Goal: Information Seeking & Learning: Learn about a topic

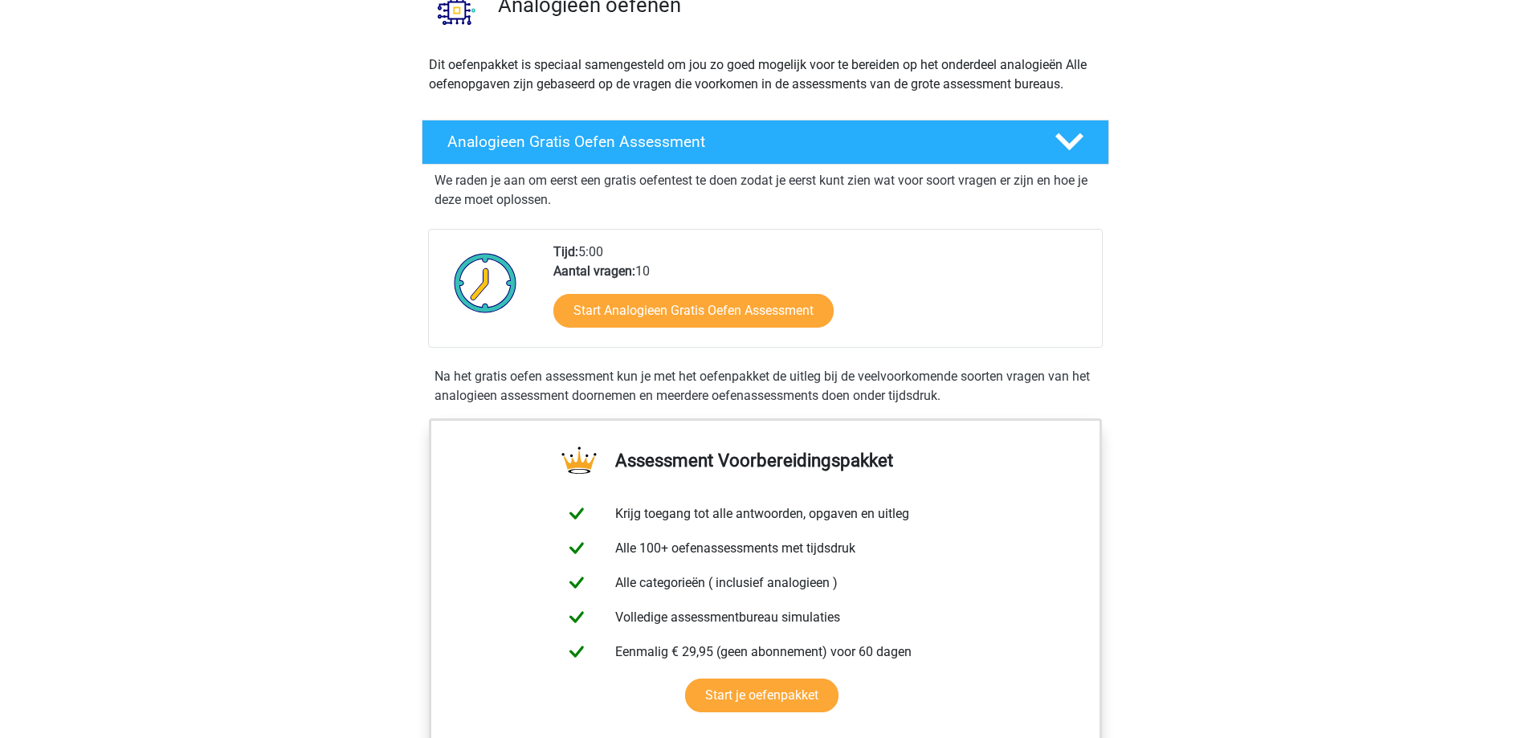
scroll to position [161, 0]
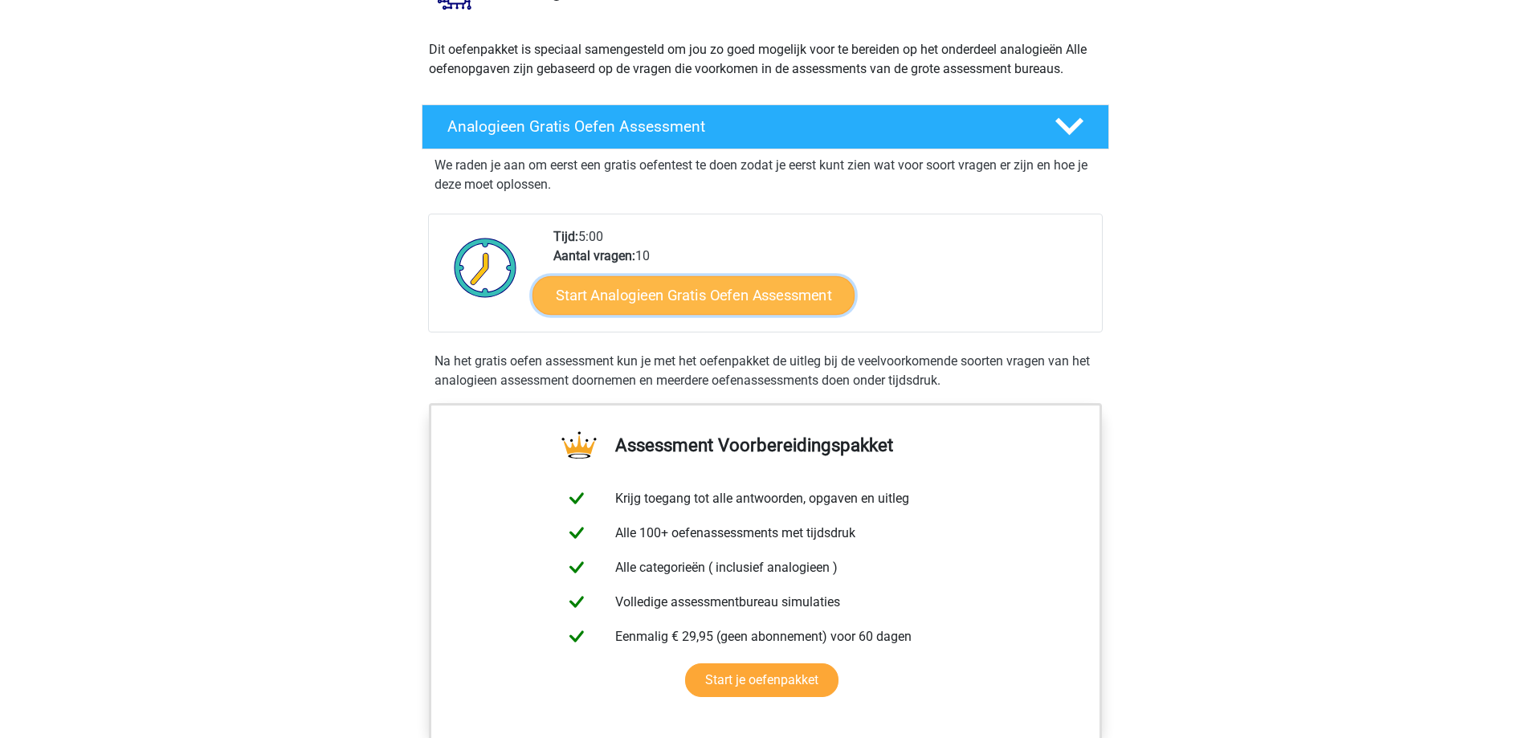
click at [768, 289] on link "Start Analogieen Gratis Oefen Assessment" at bounding box center [694, 295] width 322 height 39
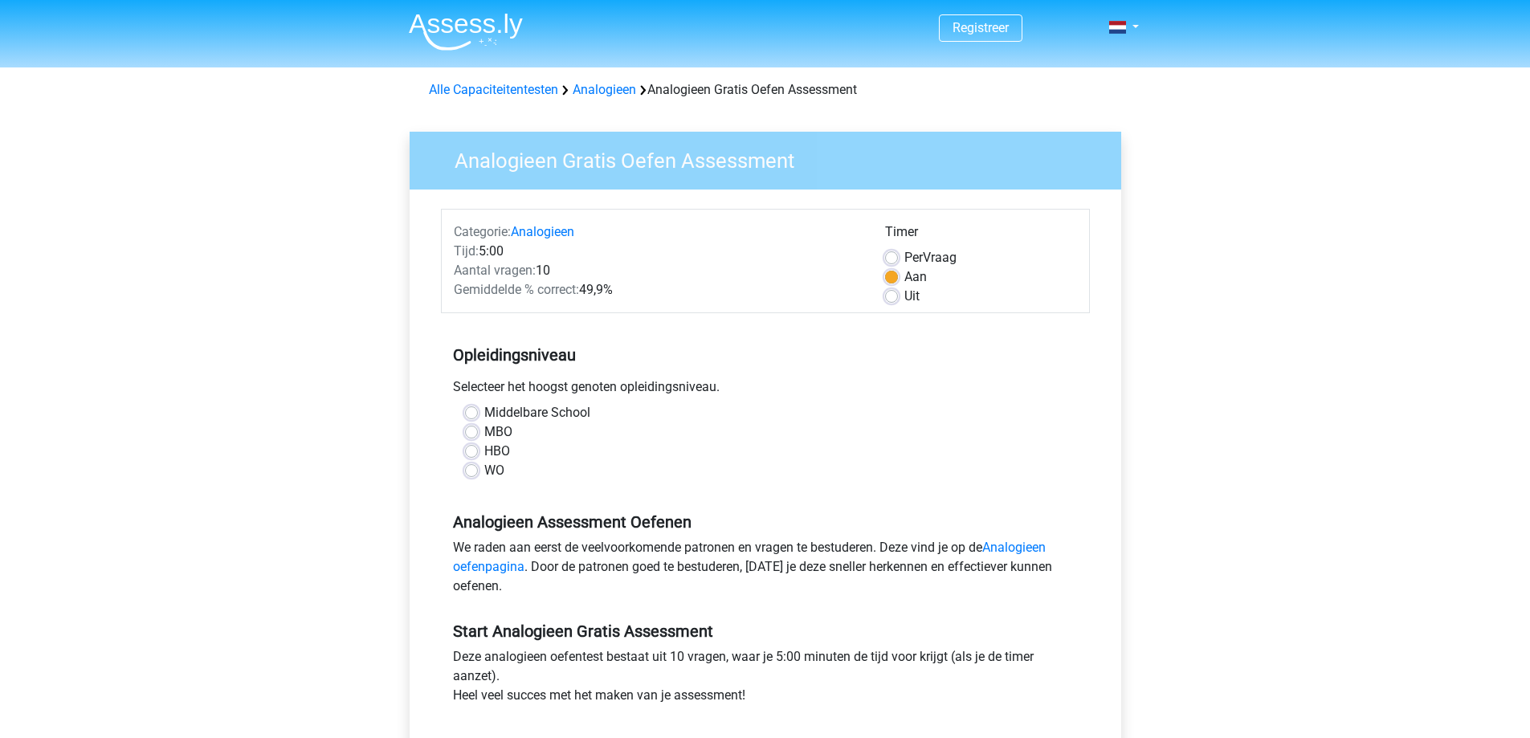
click at [484, 472] on label "WO" at bounding box center [494, 470] width 20 height 19
click at [476, 472] on input "WO" at bounding box center [471, 469] width 13 height 16
radio input "true"
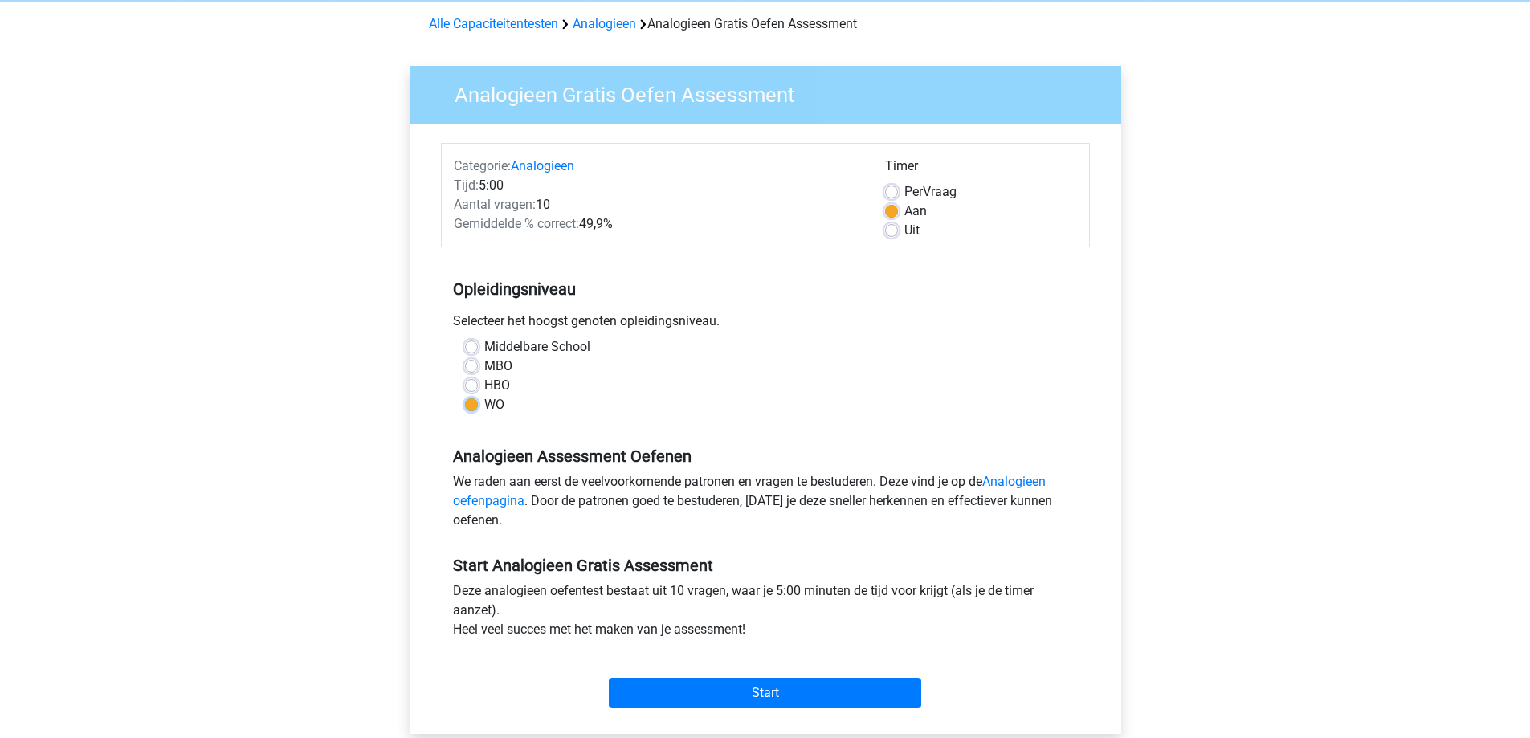
scroll to position [161, 0]
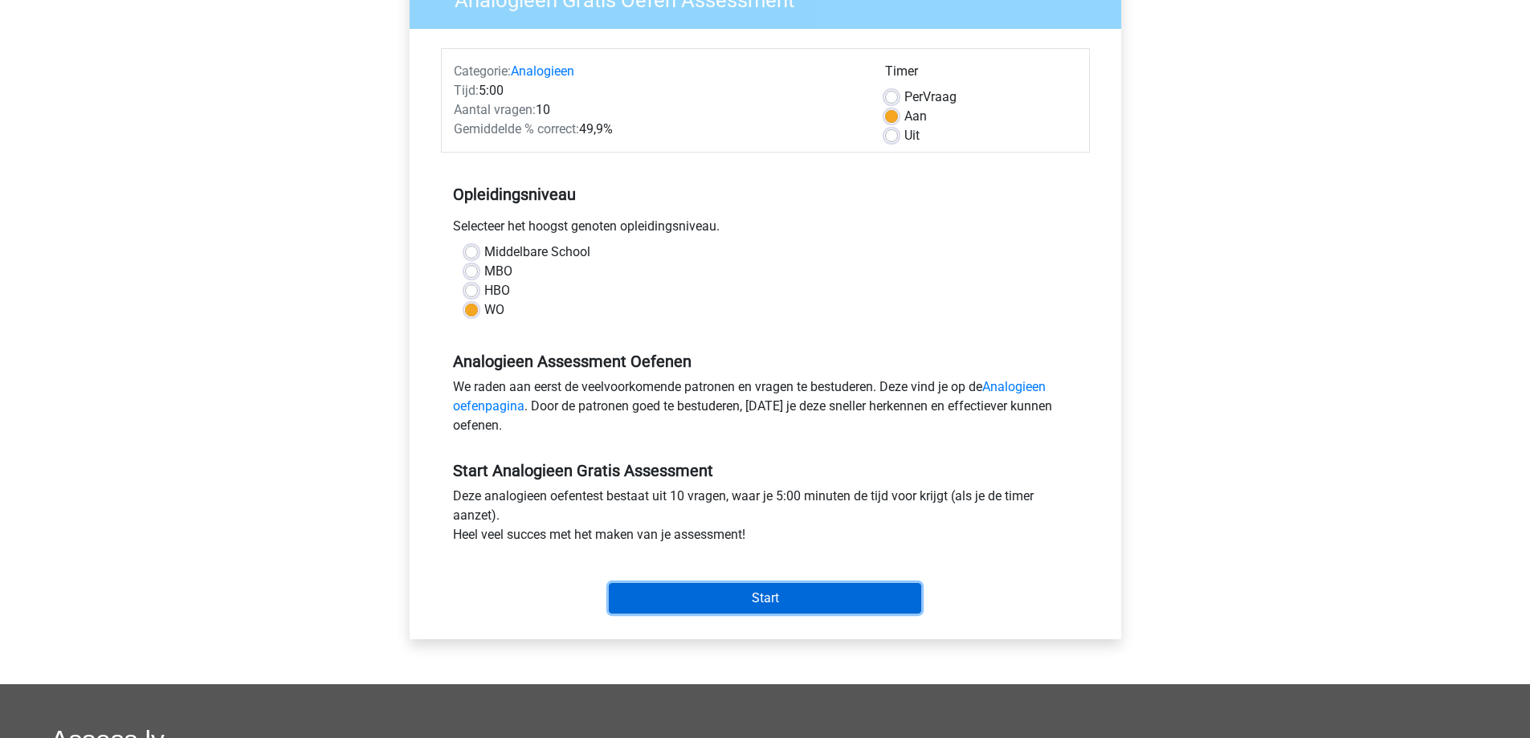
click at [714, 594] on input "Start" at bounding box center [765, 598] width 312 height 31
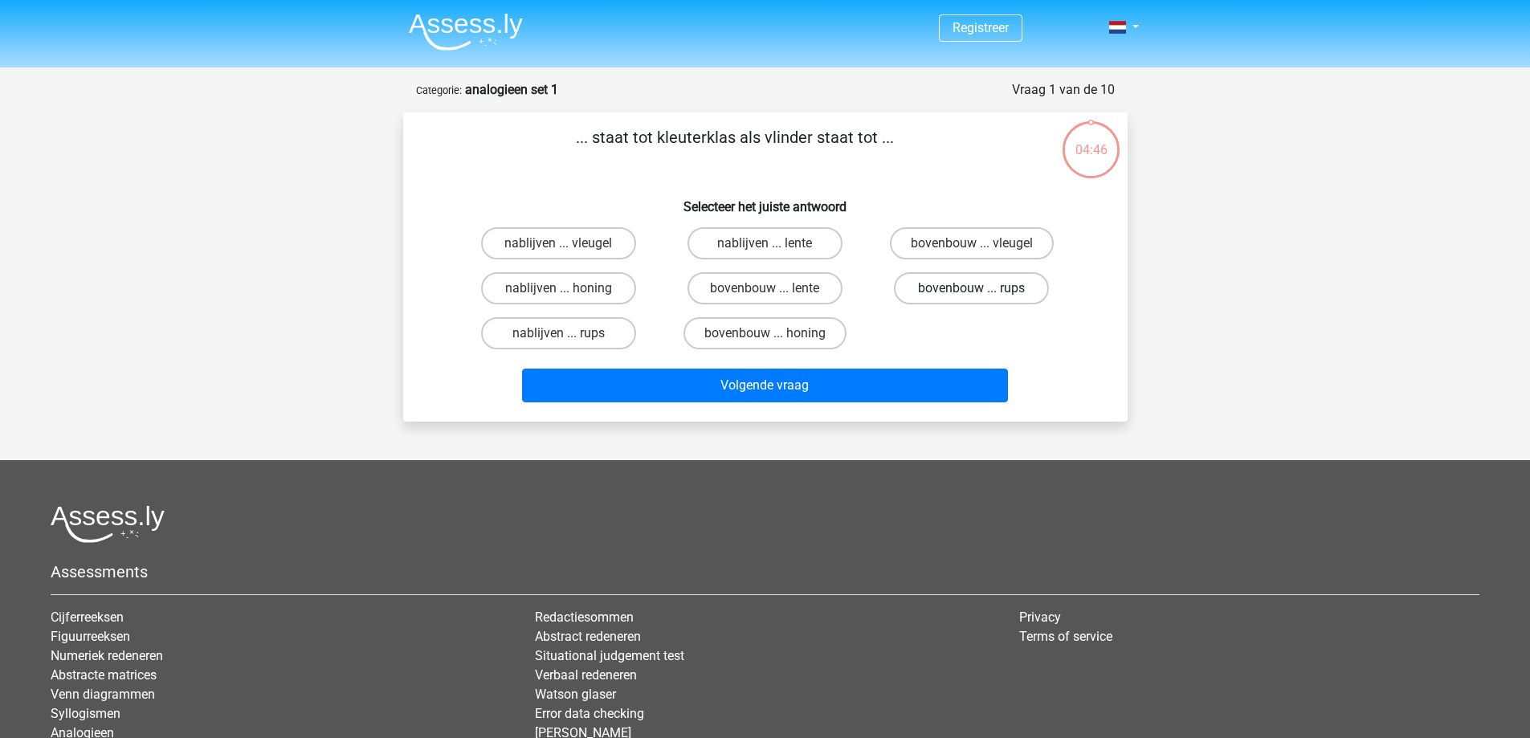
click at [968, 280] on label "bovenbouw ... rups" at bounding box center [971, 288] width 155 height 32
click at [972, 288] on input "bovenbouw ... rups" at bounding box center [977, 293] width 10 height 10
radio input "true"
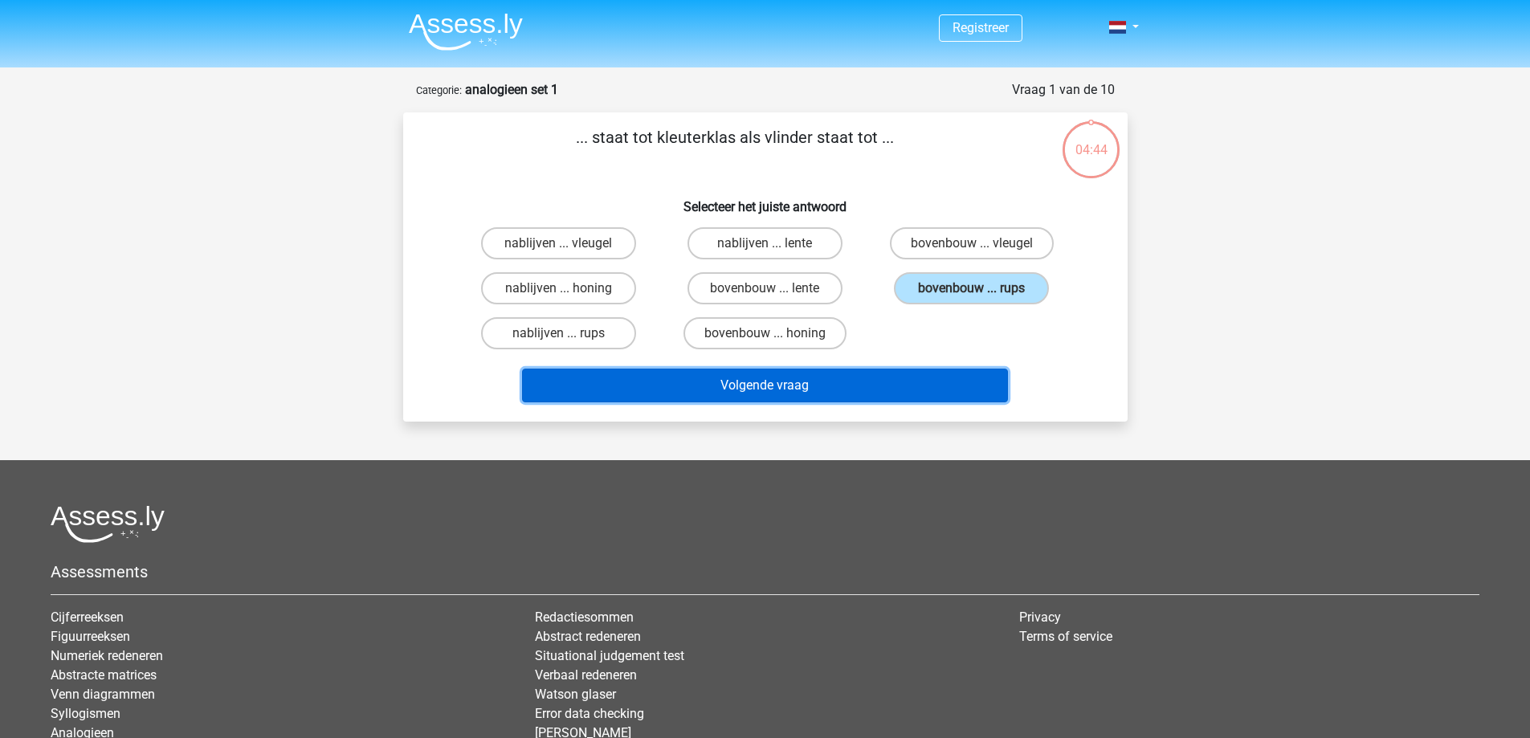
click at [888, 380] on button "Volgende vraag" at bounding box center [765, 386] width 486 height 34
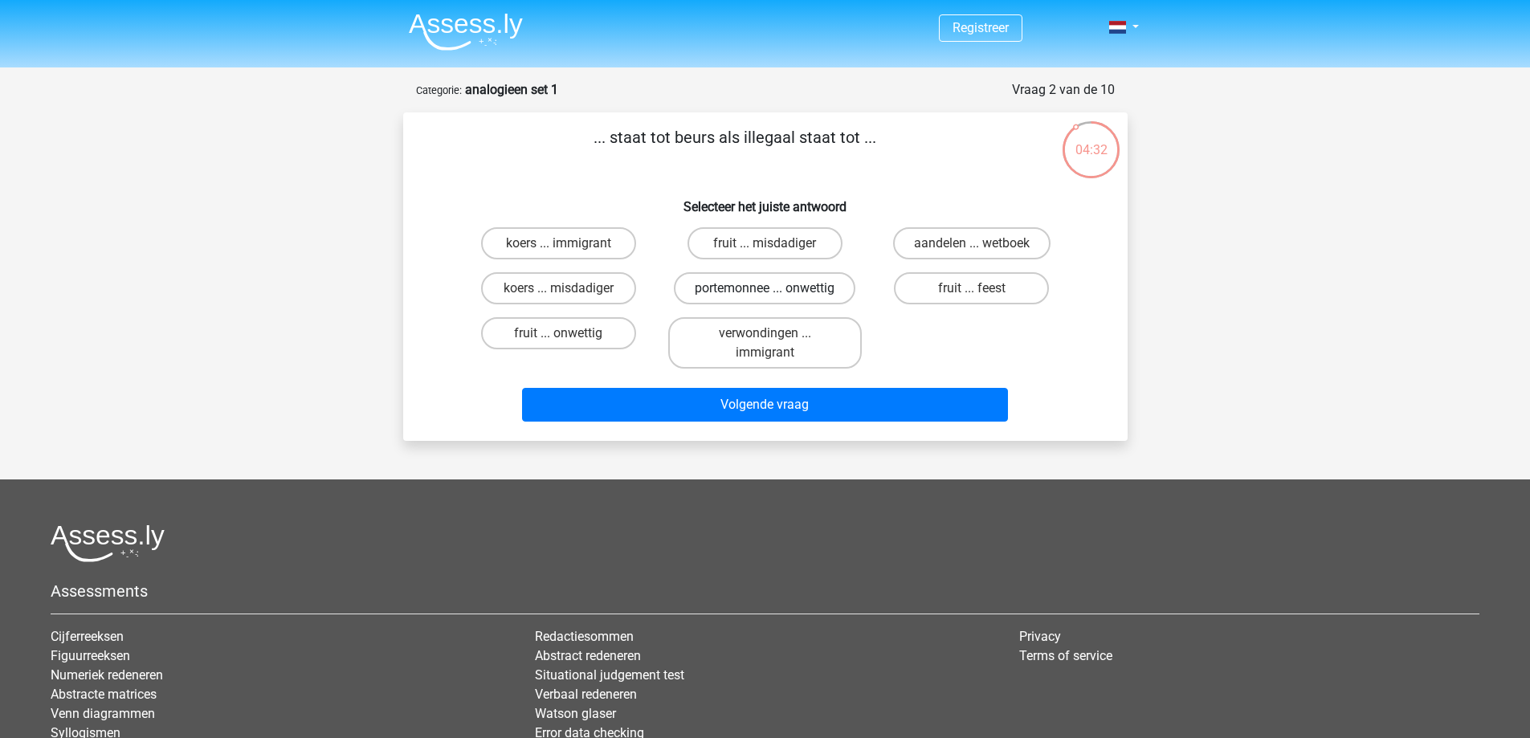
click at [844, 292] on label "portemonnee ... onwettig" at bounding box center [765, 288] width 182 height 32
click at [775, 292] on input "portemonnee ... onwettig" at bounding box center [770, 293] width 10 height 10
radio input "true"
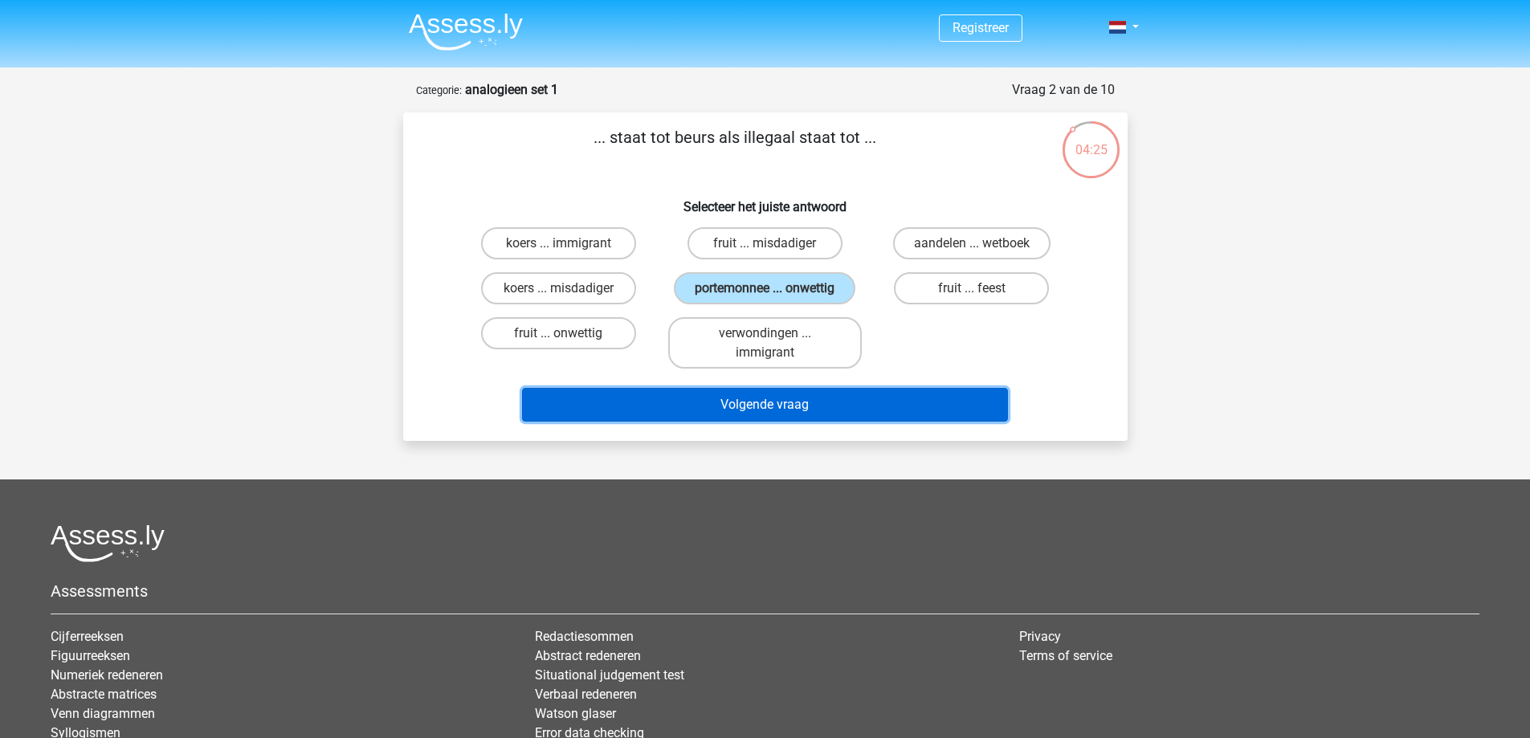
click at [829, 418] on button "Volgende vraag" at bounding box center [765, 405] width 486 height 34
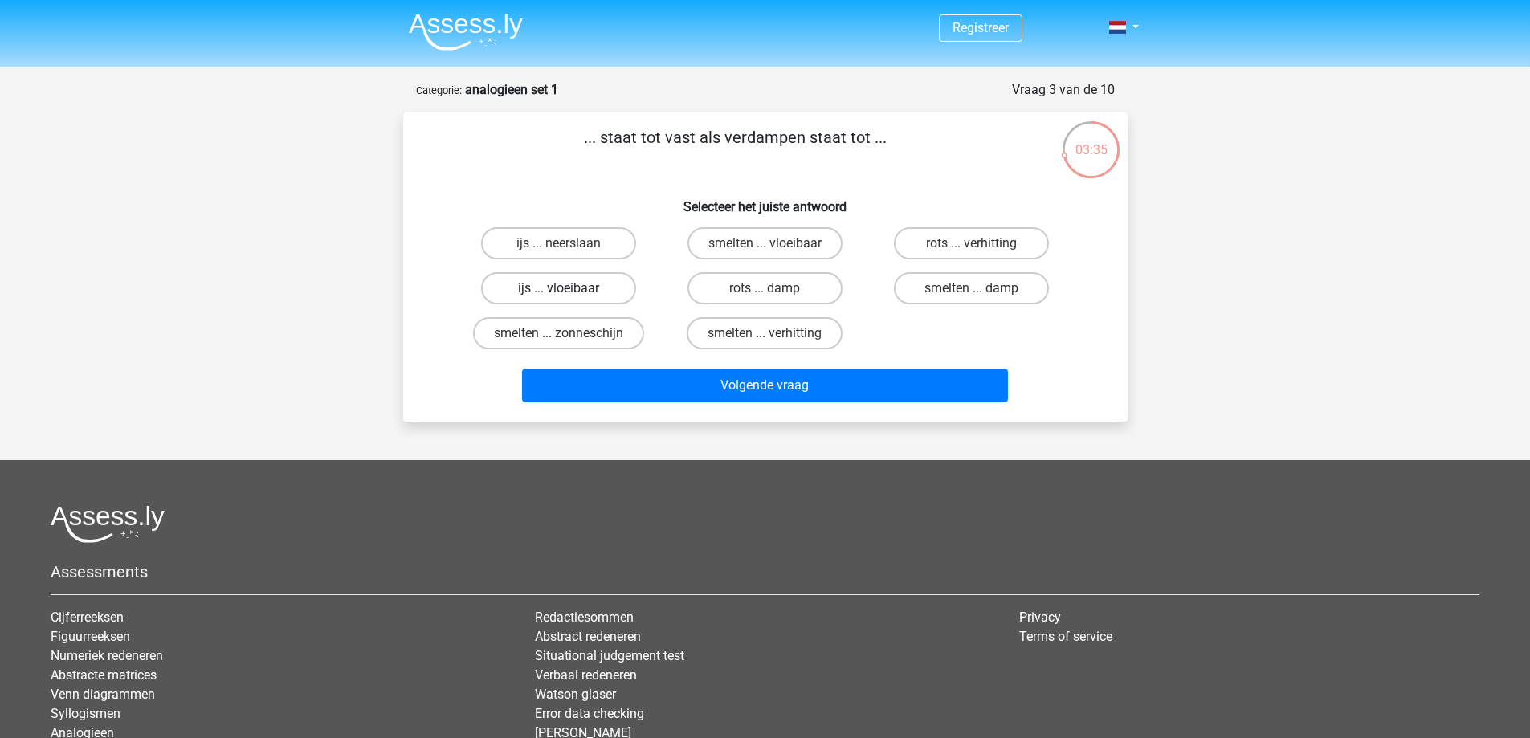
click at [601, 284] on label "ijs ... vloeibaar" at bounding box center [558, 288] width 155 height 32
click at [569, 288] on input "ijs ... vloeibaar" at bounding box center [563, 293] width 10 height 10
radio input "true"
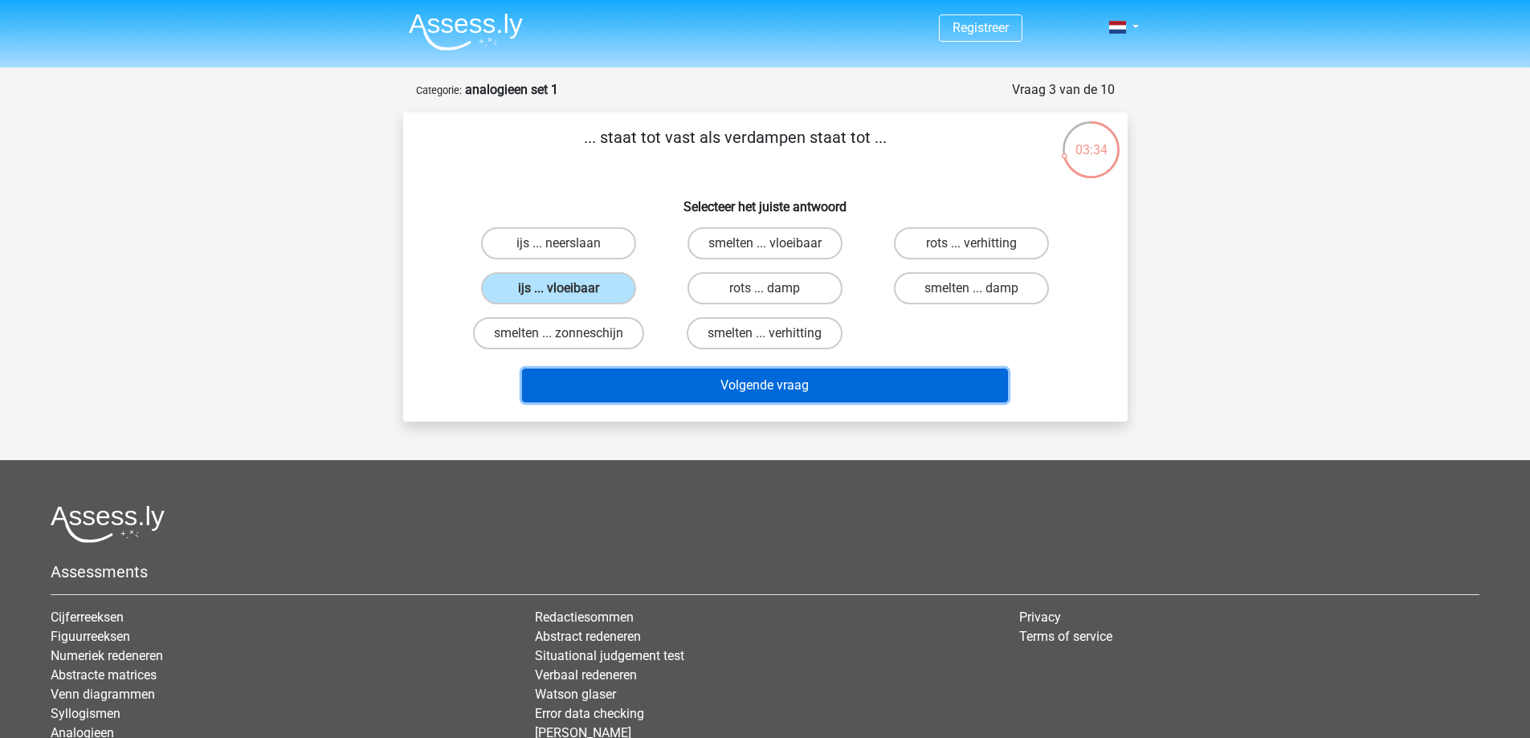
click at [682, 384] on button "Volgende vraag" at bounding box center [765, 386] width 486 height 34
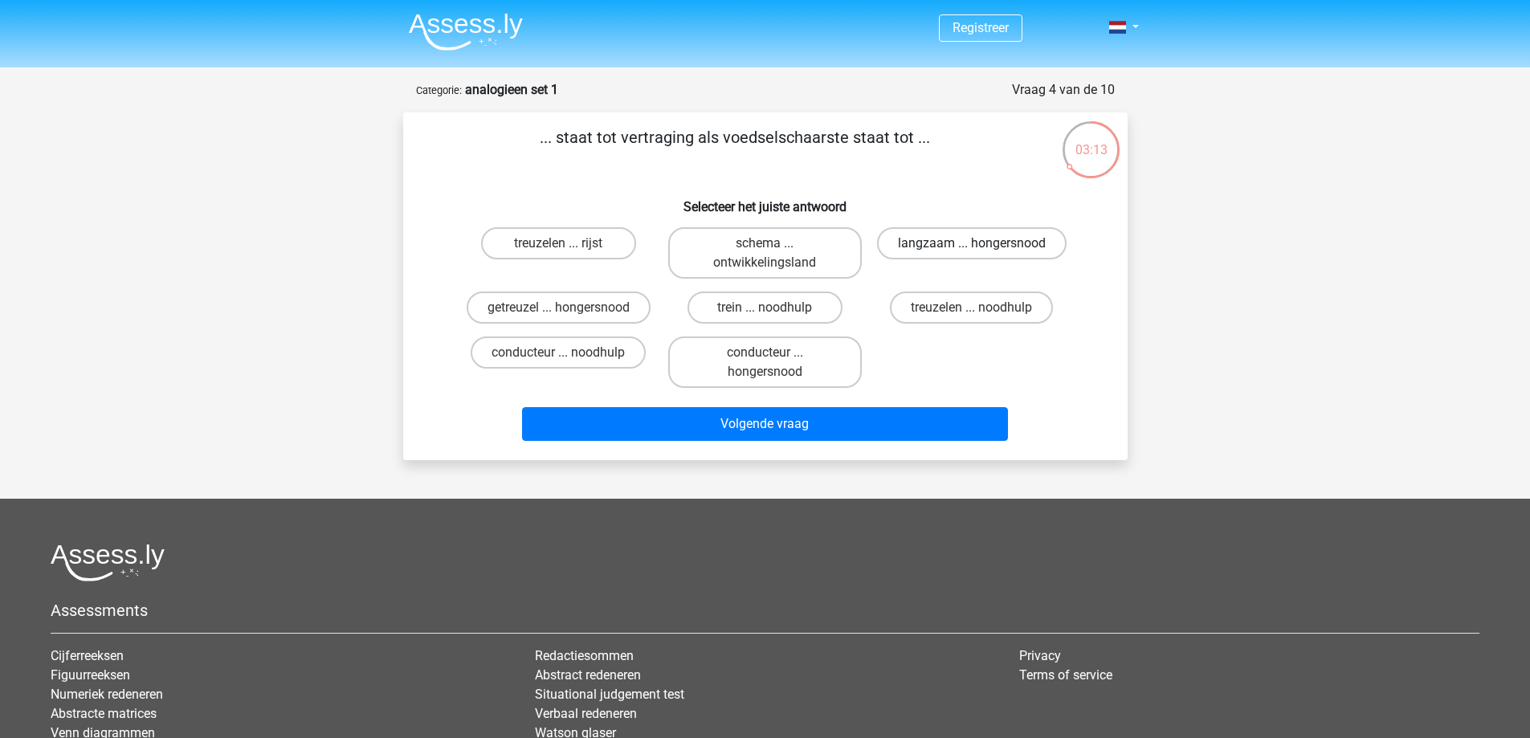
click at [945, 247] on label "langzaam ... hongersnood" at bounding box center [972, 243] width 190 height 32
click at [972, 247] on input "langzaam ... hongersnood" at bounding box center [977, 248] width 10 height 10
radio input "true"
click at [933, 321] on label "treuzelen ... noodhulp" at bounding box center [971, 308] width 163 height 32
click at [972, 318] on input "treuzelen ... noodhulp" at bounding box center [977, 313] width 10 height 10
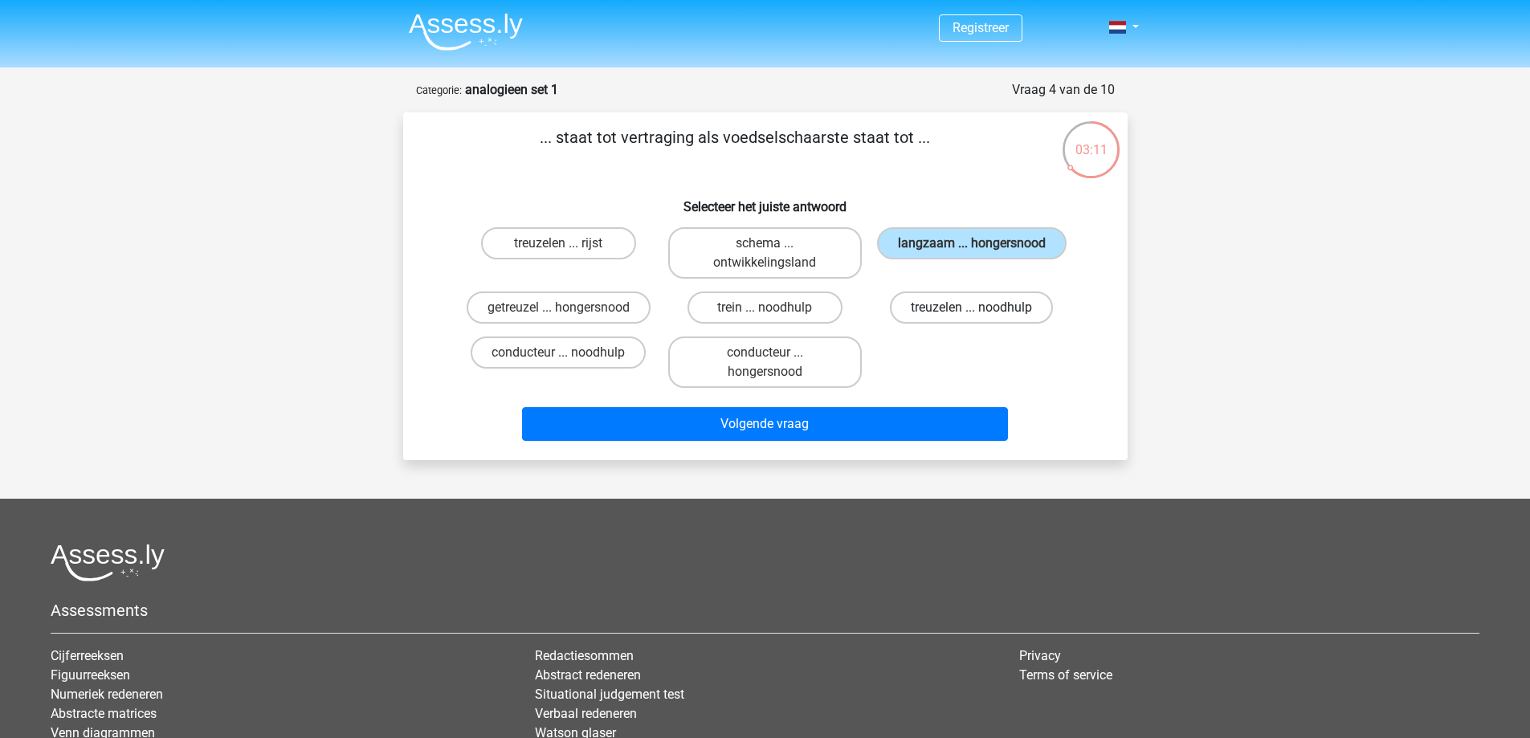
radio input "true"
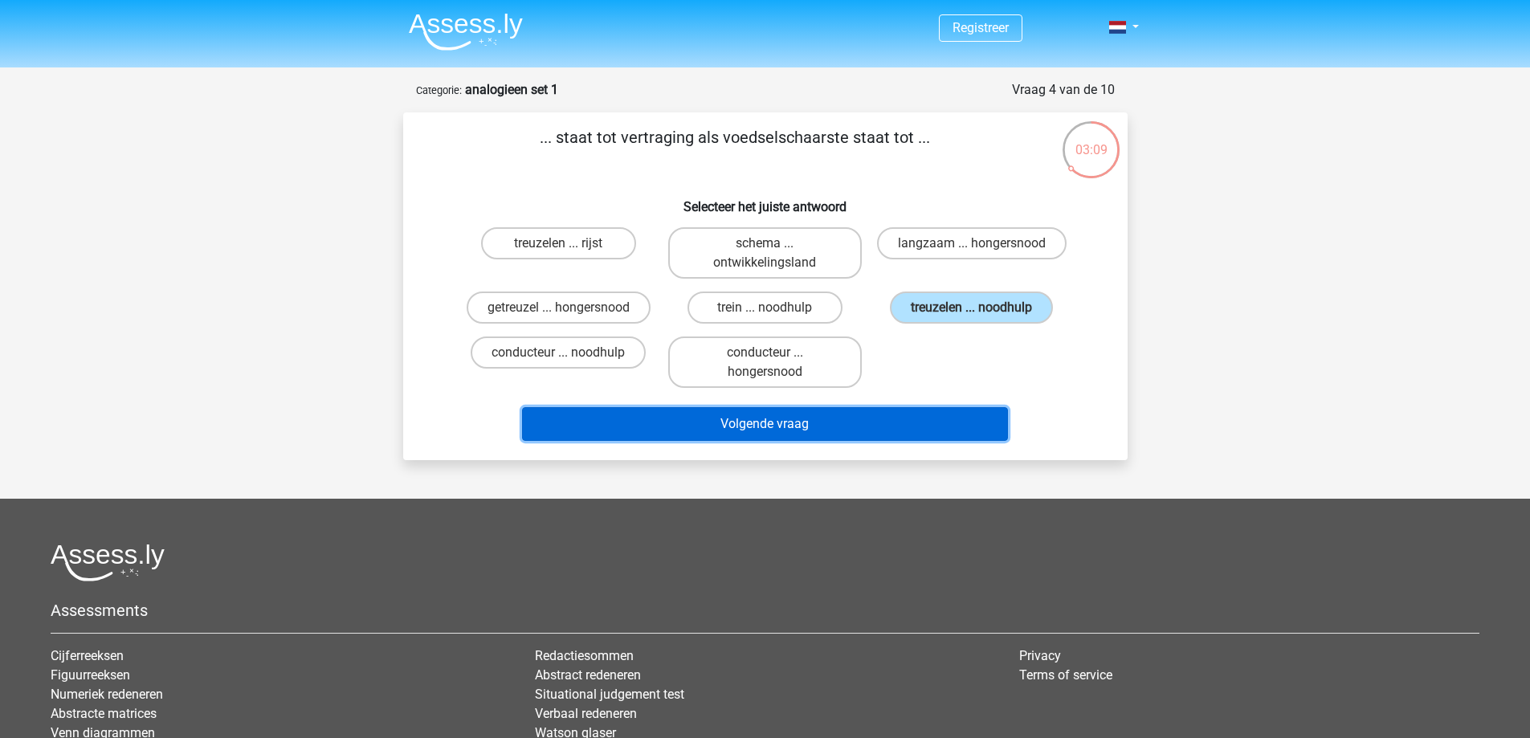
click at [907, 424] on button "Volgende vraag" at bounding box center [765, 424] width 486 height 34
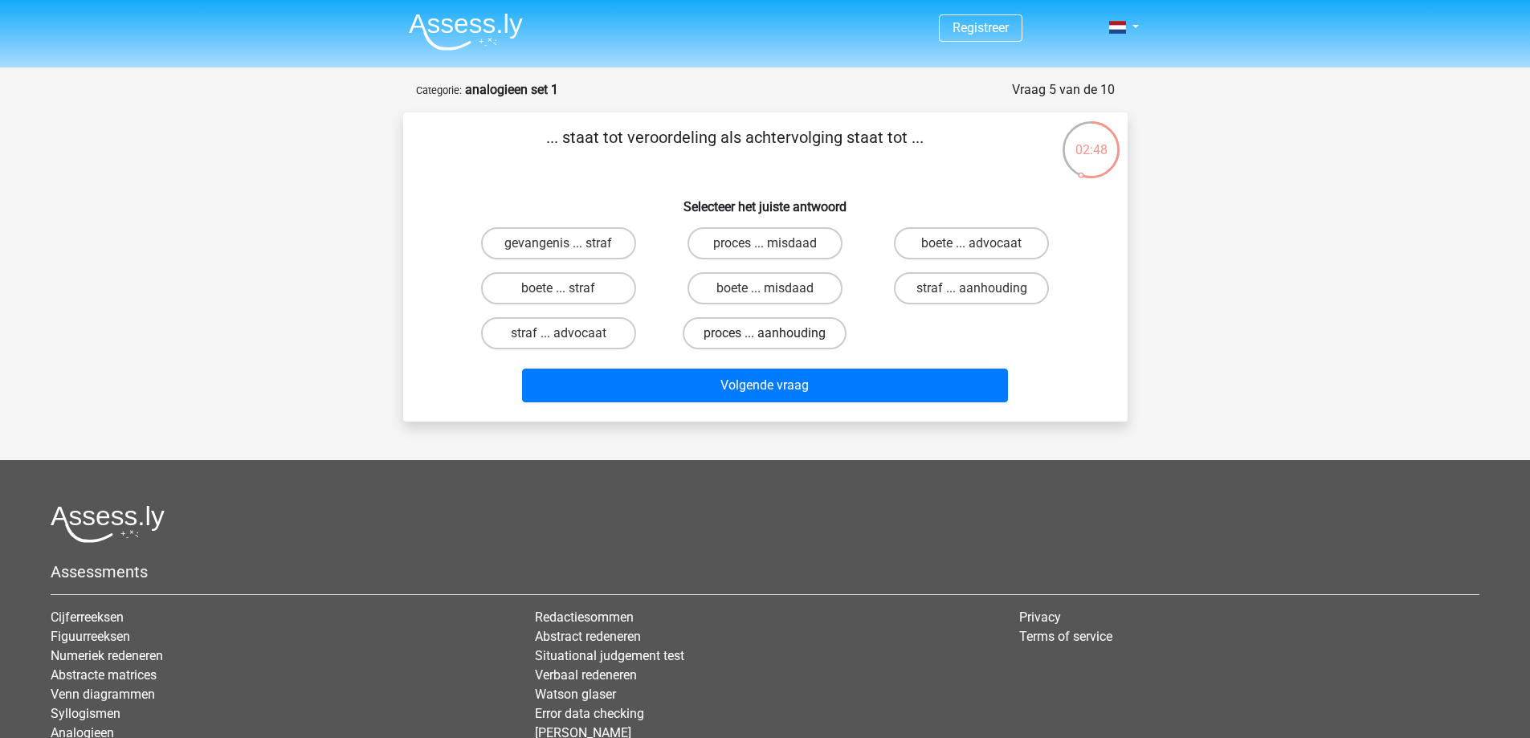
click at [706, 345] on label "proces ... aanhouding" at bounding box center [765, 333] width 164 height 32
click at [765, 344] on input "proces ... aanhouding" at bounding box center [770, 338] width 10 height 10
radio input "true"
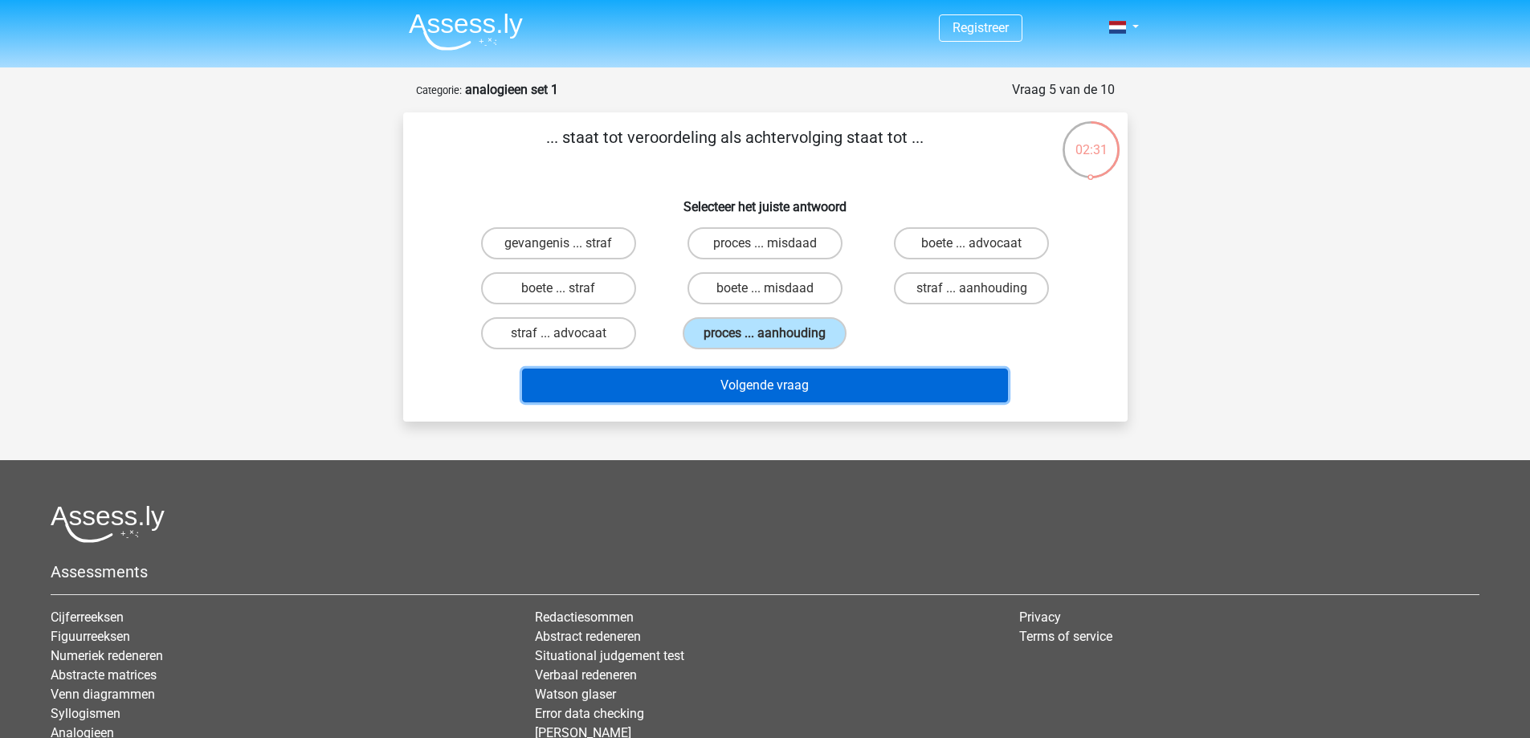
click at [868, 399] on button "Volgende vraag" at bounding box center [765, 386] width 486 height 34
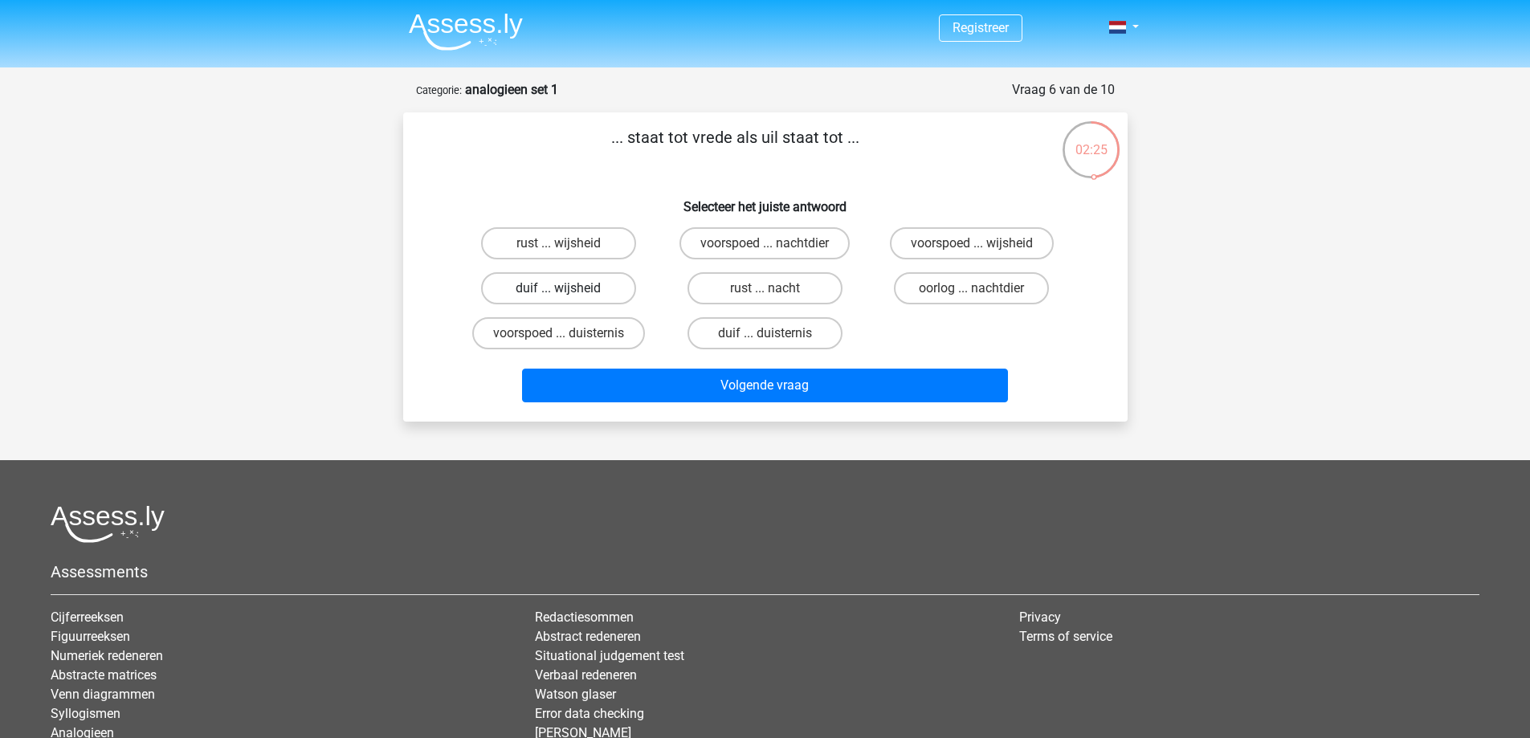
click at [620, 295] on label "duif ... wijsheid" at bounding box center [558, 288] width 155 height 32
click at [569, 295] on input "duif ... wijsheid" at bounding box center [563, 293] width 10 height 10
radio input "true"
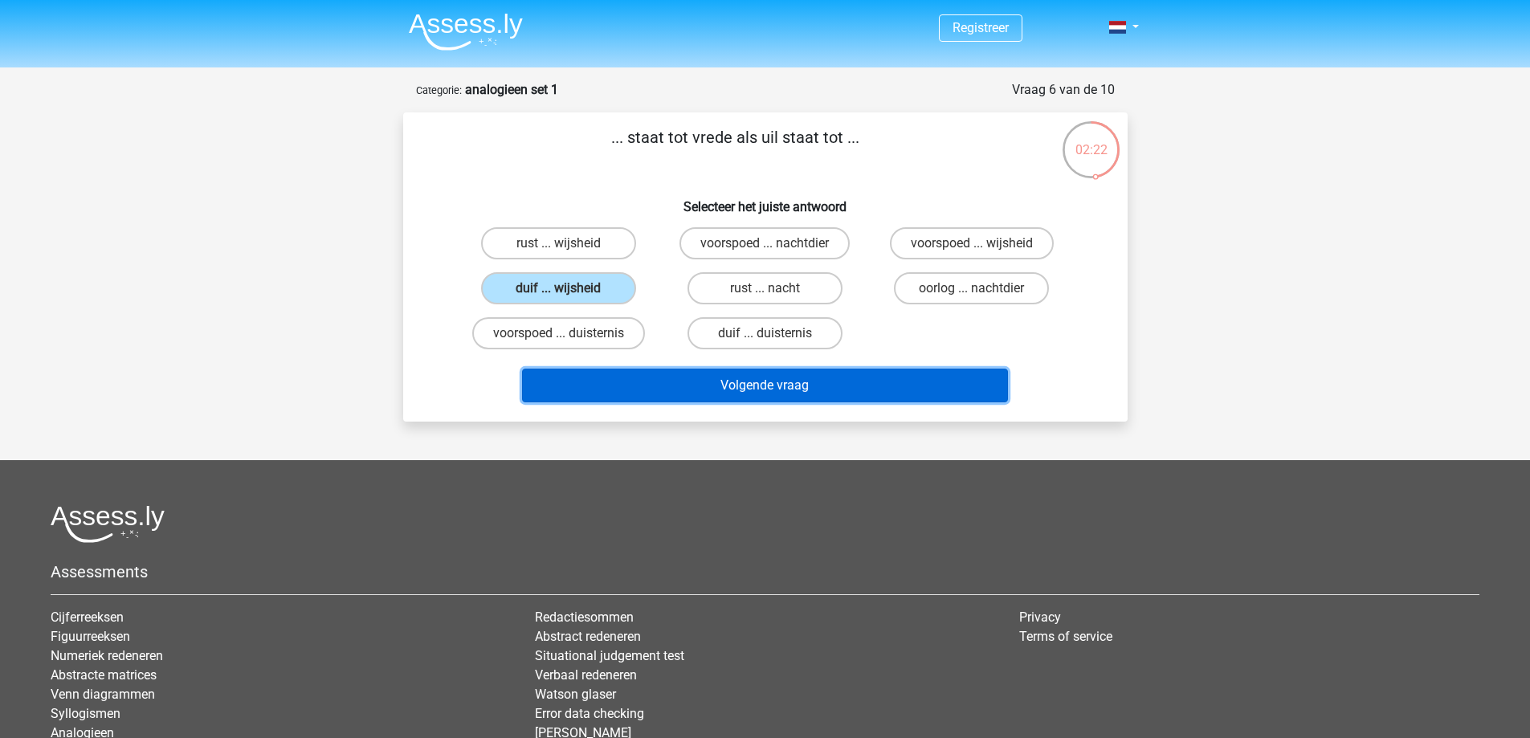
click at [808, 388] on button "Volgende vraag" at bounding box center [765, 386] width 486 height 34
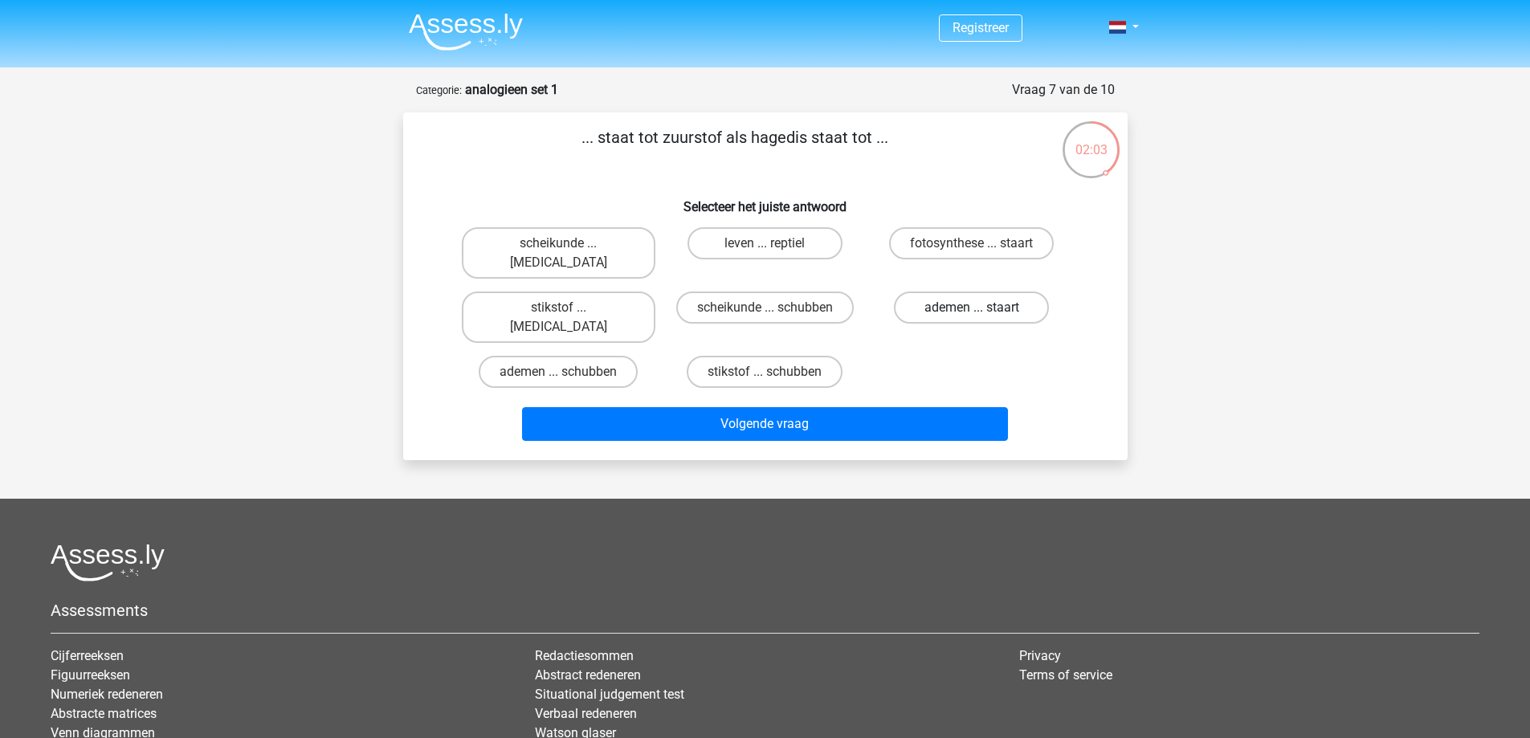
click at [911, 292] on label "ademen ... staart" at bounding box center [971, 308] width 155 height 32
click at [972, 308] on input "ademen ... staart" at bounding box center [977, 313] width 10 height 10
radio input "true"
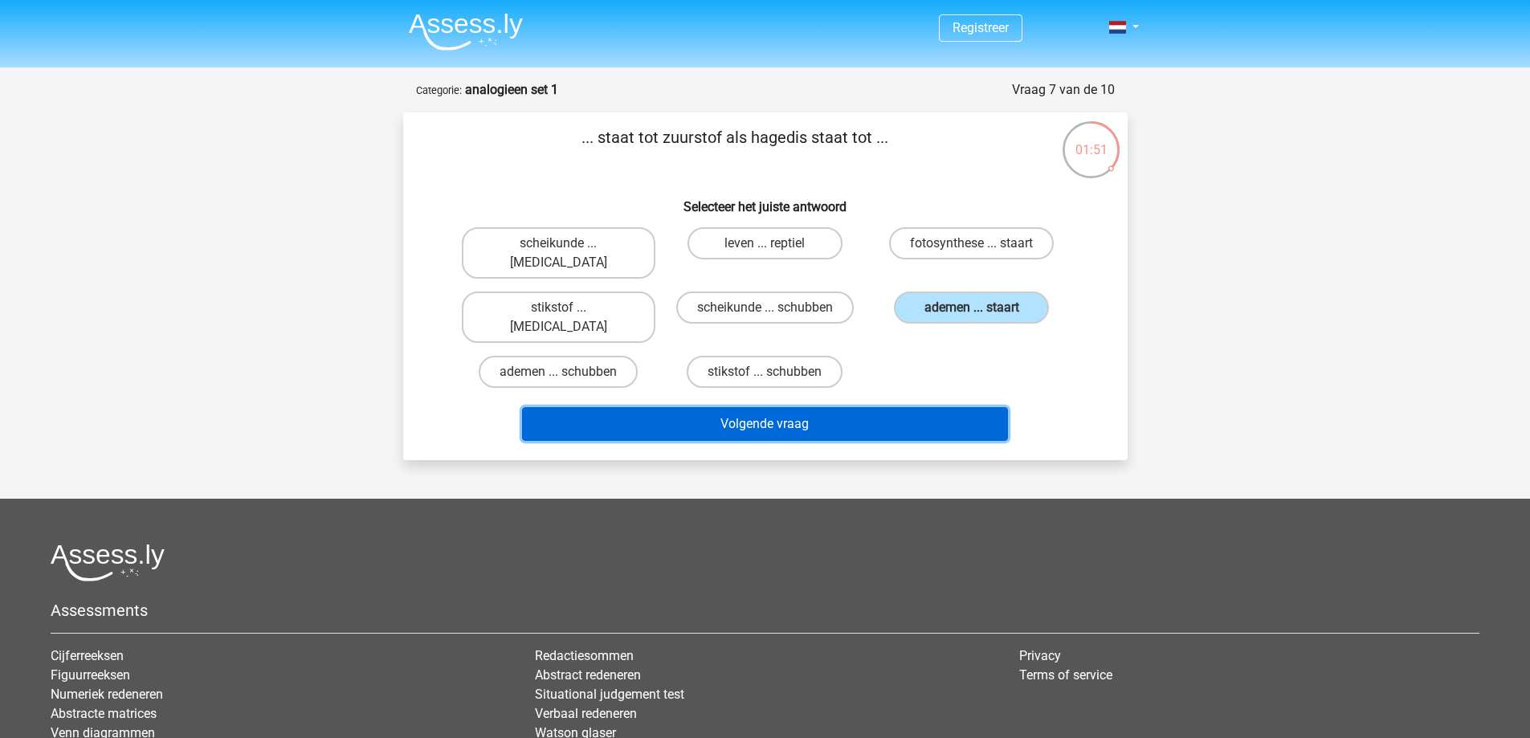
click at [879, 407] on button "Volgende vraag" at bounding box center [765, 424] width 486 height 34
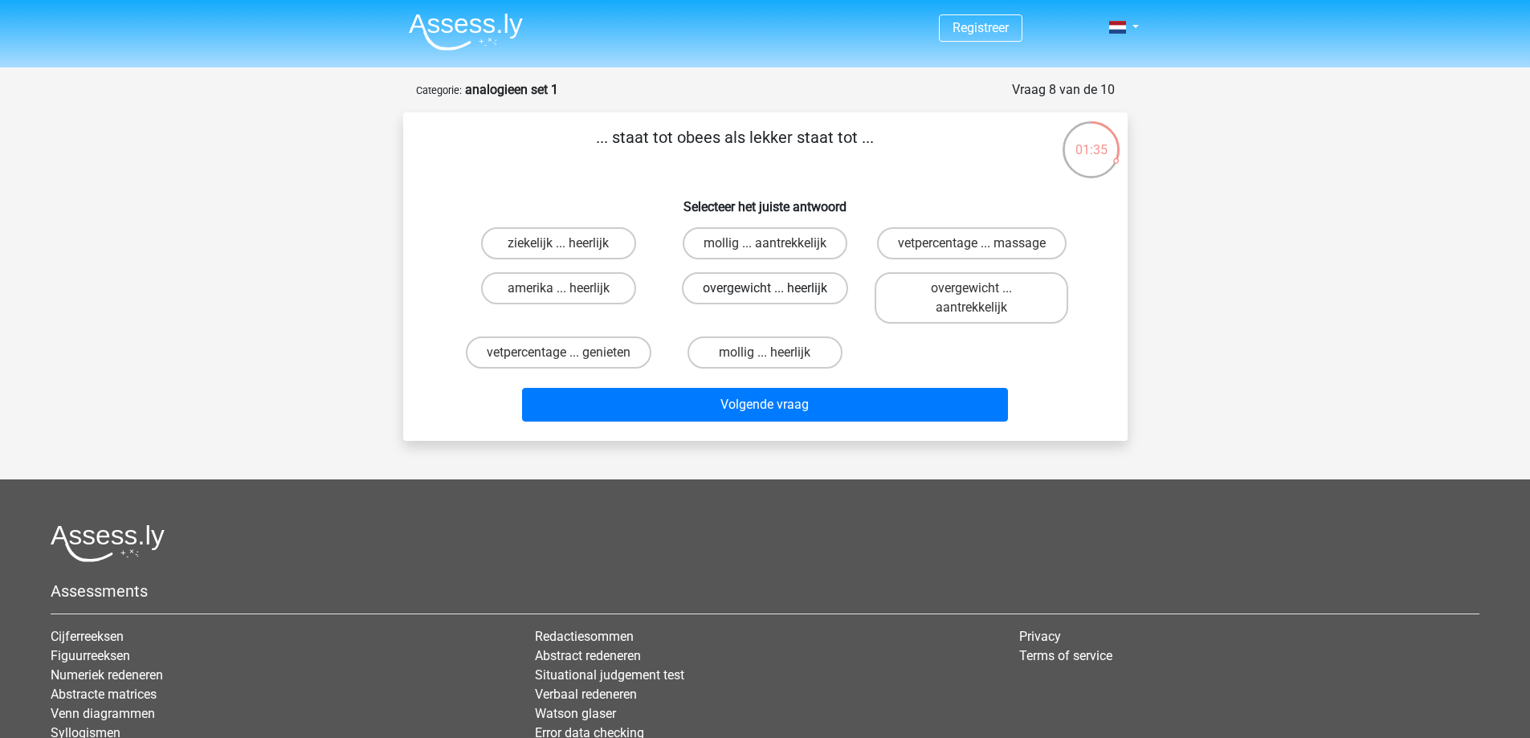
click at [836, 299] on label "overgewicht ... heerlijk" at bounding box center [765, 288] width 166 height 32
click at [775, 299] on input "overgewicht ... heerlijk" at bounding box center [770, 293] width 10 height 10
radio input "true"
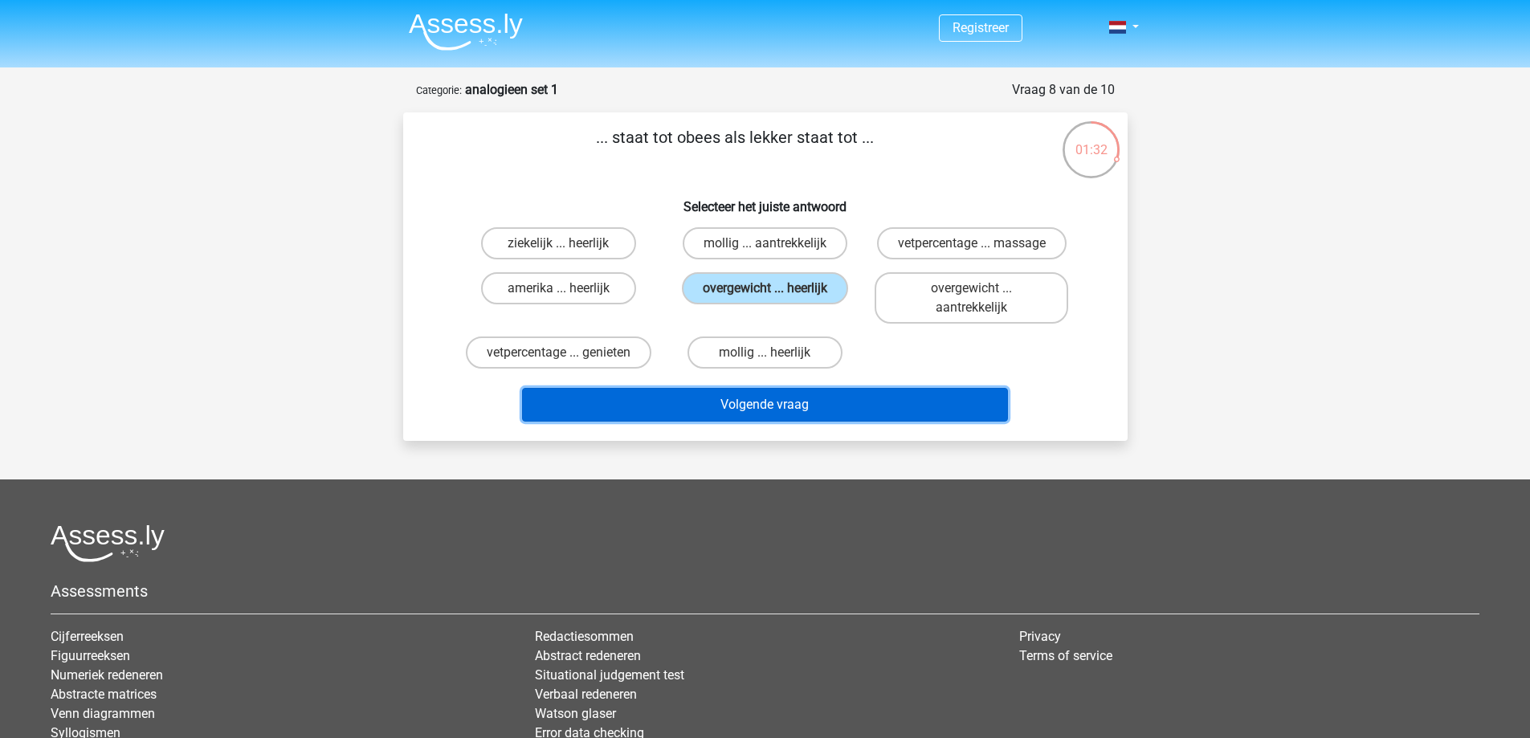
click at [866, 398] on button "Volgende vraag" at bounding box center [765, 405] width 486 height 34
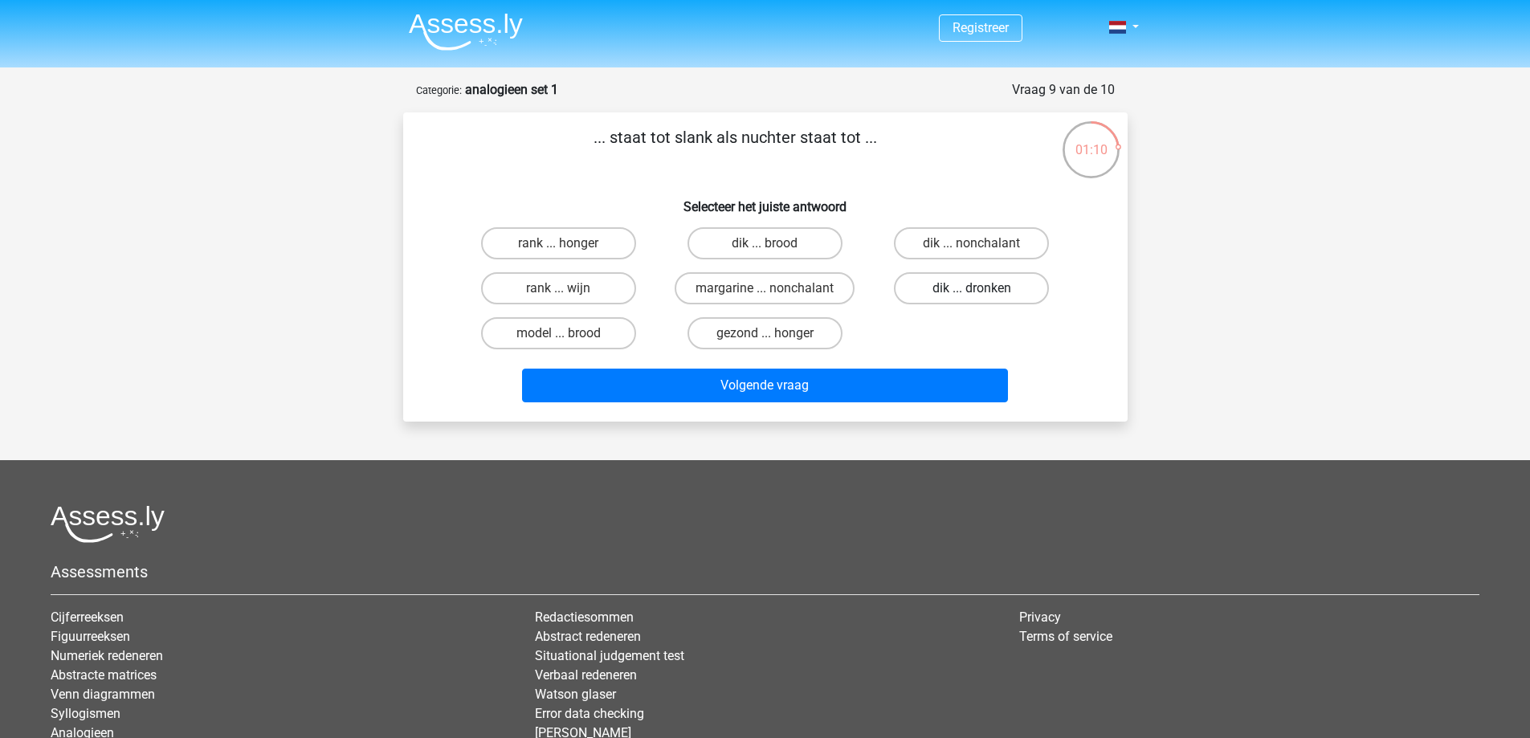
click at [924, 291] on label "dik ... dronken" at bounding box center [971, 288] width 155 height 32
click at [972, 291] on input "dik ... dronken" at bounding box center [977, 293] width 10 height 10
radio input "true"
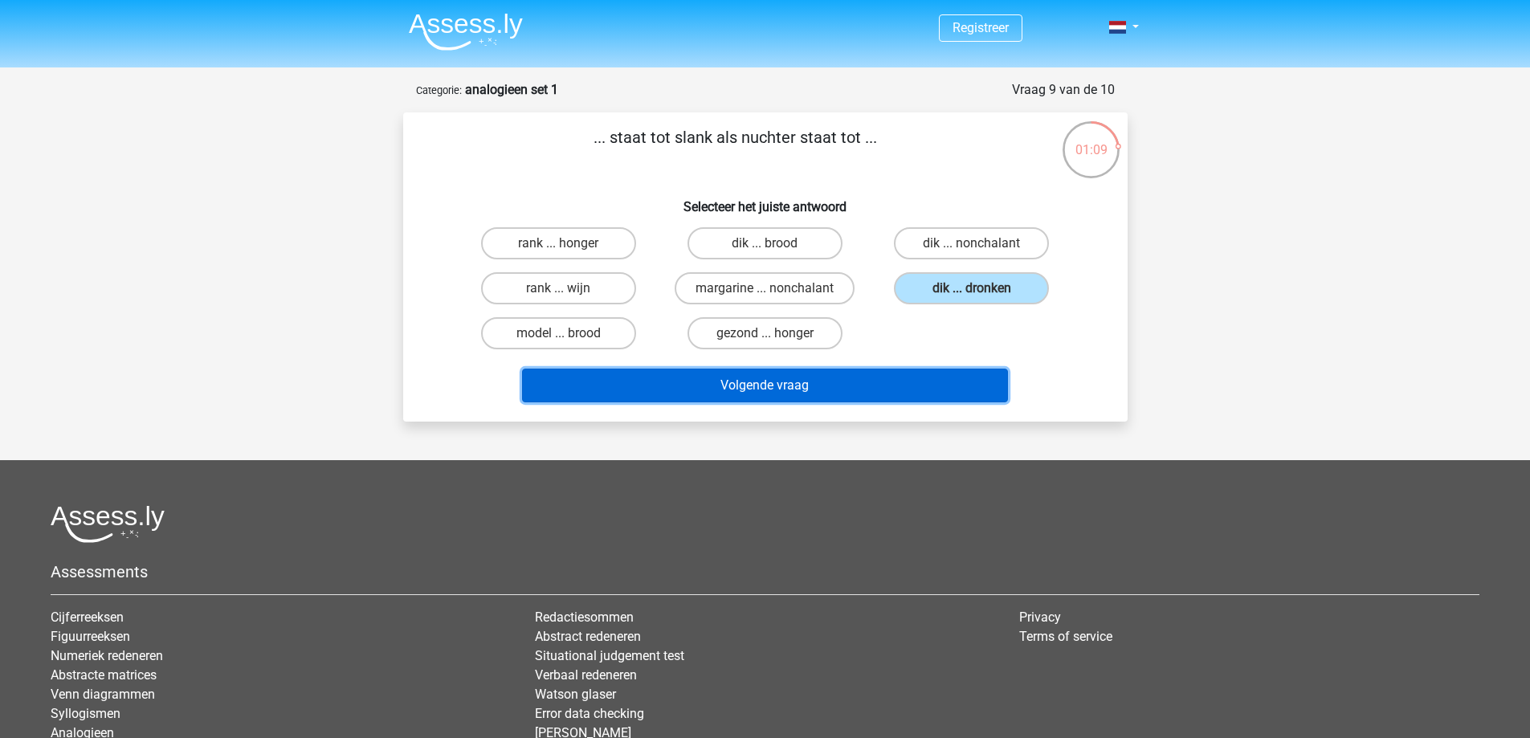
click at [863, 391] on button "Volgende vraag" at bounding box center [765, 386] width 486 height 34
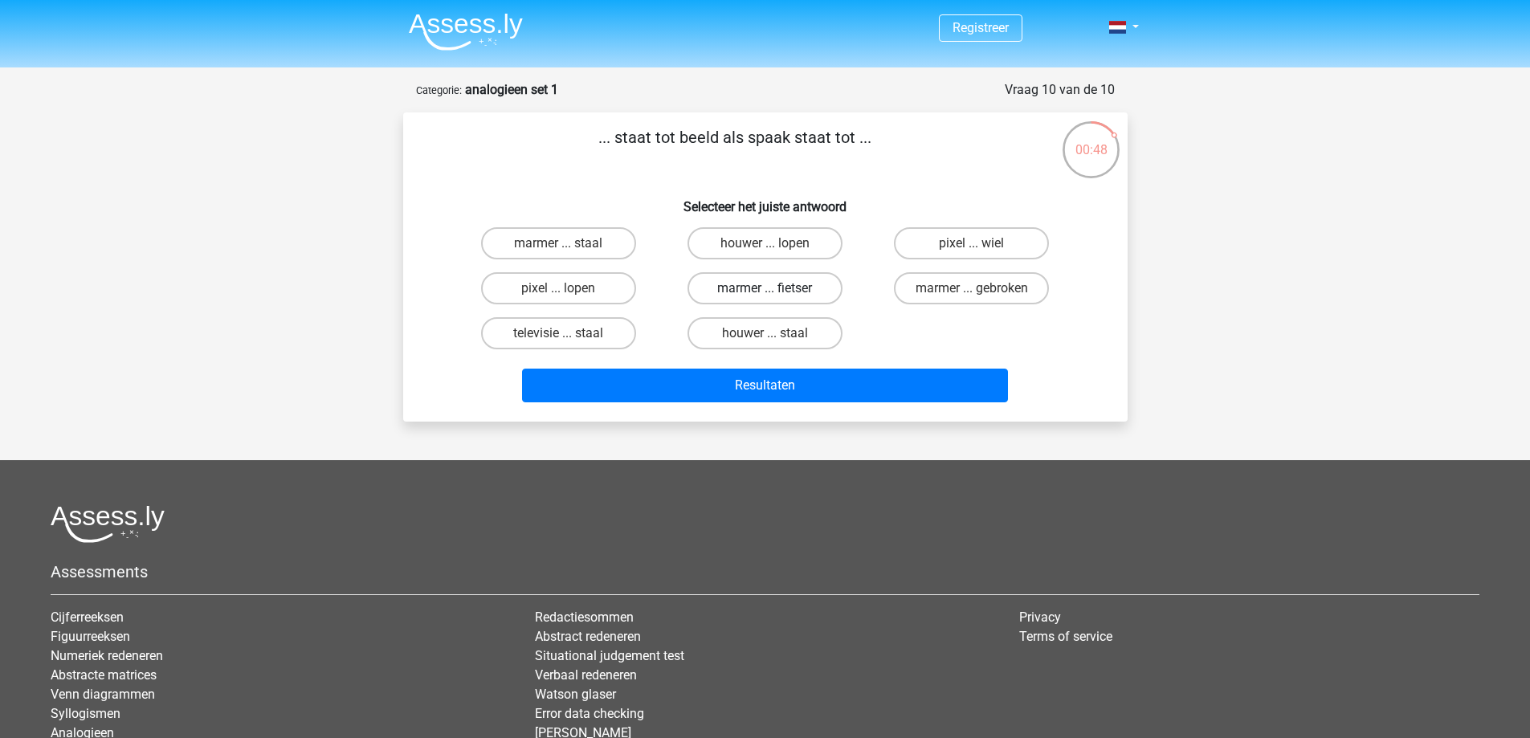
click at [837, 287] on label "marmer ... fietser" at bounding box center [765, 288] width 155 height 32
click at [775, 288] on input "marmer ... fietser" at bounding box center [770, 293] width 10 height 10
radio input "true"
click at [923, 239] on label "pixel ... wiel" at bounding box center [971, 243] width 155 height 32
click at [972, 243] on input "pixel ... wiel" at bounding box center [977, 248] width 10 height 10
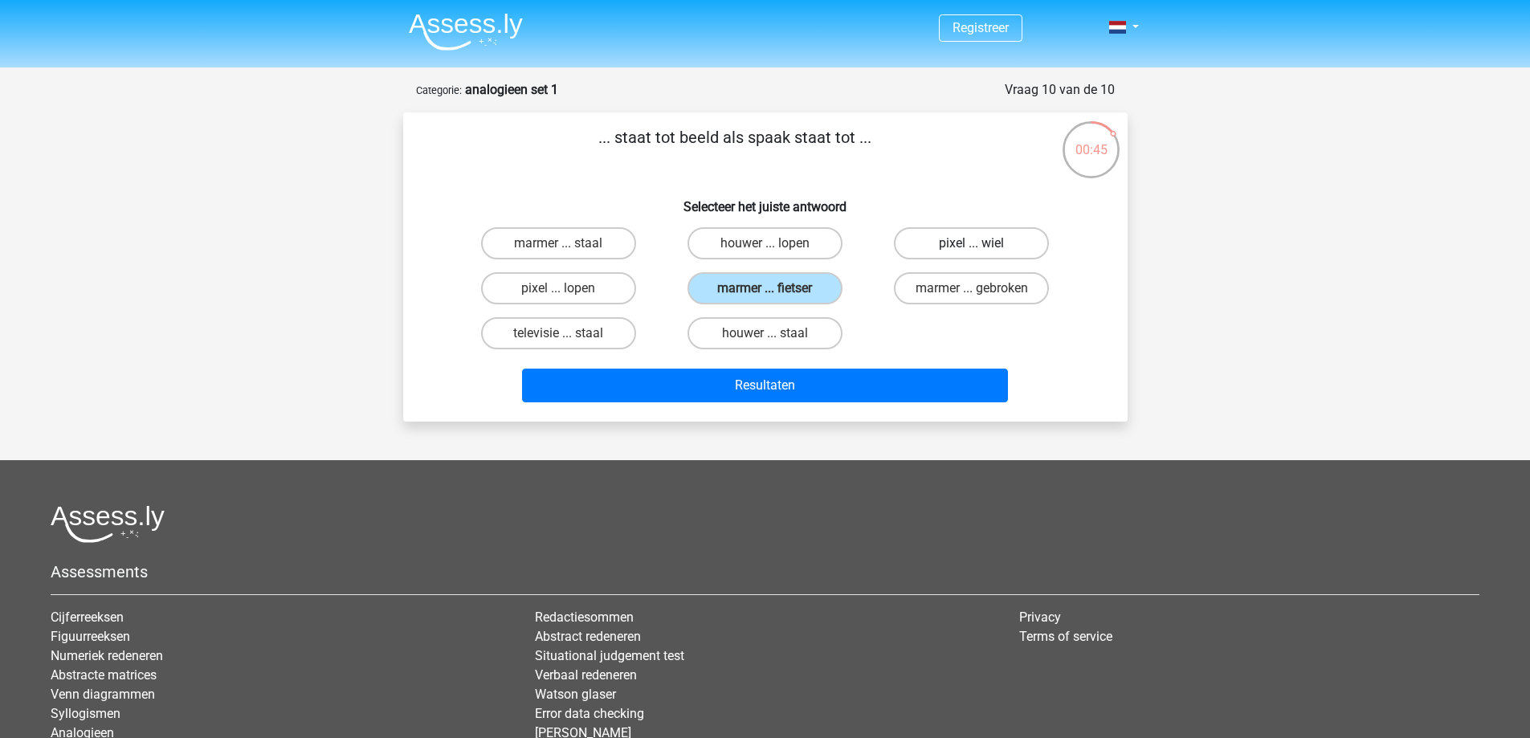
radio input "true"
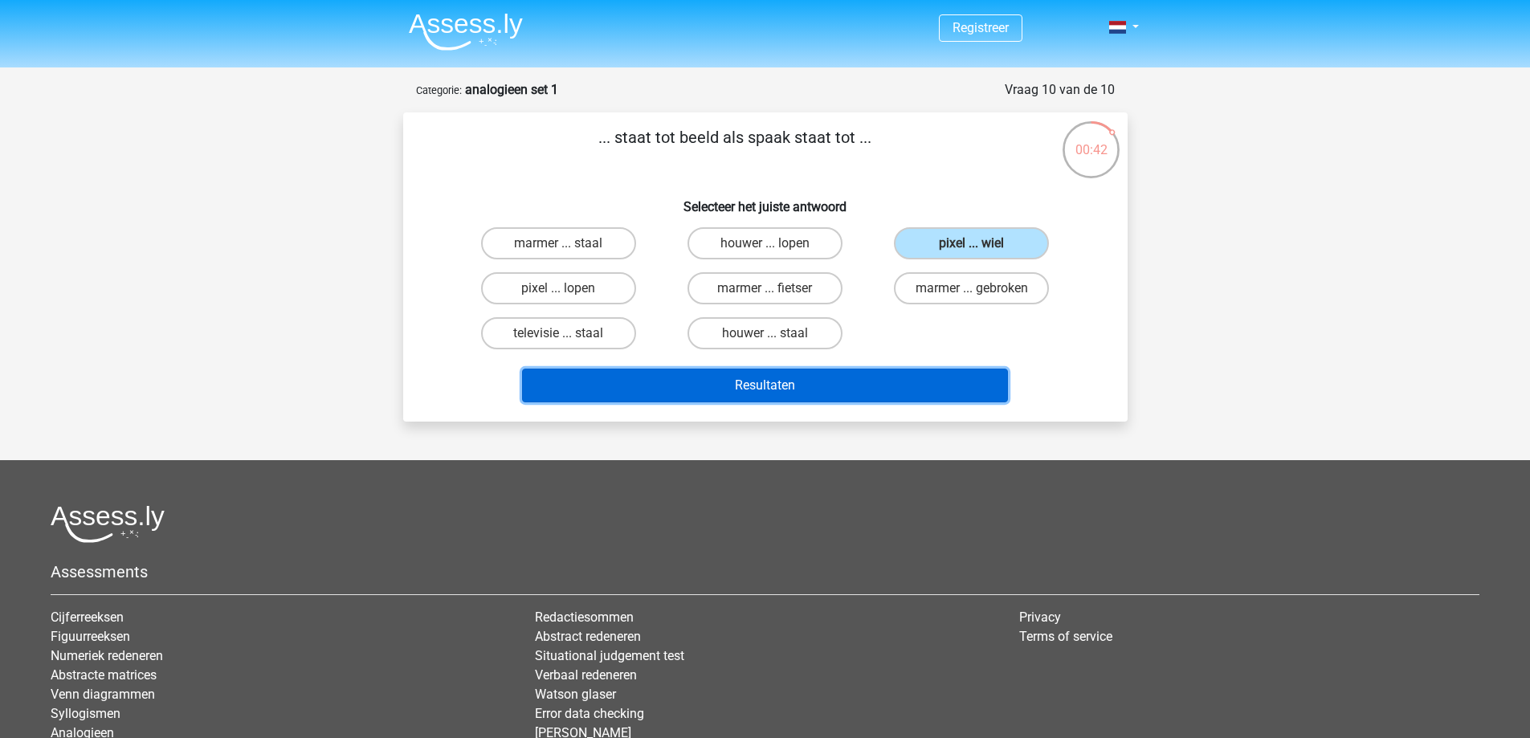
click at [855, 378] on button "Resultaten" at bounding box center [765, 386] width 486 height 34
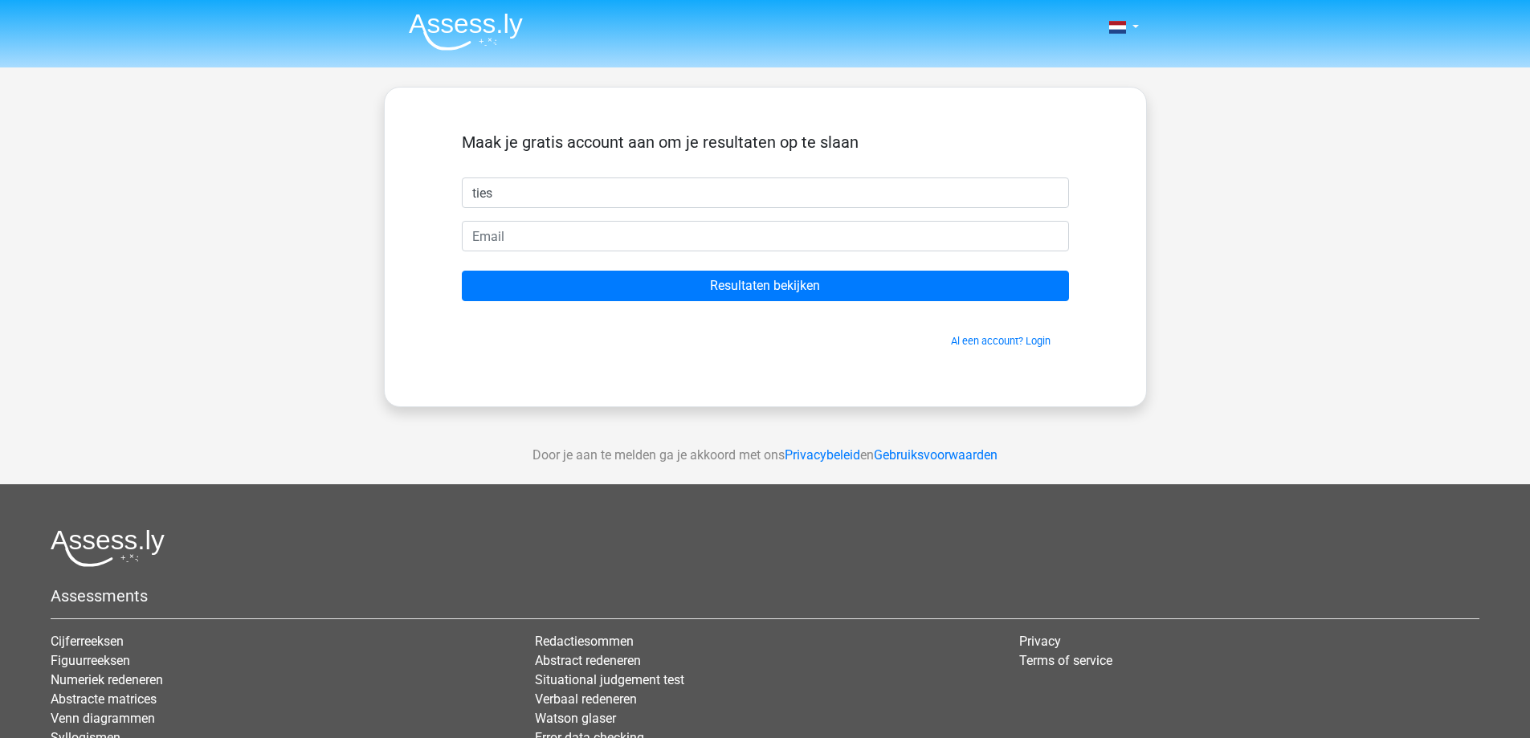
type input "ties"
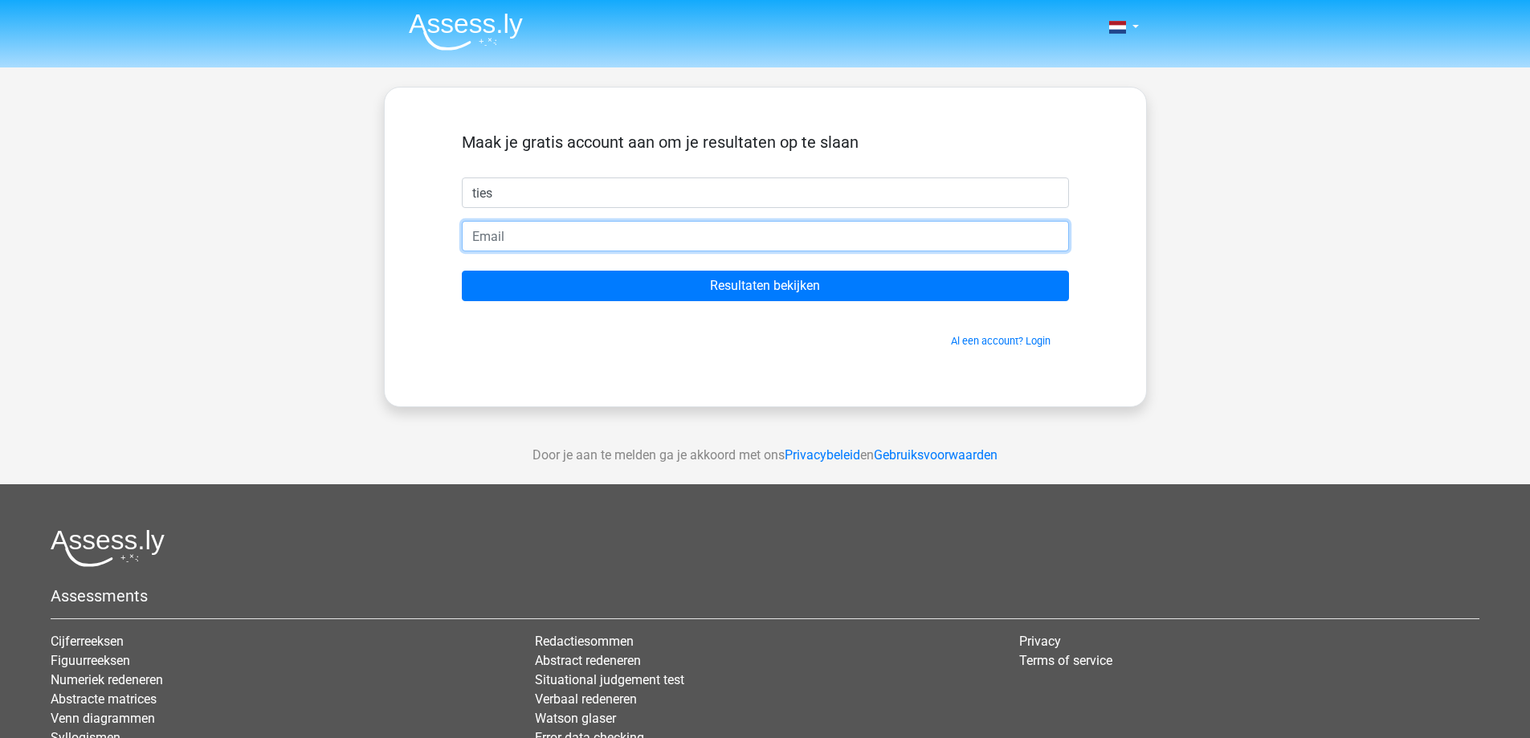
click at [520, 243] on input "email" at bounding box center [765, 236] width 607 height 31
type input "[EMAIL_ADDRESS][DOMAIN_NAME]"
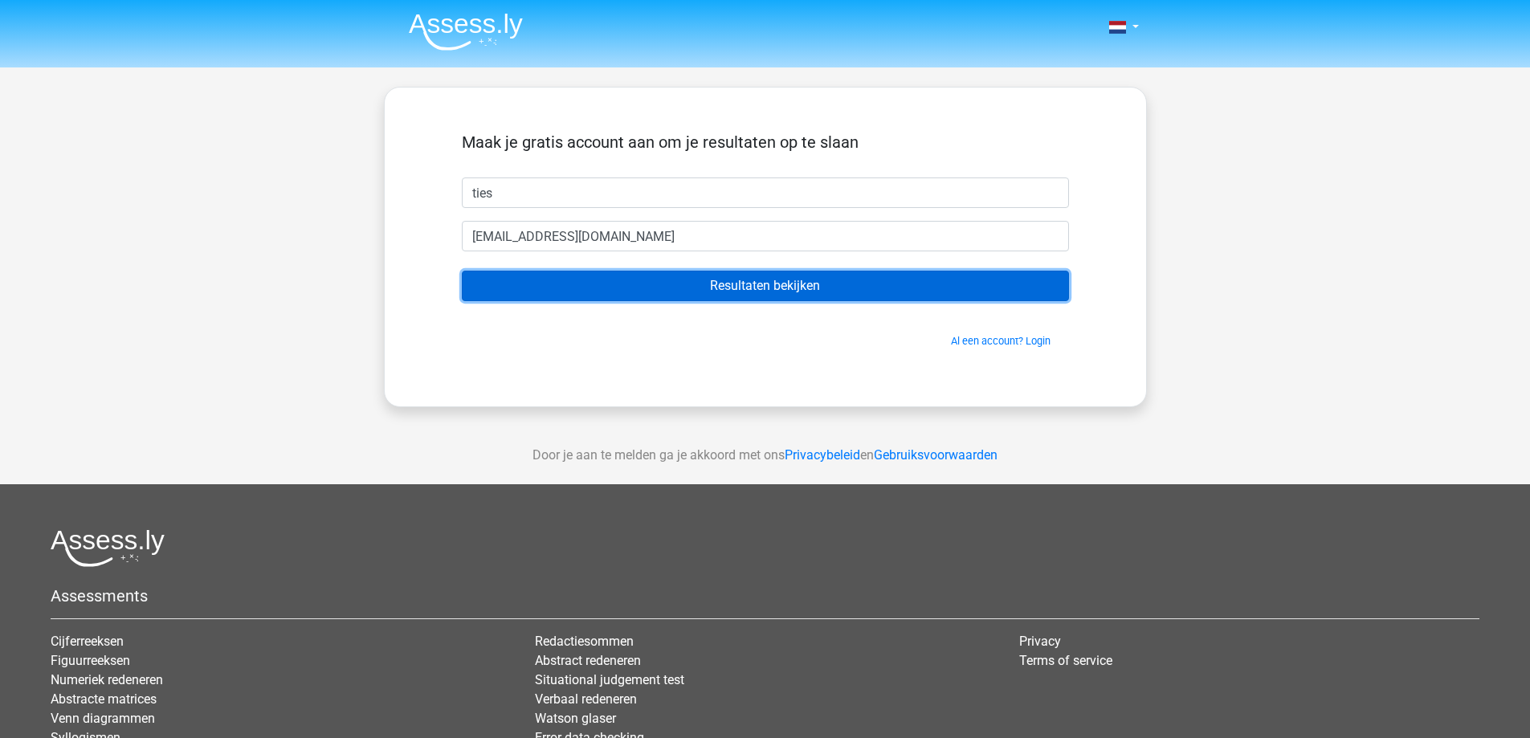
click at [682, 284] on input "Resultaten bekijken" at bounding box center [765, 286] width 607 height 31
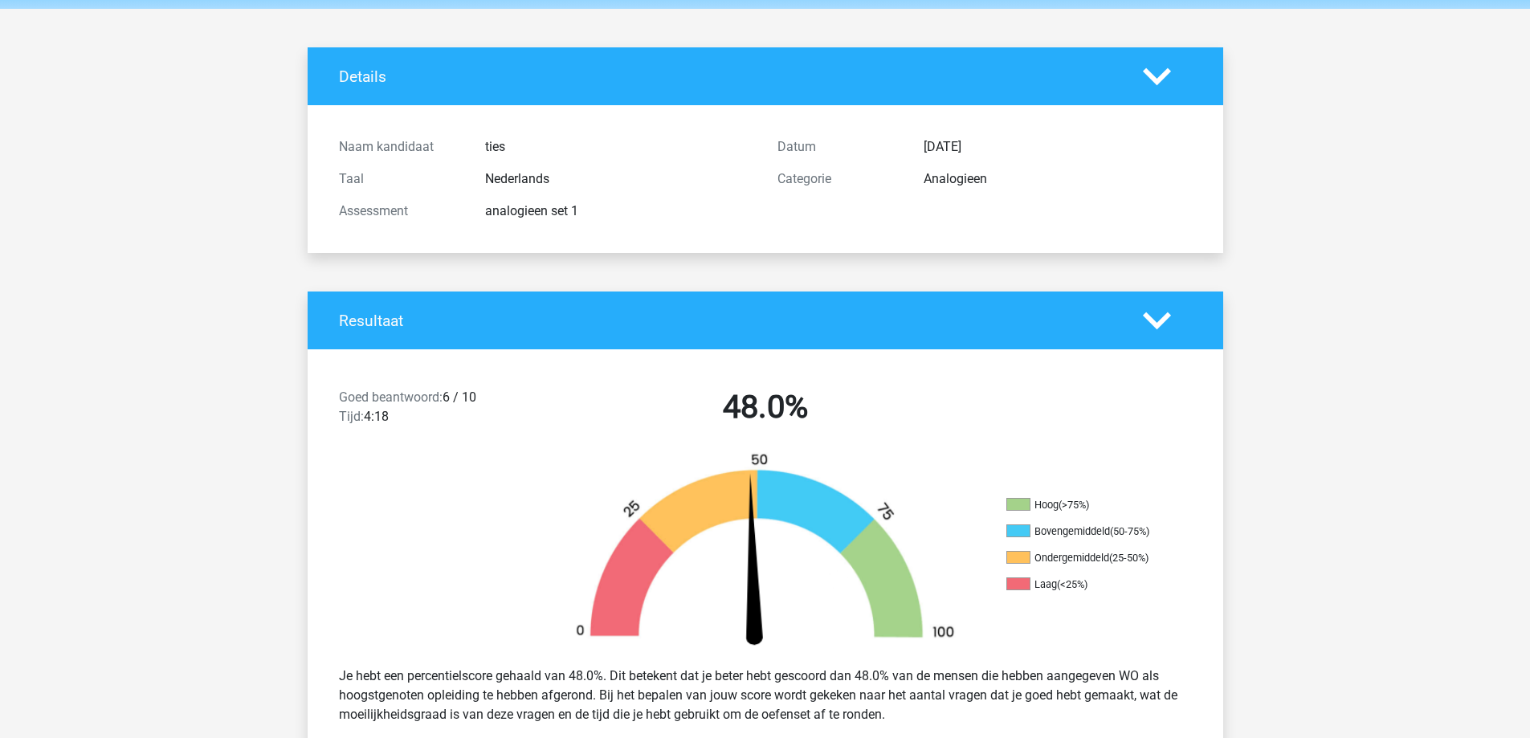
scroll to position [161, 0]
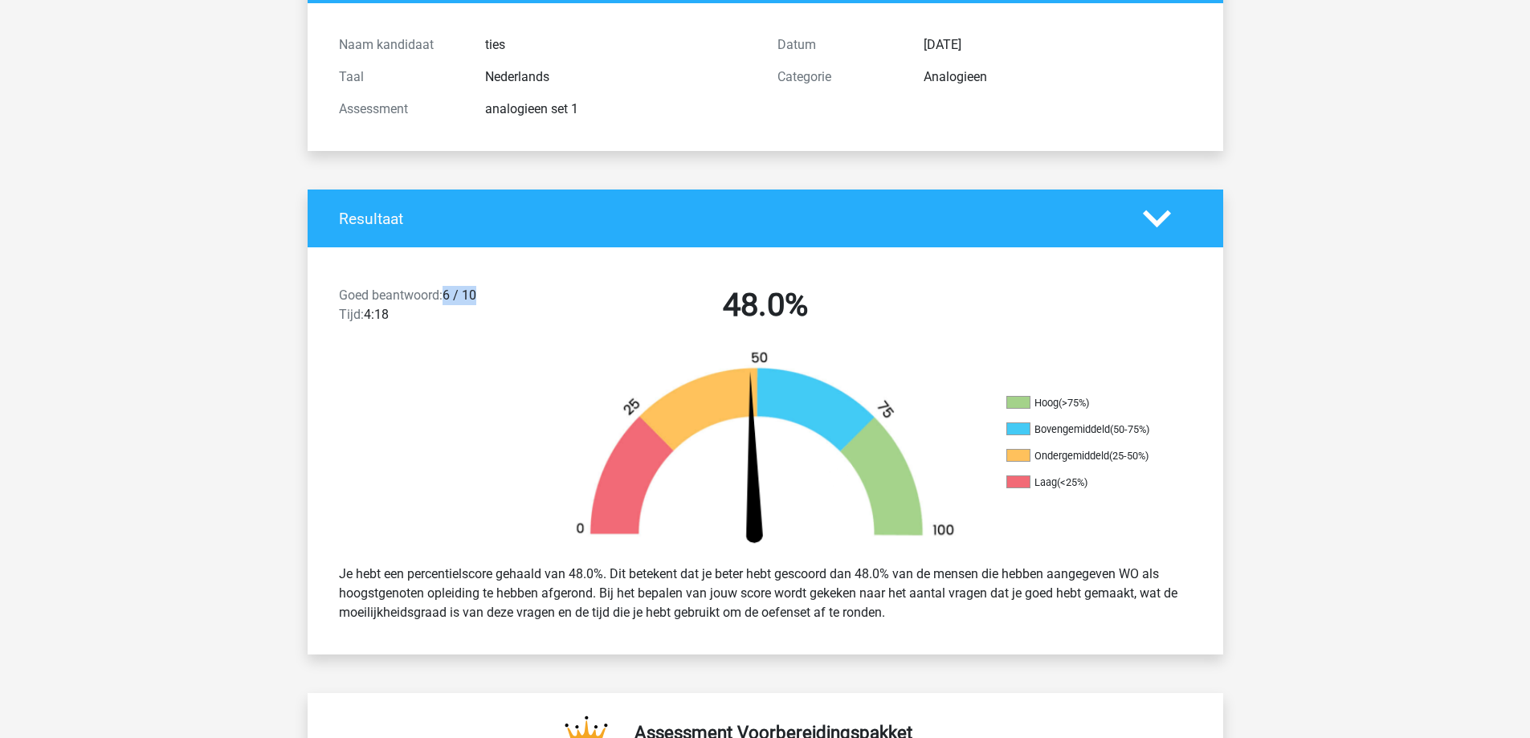
drag, startPoint x: 450, startPoint y: 296, endPoint x: 484, endPoint y: 296, distance: 33.7
click at [484, 296] on div "Goed beantwoord: 6 / 10 Tijd: 4:18" at bounding box center [436, 308] width 219 height 45
click at [479, 296] on div "Goed beantwoord: 6 / 10 Tijd: 4:18" at bounding box center [436, 308] width 219 height 45
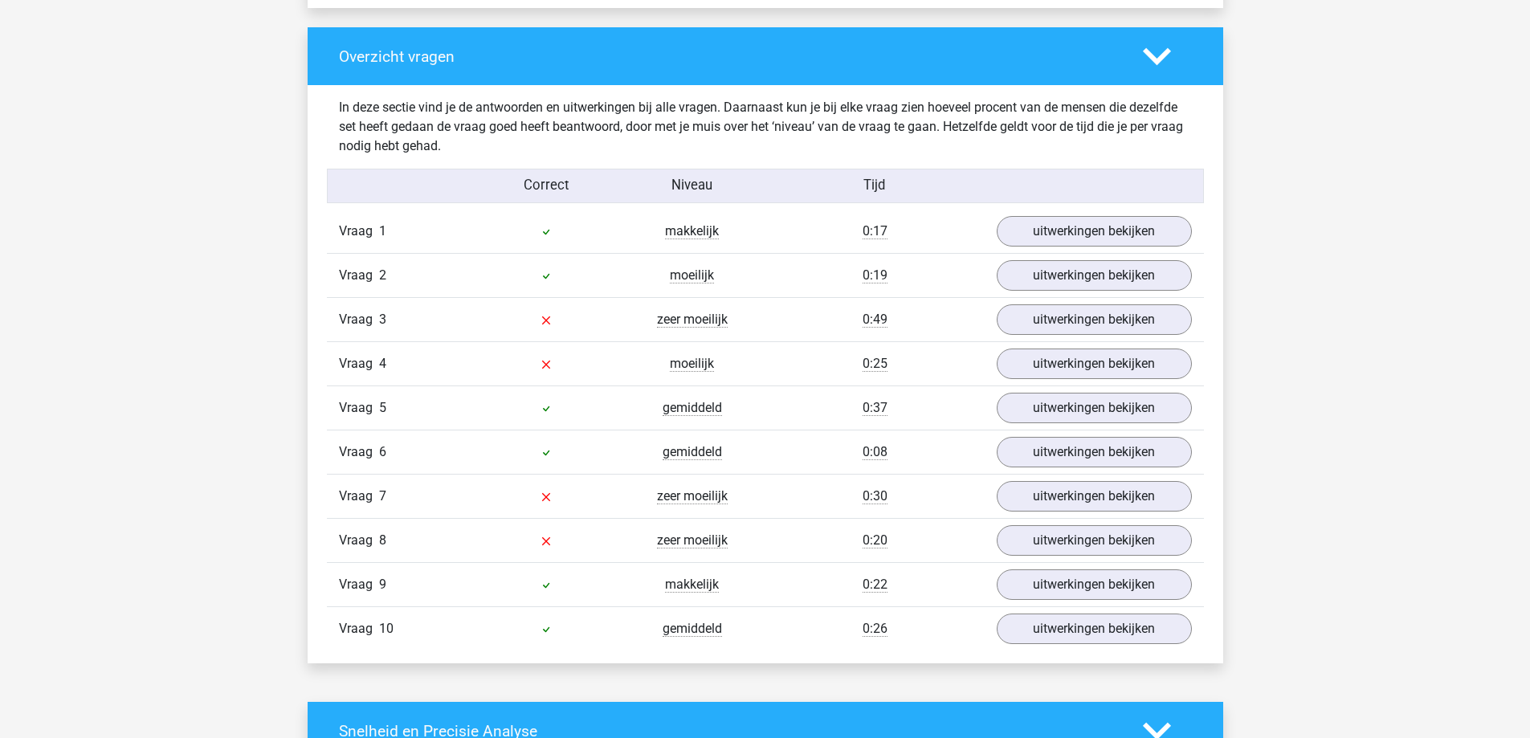
scroll to position [1205, 0]
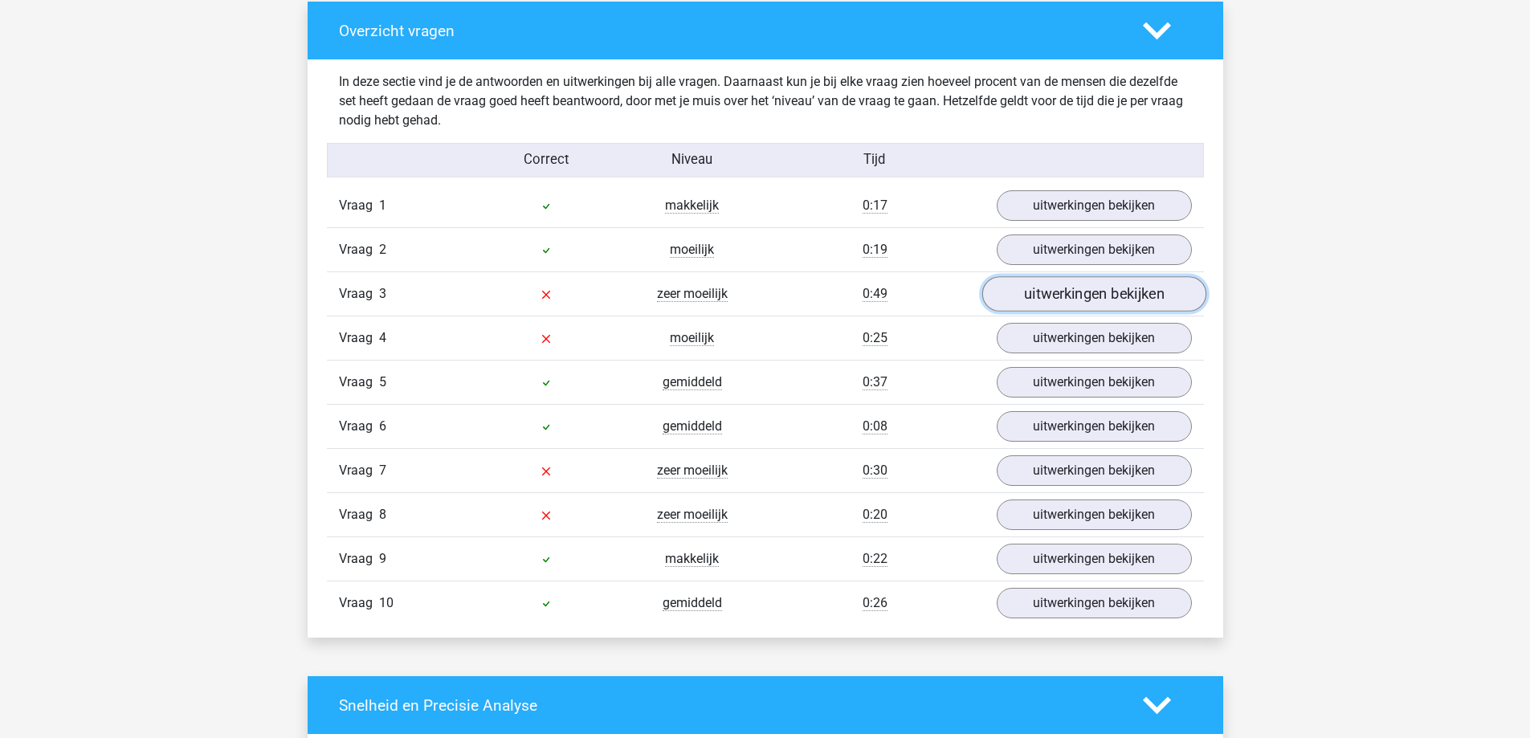
click at [1073, 297] on link "uitwerkingen bekijken" at bounding box center [1094, 294] width 224 height 35
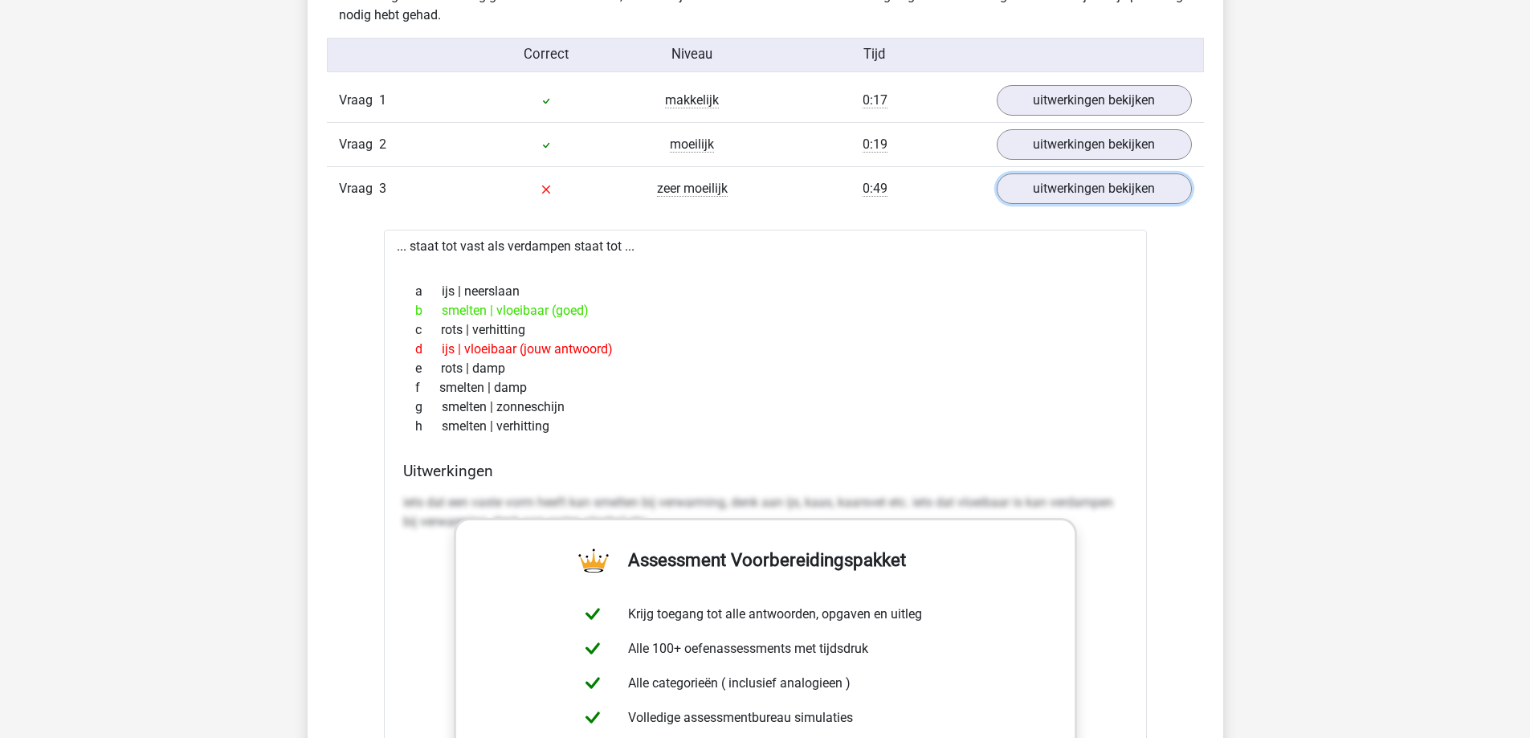
scroll to position [1285, 0]
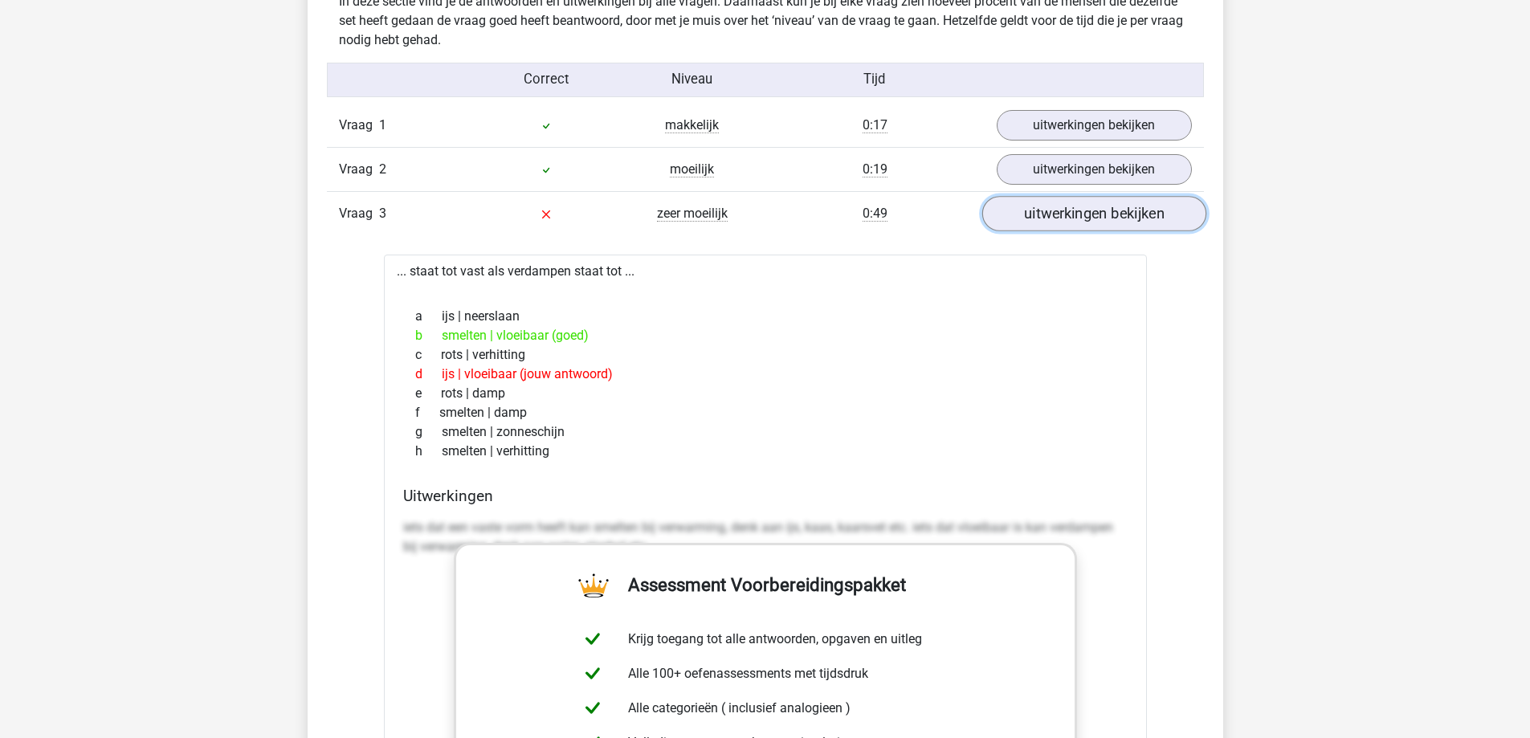
click at [1028, 223] on link "uitwerkingen bekijken" at bounding box center [1094, 214] width 224 height 35
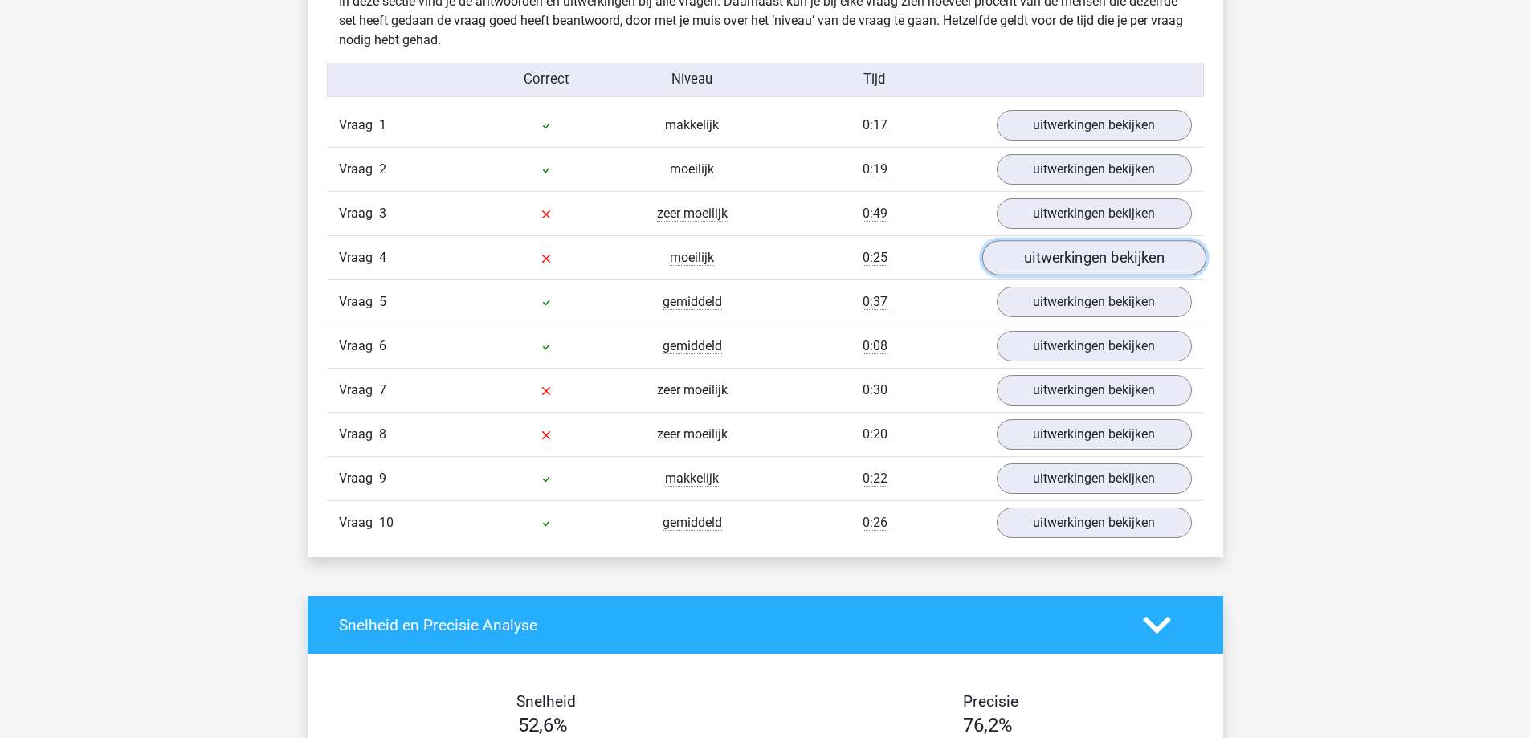
click at [1017, 261] on link "uitwerkingen bekijken" at bounding box center [1094, 258] width 224 height 35
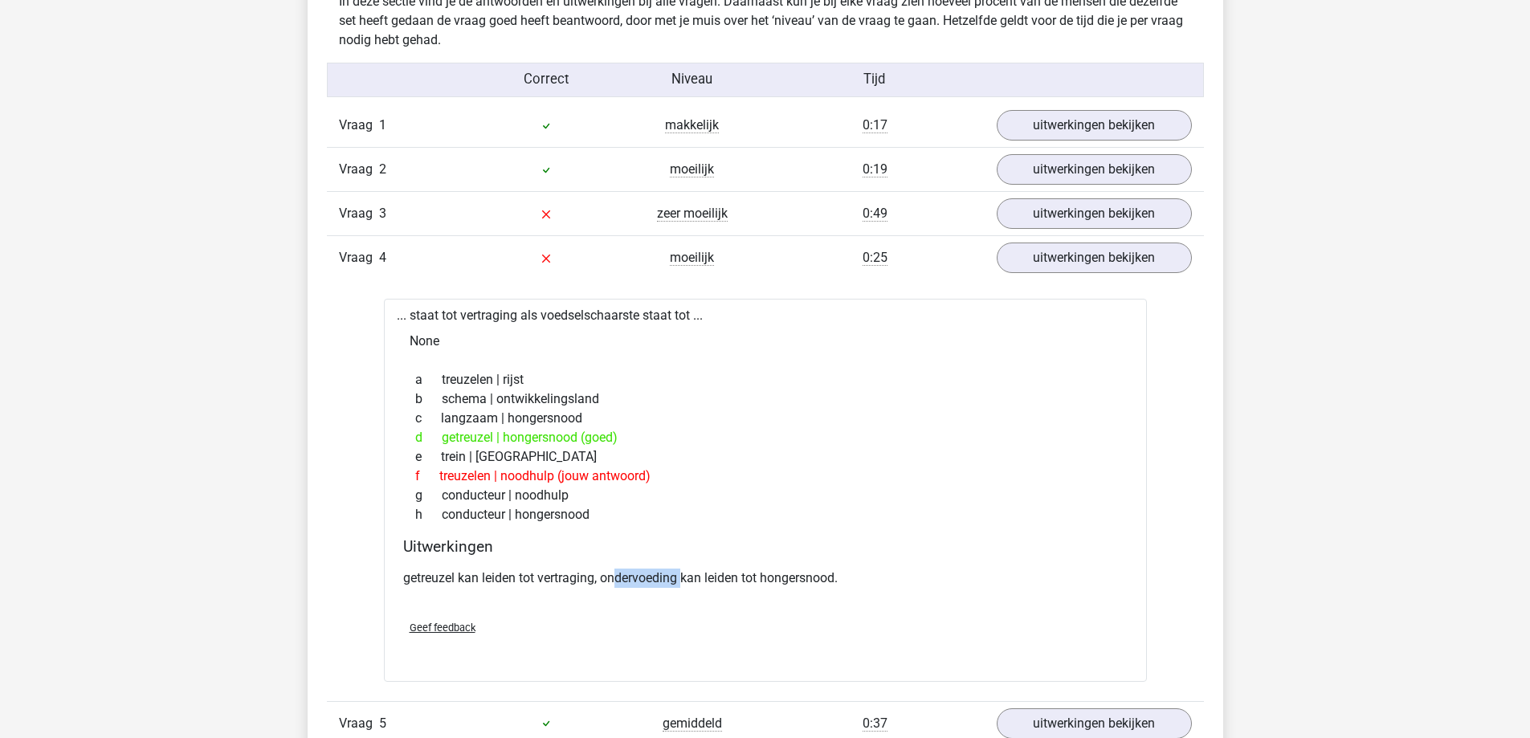
drag, startPoint x: 619, startPoint y: 576, endPoint x: 684, endPoint y: 588, distance: 65.4
click at [684, 588] on p "getreuzel kan leiden tot vertraging, ondervoeding kan leiden tot hongersnood." at bounding box center [765, 578] width 725 height 19
click at [660, 583] on p "getreuzel kan leiden tot vertraging, ondervoeding kan leiden tot hongersnood." at bounding box center [765, 578] width 725 height 19
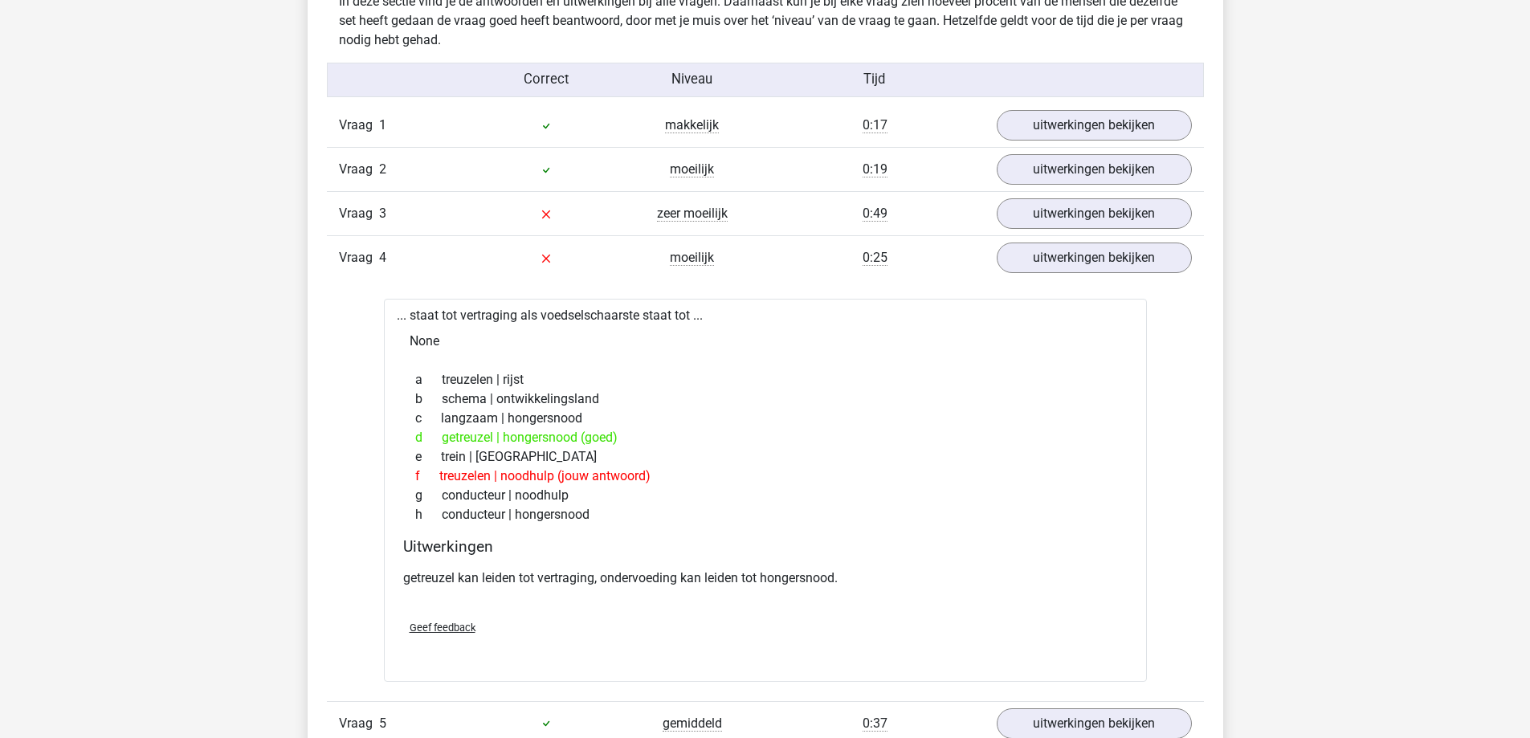
click at [683, 543] on h4 "Uitwerkingen" at bounding box center [765, 546] width 725 height 18
click at [642, 578] on p "getreuzel kan leiden tot vertraging, ondervoeding kan leiden tot hongersnood." at bounding box center [765, 578] width 725 height 19
click at [700, 468] on div "f treuzelen | noodhulp (jouw antwoord)" at bounding box center [765, 476] width 725 height 19
click at [1036, 267] on link "uitwerkingen bekijken" at bounding box center [1094, 258] width 224 height 35
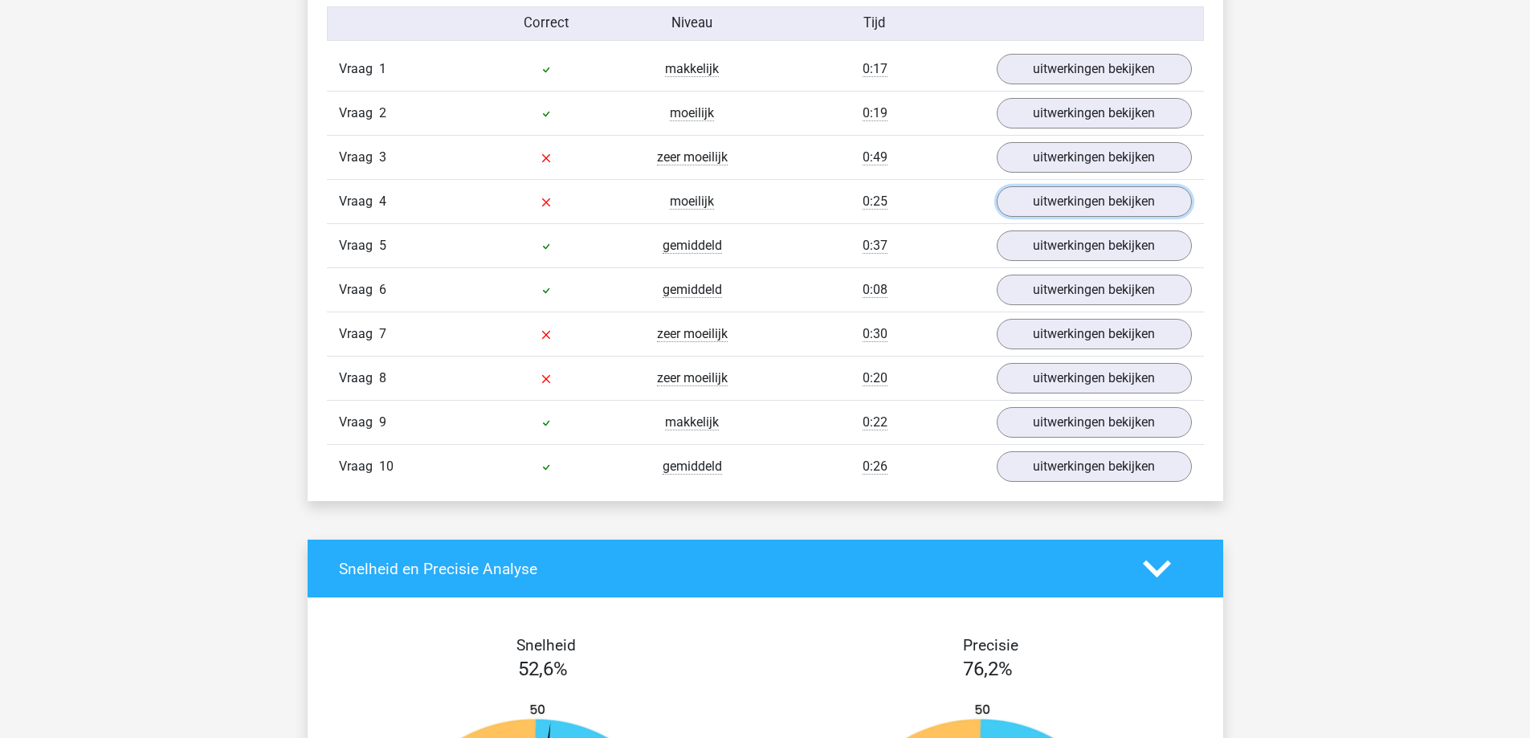
scroll to position [1366, 0]
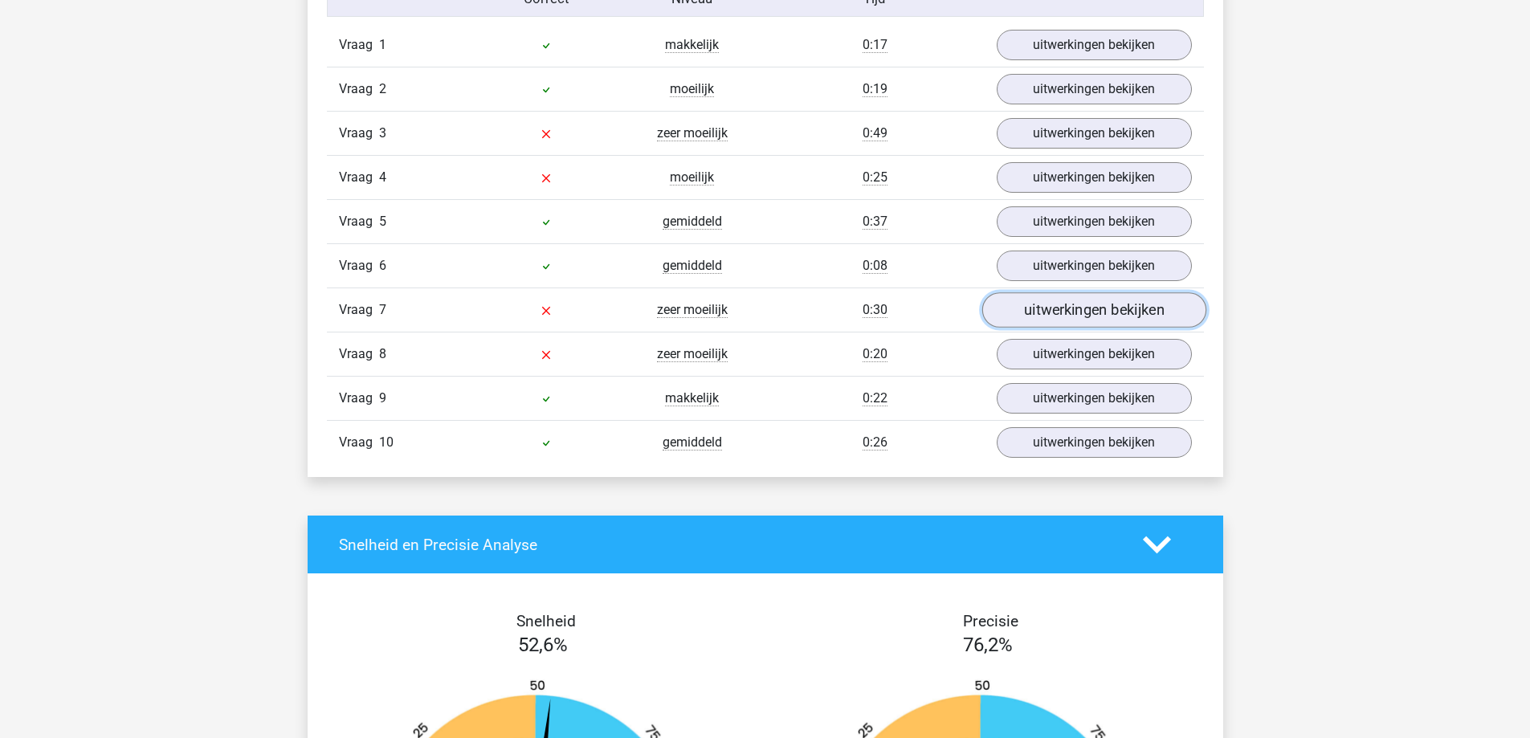
click at [1006, 321] on link "uitwerkingen bekijken" at bounding box center [1094, 310] width 224 height 35
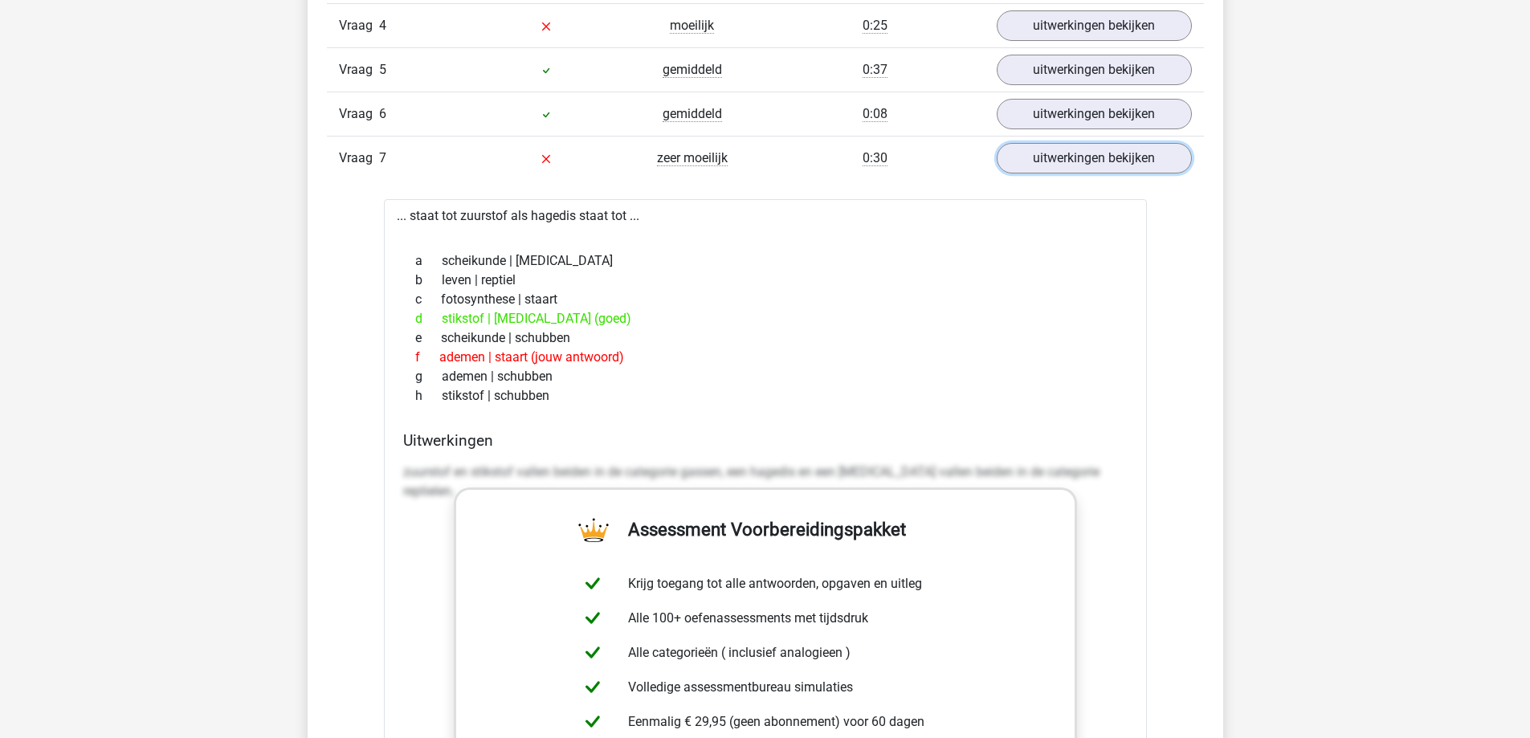
scroll to position [1526, 0]
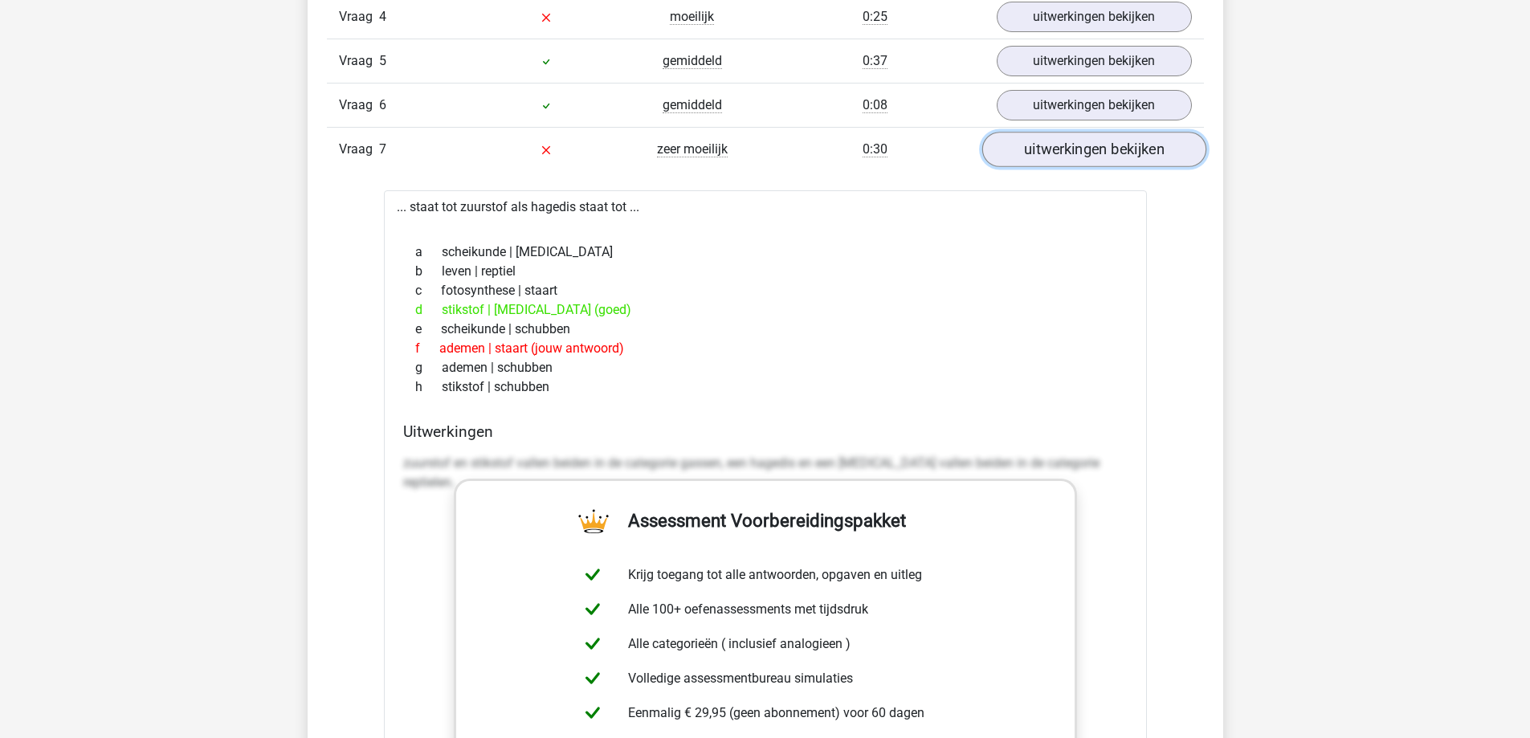
click at [1016, 145] on link "uitwerkingen bekijken" at bounding box center [1094, 150] width 224 height 35
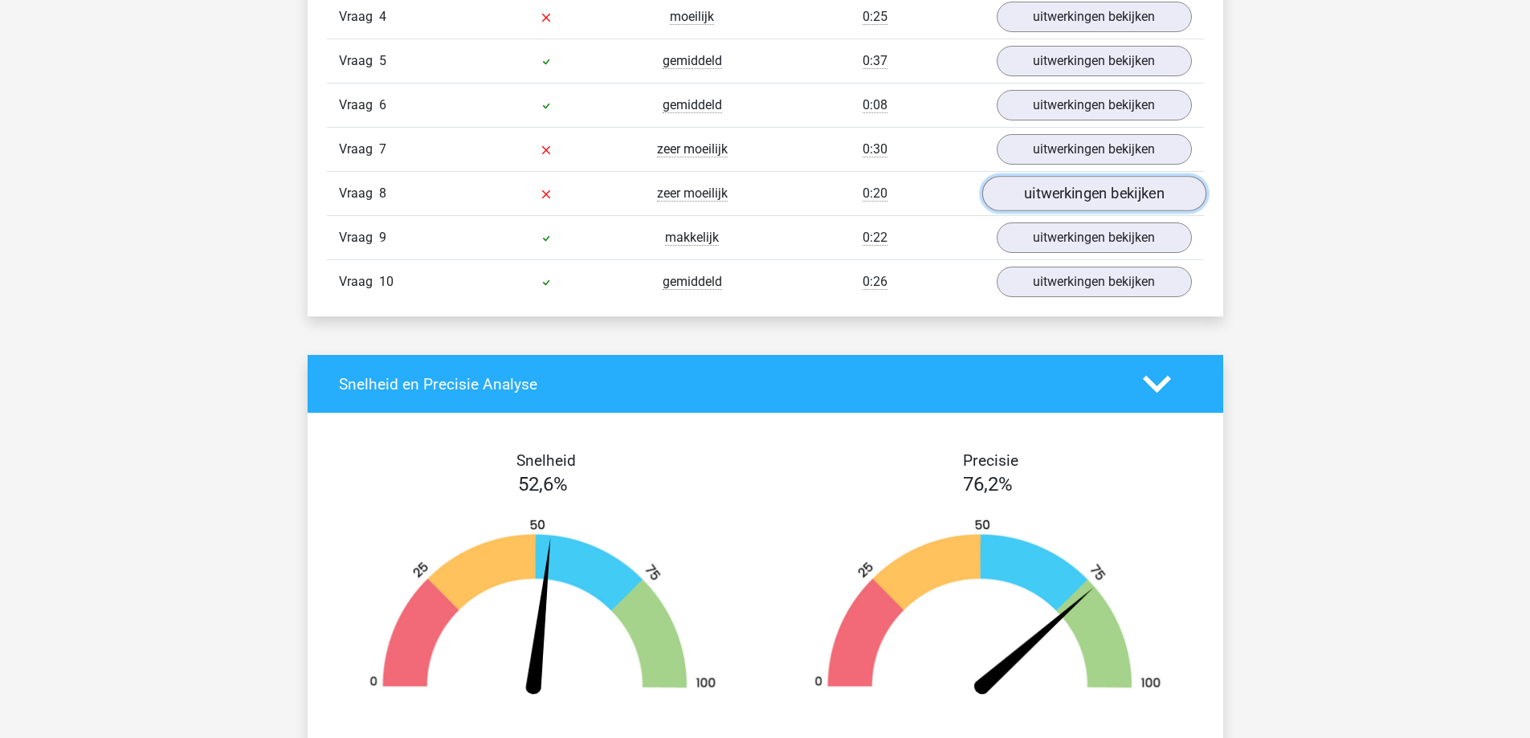
click at [1009, 198] on link "uitwerkingen bekijken" at bounding box center [1094, 194] width 224 height 35
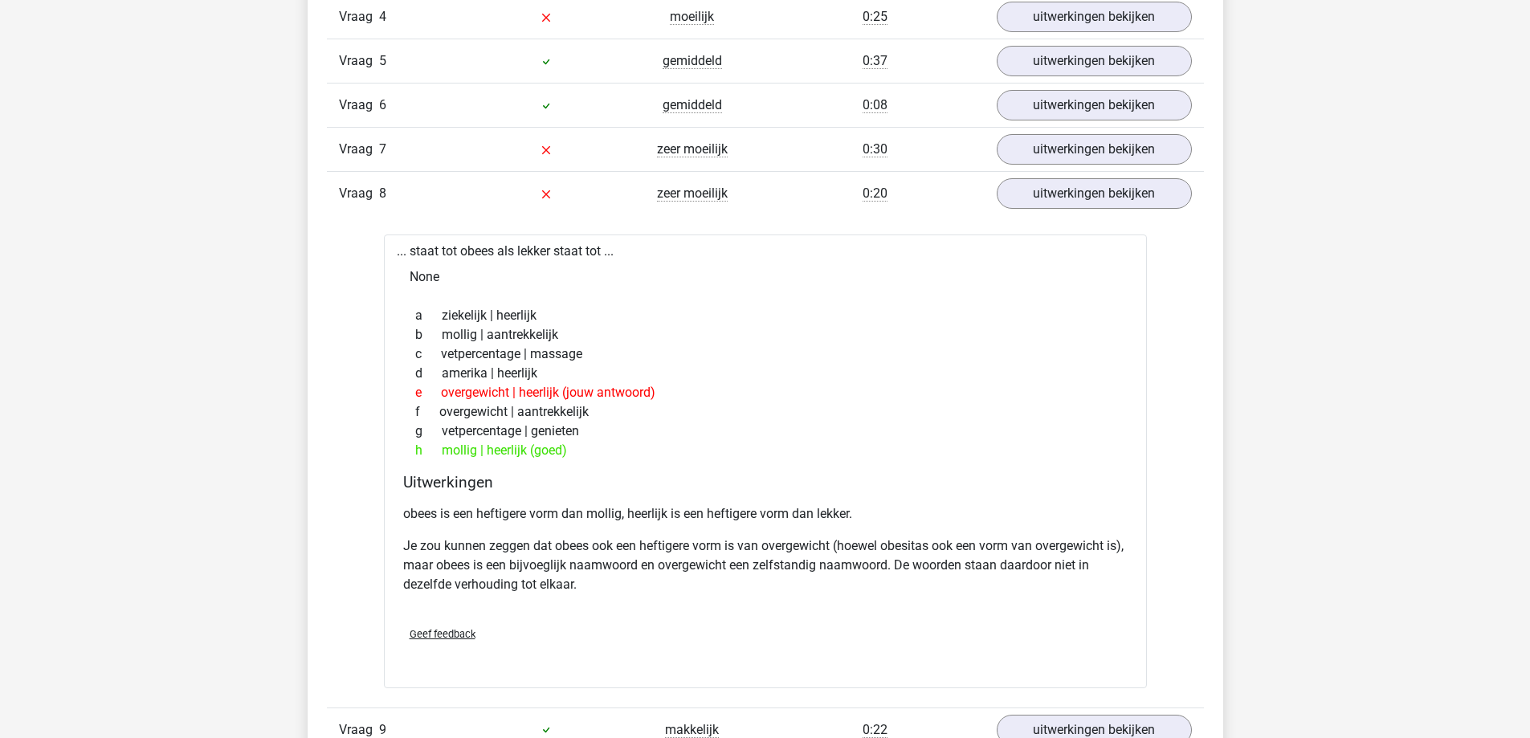
click at [913, 262] on div "None" at bounding box center [765, 277] width 737 height 32
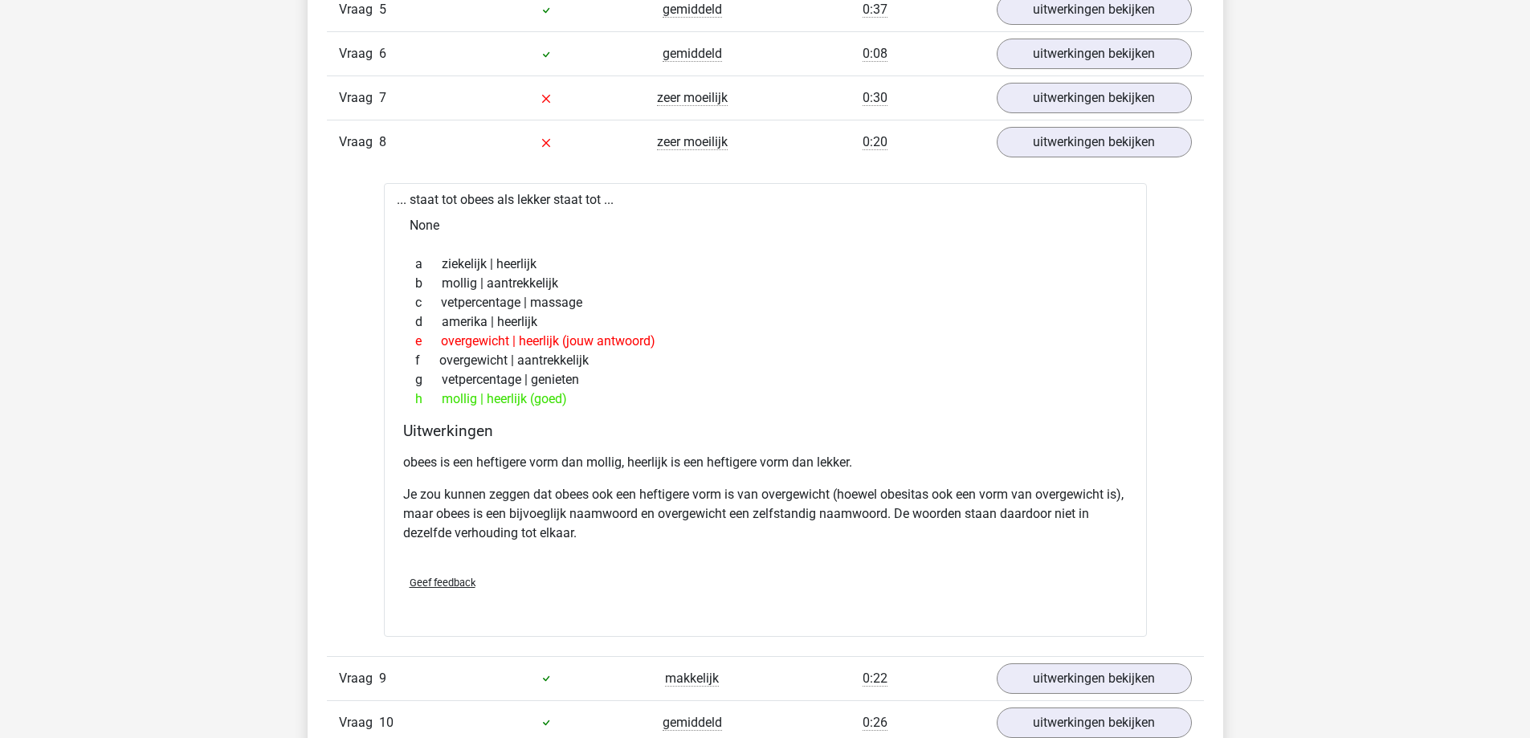
scroll to position [1607, 0]
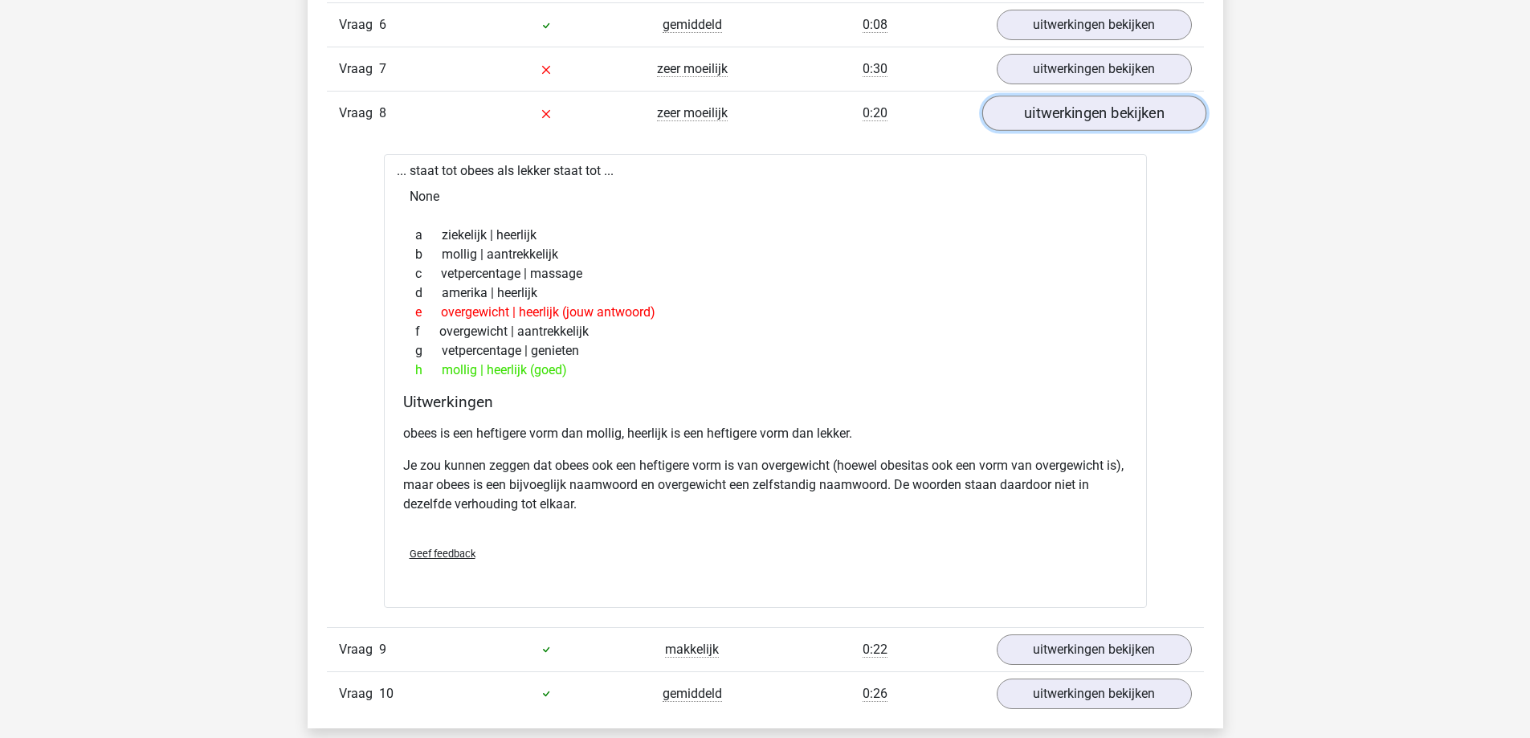
click at [1038, 126] on link "uitwerkingen bekijken" at bounding box center [1094, 113] width 224 height 35
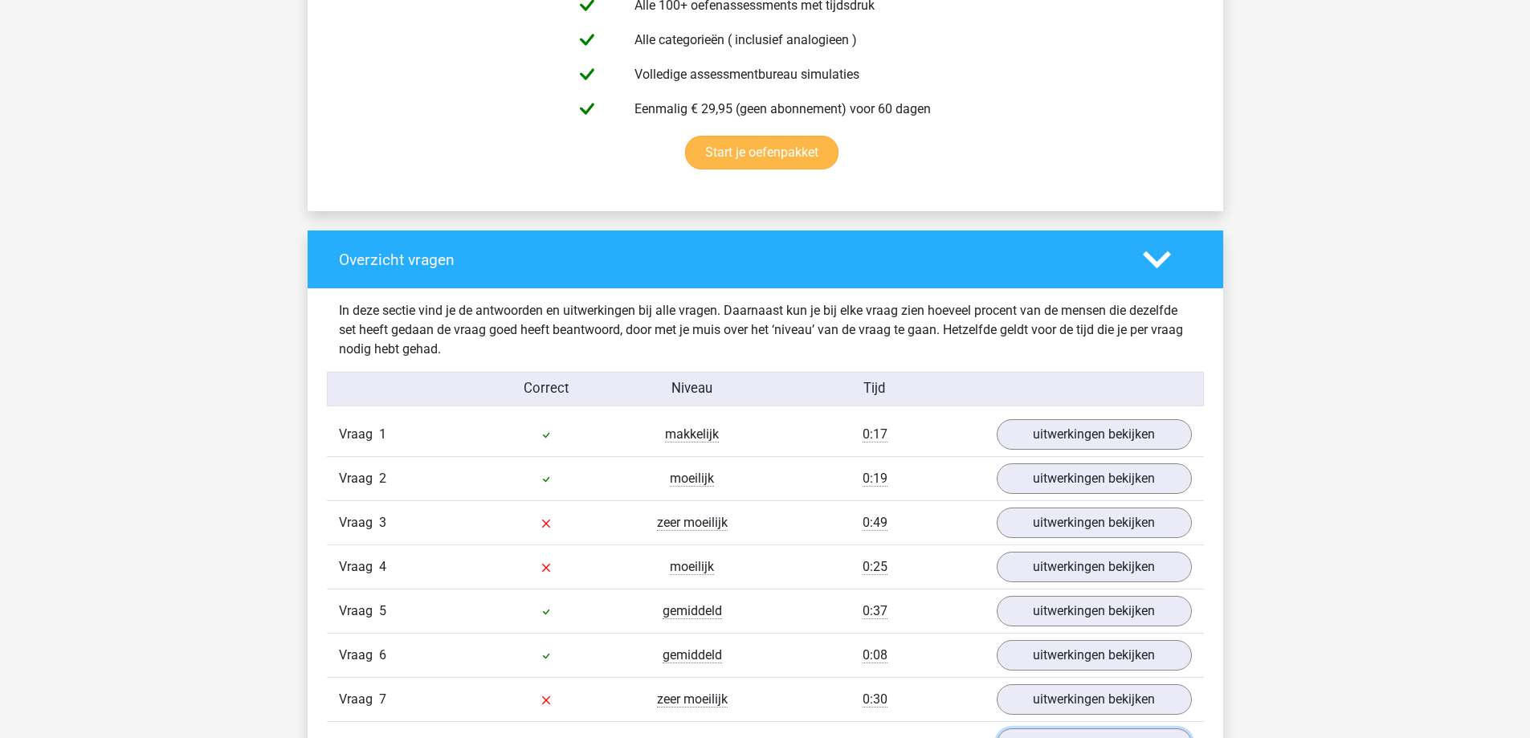
scroll to position [803, 0]
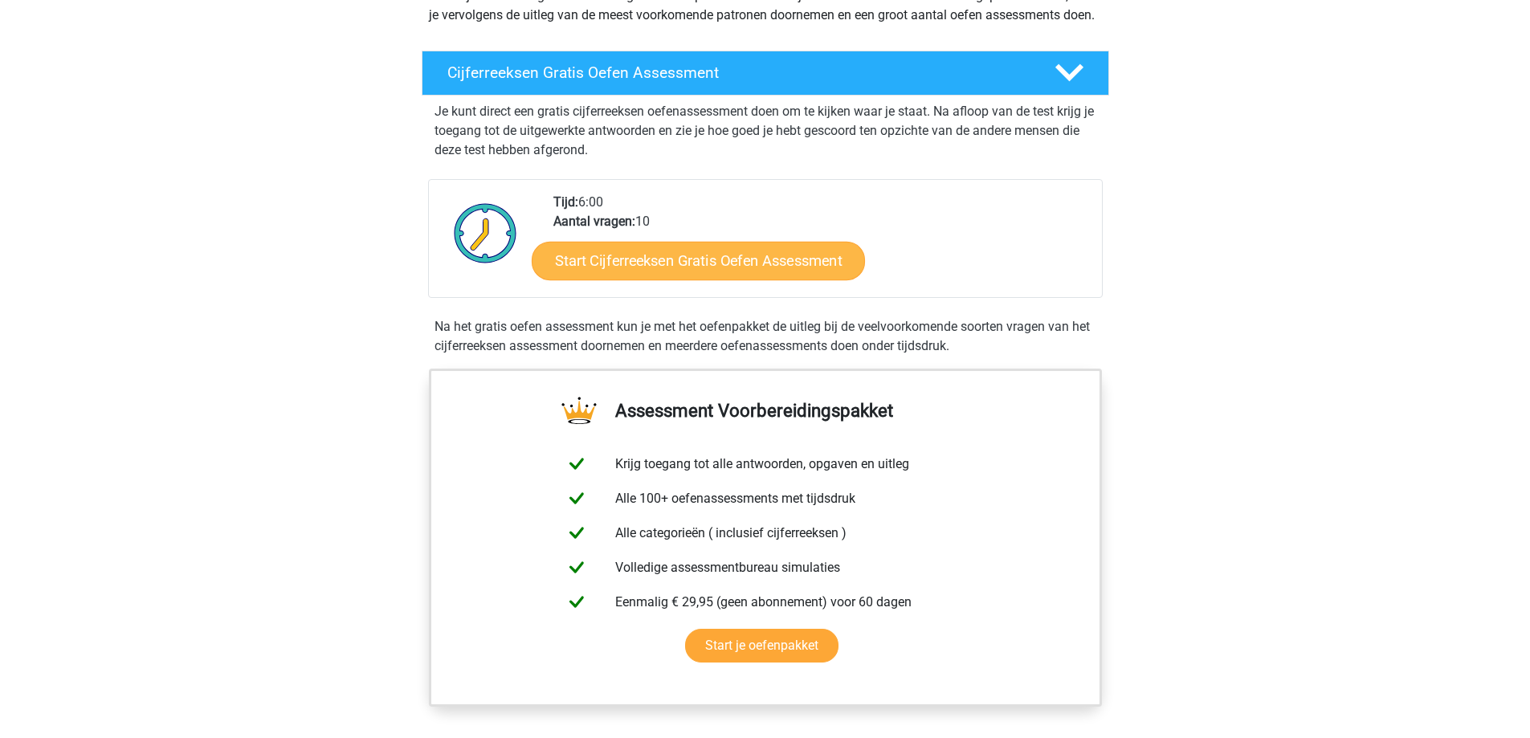
scroll to position [241, 0]
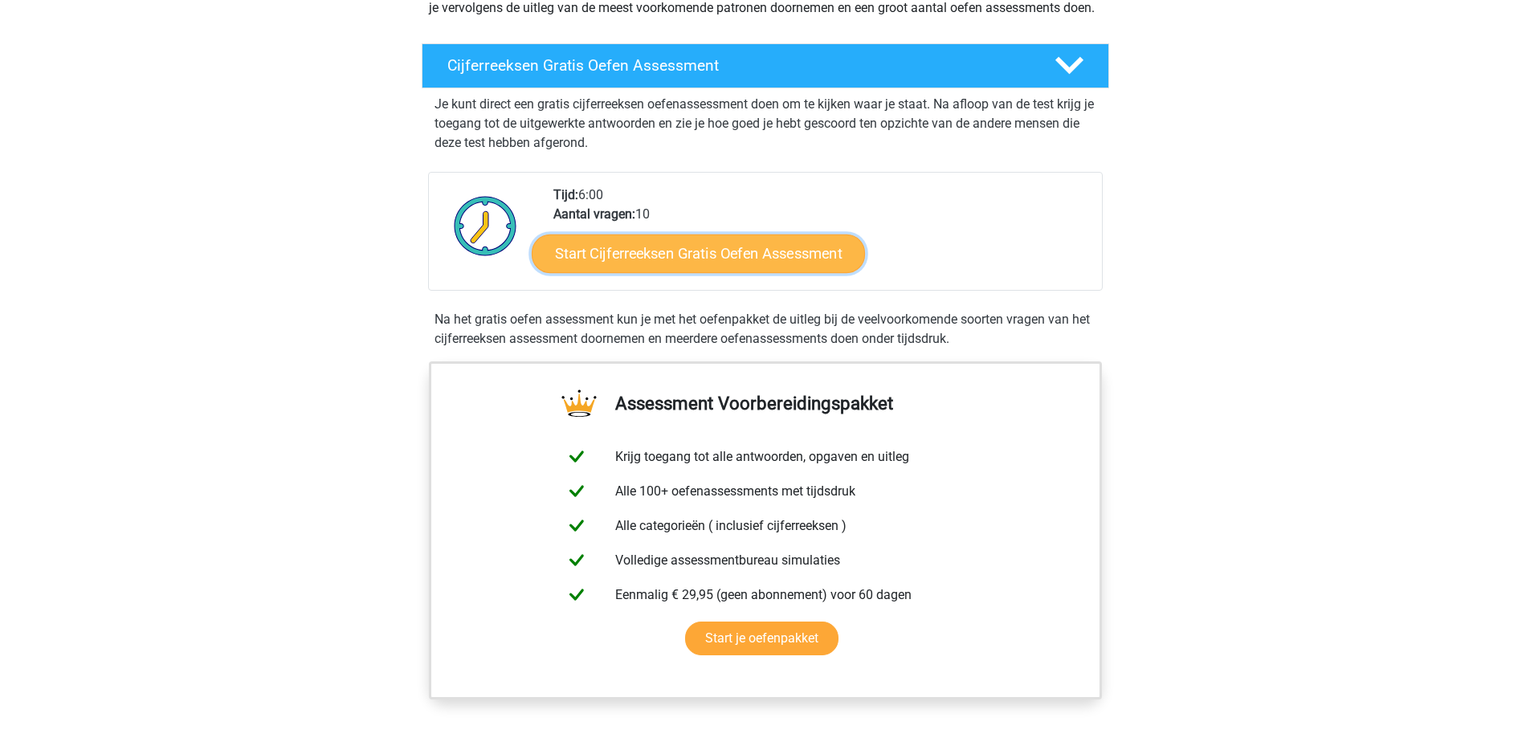
click at [741, 272] on link "Start Cijferreeksen Gratis Oefen Assessment" at bounding box center [698, 253] width 333 height 39
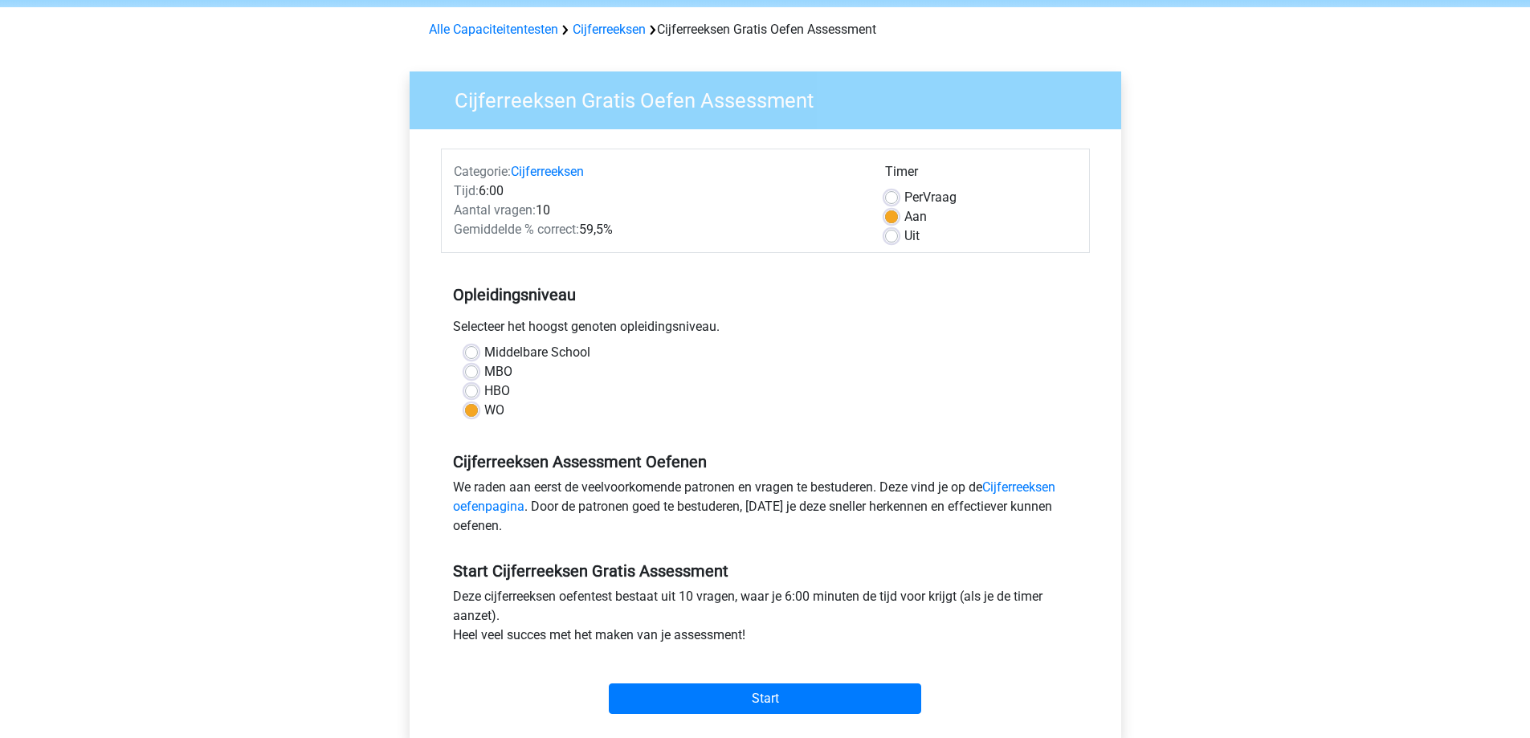
scroll to position [241, 0]
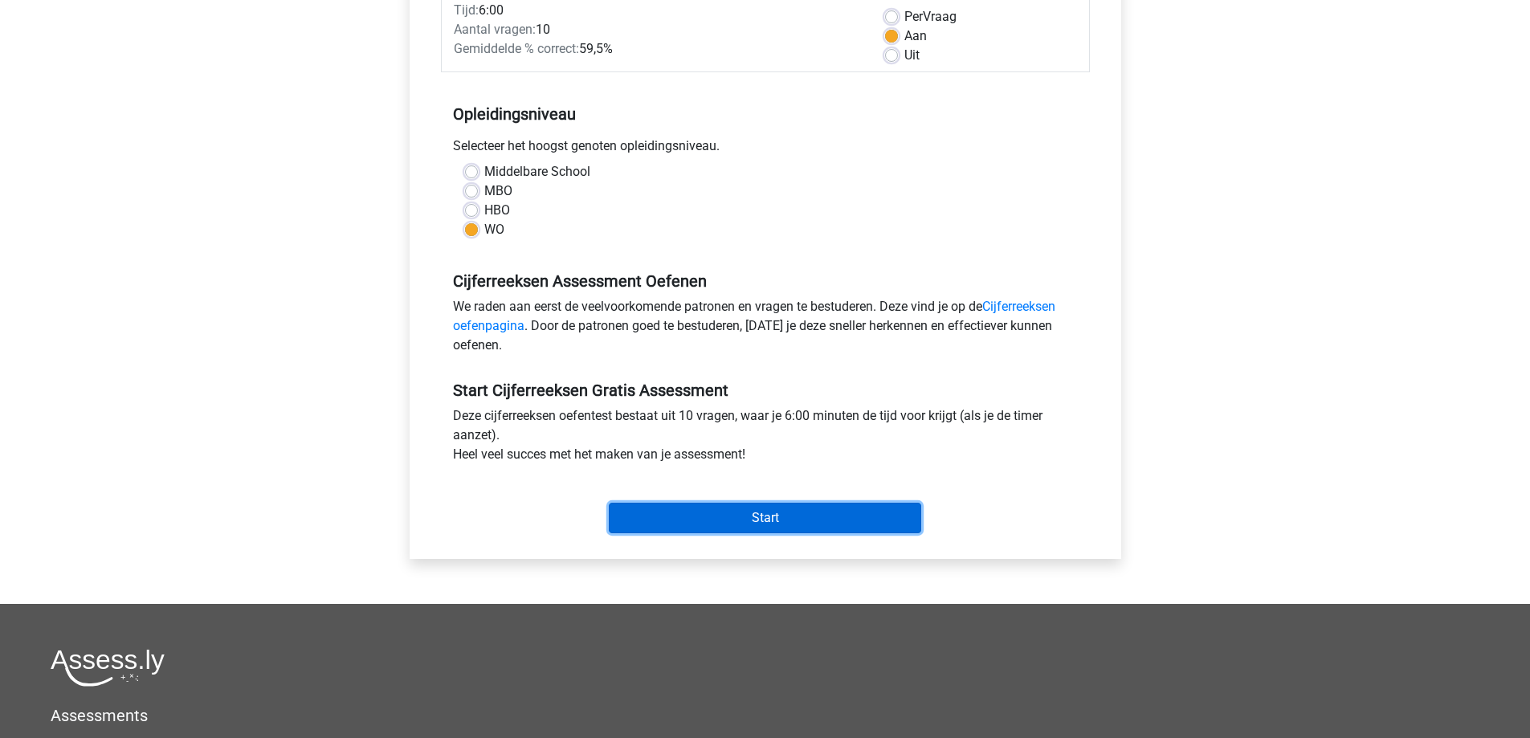
click at [692, 511] on input "Start" at bounding box center [765, 518] width 312 height 31
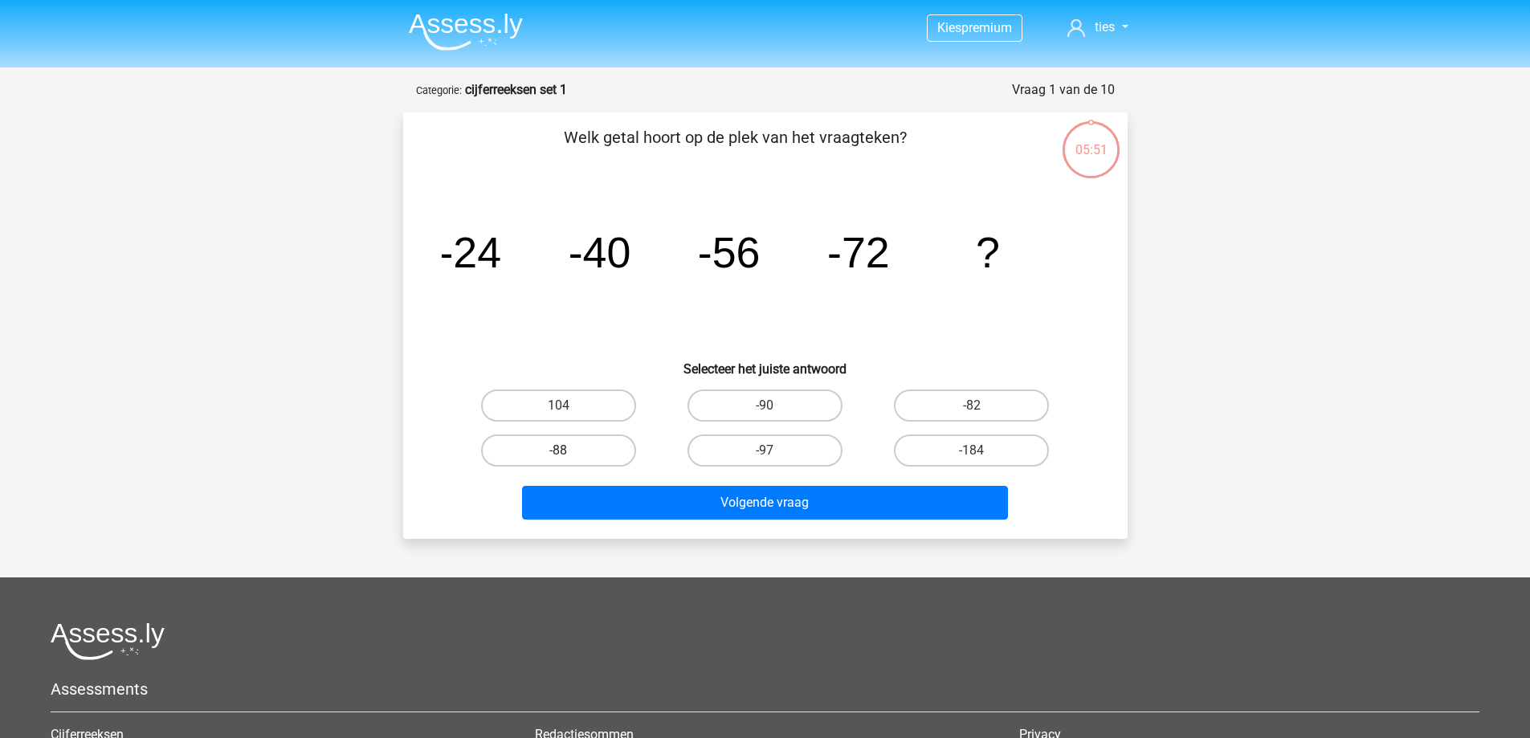
click at [602, 447] on label "-88" at bounding box center [558, 451] width 155 height 32
click at [569, 451] on input "-88" at bounding box center [563, 456] width 10 height 10
radio input "true"
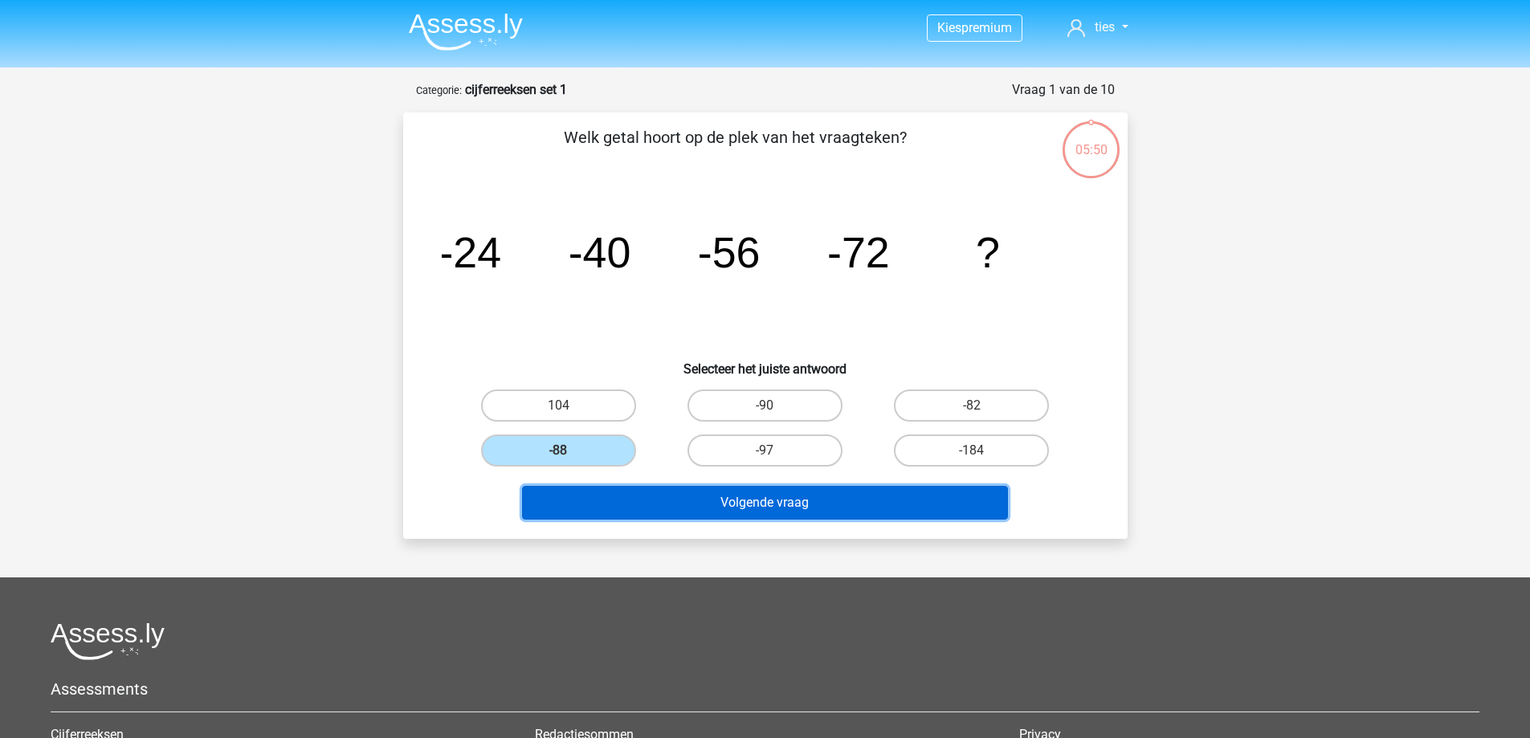
click at [695, 500] on button "Volgende vraag" at bounding box center [765, 503] width 486 height 34
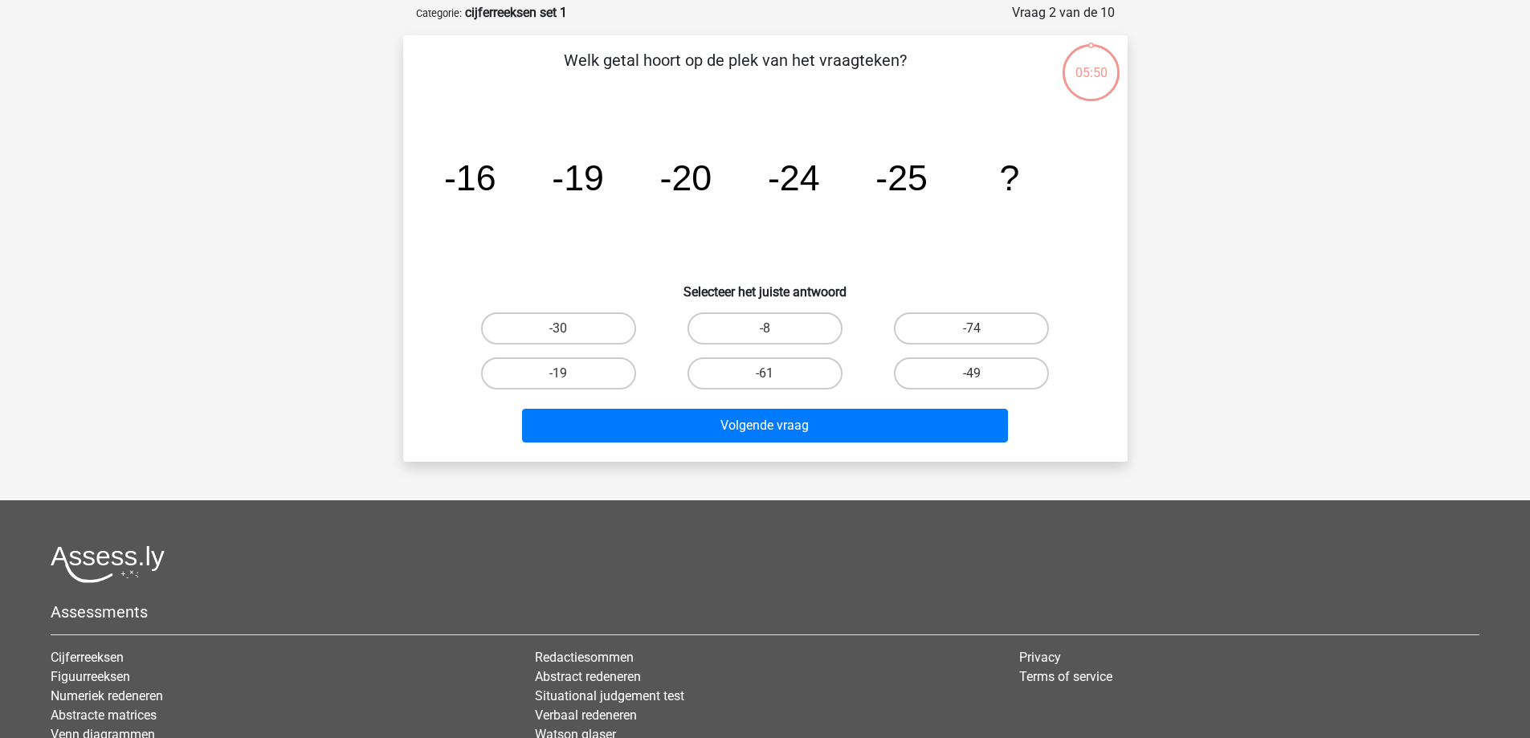
scroll to position [80, 0]
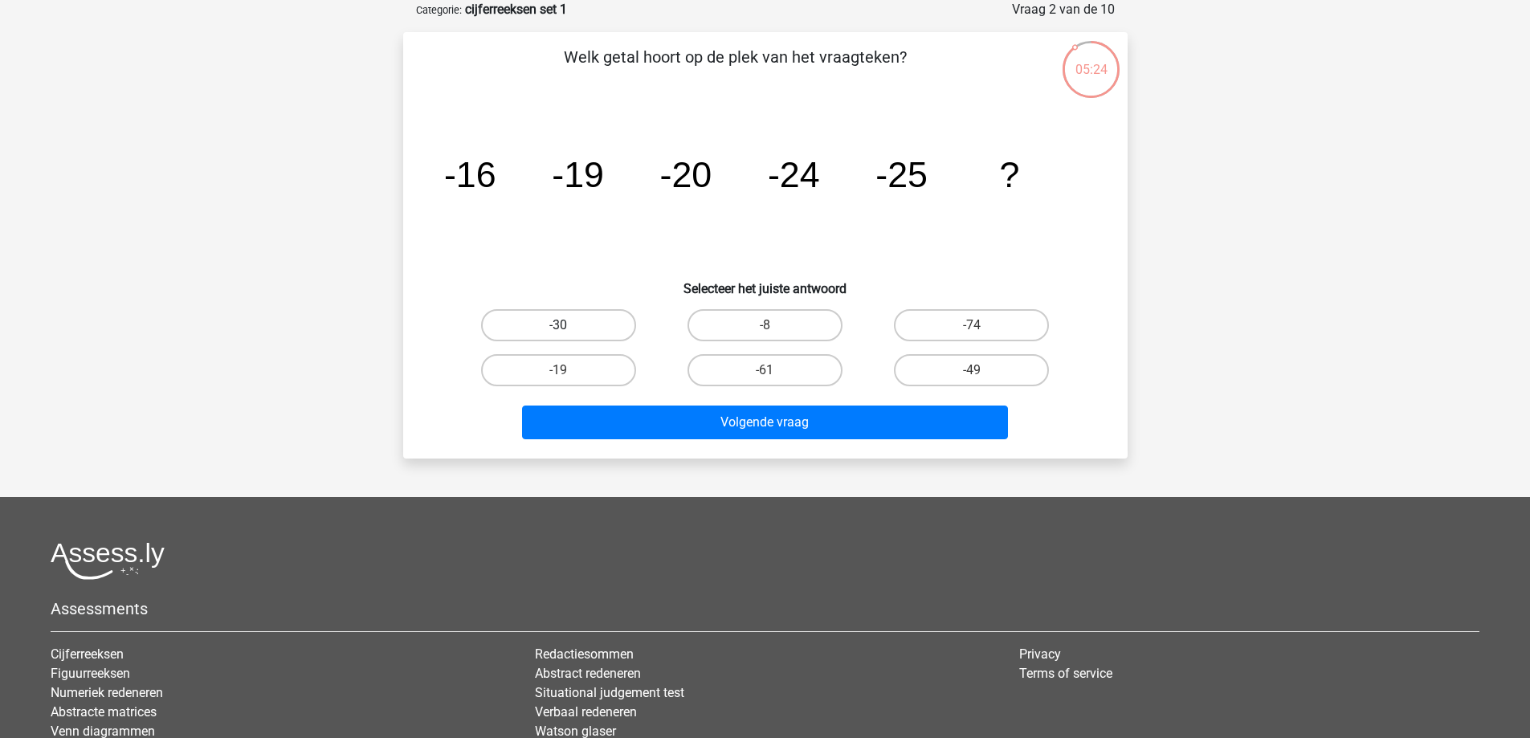
click at [536, 327] on label "-30" at bounding box center [558, 325] width 155 height 32
click at [558, 327] on input "-30" at bounding box center [563, 330] width 10 height 10
radio input "true"
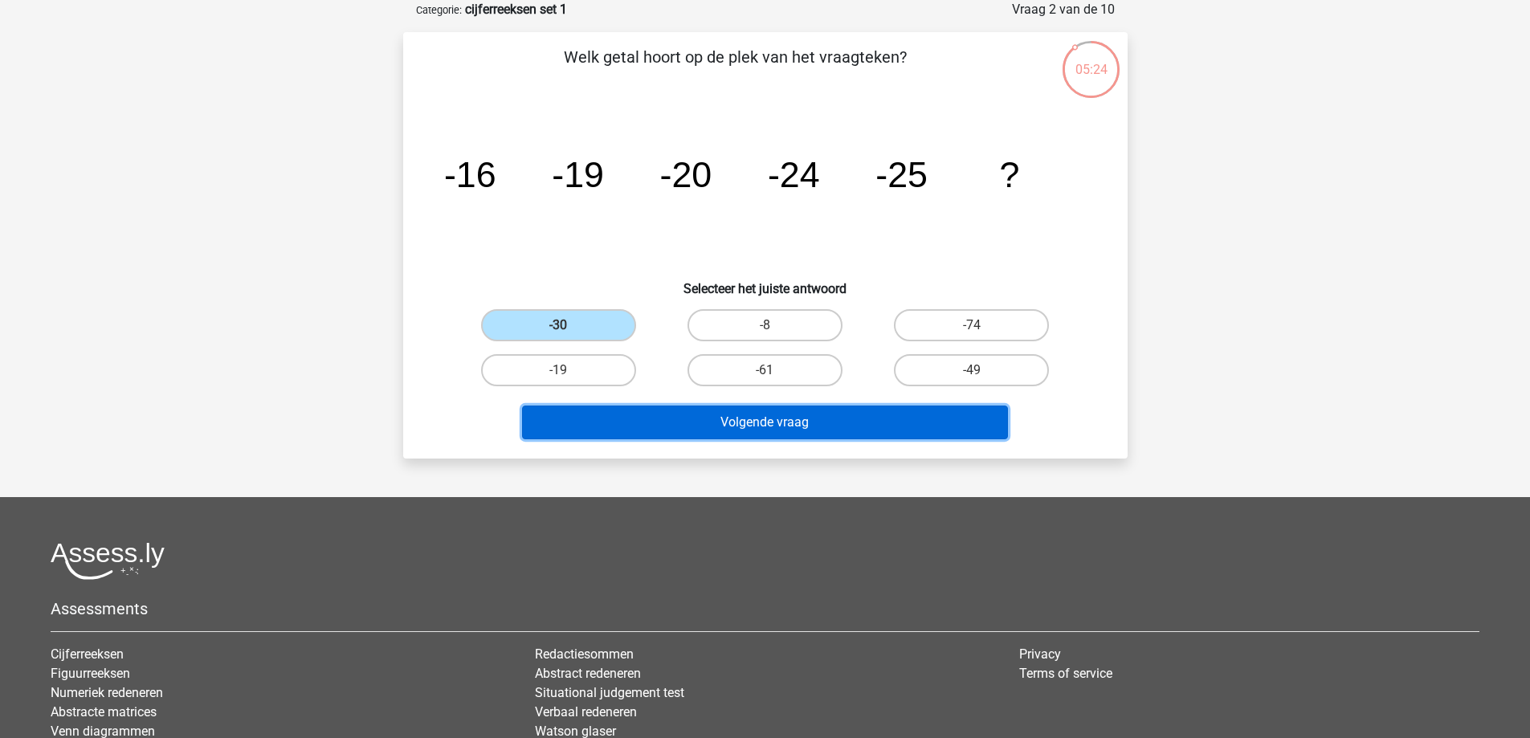
click at [642, 415] on button "Volgende vraag" at bounding box center [765, 423] width 486 height 34
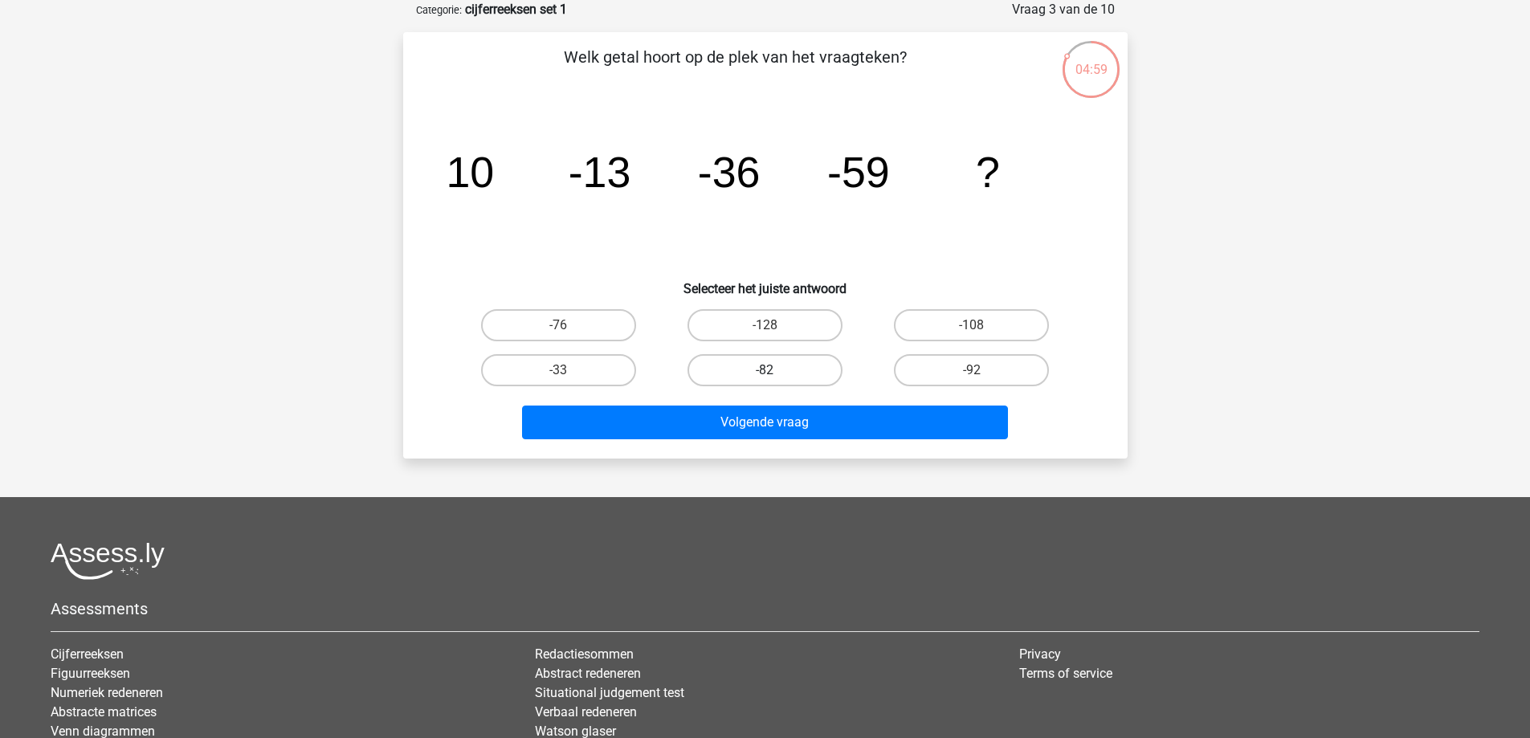
click at [822, 374] on label "-82" at bounding box center [765, 370] width 155 height 32
click at [775, 374] on input "-82" at bounding box center [770, 375] width 10 height 10
radio input "true"
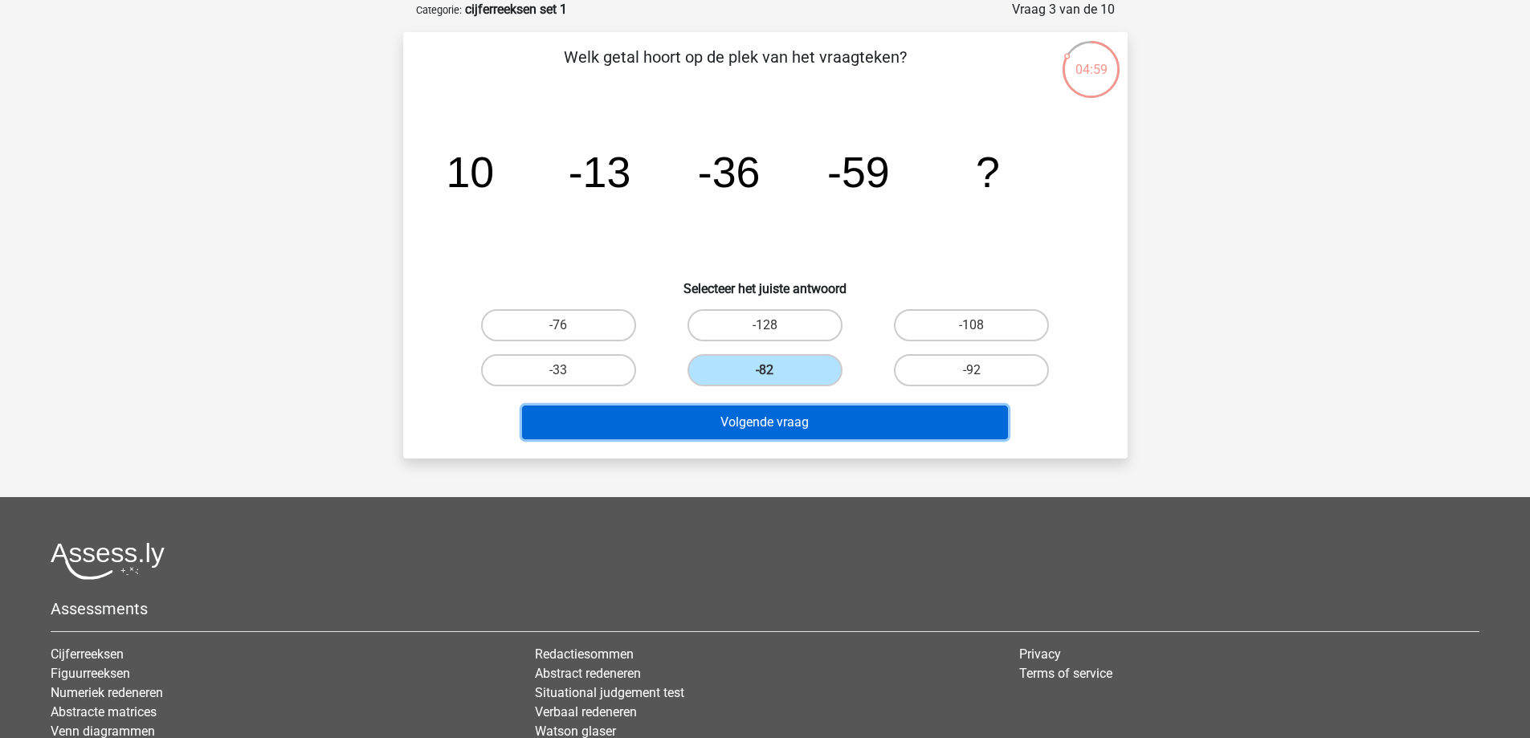
click at [821, 419] on button "Volgende vraag" at bounding box center [765, 423] width 486 height 34
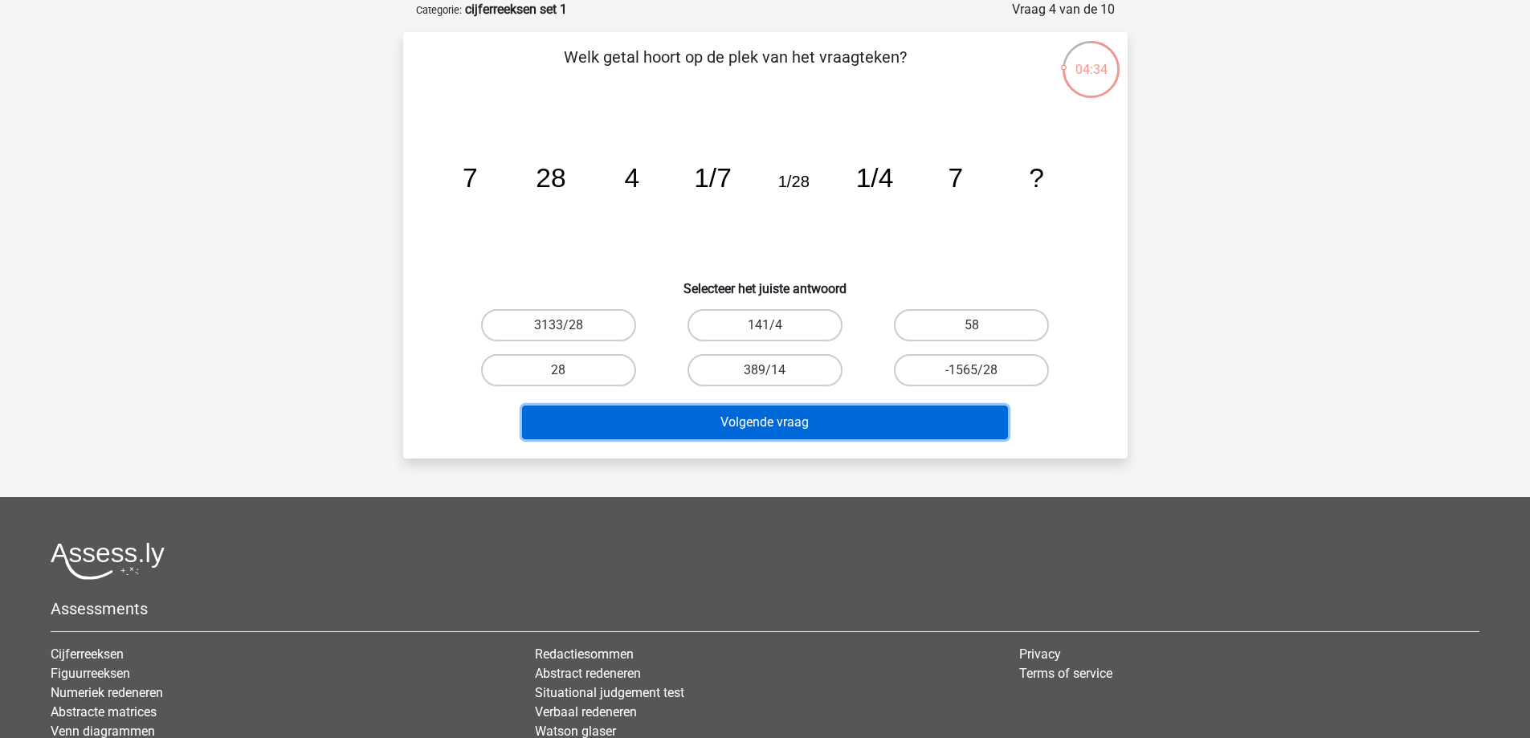
click at [801, 410] on button "Volgende vraag" at bounding box center [765, 423] width 486 height 34
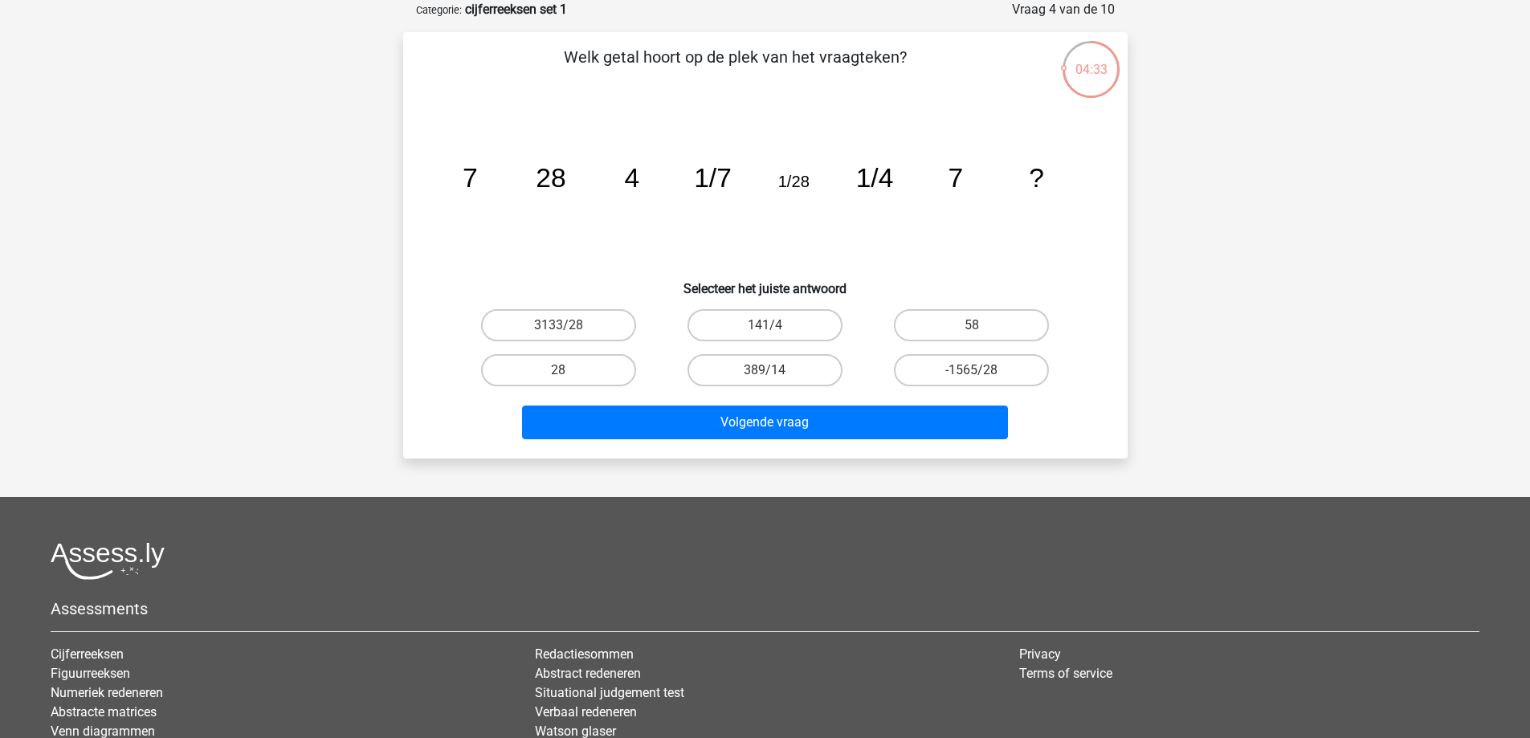
click at [821, 233] on icon "image/svg+xml 7 28 4 1/7 1/28 1/4 7 ?" at bounding box center [765, 187] width 647 height 162
click at [599, 376] on label "28" at bounding box center [558, 370] width 155 height 32
click at [569, 376] on input "28" at bounding box center [563, 375] width 10 height 10
radio input "true"
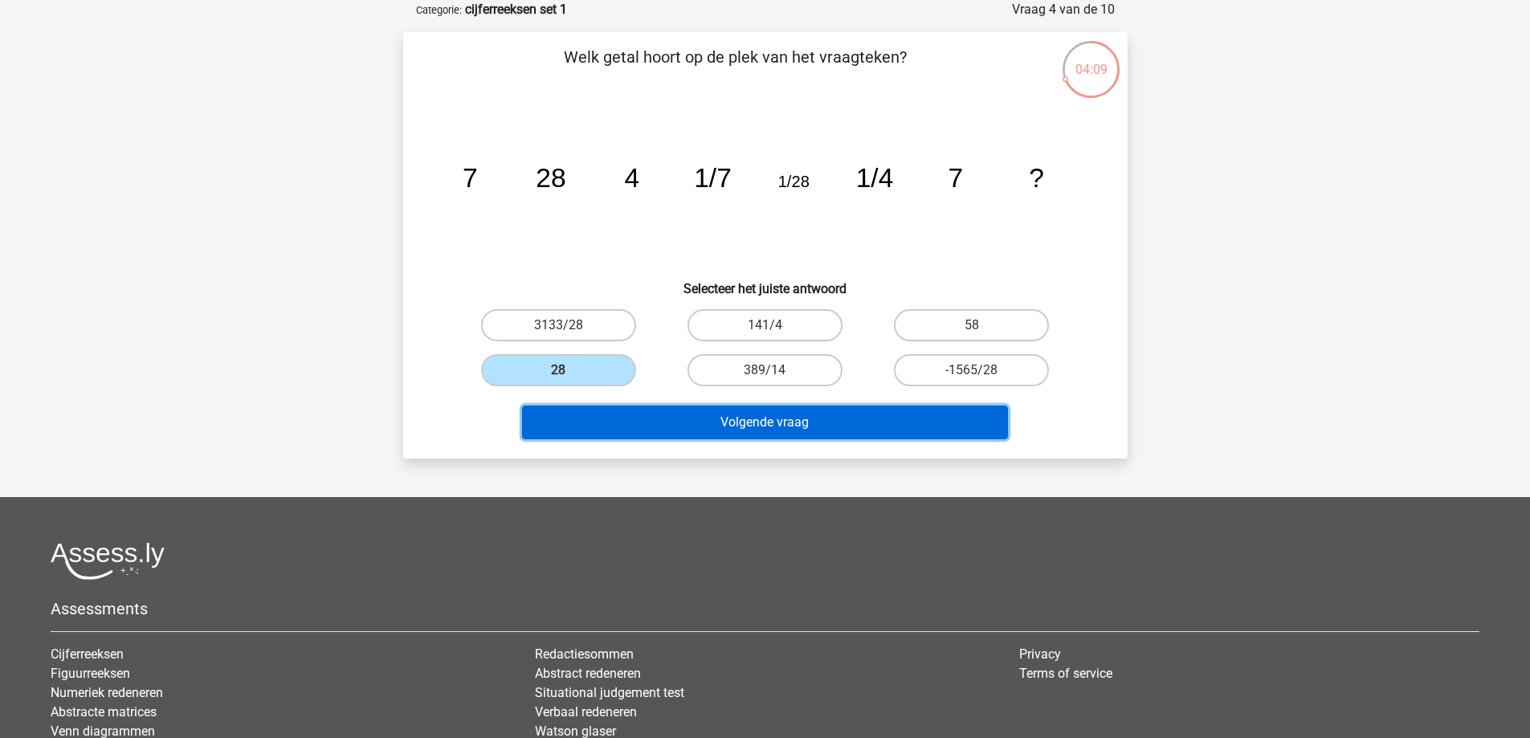
click at [659, 427] on button "Volgende vraag" at bounding box center [765, 423] width 486 height 34
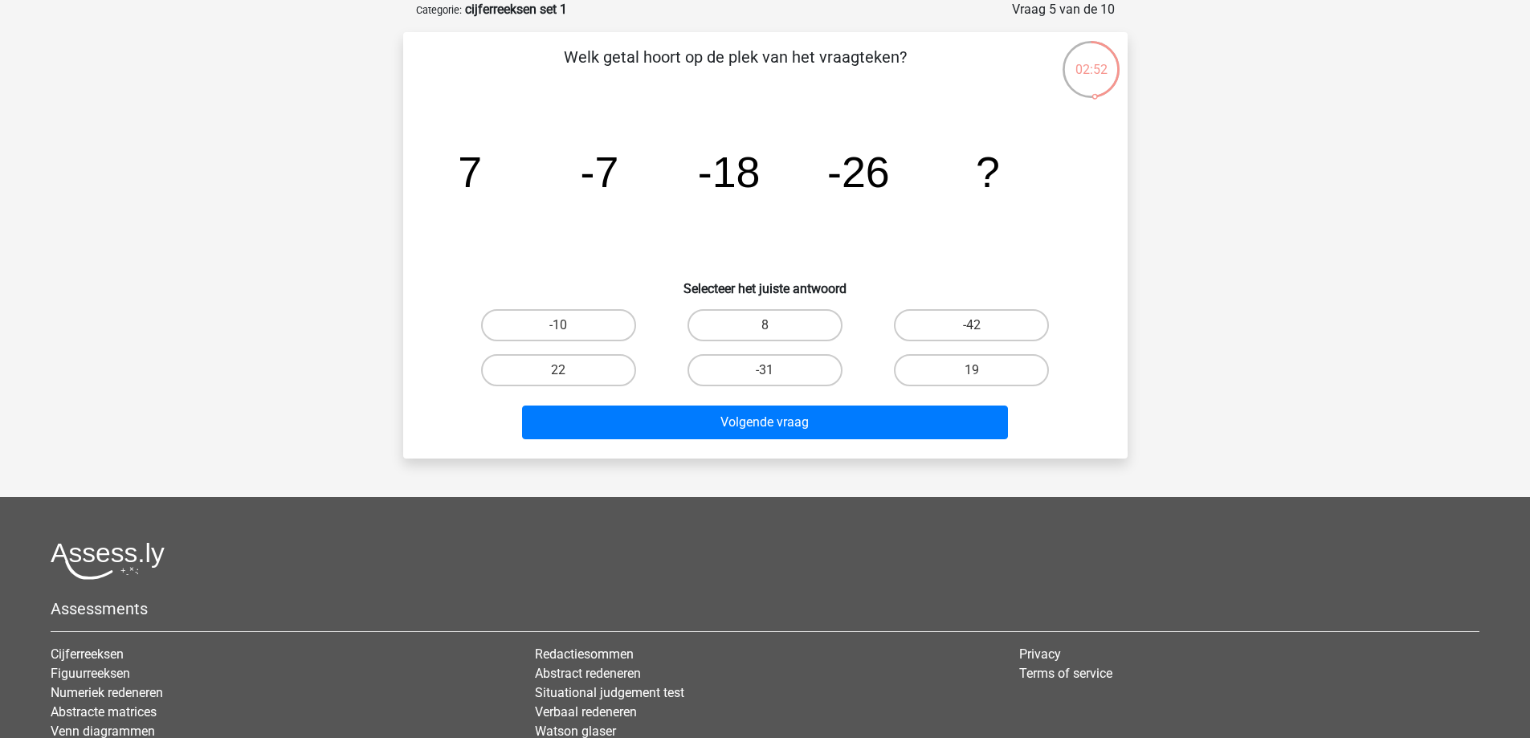
drag, startPoint x: 433, startPoint y: 171, endPoint x: 459, endPoint y: 171, distance: 26.5
click at [459, 171] on div "image/svg+xml 7 -7 -18 -26 ?" at bounding box center [765, 187] width 673 height 162
click at [922, 321] on label "-42" at bounding box center [971, 325] width 155 height 32
click at [972, 325] on input "-42" at bounding box center [977, 330] width 10 height 10
radio input "true"
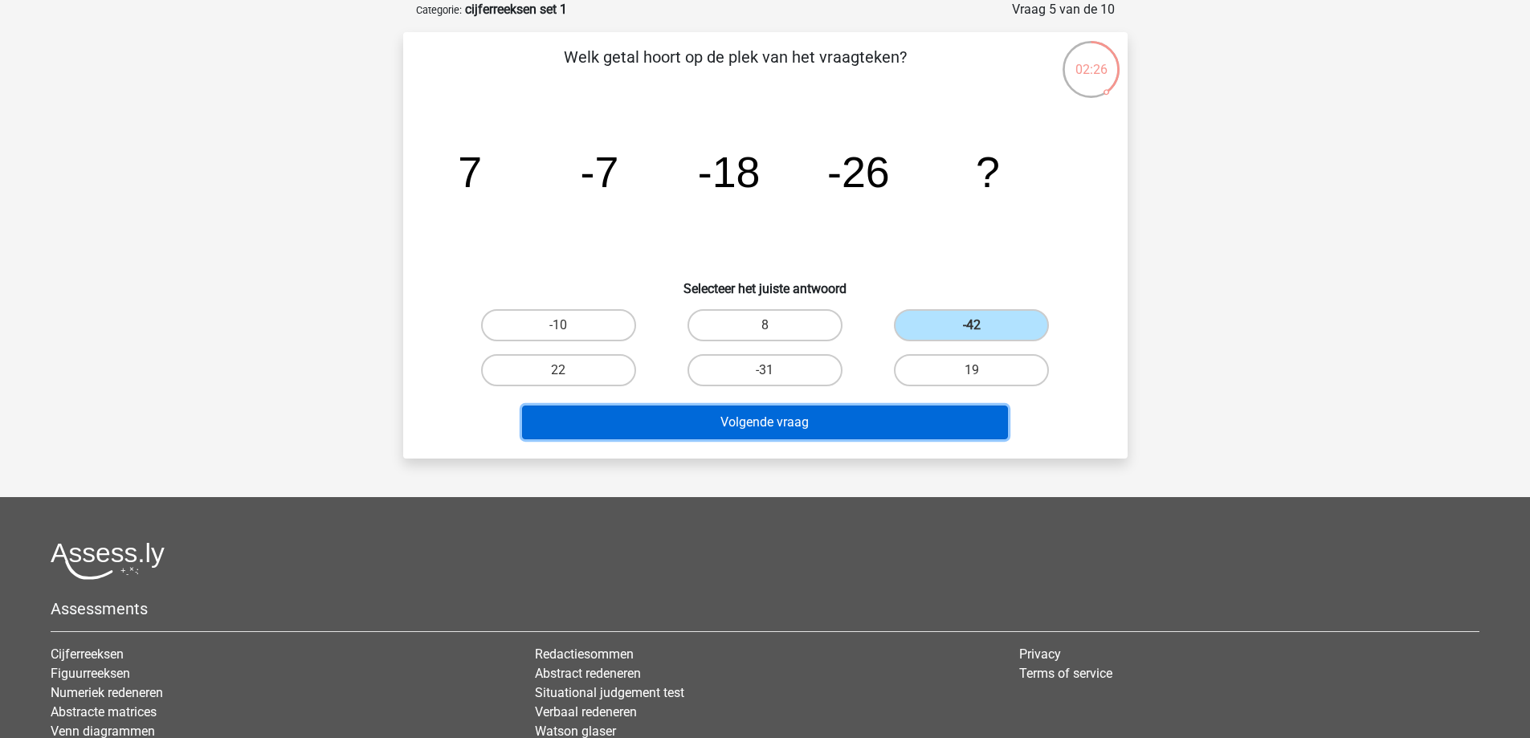
click at [831, 429] on button "Volgende vraag" at bounding box center [765, 423] width 486 height 34
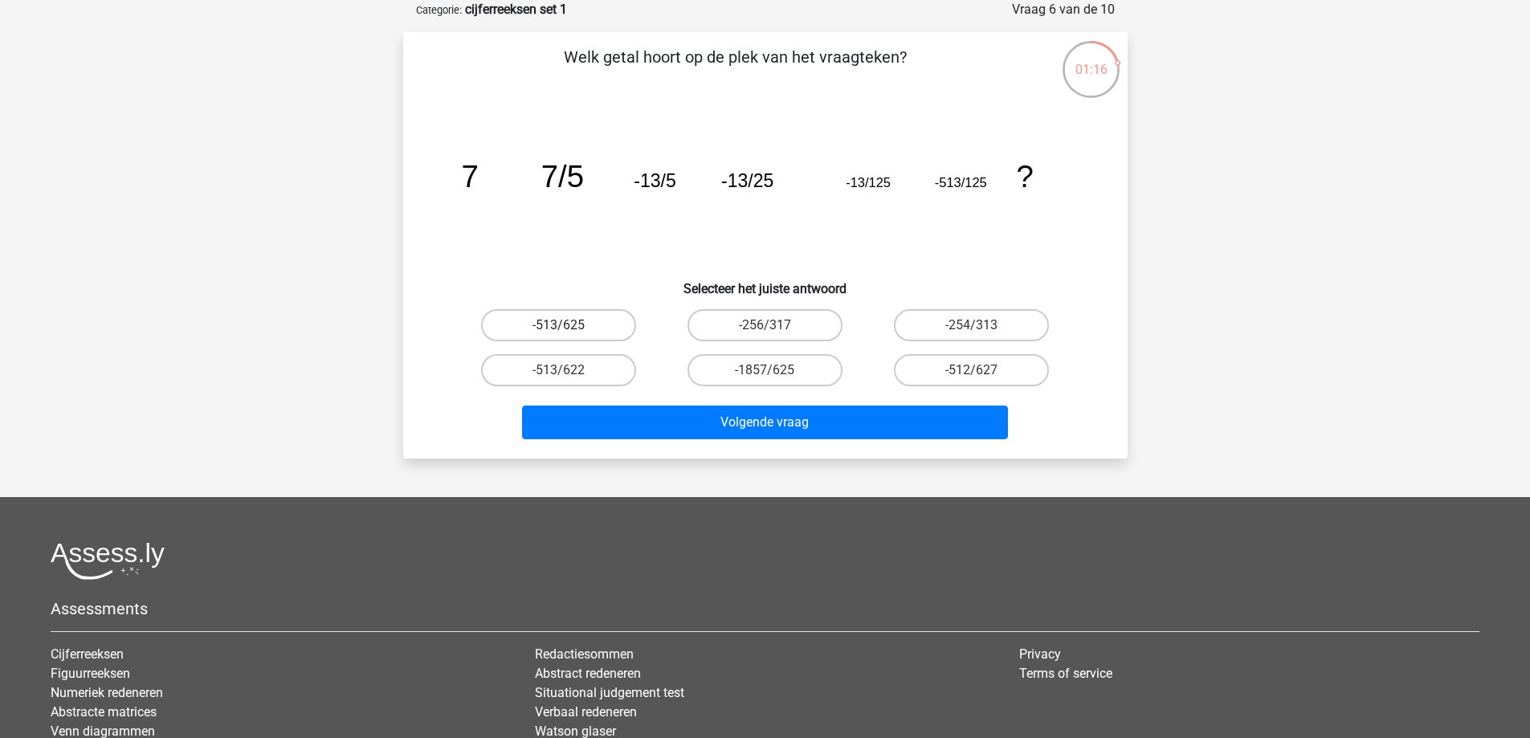
click at [595, 330] on label "-513/625" at bounding box center [558, 325] width 155 height 32
click at [569, 330] on input "-513/625" at bounding box center [563, 330] width 10 height 10
radio input "true"
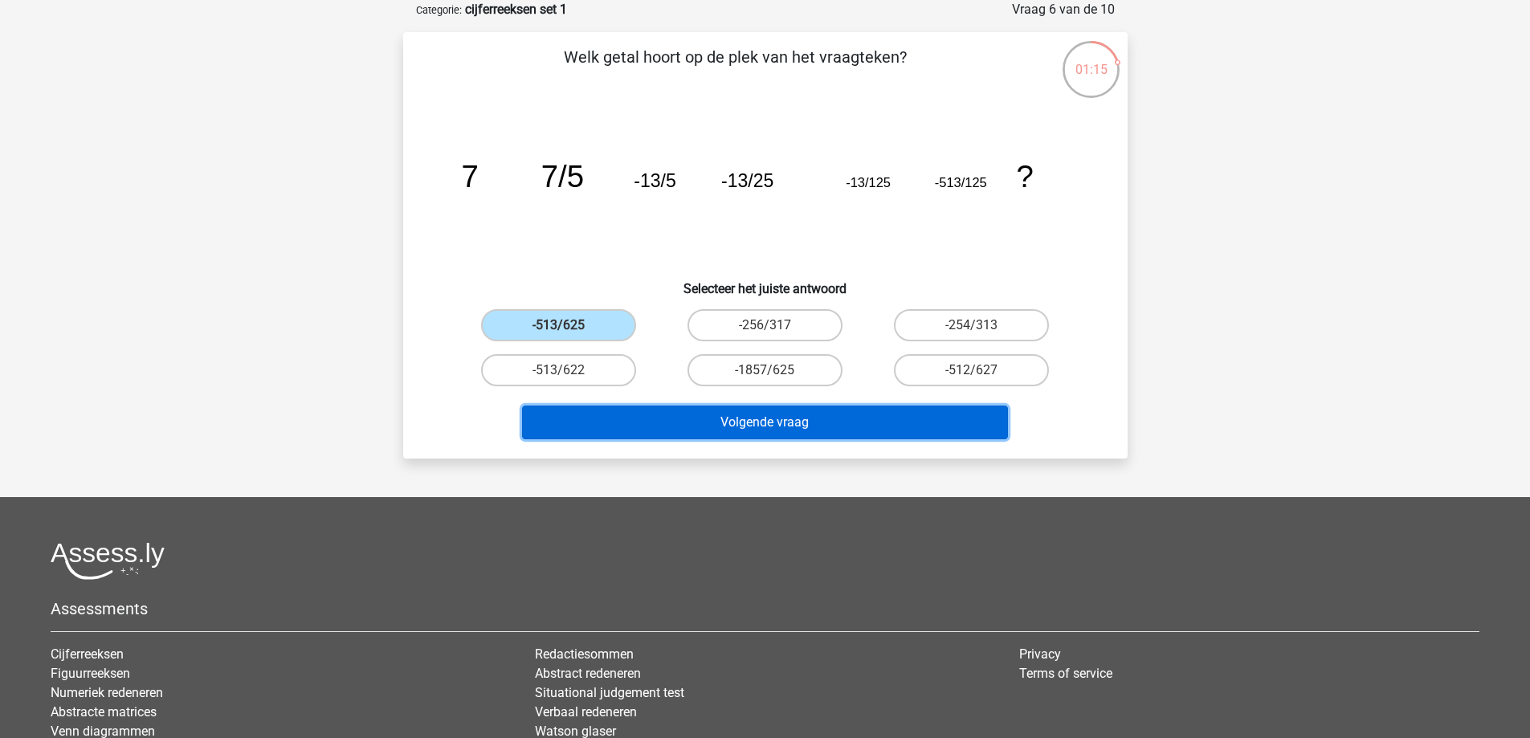
click at [714, 435] on button "Volgende vraag" at bounding box center [765, 423] width 486 height 34
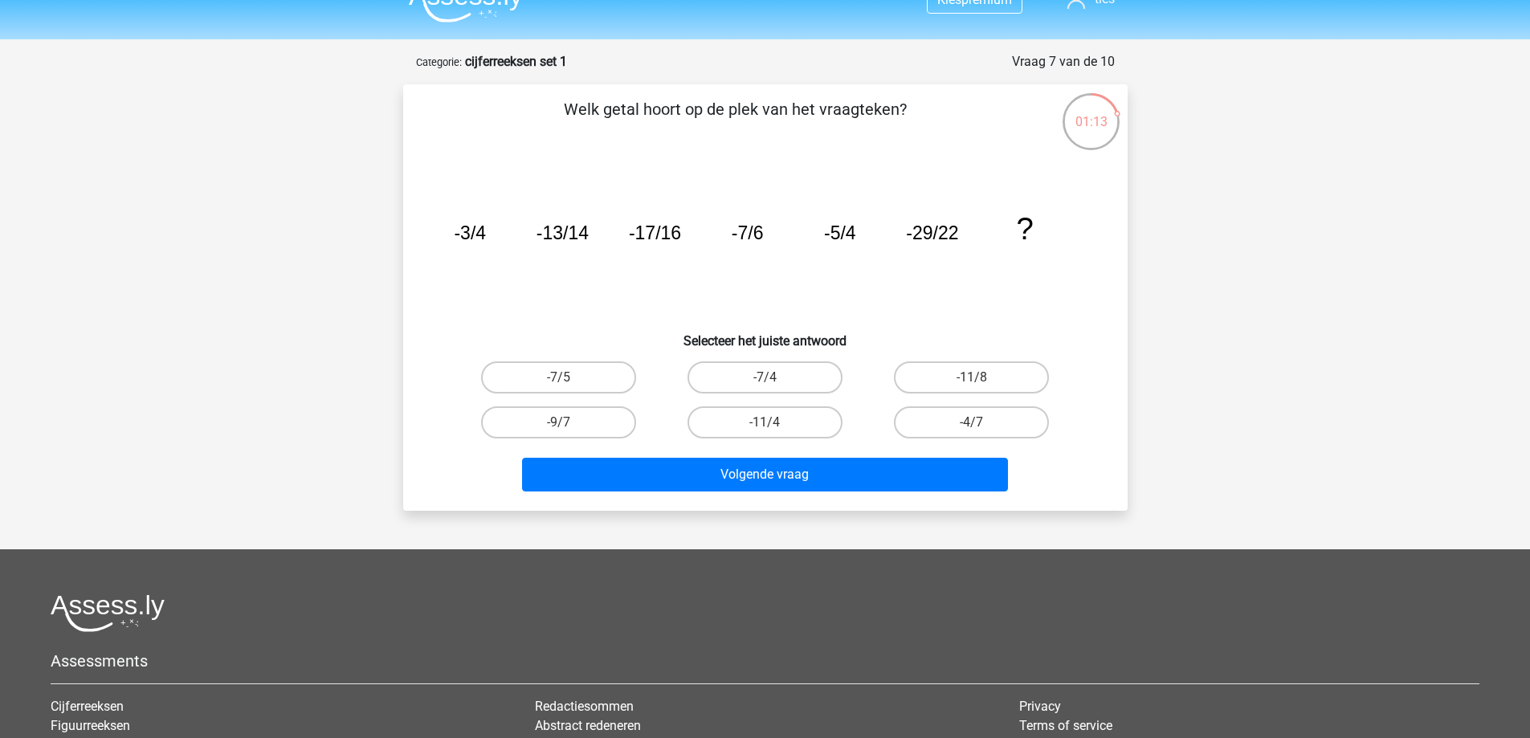
scroll to position [0, 0]
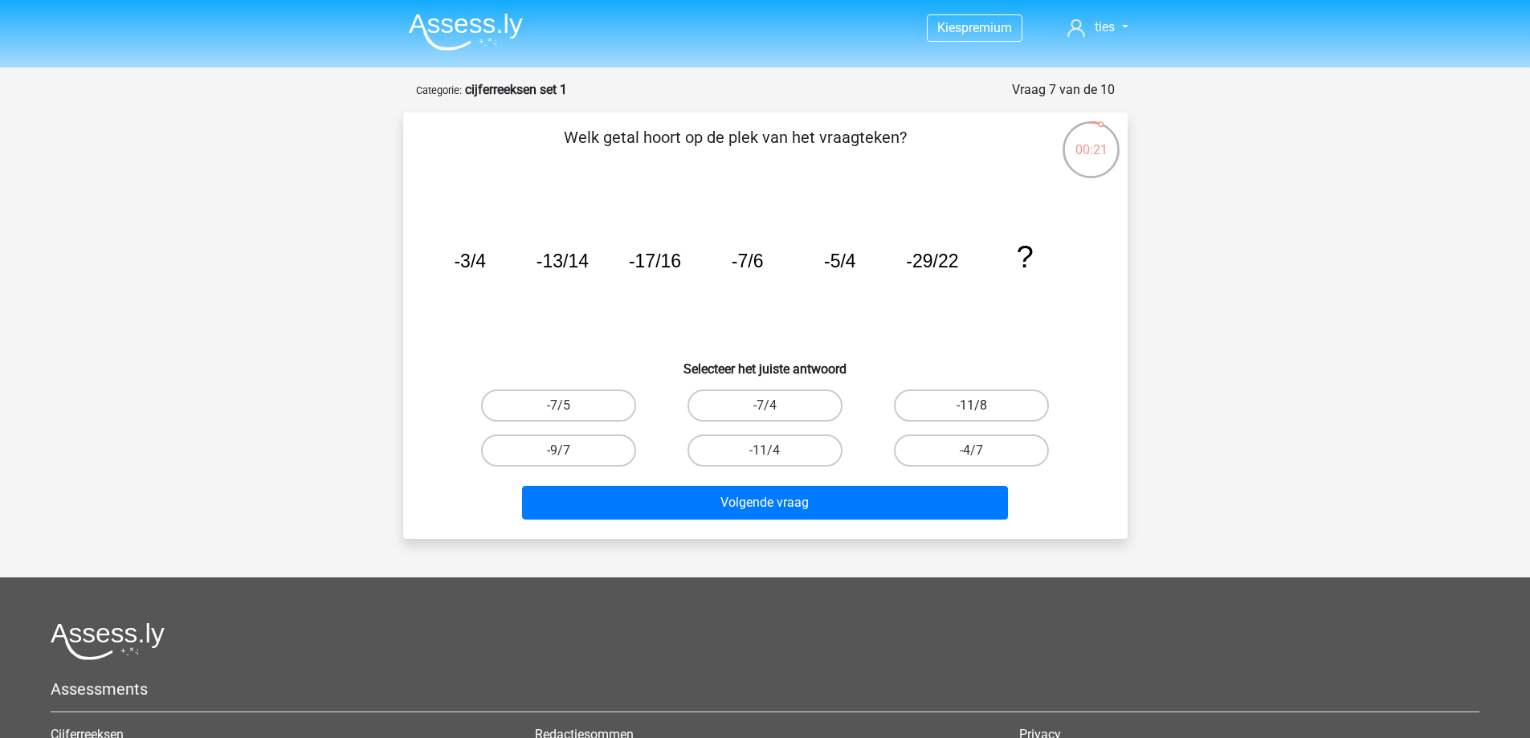
click at [954, 399] on label "-11/8" at bounding box center [971, 406] width 155 height 32
click at [972, 406] on input "-11/8" at bounding box center [977, 411] width 10 height 10
radio input "true"
click at [570, 455] on label "-9/7" at bounding box center [558, 451] width 155 height 32
click at [569, 455] on input "-9/7" at bounding box center [563, 456] width 10 height 10
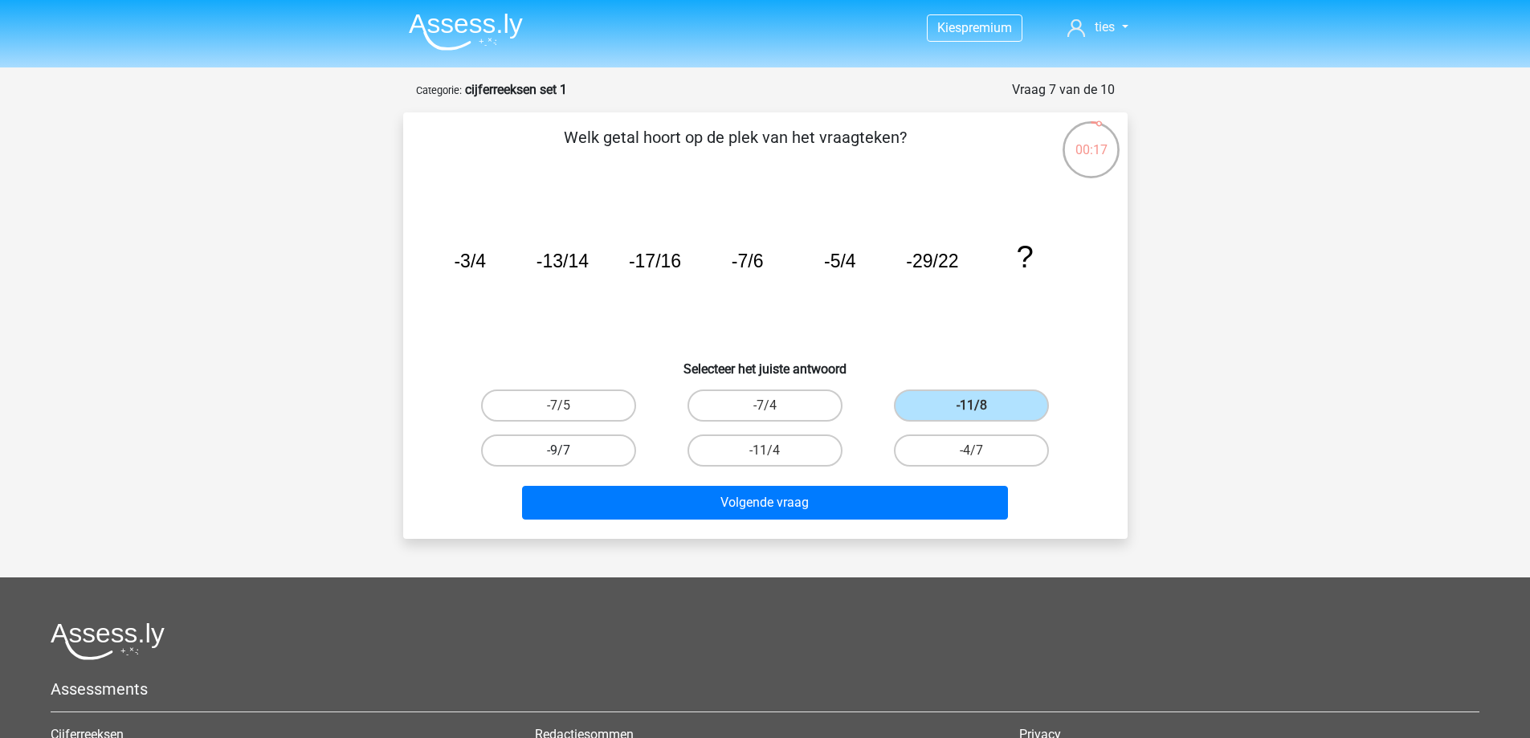
radio input "true"
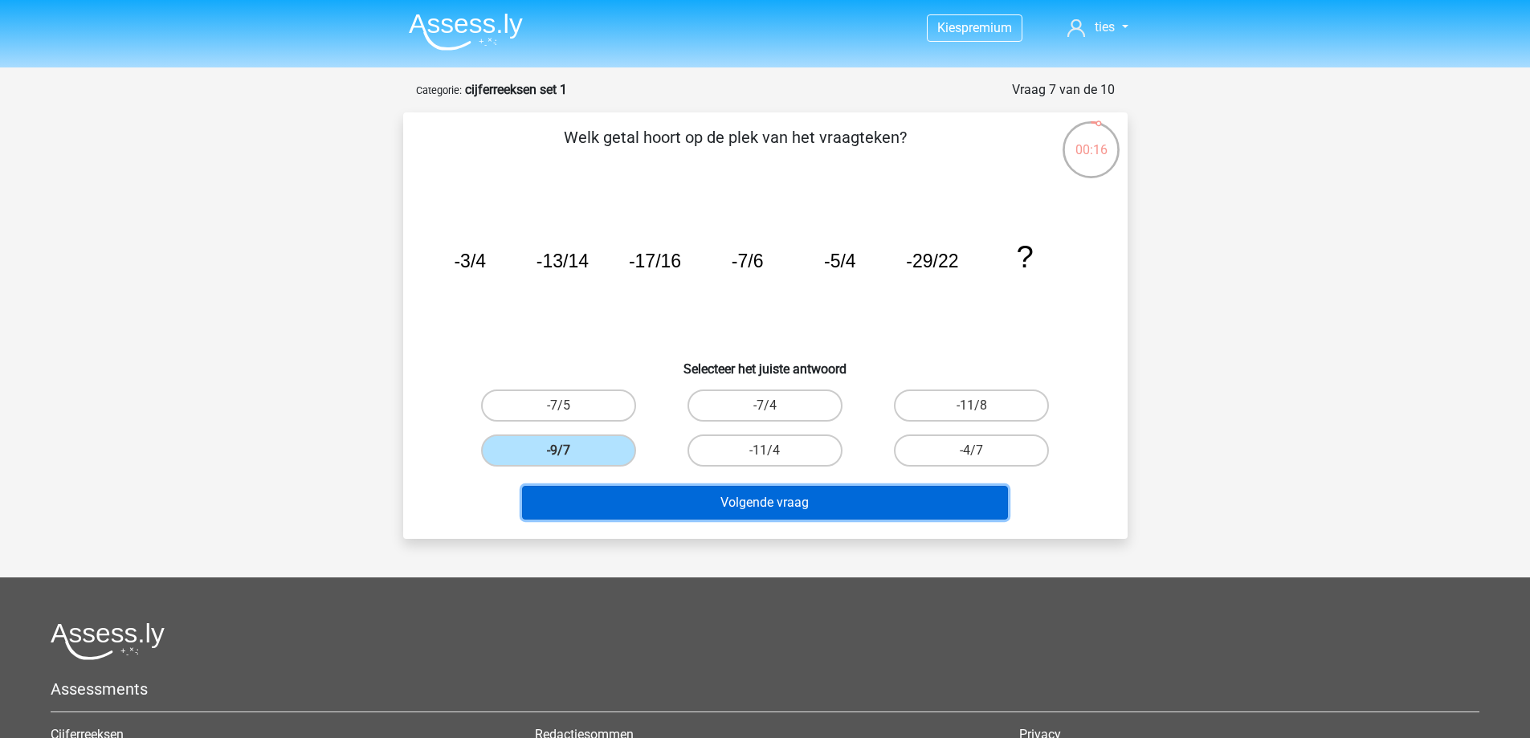
click at [757, 505] on button "Volgende vraag" at bounding box center [765, 503] width 486 height 34
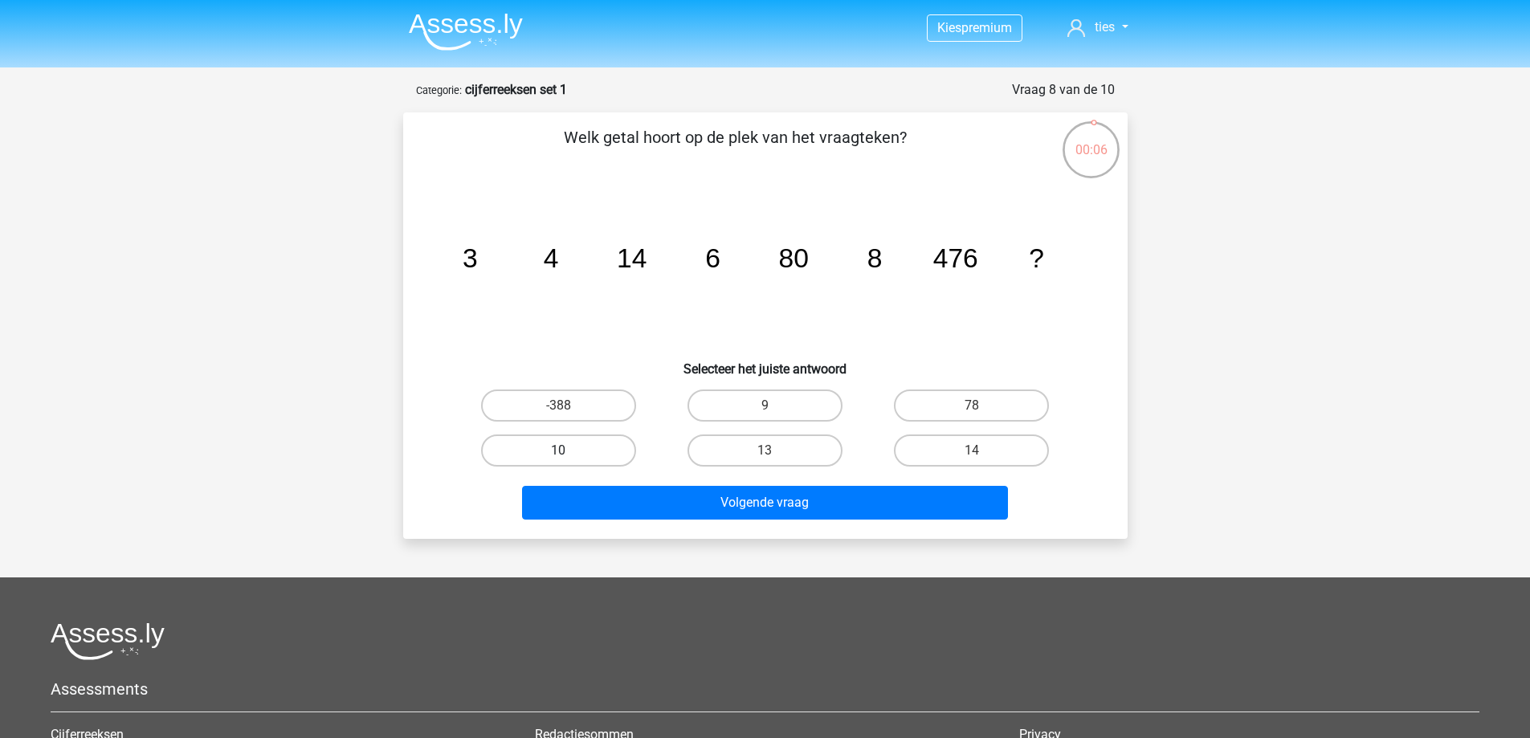
click at [584, 457] on label "10" at bounding box center [558, 451] width 155 height 32
click at [569, 457] on input "10" at bounding box center [563, 456] width 10 height 10
radio input "true"
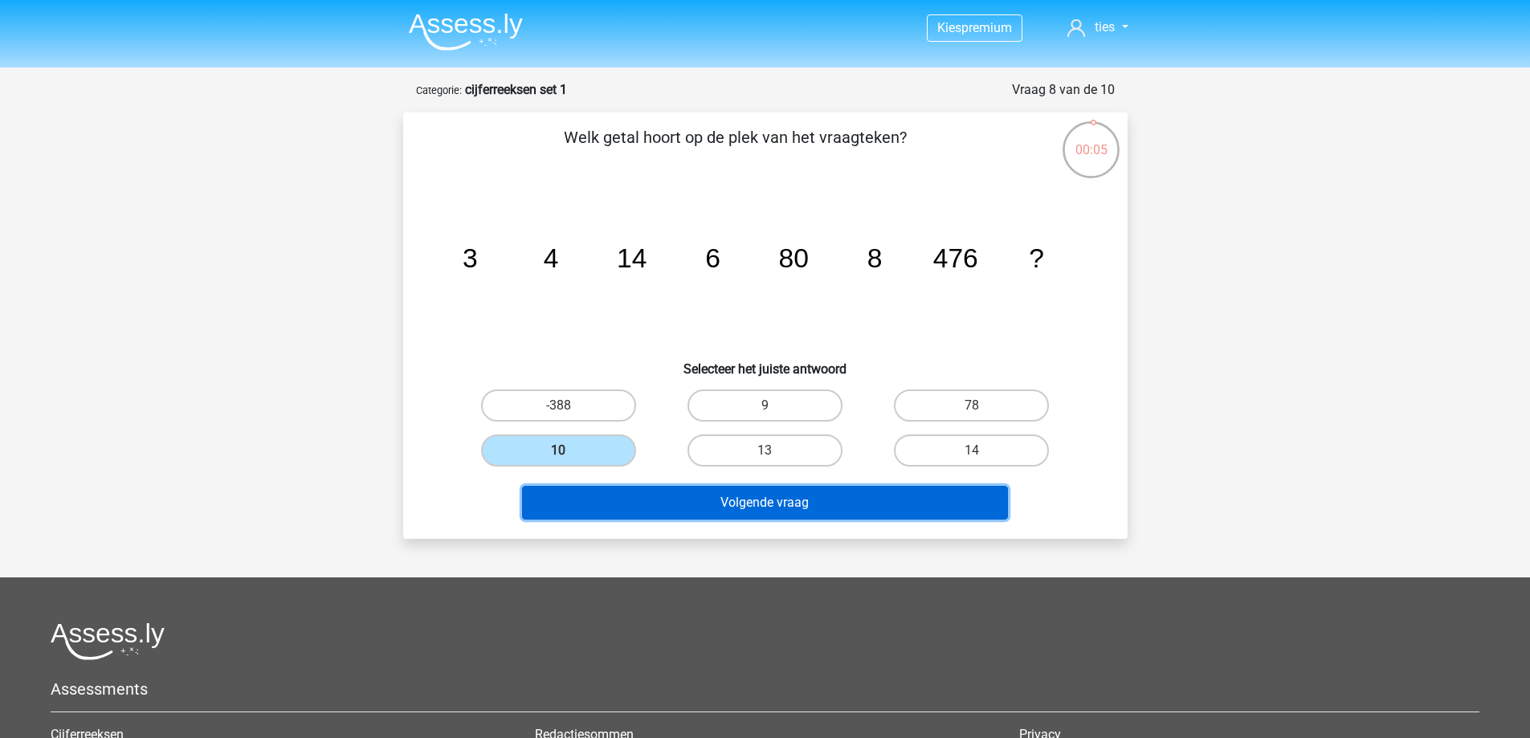
click at [660, 491] on button "Volgende vraag" at bounding box center [765, 503] width 486 height 34
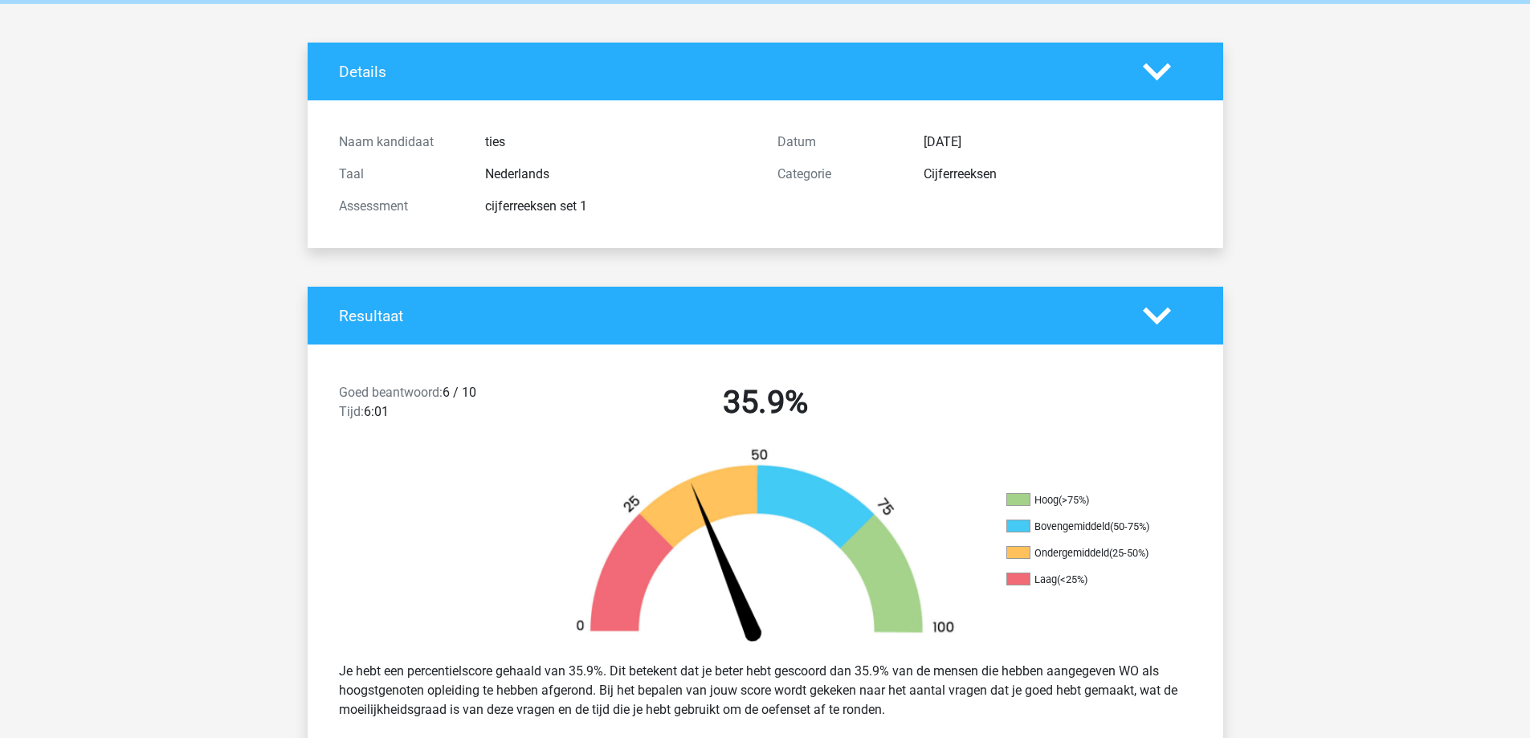
scroll to position [161, 0]
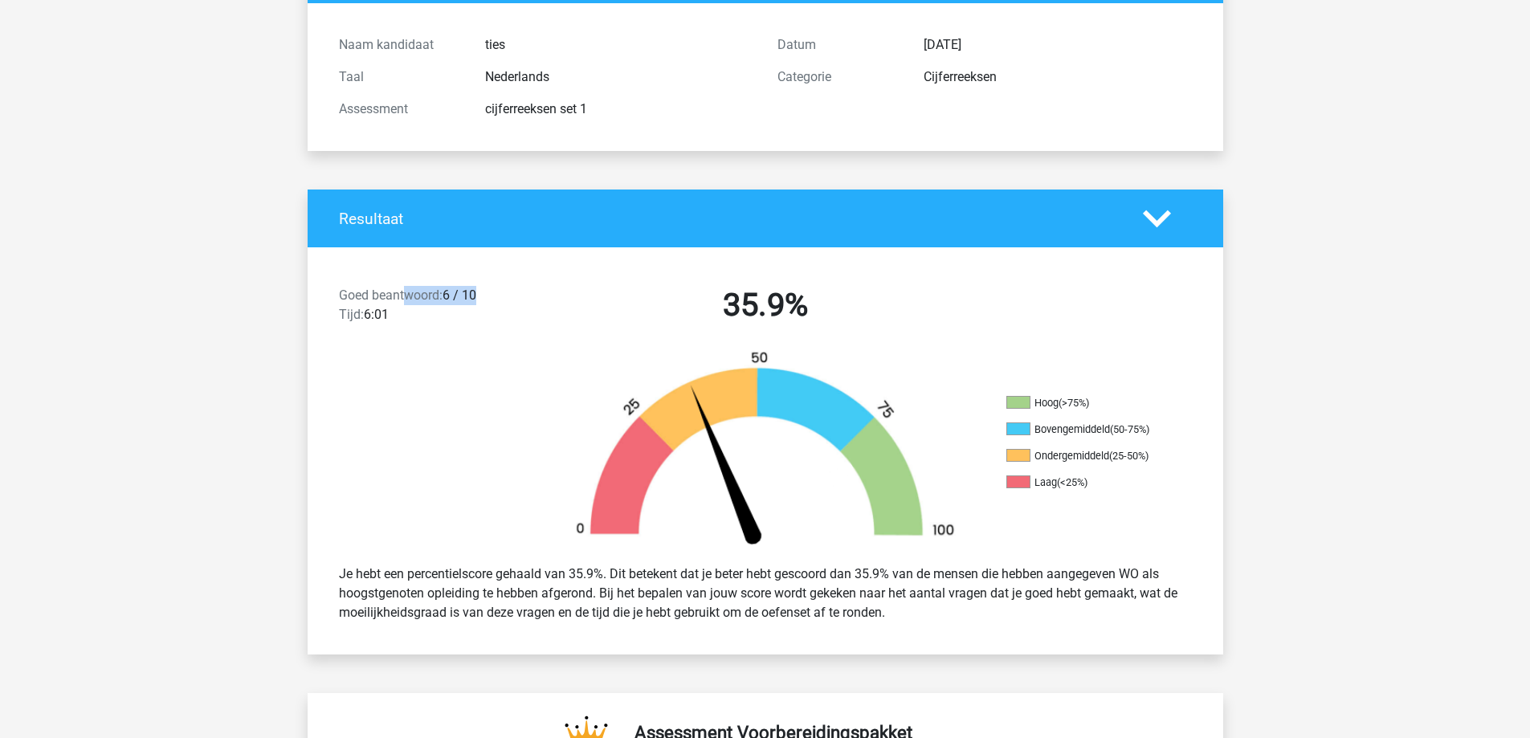
drag, startPoint x: 406, startPoint y: 293, endPoint x: 492, endPoint y: 292, distance: 86.0
click at [492, 292] on div "Goed beantwoord: 6 / 10 Tijd: 6:01" at bounding box center [436, 308] width 219 height 45
click at [542, 280] on div "Goed beantwoord: 6 / 10 Tijd: 6:01 35.9%" at bounding box center [766, 309] width 916 height 84
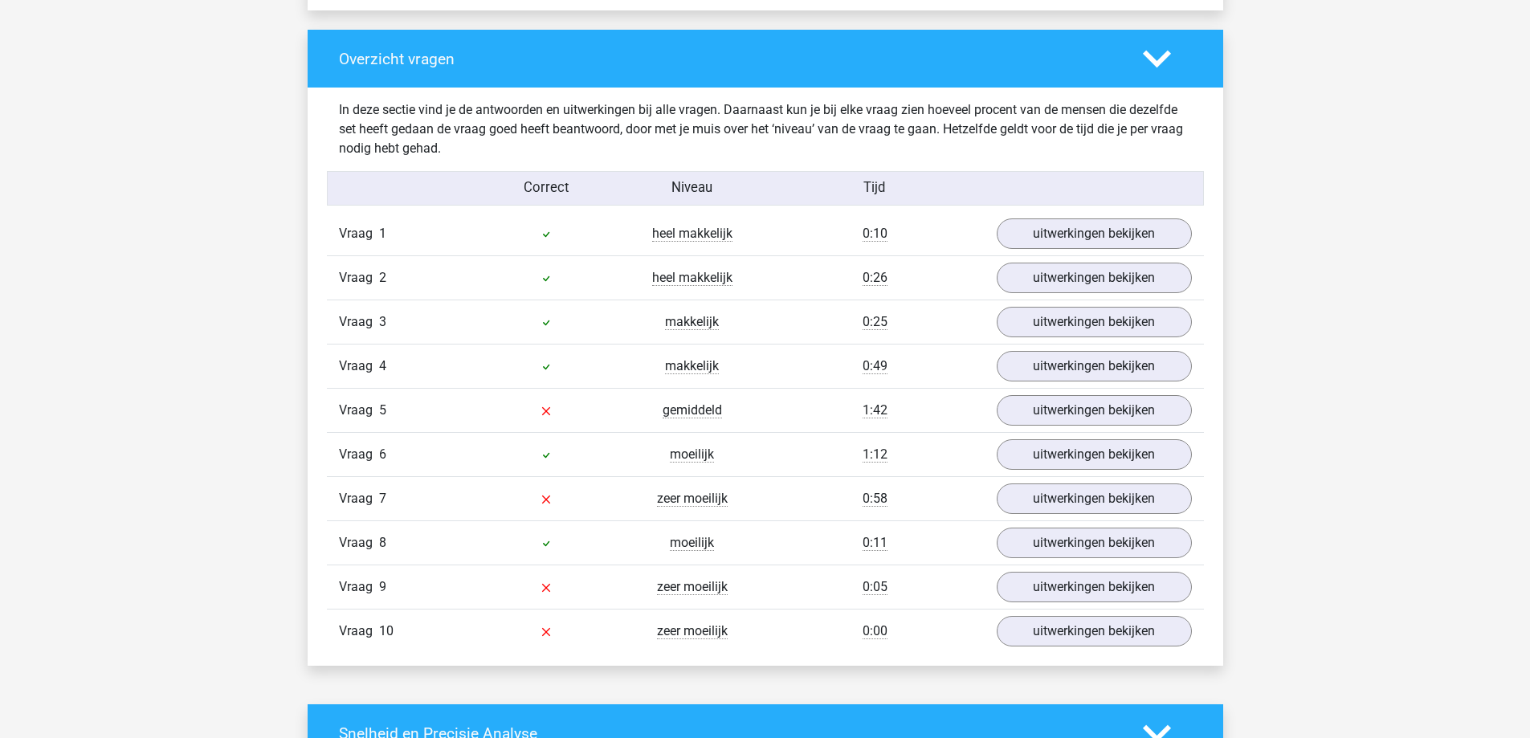
scroll to position [1205, 0]
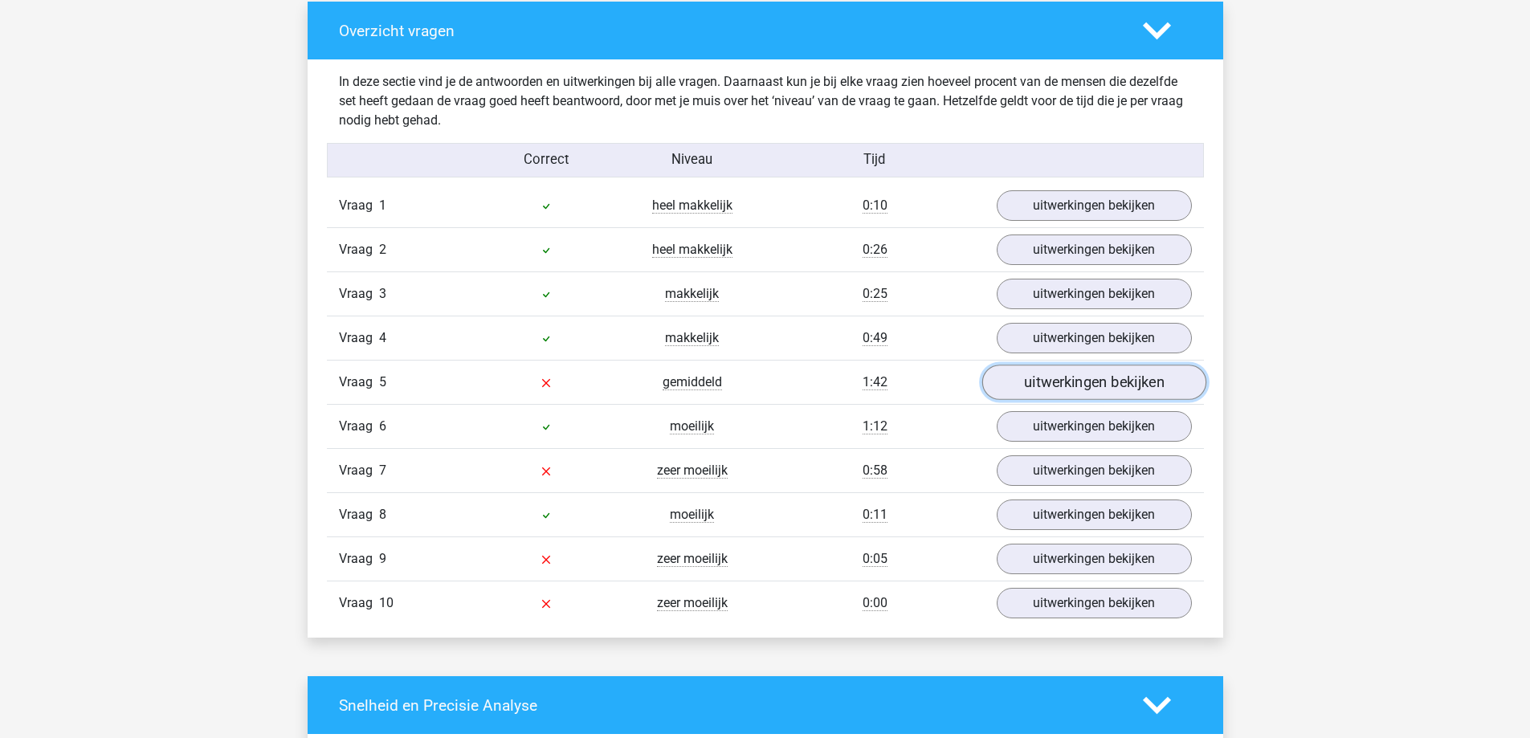
click at [1011, 390] on link "uitwerkingen bekijken" at bounding box center [1094, 382] width 224 height 35
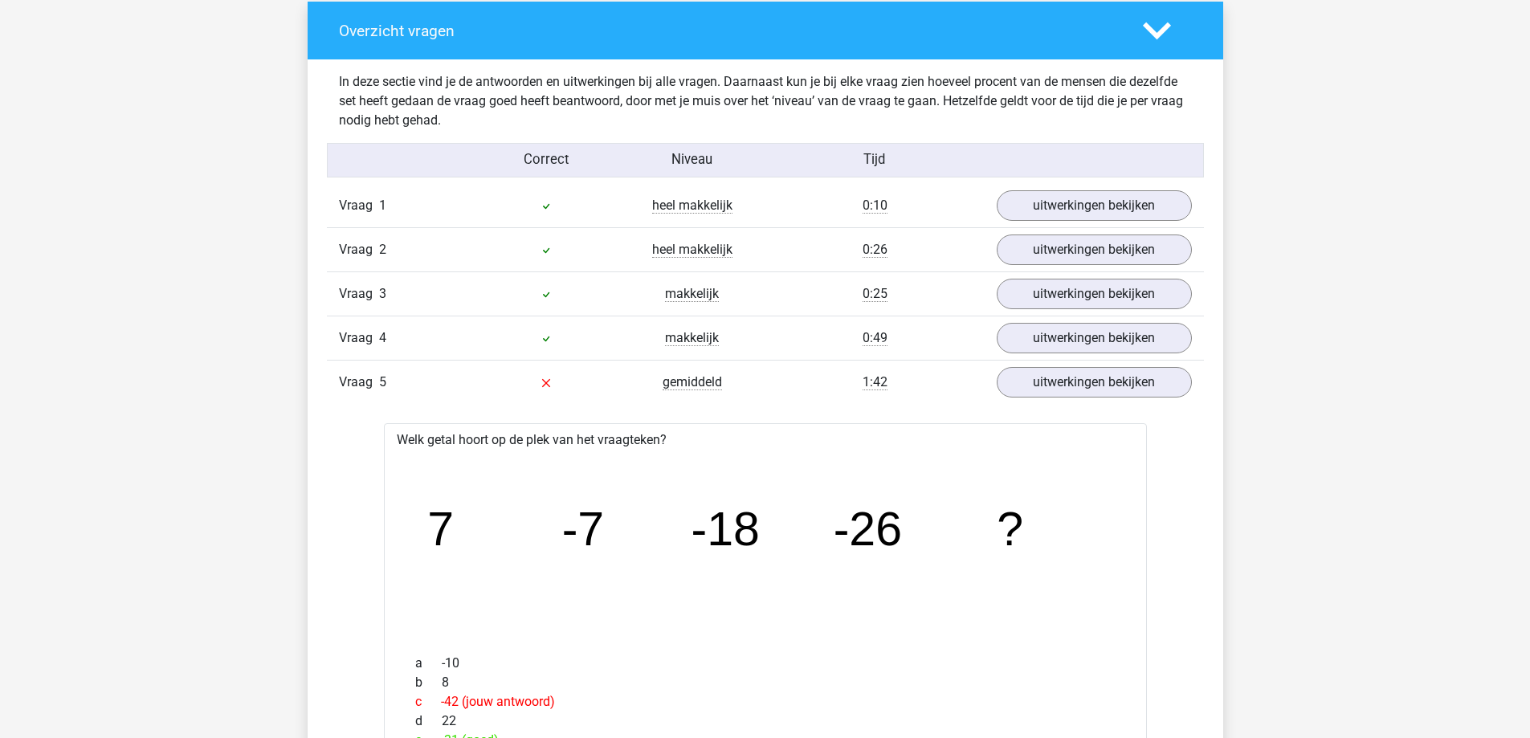
click at [798, 399] on div "Vraag 5 gemiddeld 1:42 uitwerkingen bekijken" at bounding box center [765, 382] width 877 height 44
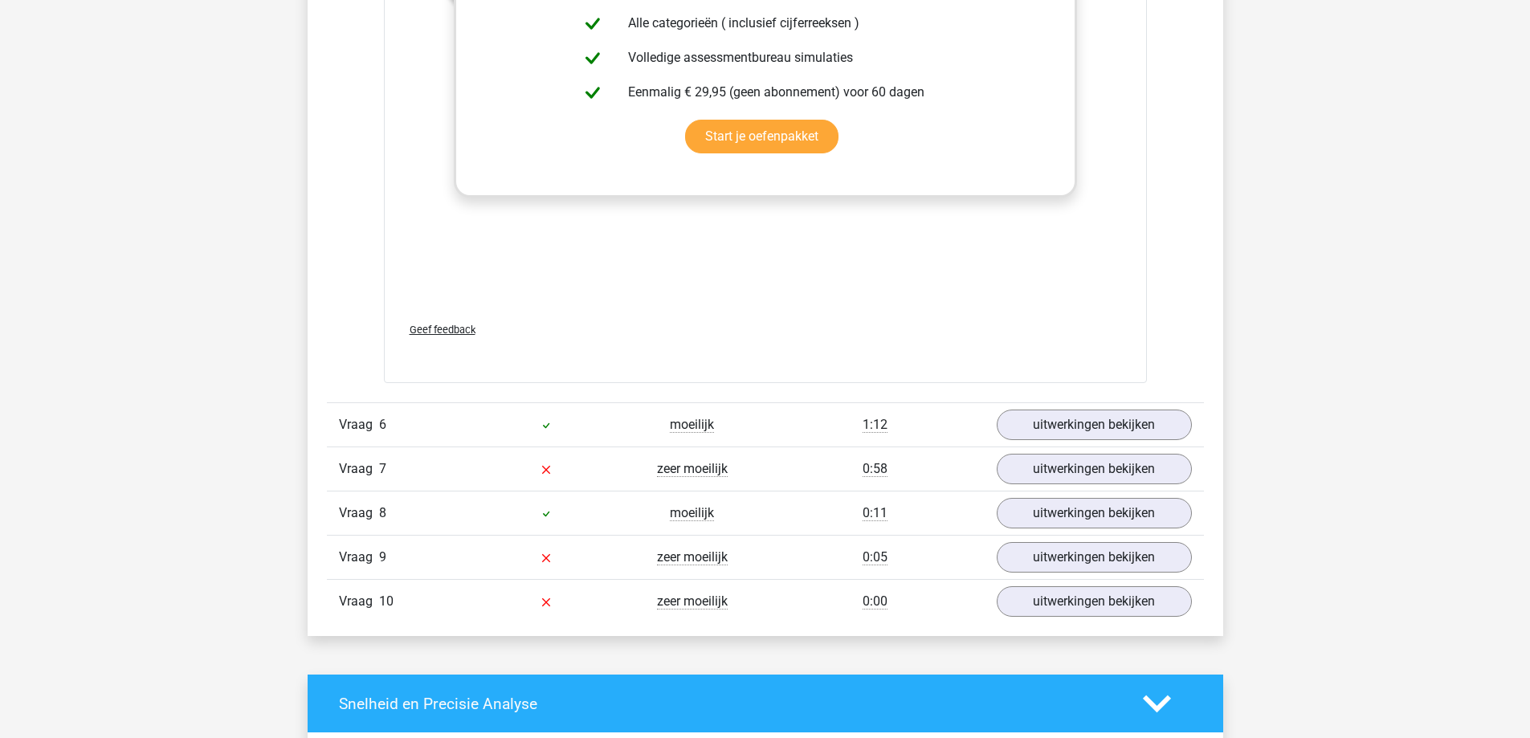
scroll to position [2169, 0]
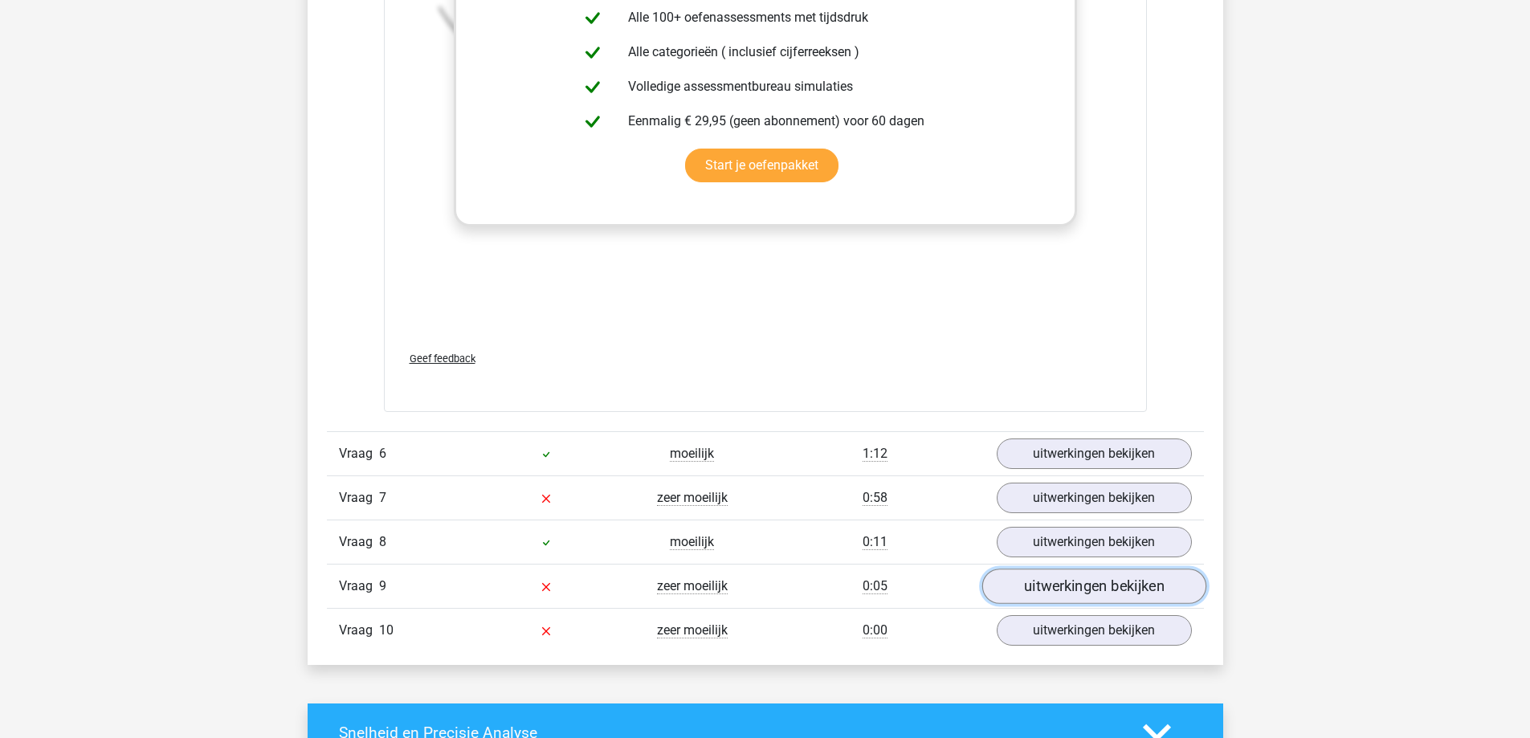
click at [1007, 590] on link "uitwerkingen bekijken" at bounding box center [1094, 586] width 224 height 35
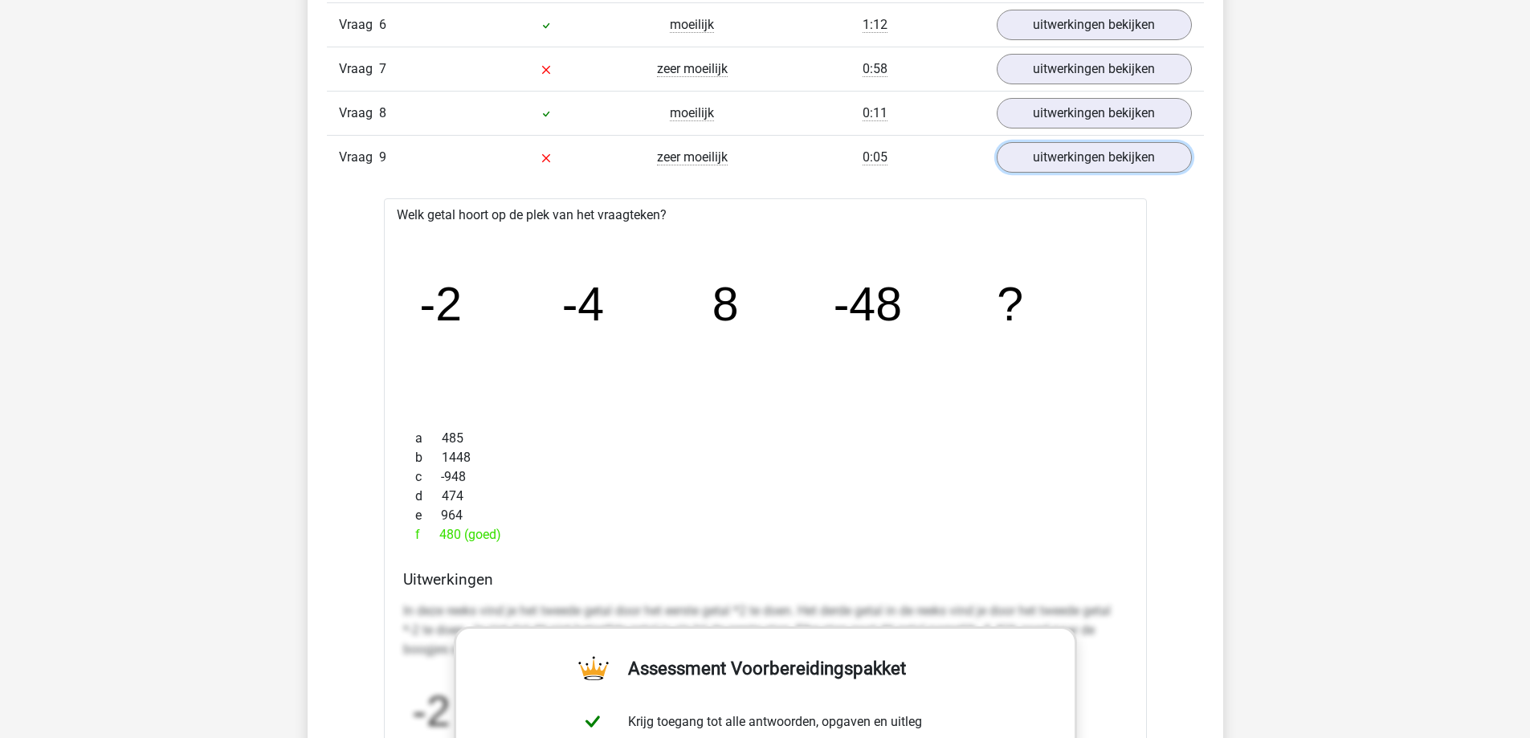
scroll to position [2570, 0]
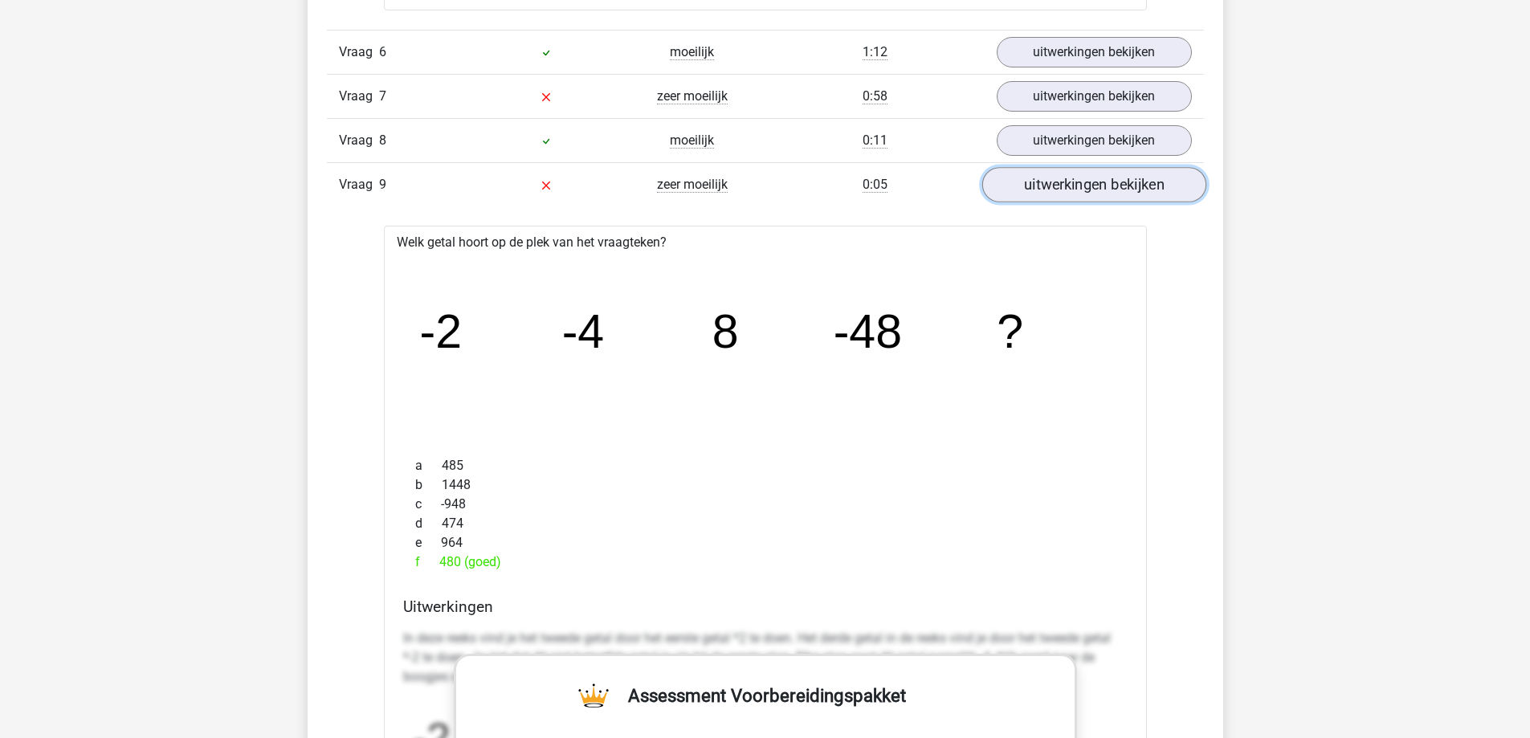
click at [1037, 196] on link "uitwerkingen bekijken" at bounding box center [1094, 184] width 224 height 35
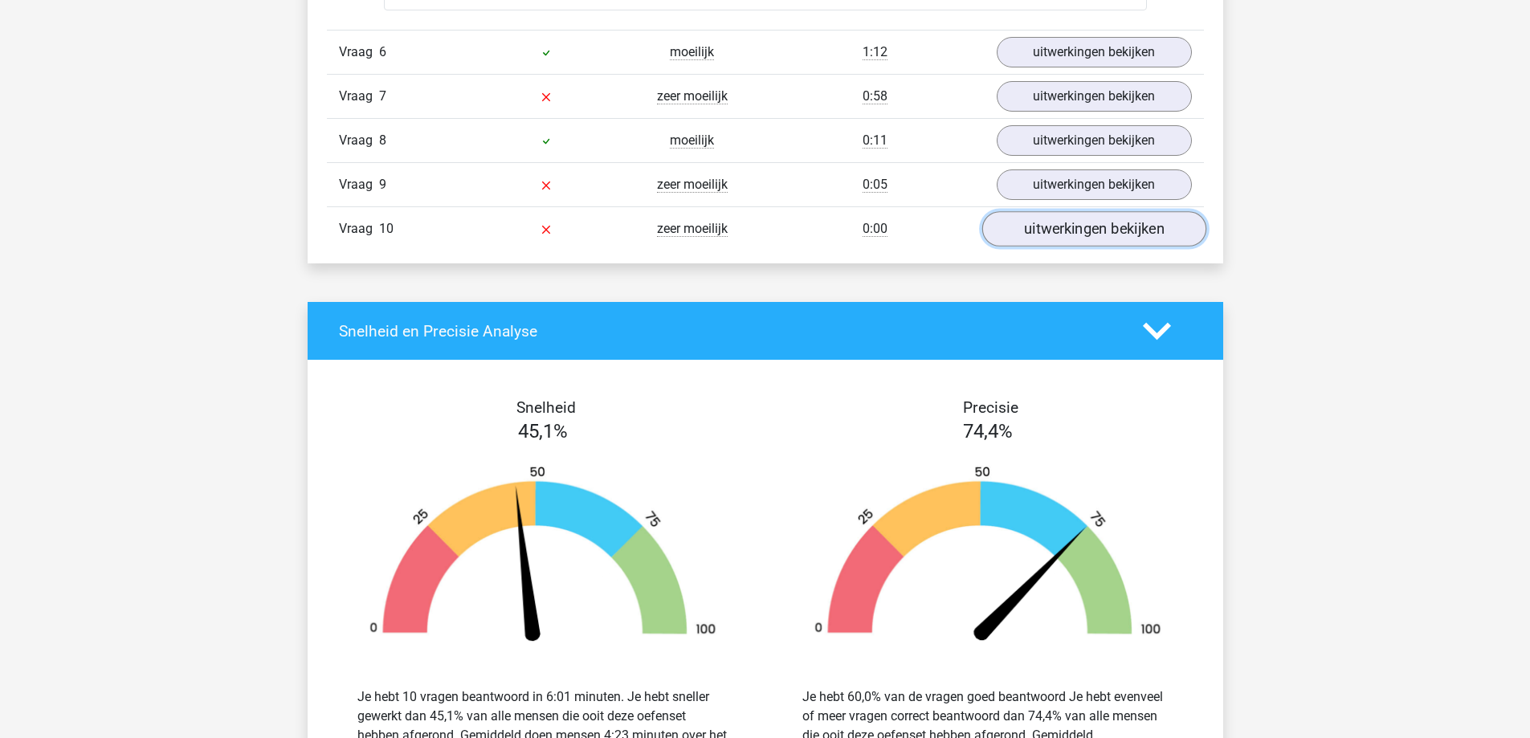
click at [1043, 223] on link "uitwerkingen bekijken" at bounding box center [1094, 228] width 224 height 35
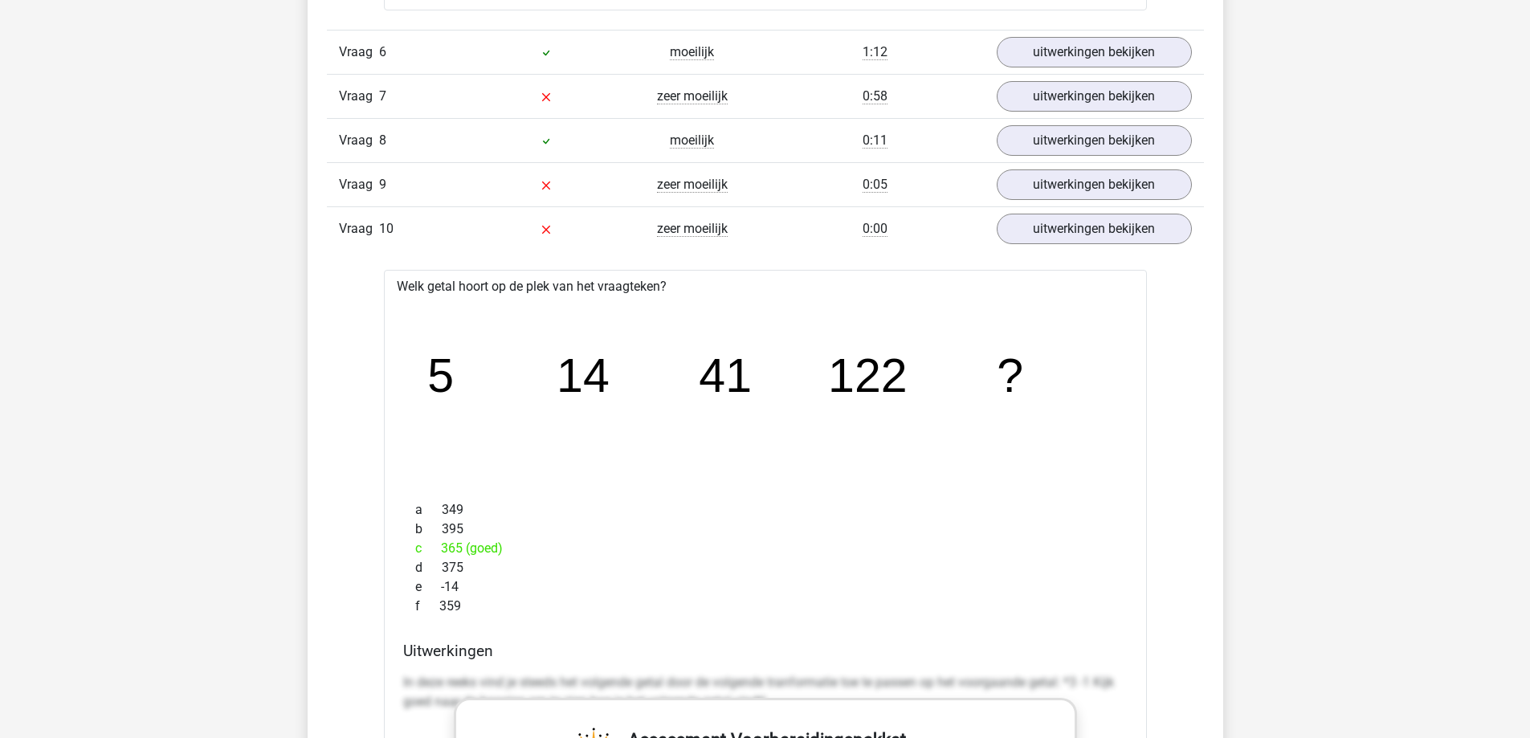
click at [741, 456] on icon "image/svg+xml 5 14 41 122 ?" at bounding box center [766, 392] width 712 height 178
click at [1039, 223] on link "uitwerkingen bekijken" at bounding box center [1094, 228] width 224 height 35
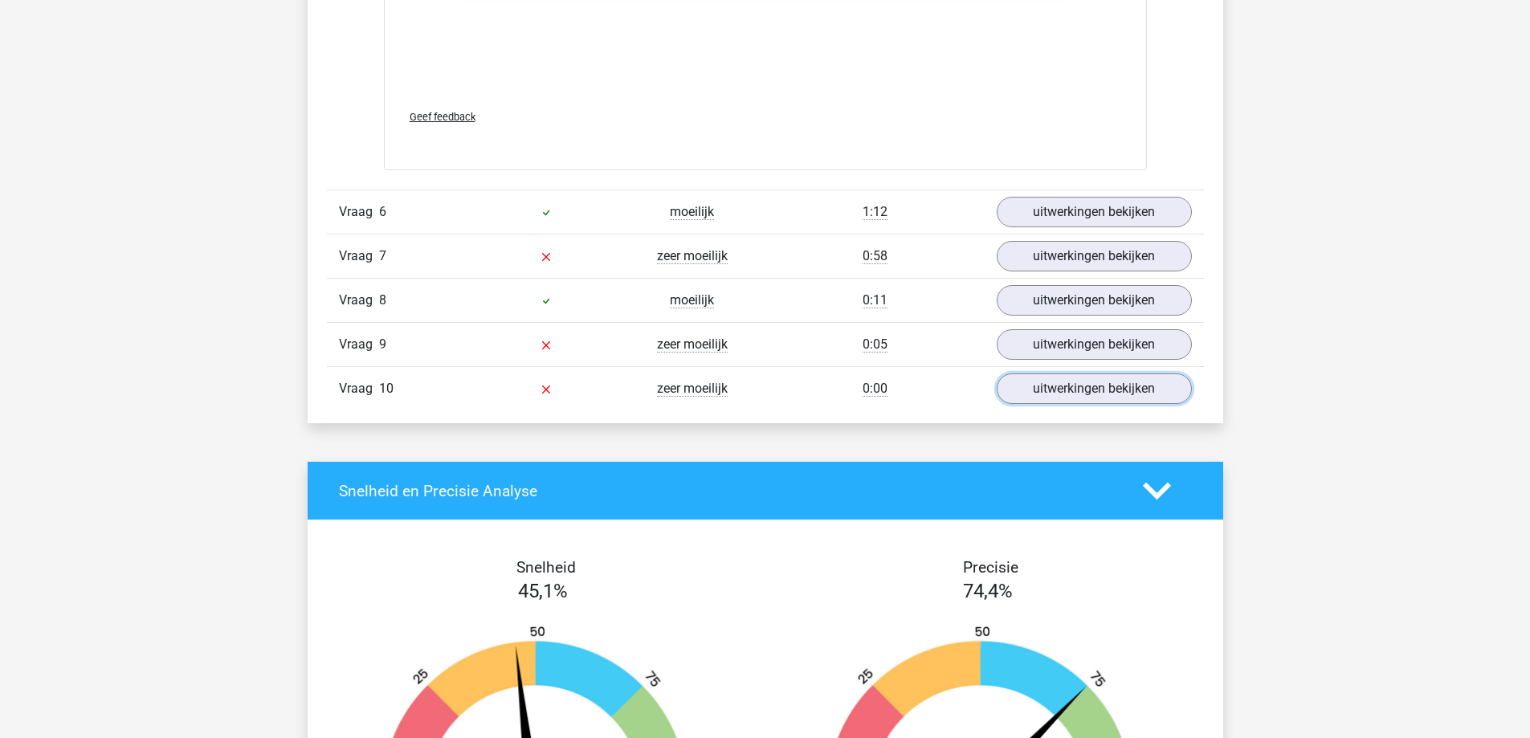
scroll to position [2410, 0]
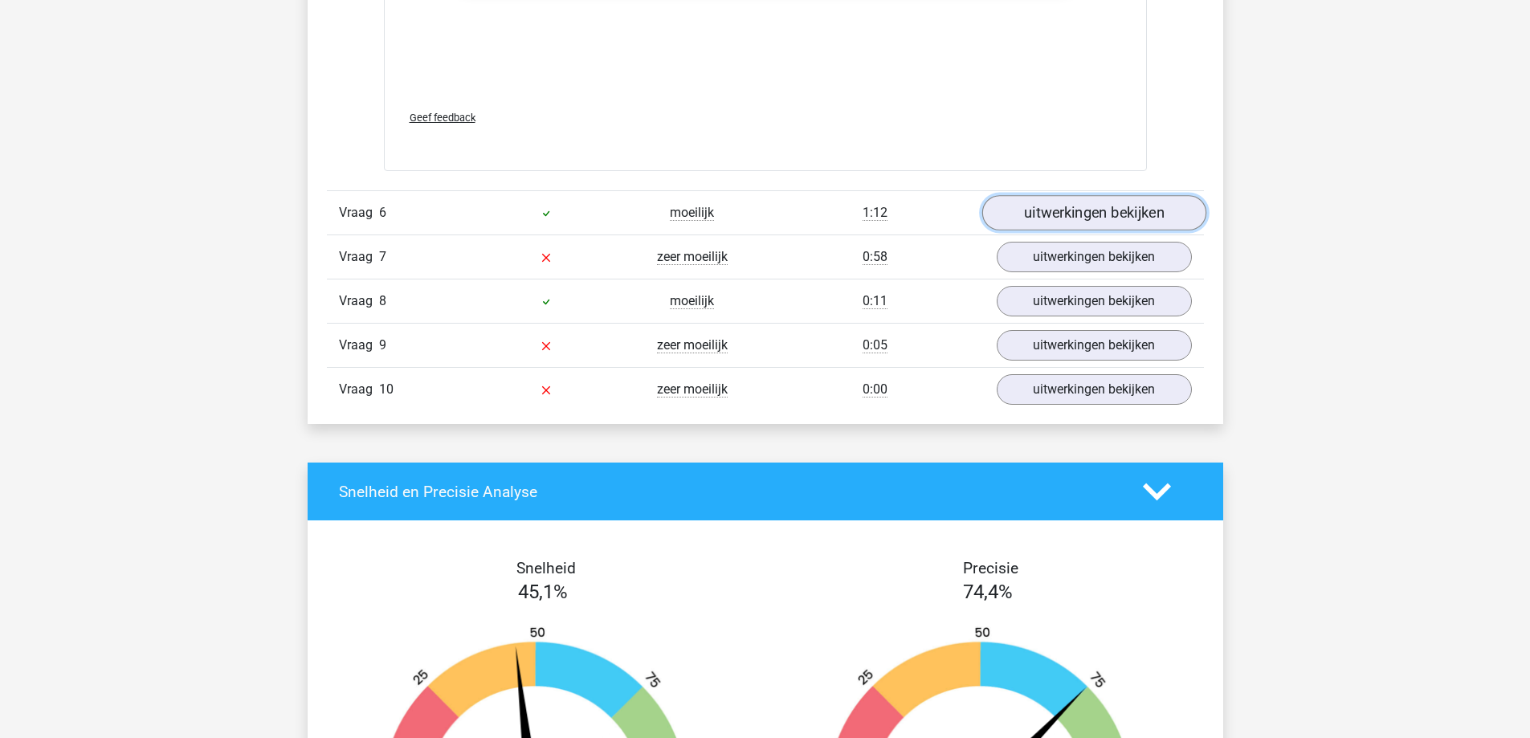
click at [1008, 208] on link "uitwerkingen bekijken" at bounding box center [1094, 212] width 224 height 35
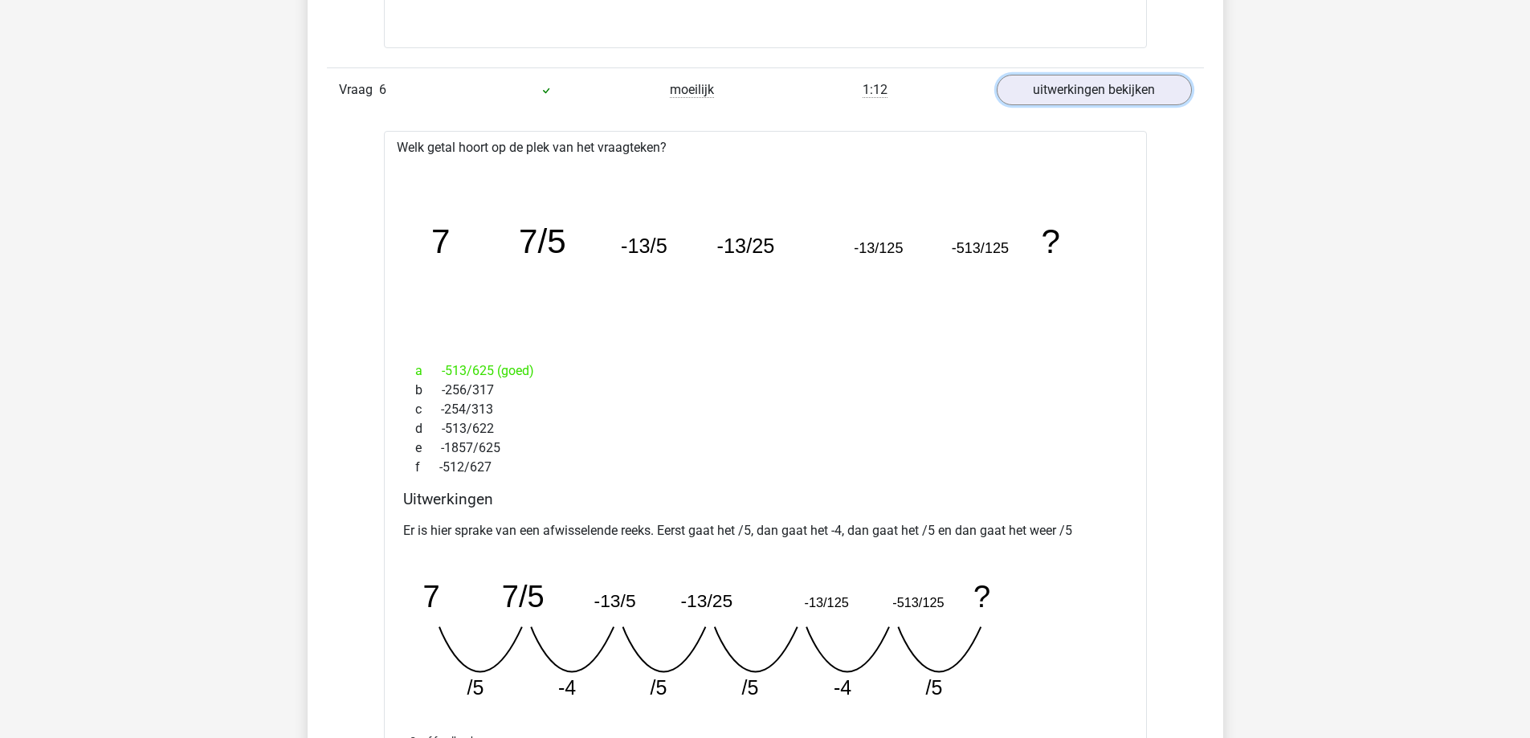
scroll to position [2570, 0]
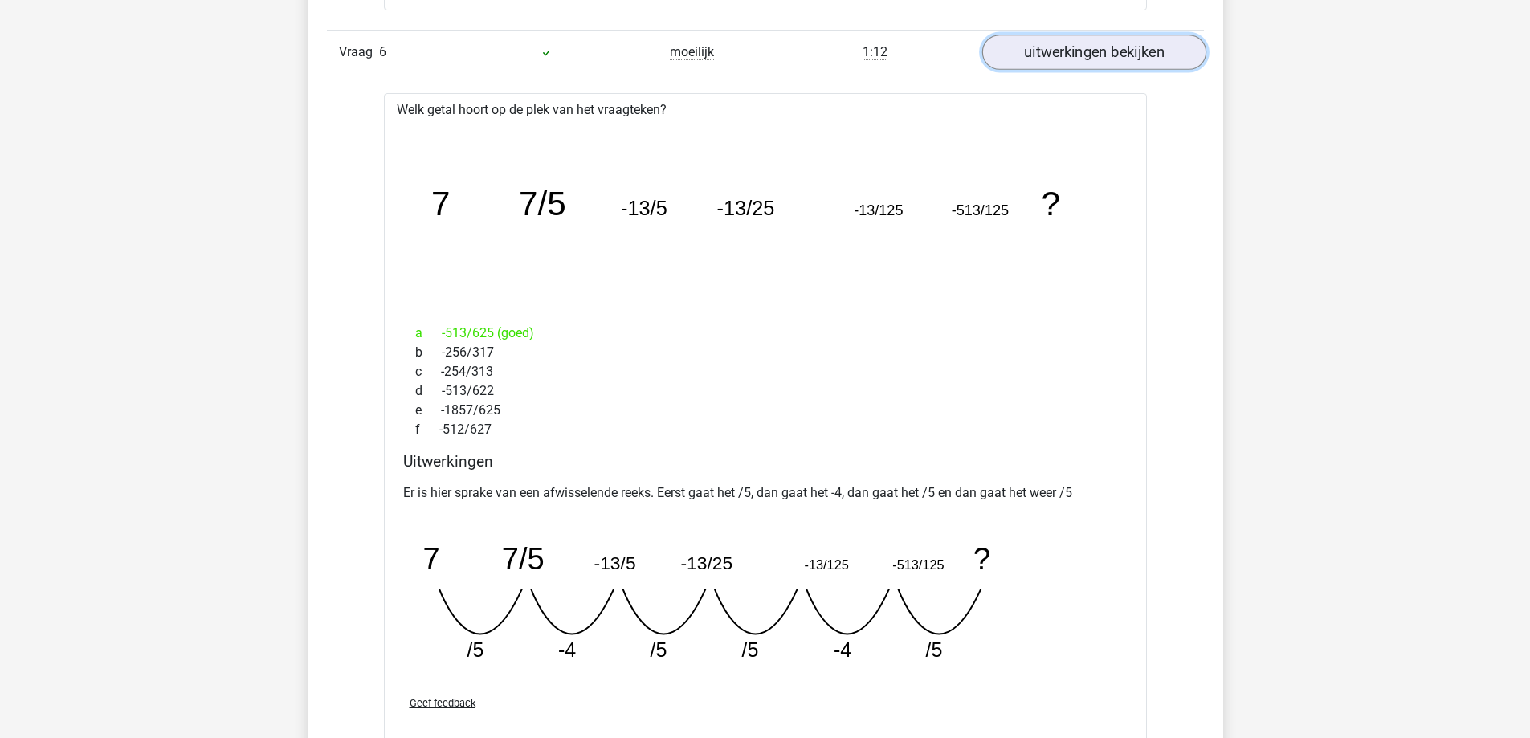
click at [1084, 47] on link "uitwerkingen bekijken" at bounding box center [1094, 52] width 224 height 35
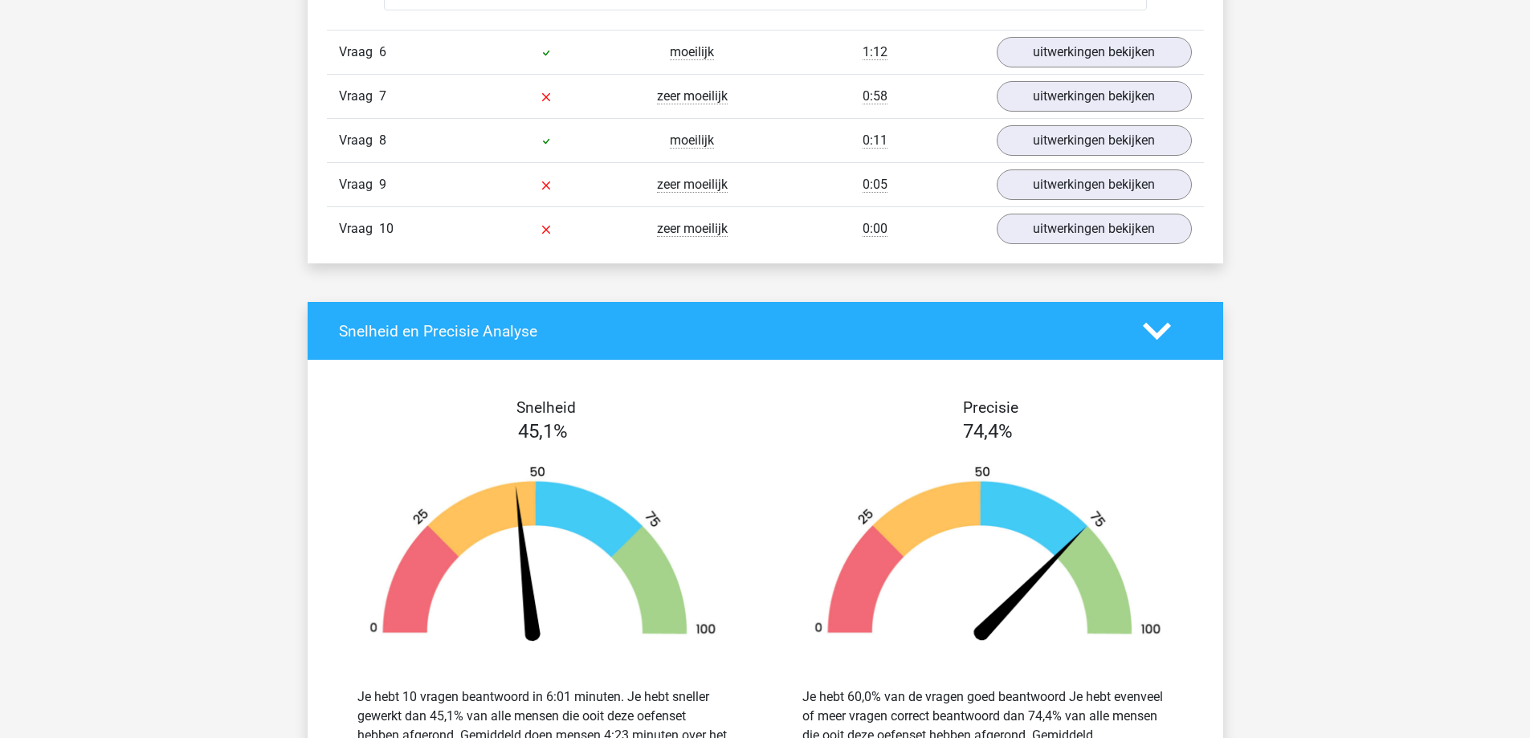
click at [921, 120] on div "Vraag 8 moeilijk 0:11 uitwerkingen bekijken" at bounding box center [765, 140] width 877 height 44
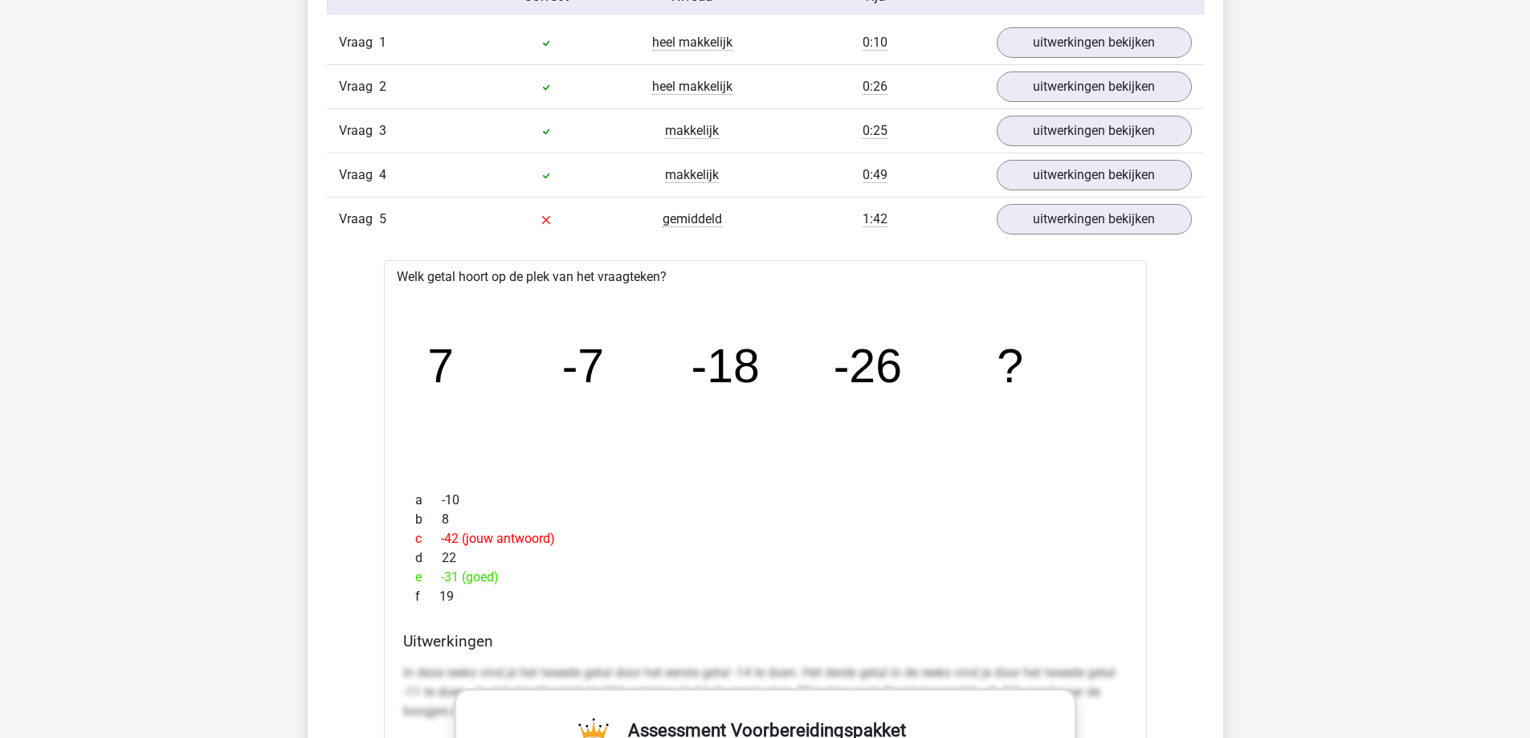
scroll to position [1366, 0]
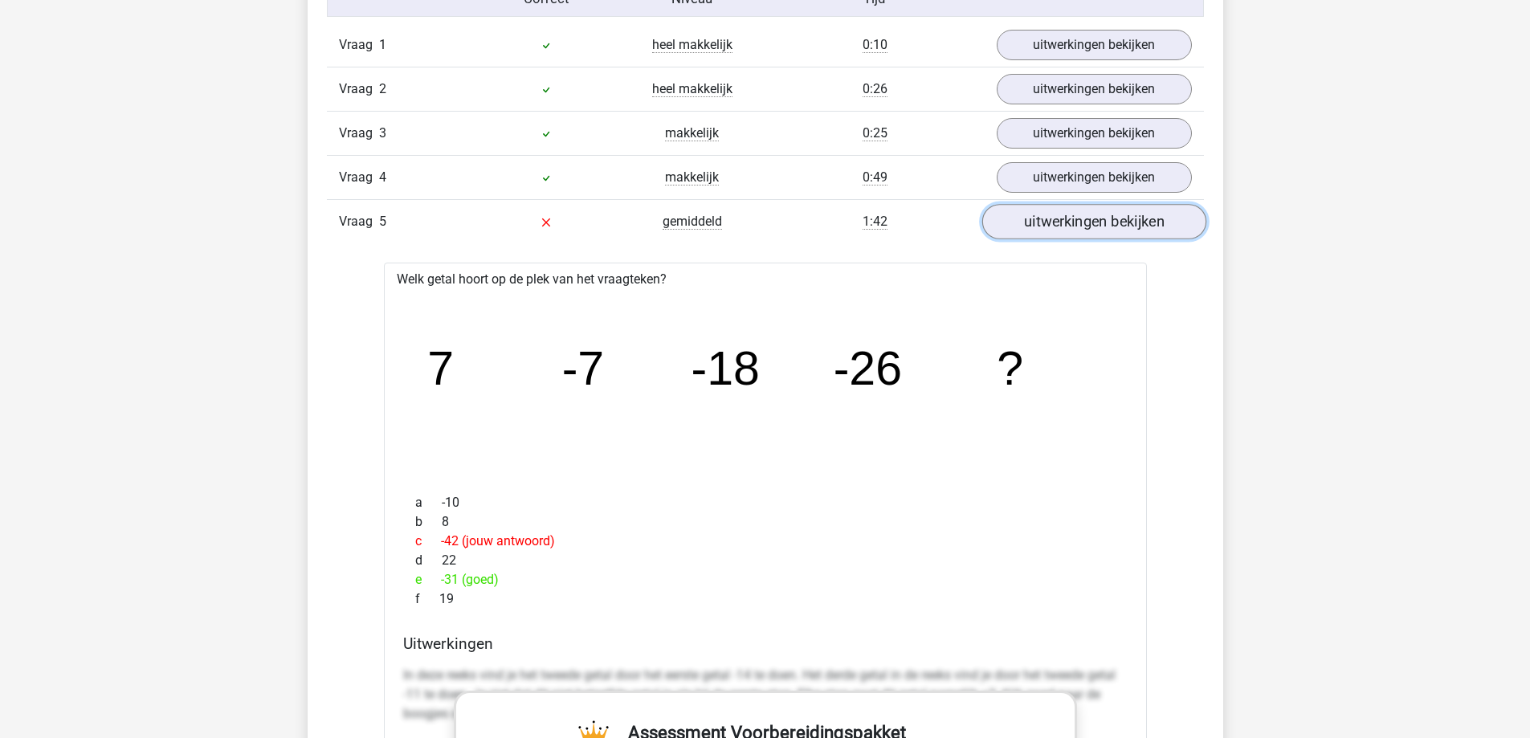
click at [1029, 214] on link "uitwerkingen bekijken" at bounding box center [1094, 222] width 224 height 35
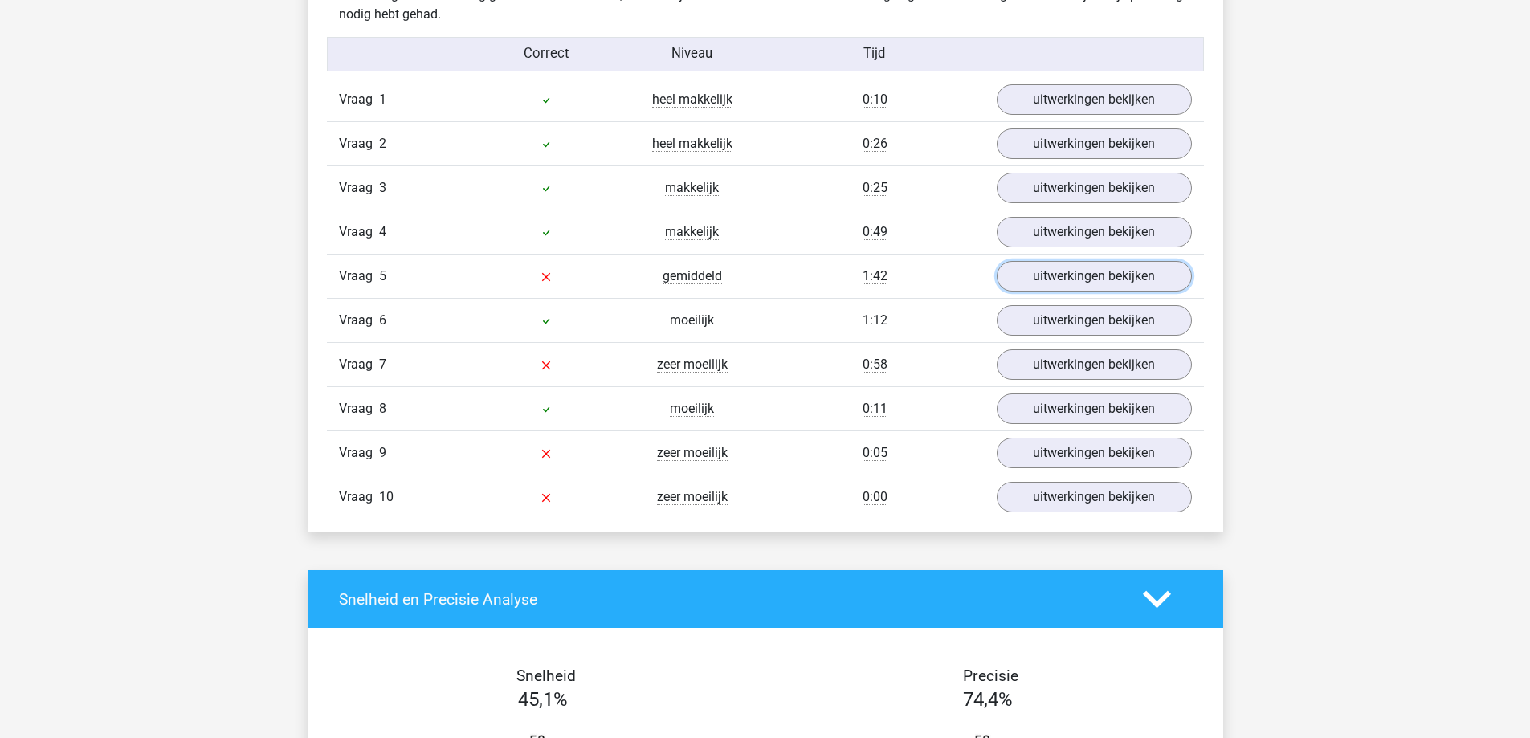
scroll to position [1285, 0]
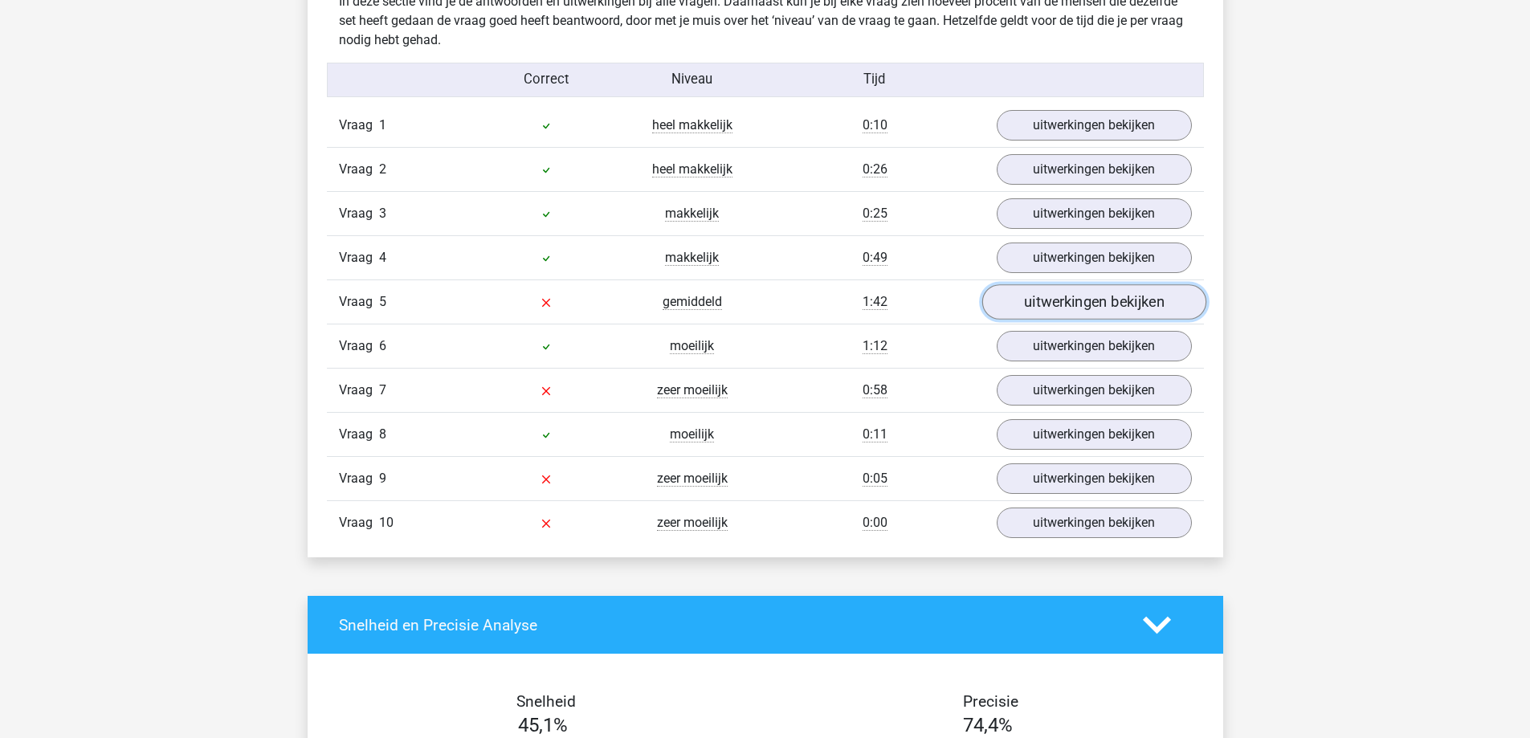
click at [1018, 302] on link "uitwerkingen bekijken" at bounding box center [1094, 302] width 224 height 35
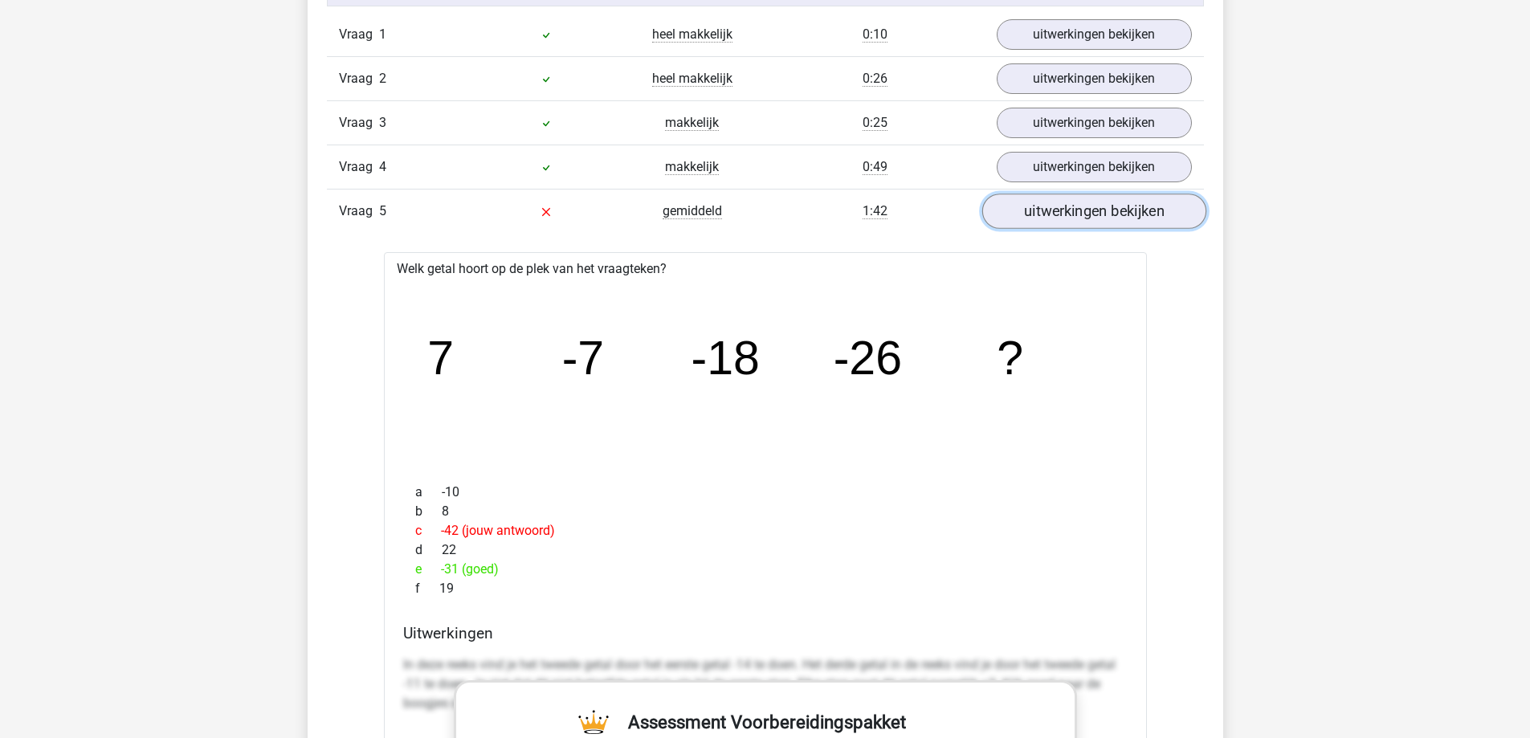
scroll to position [1366, 0]
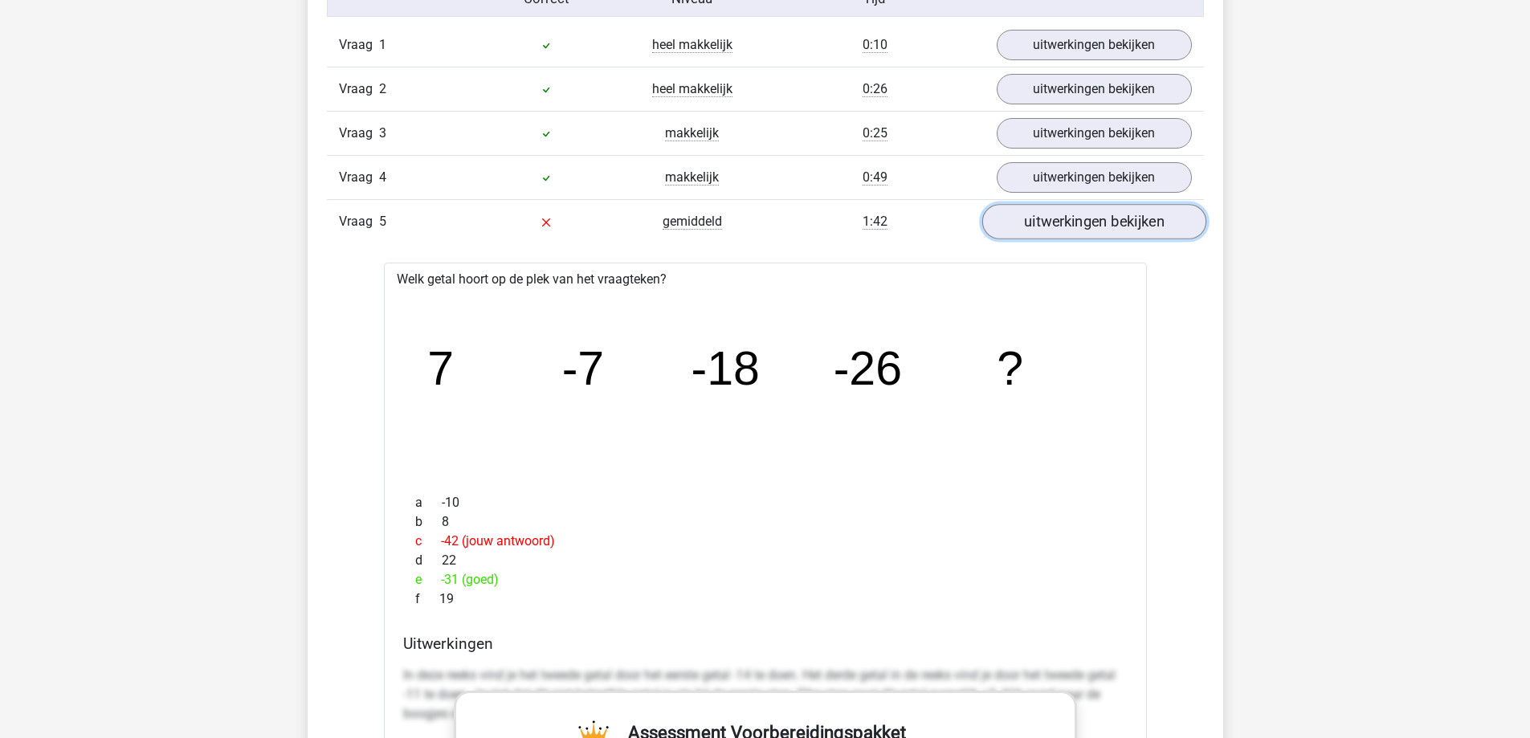
click at [1033, 215] on link "uitwerkingen bekijken" at bounding box center [1094, 222] width 224 height 35
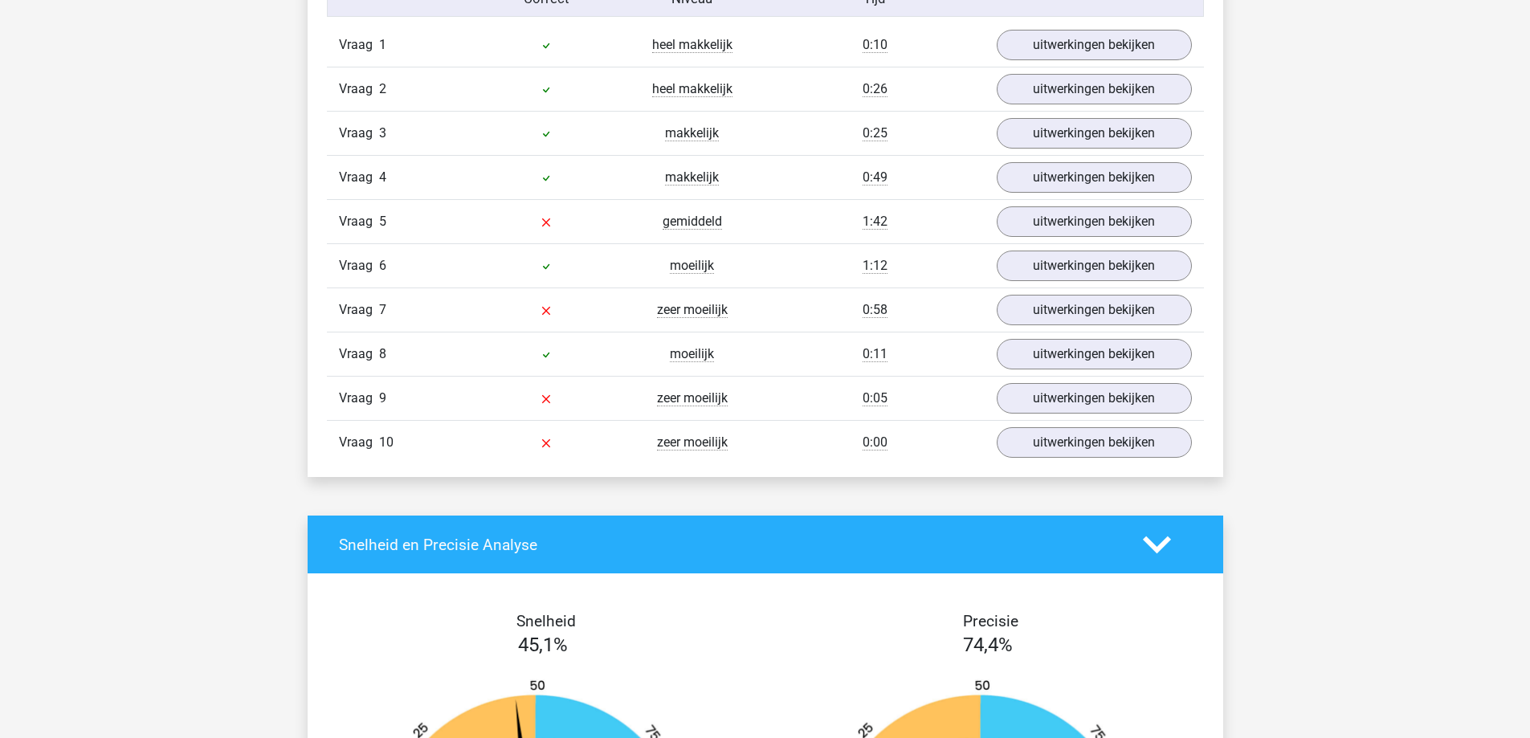
click at [935, 246] on div "Vraag 6 moeilijk 1:12 uitwerkingen bekijken" at bounding box center [765, 265] width 877 height 44
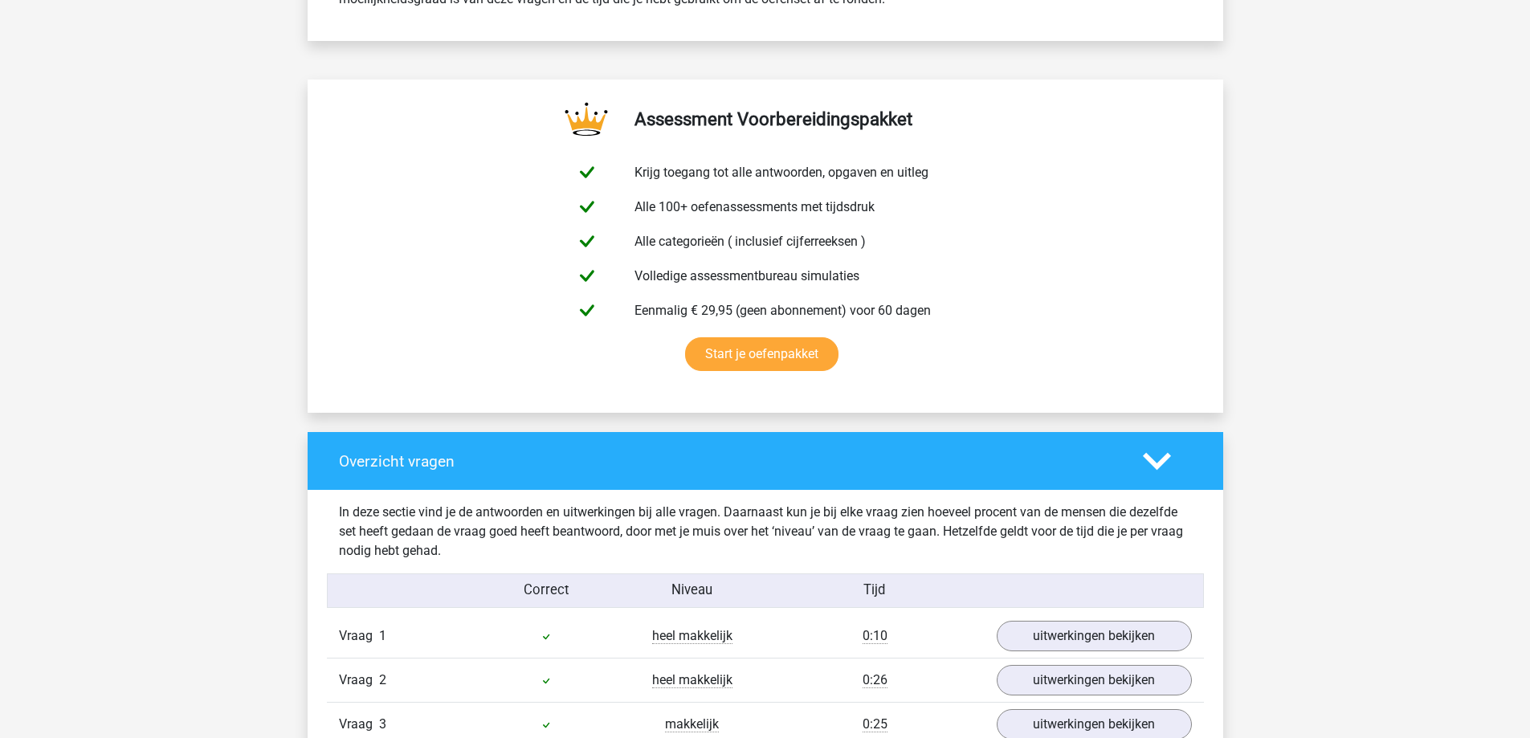
scroll to position [321, 0]
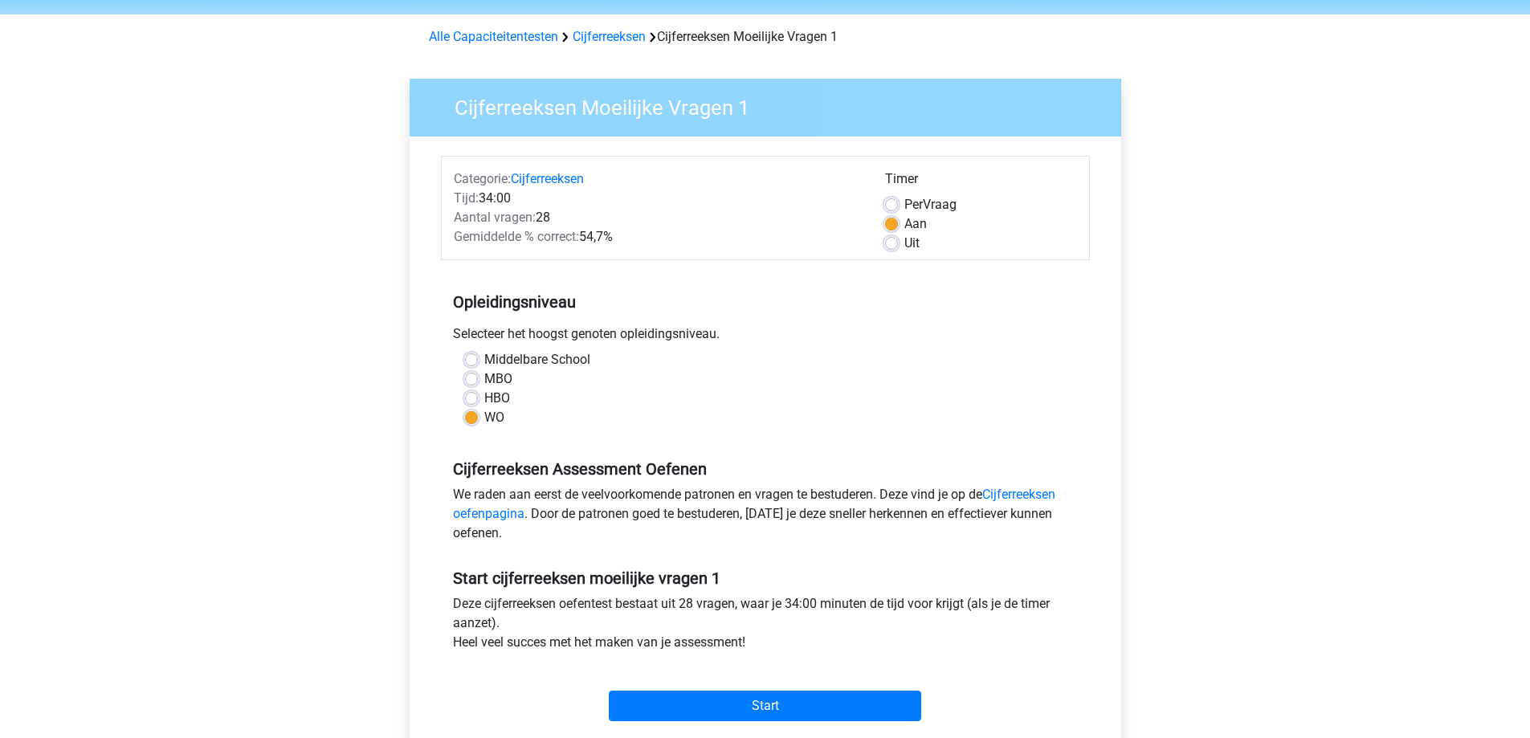
scroll to position [80, 0]
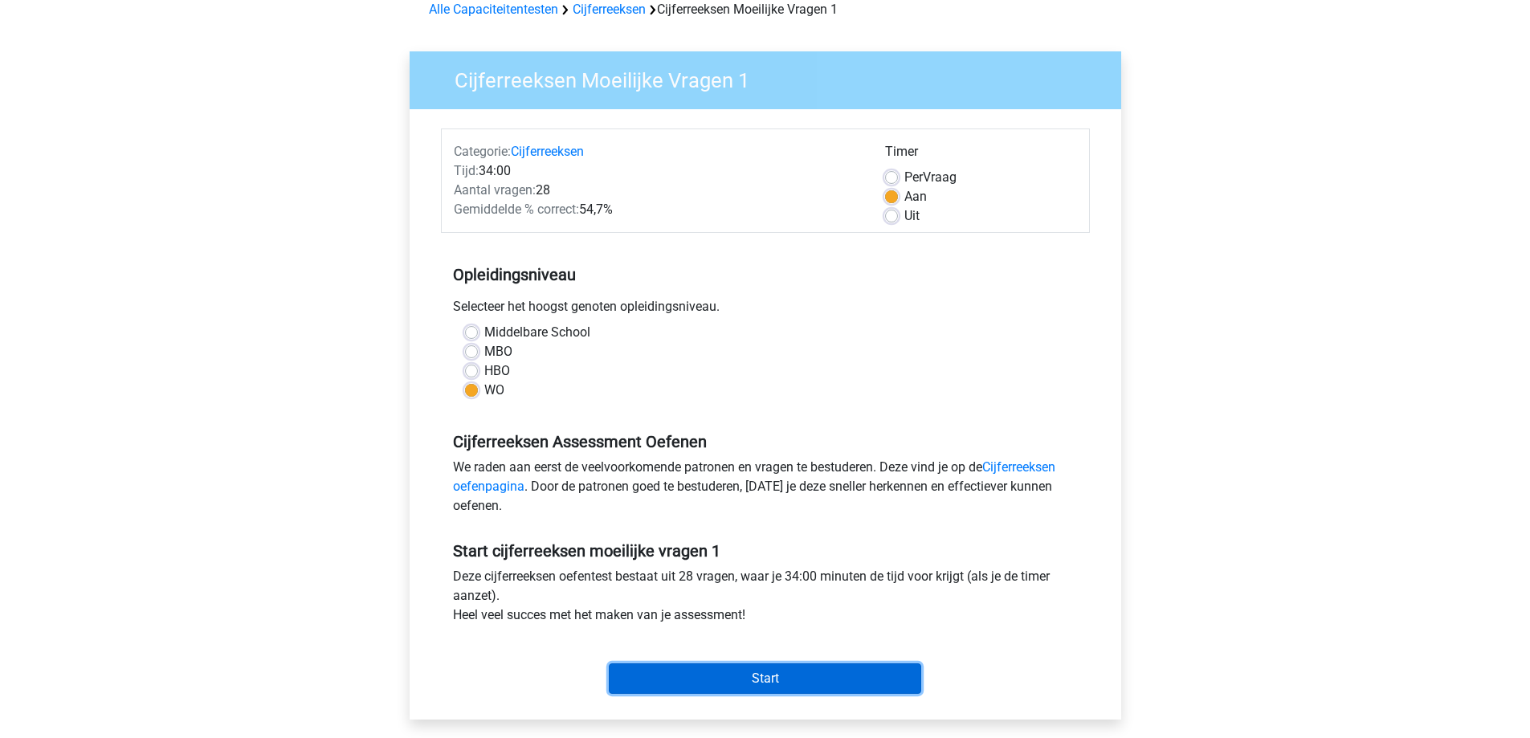
click at [757, 669] on input "Start" at bounding box center [765, 679] width 312 height 31
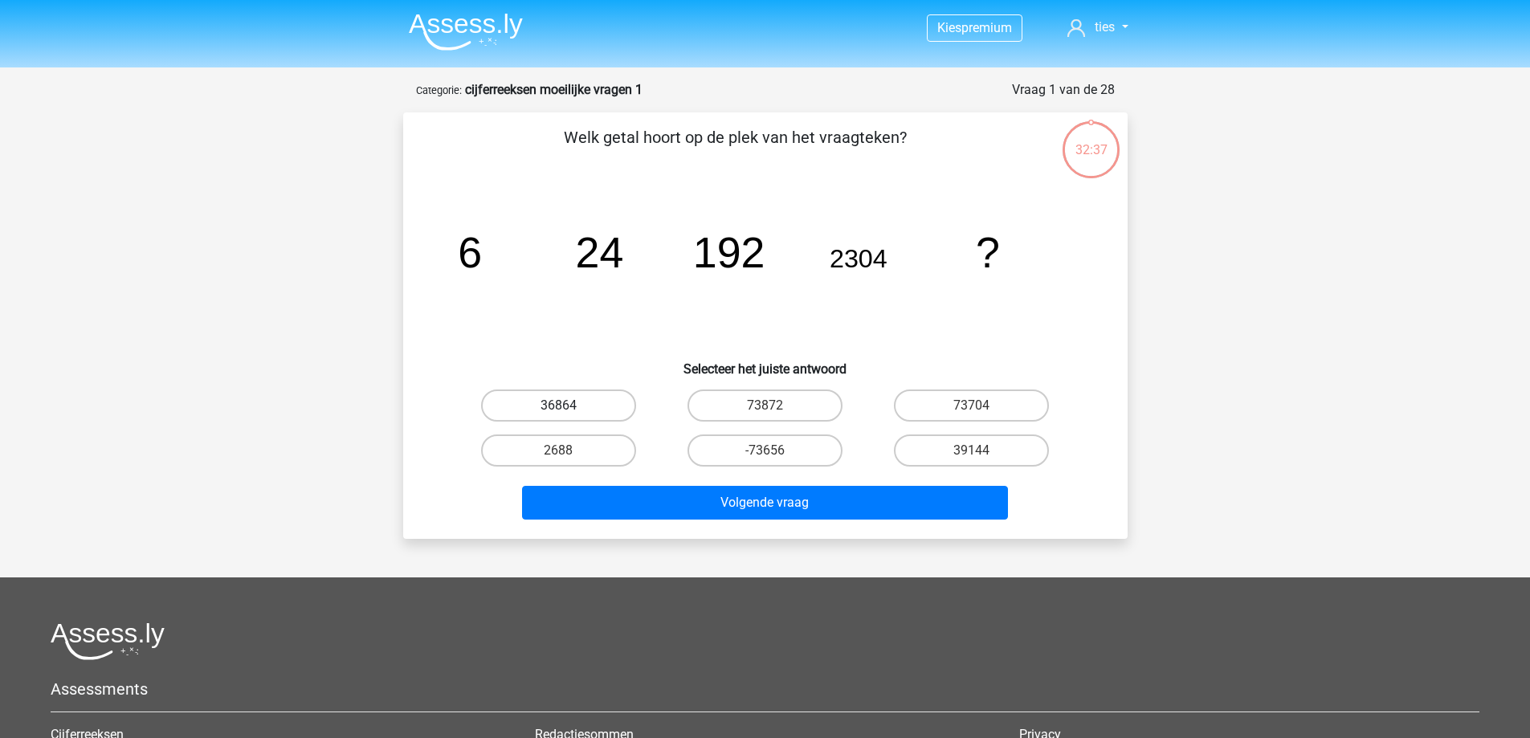
click at [543, 398] on label "36864" at bounding box center [558, 406] width 155 height 32
click at [558, 406] on input "36864" at bounding box center [563, 411] width 10 height 10
radio input "true"
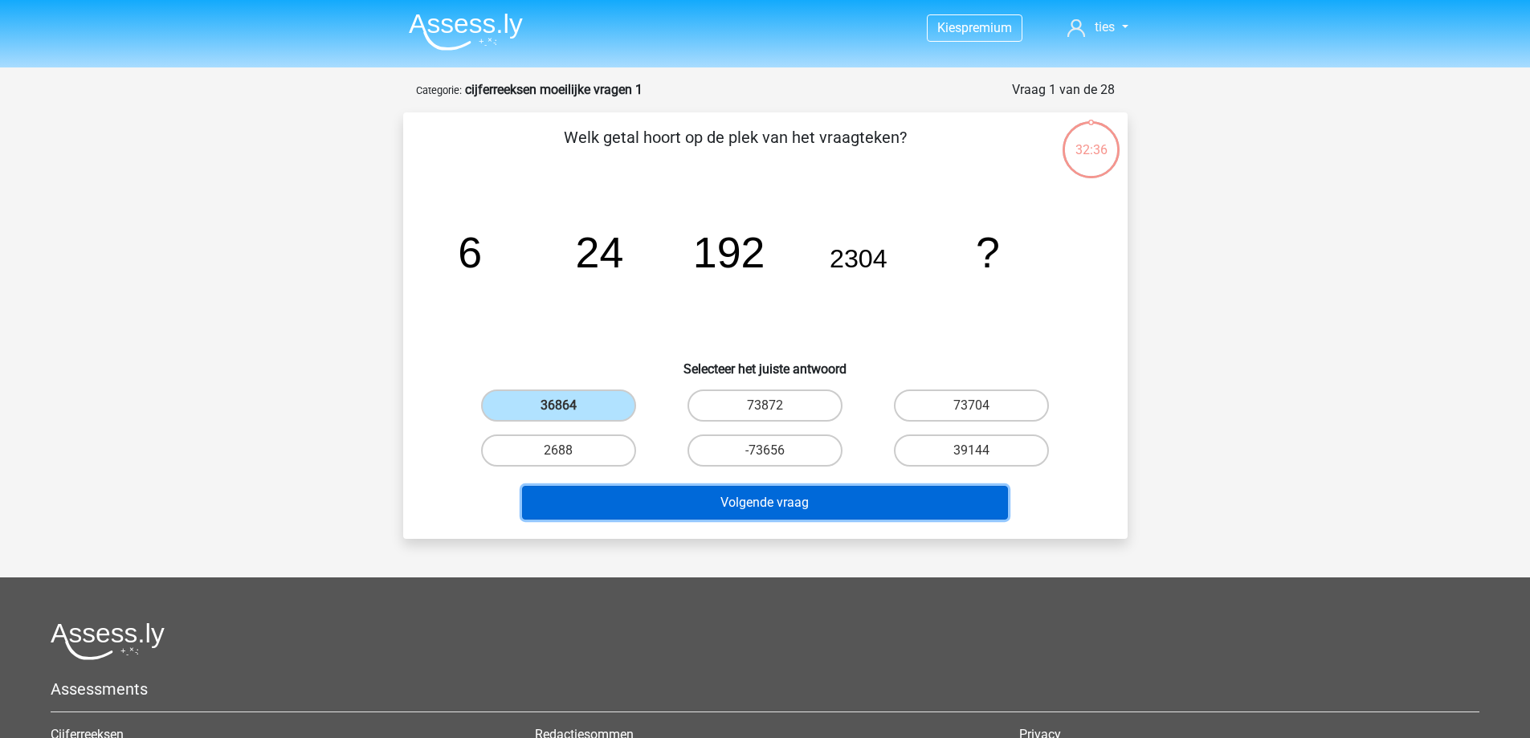
click at [734, 505] on button "Volgende vraag" at bounding box center [765, 503] width 486 height 34
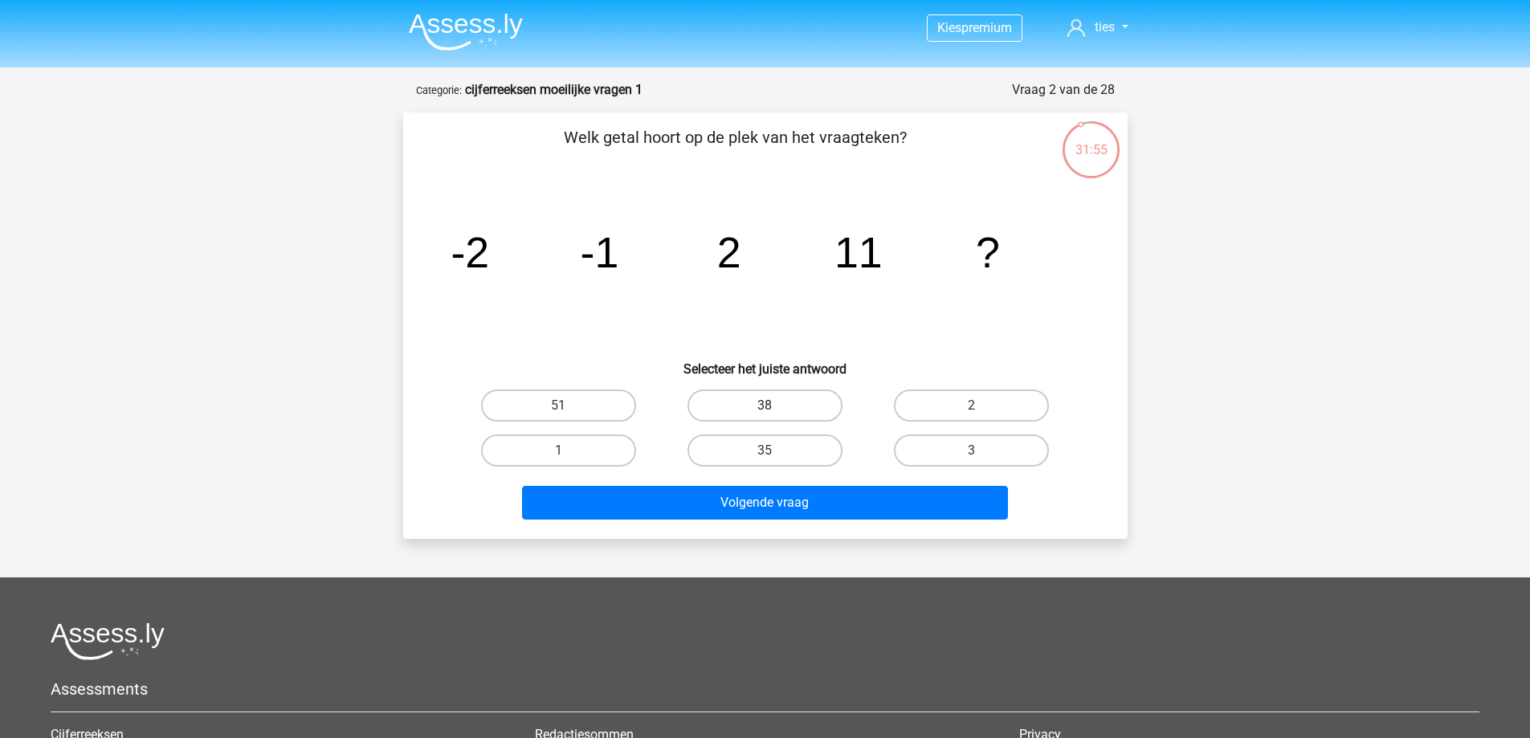
click at [757, 397] on label "38" at bounding box center [765, 406] width 155 height 32
click at [765, 406] on input "38" at bounding box center [770, 411] width 10 height 10
radio input "true"
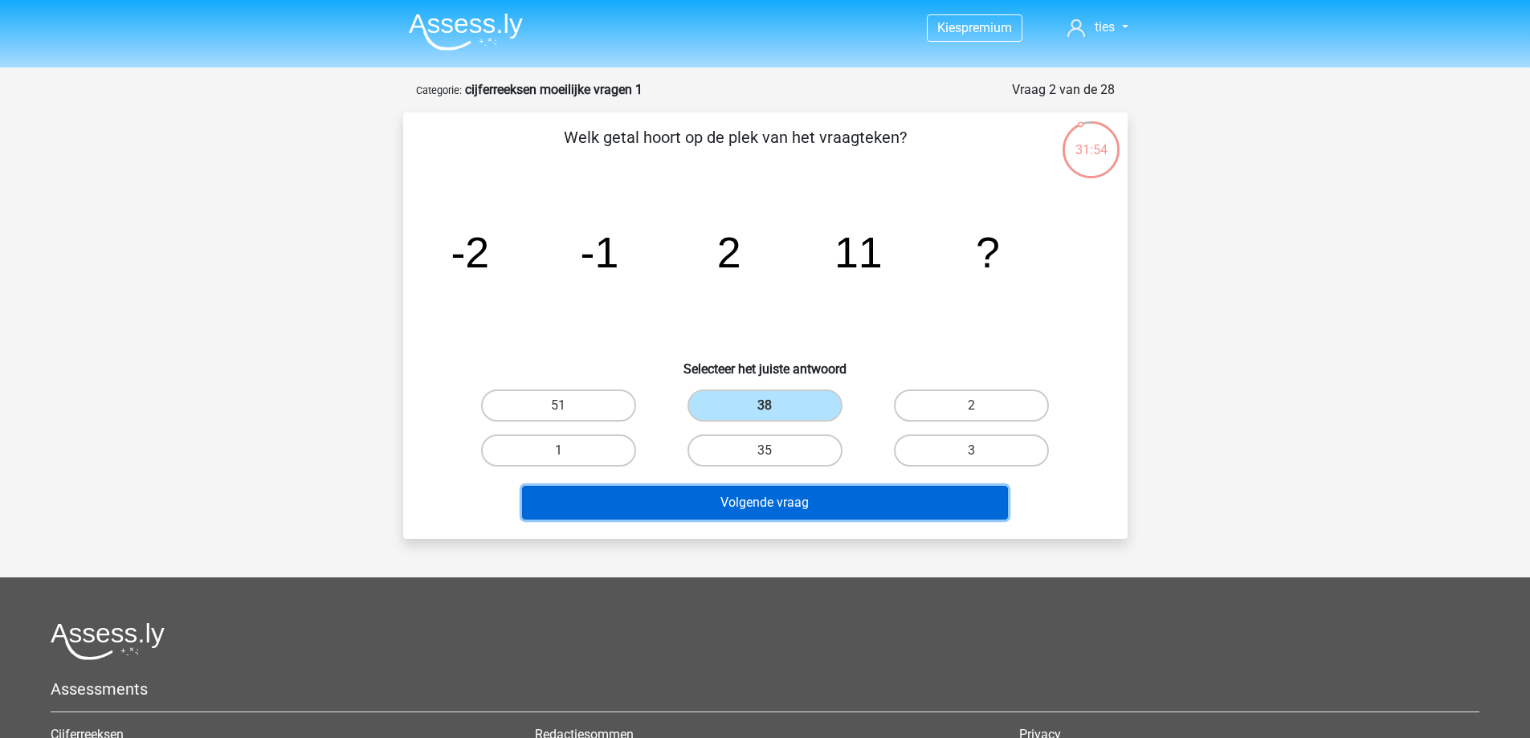
click at [764, 505] on button "Volgende vraag" at bounding box center [765, 503] width 486 height 34
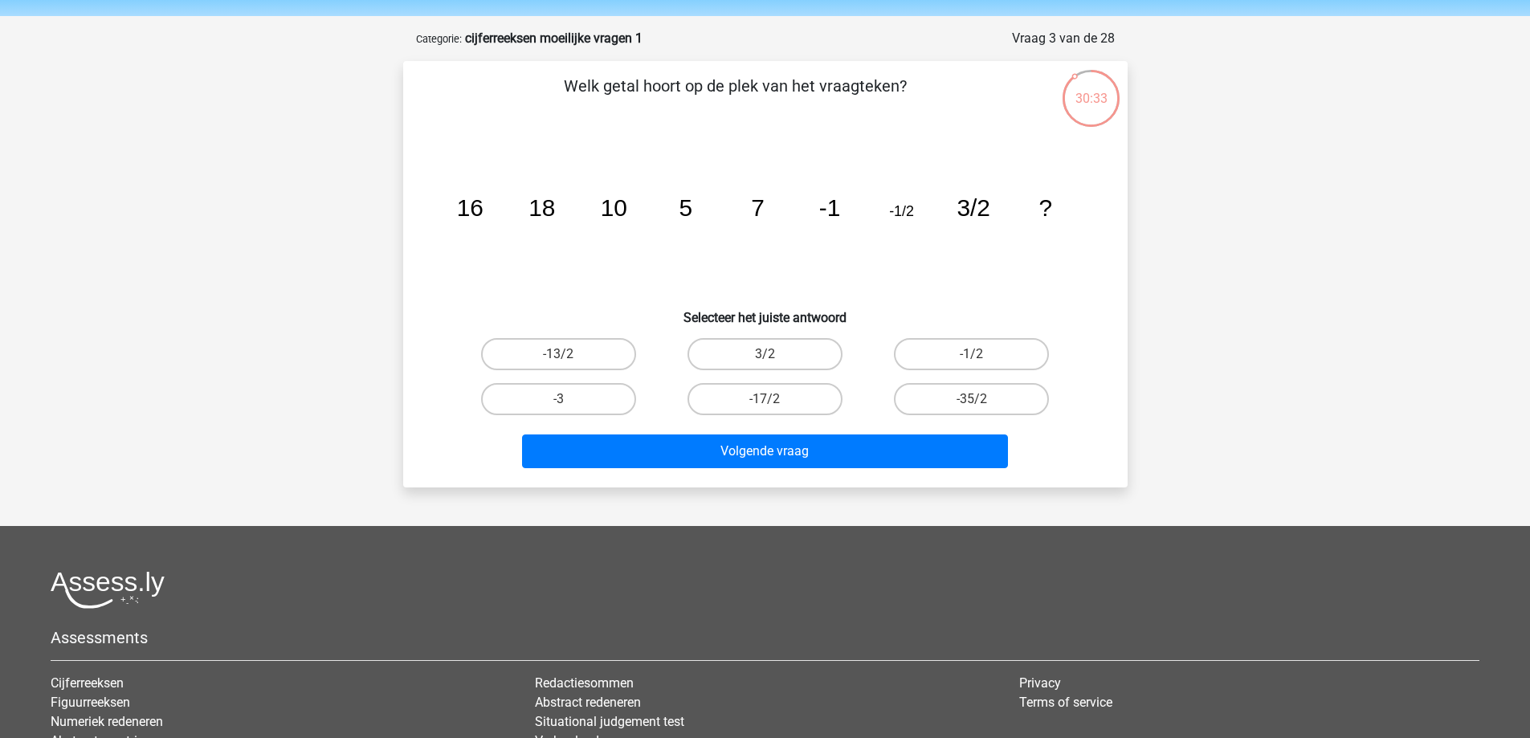
scroll to position [80, 0]
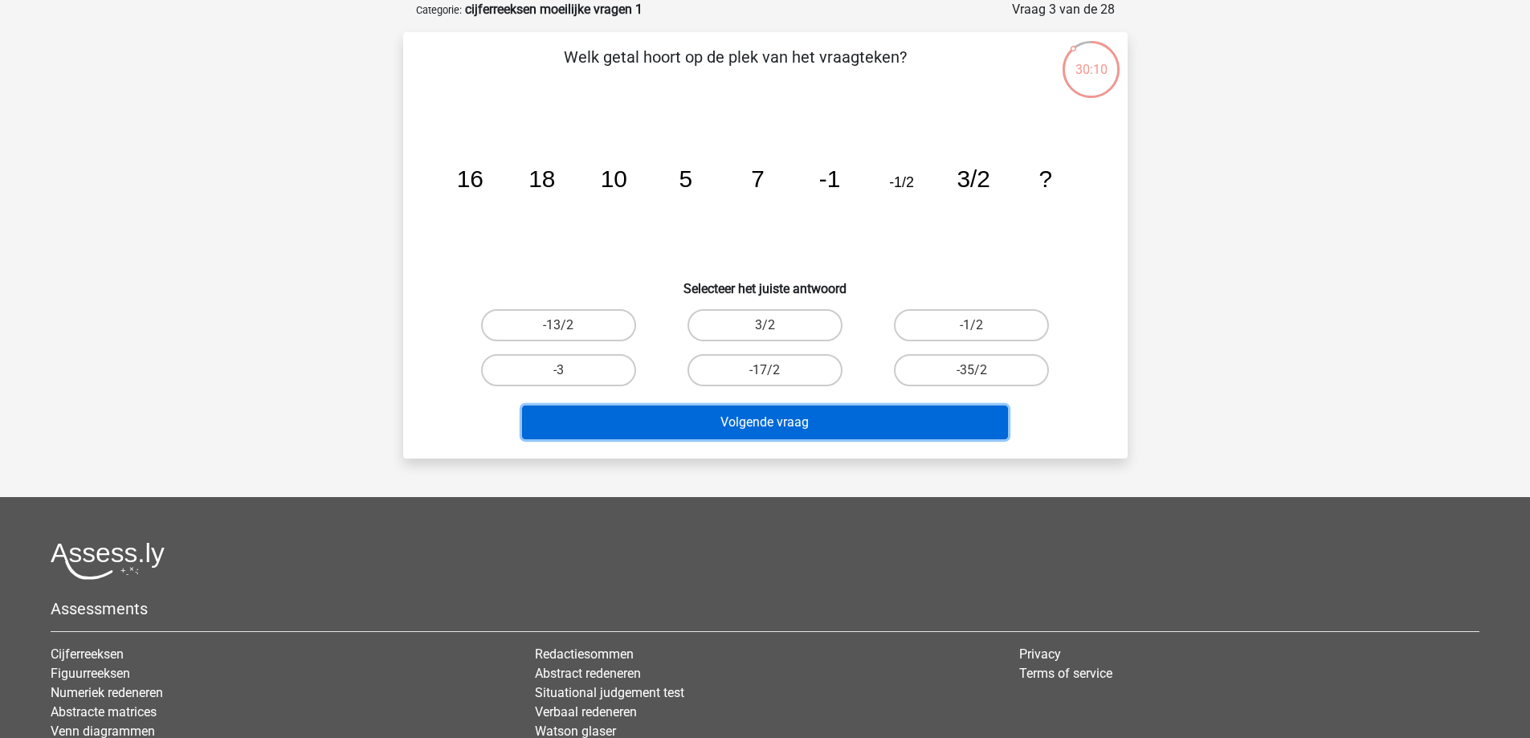
click at [832, 423] on button "Volgende vraag" at bounding box center [765, 423] width 486 height 34
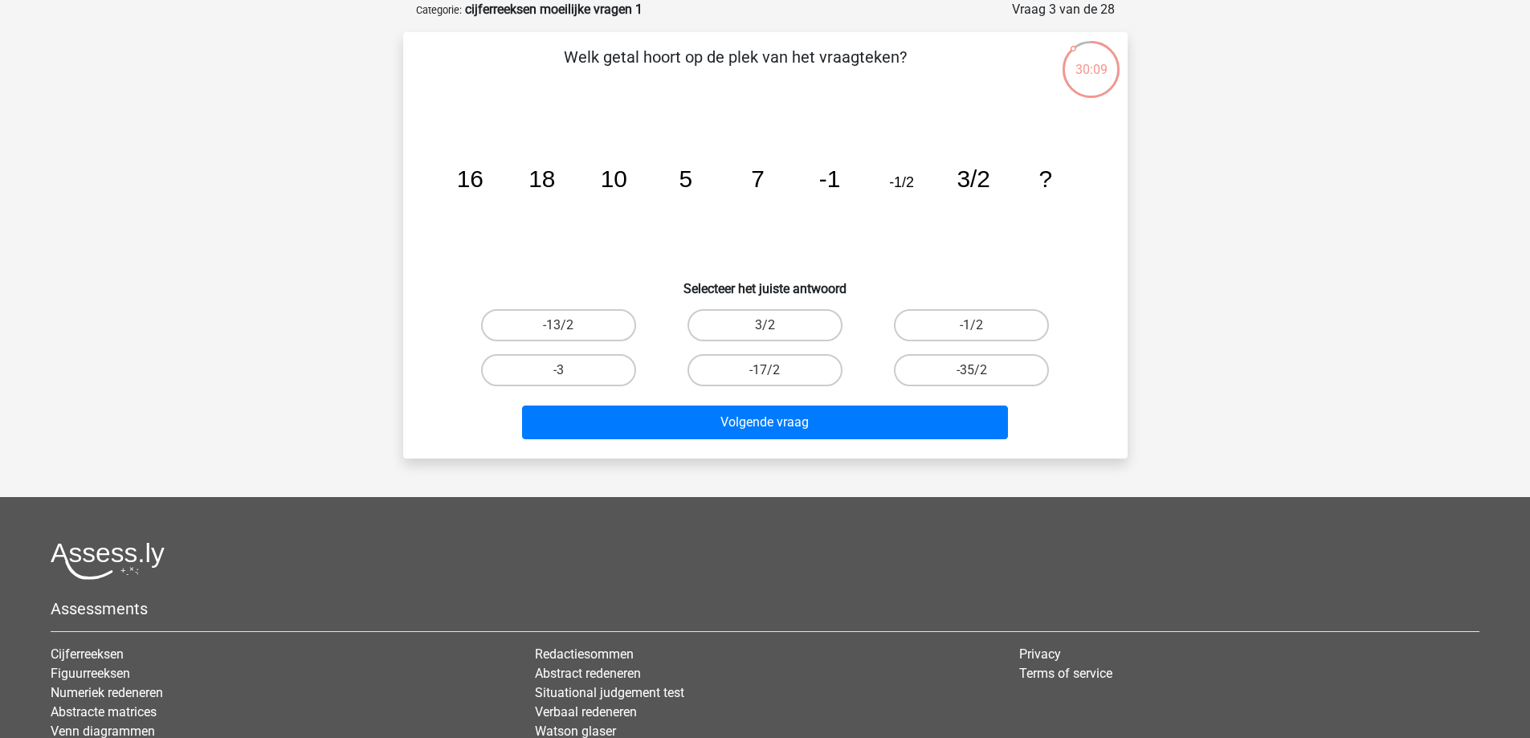
click at [796, 466] on div "Kies premium ties ties.verhaegh@gmail.com" at bounding box center [765, 421] width 1530 height 1002
click at [616, 332] on label "-13/2" at bounding box center [558, 325] width 155 height 32
click at [569, 332] on input "-13/2" at bounding box center [563, 330] width 10 height 10
radio input "true"
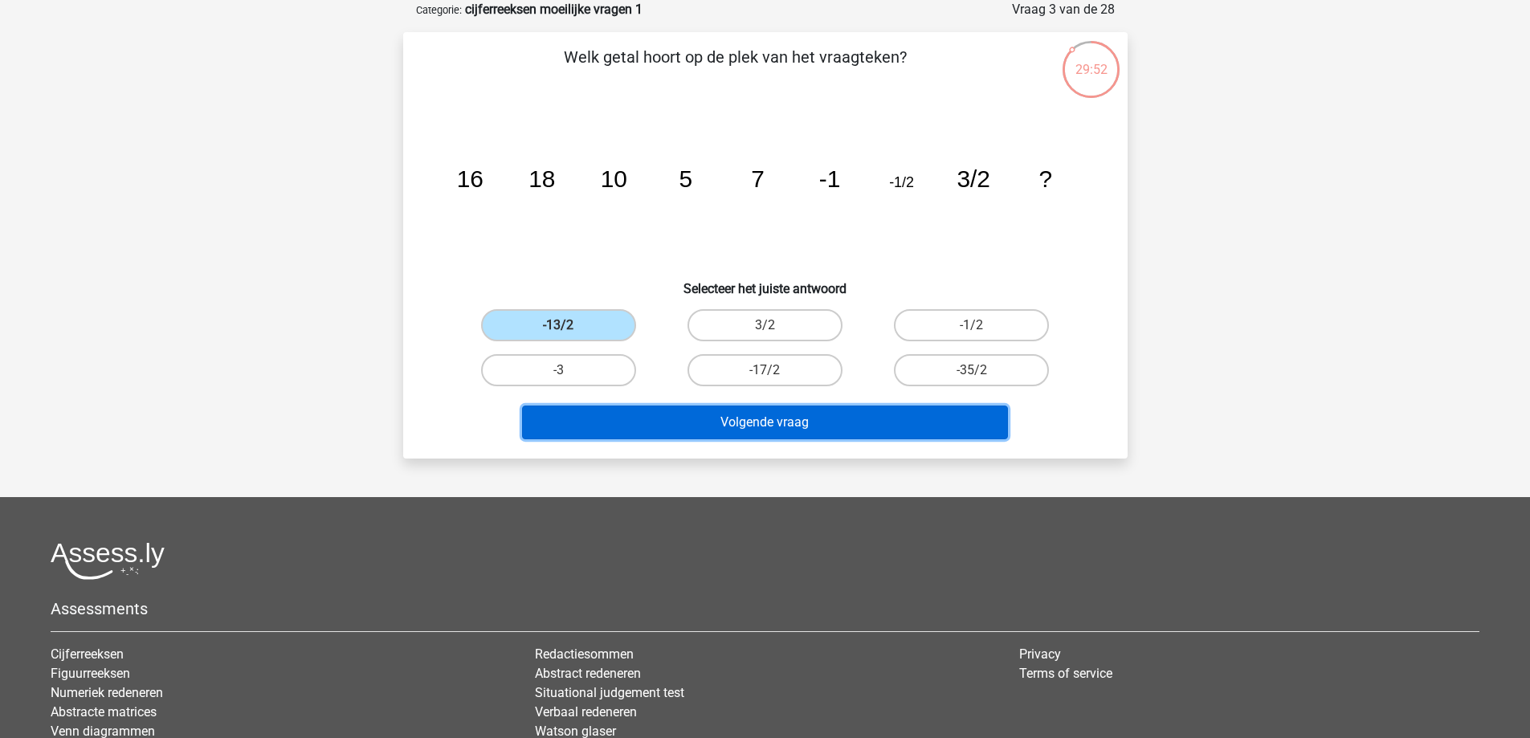
click at [685, 423] on button "Volgende vraag" at bounding box center [765, 423] width 486 height 34
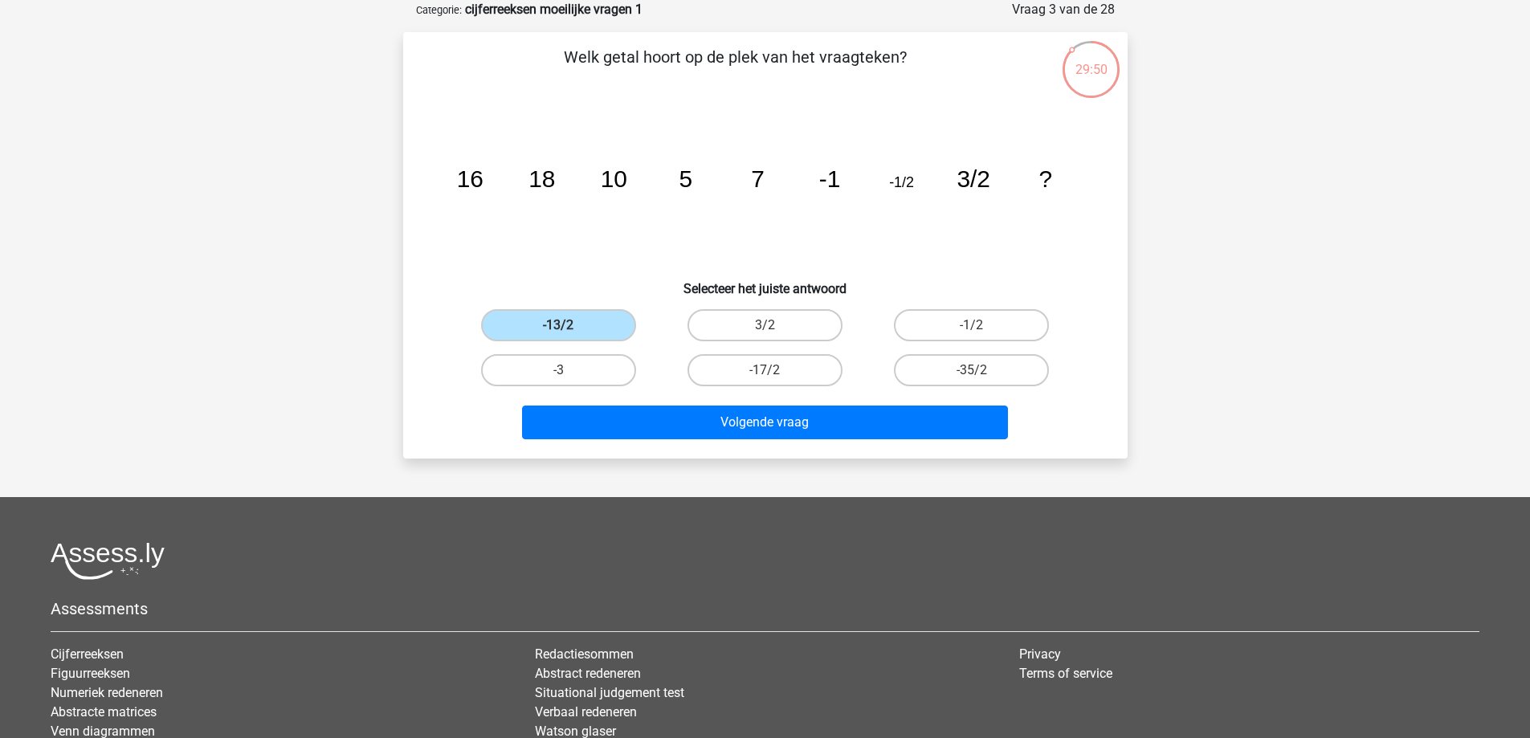
click at [596, 306] on div "-13/2" at bounding box center [558, 325] width 206 height 45
click at [598, 321] on label "-13/2" at bounding box center [558, 325] width 155 height 32
click at [569, 325] on input "-13/2" at bounding box center [563, 330] width 10 height 10
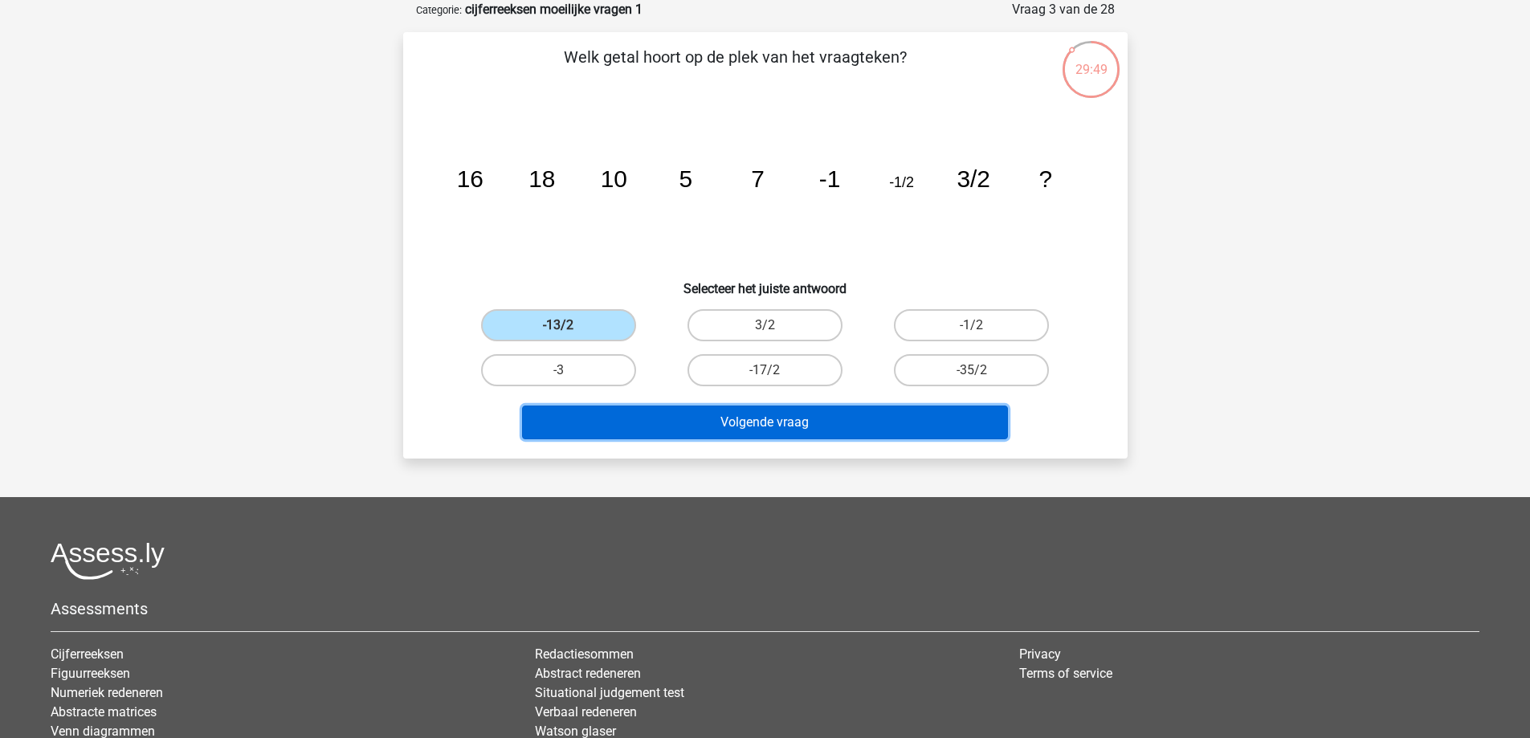
click at [752, 432] on button "Volgende vraag" at bounding box center [765, 423] width 486 height 34
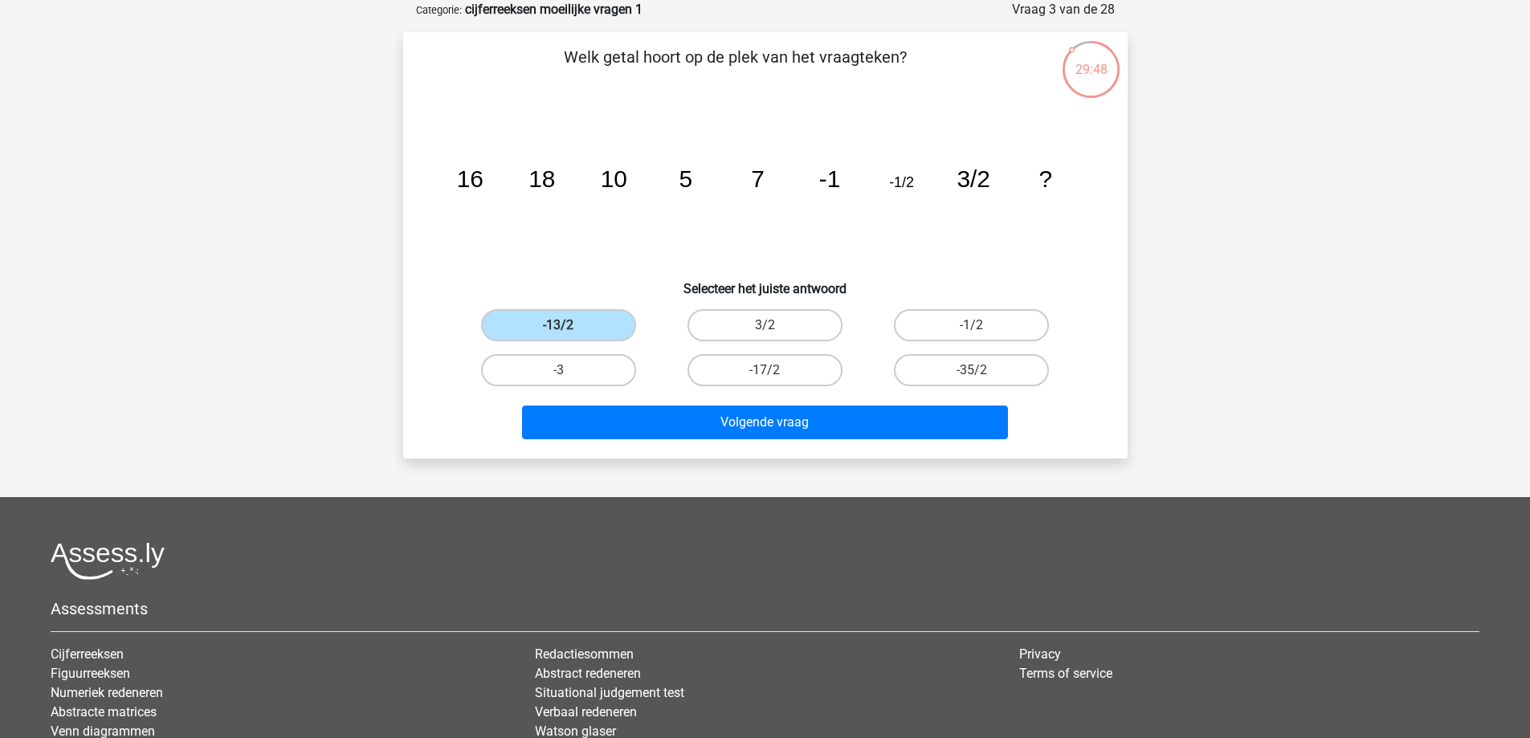
click at [737, 475] on div "Kies premium ties ties.verhaegh@gmail.com" at bounding box center [765, 421] width 1530 height 1002
click at [631, 337] on label "-13/2" at bounding box center [558, 325] width 155 height 32
click at [569, 336] on input "-13/2" at bounding box center [563, 330] width 10 height 10
click at [741, 341] on div "3/2" at bounding box center [765, 325] width 206 height 45
click at [747, 321] on label "3/2" at bounding box center [765, 325] width 155 height 32
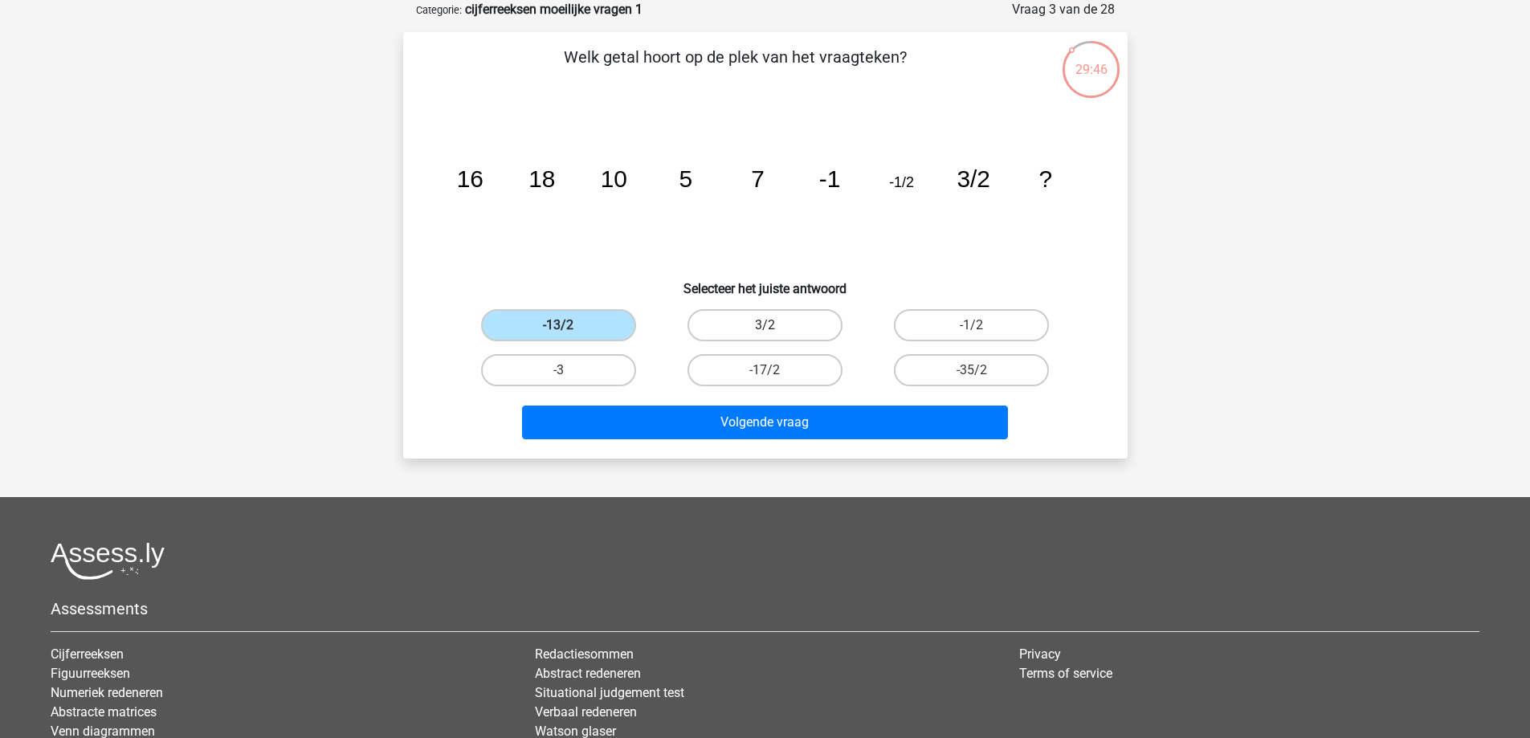
click at [765, 325] on input "3/2" at bounding box center [770, 330] width 10 height 10
radio input "true"
click at [574, 330] on label "-13/2" at bounding box center [558, 325] width 155 height 32
click at [569, 330] on input "-13/2" at bounding box center [563, 330] width 10 height 10
radio input "true"
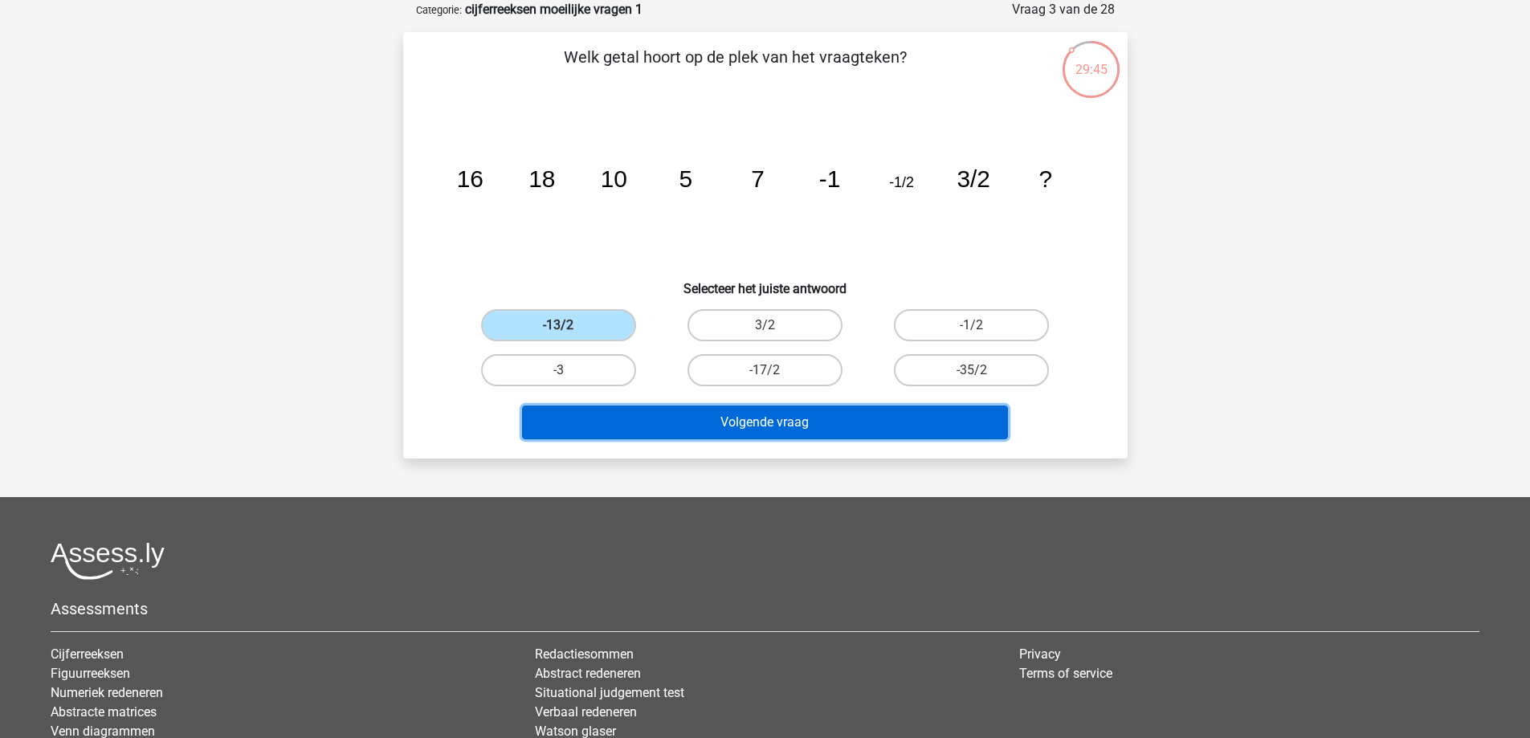
click at [702, 436] on button "Volgende vraag" at bounding box center [765, 423] width 486 height 34
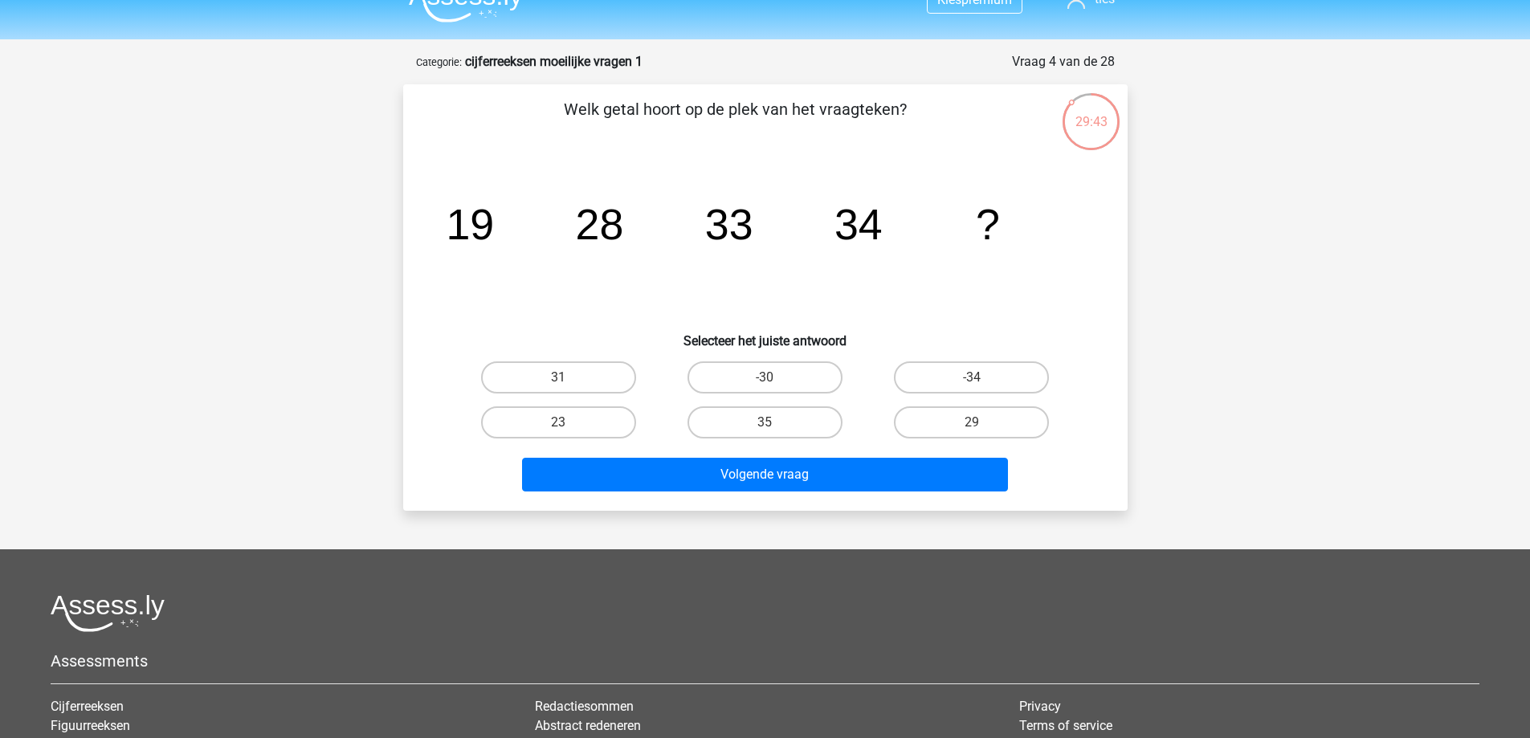
scroll to position [0, 0]
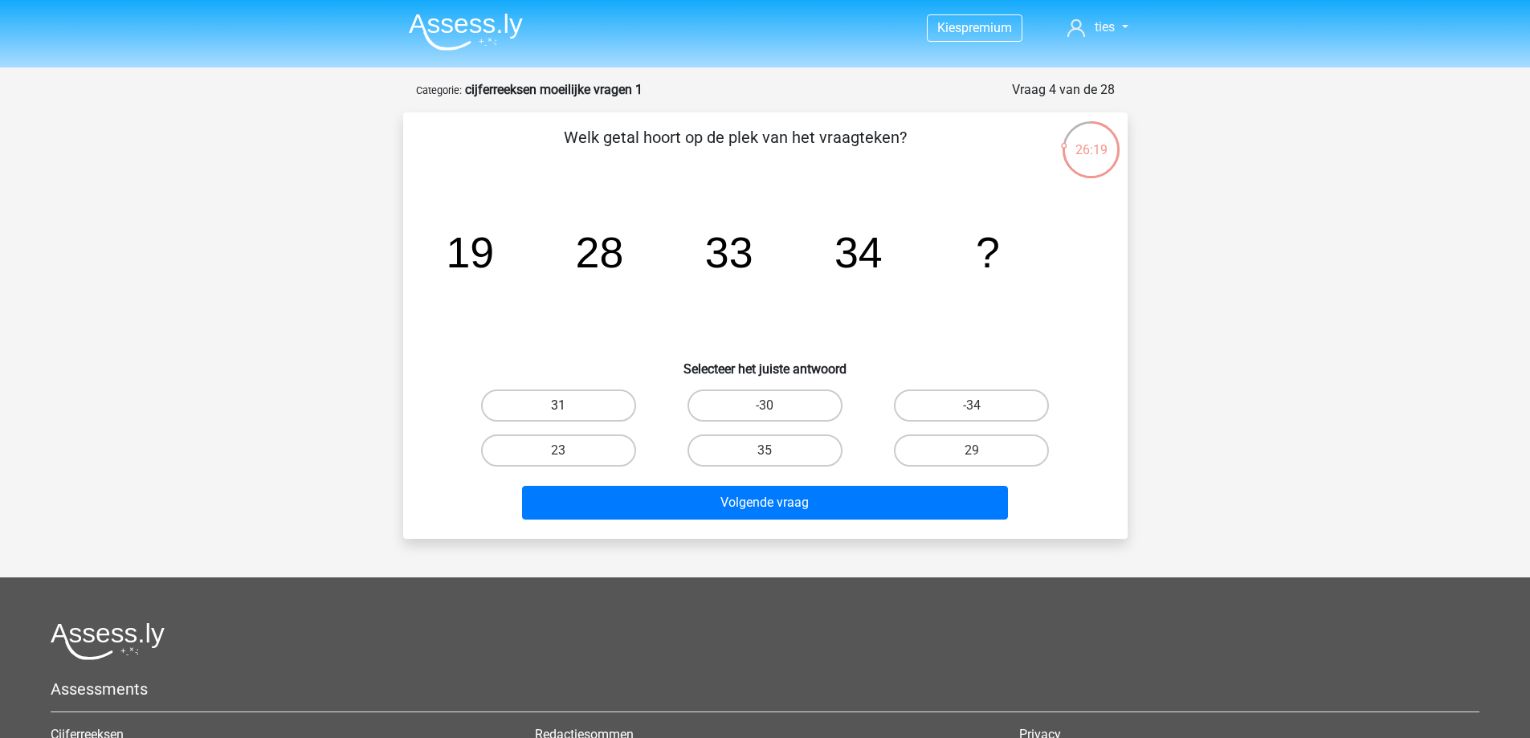
click at [588, 407] on label "31" at bounding box center [558, 406] width 155 height 32
click at [569, 407] on input "31" at bounding box center [563, 411] width 10 height 10
radio input "true"
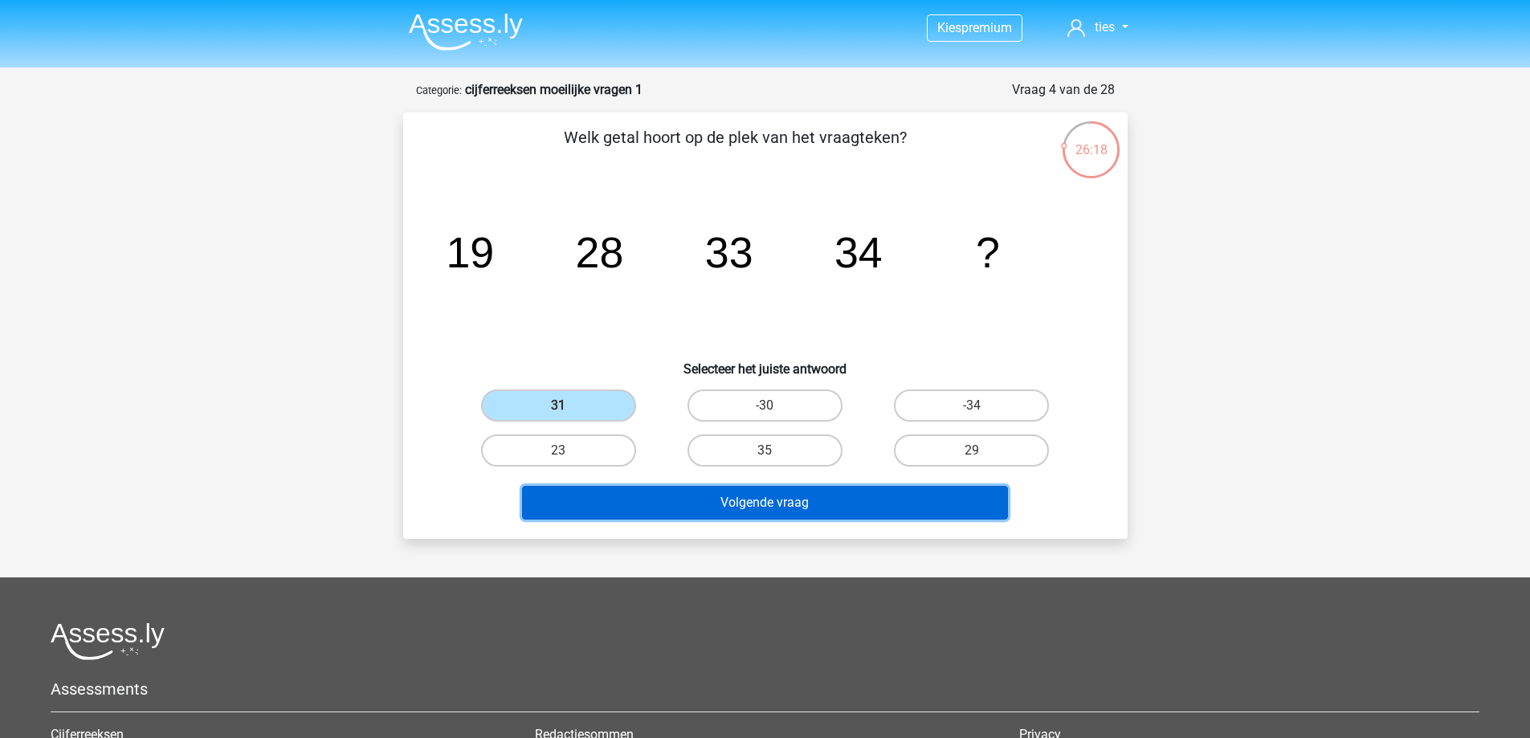
click at [726, 501] on button "Volgende vraag" at bounding box center [765, 503] width 486 height 34
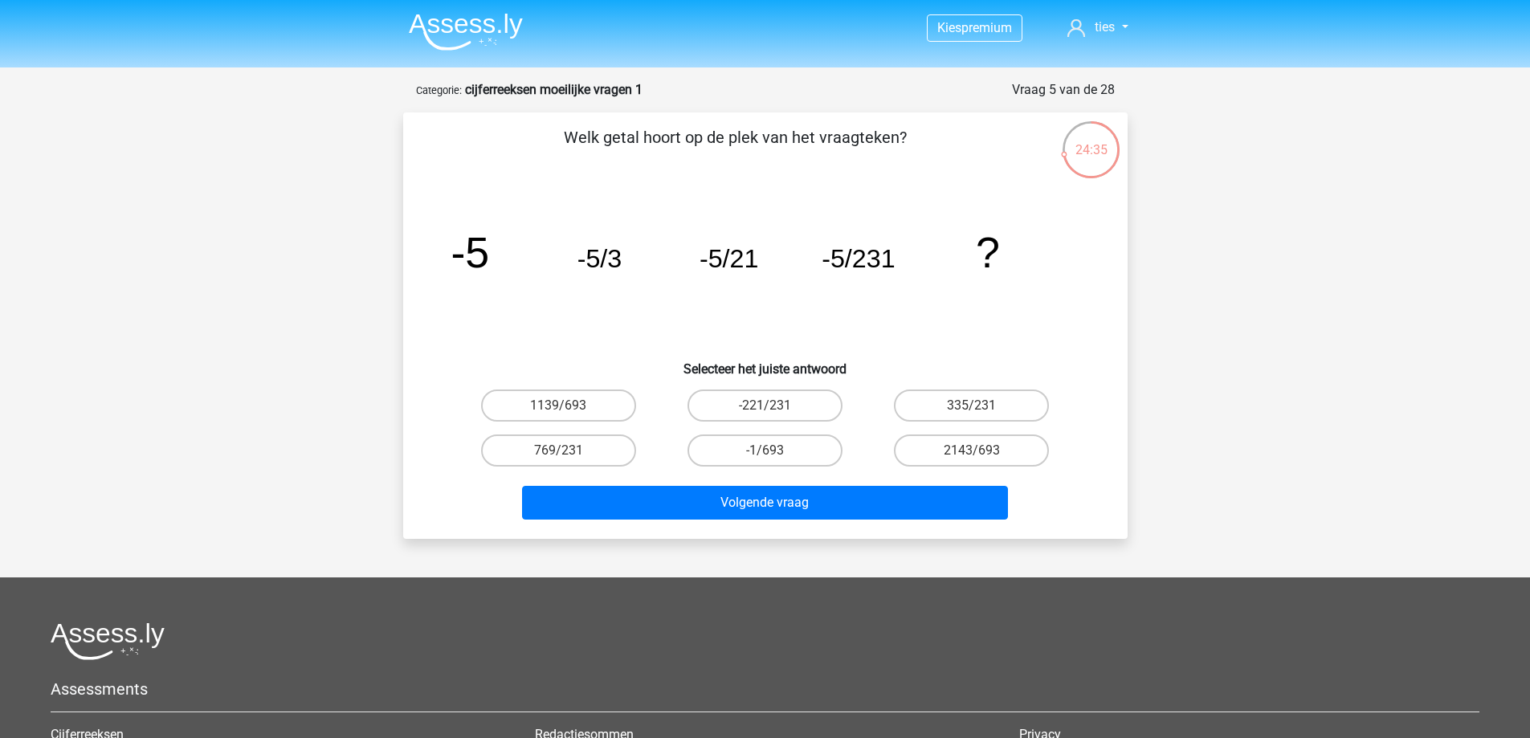
click at [973, 406] on input "335/231" at bounding box center [977, 411] width 10 height 10
radio input "true"
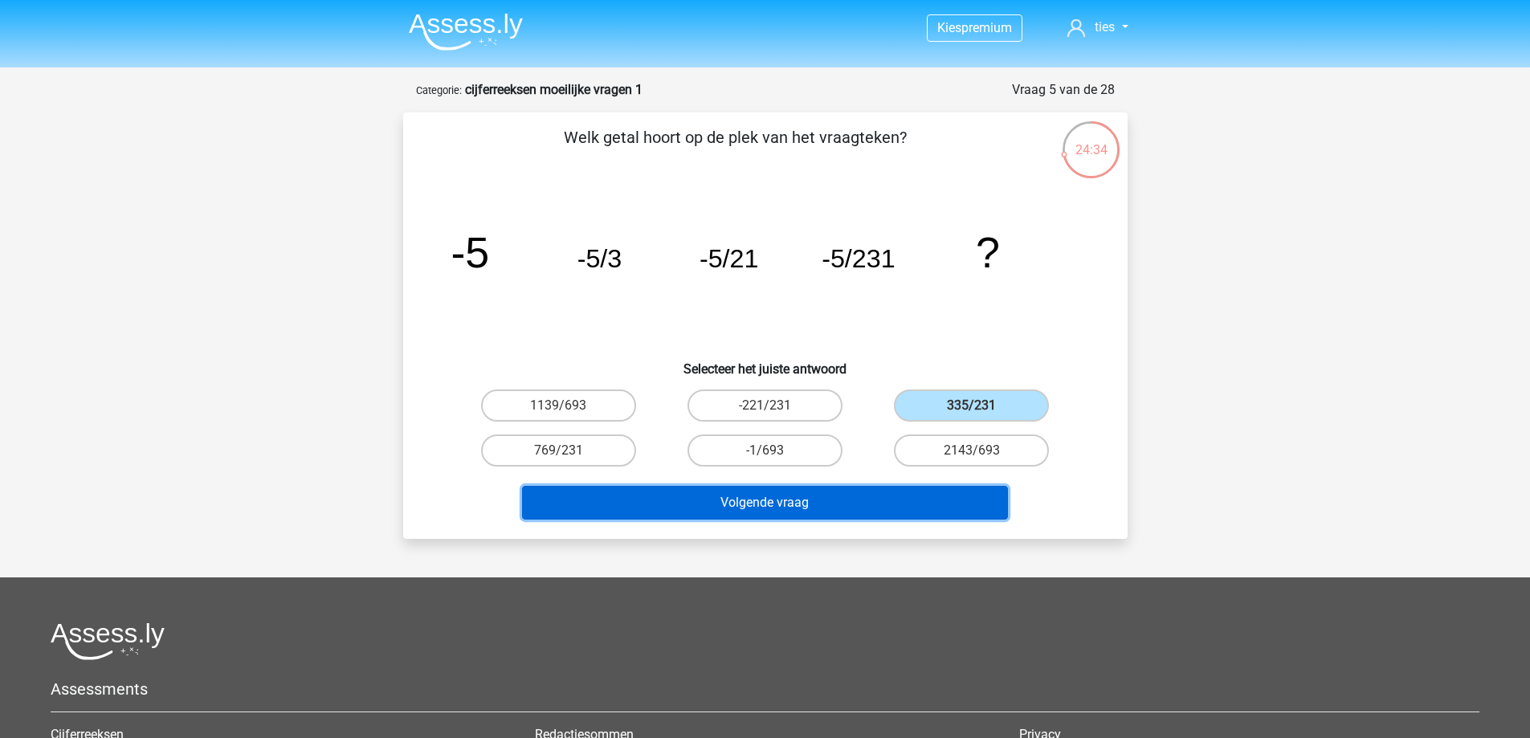
click at [910, 498] on button "Volgende vraag" at bounding box center [765, 503] width 486 height 34
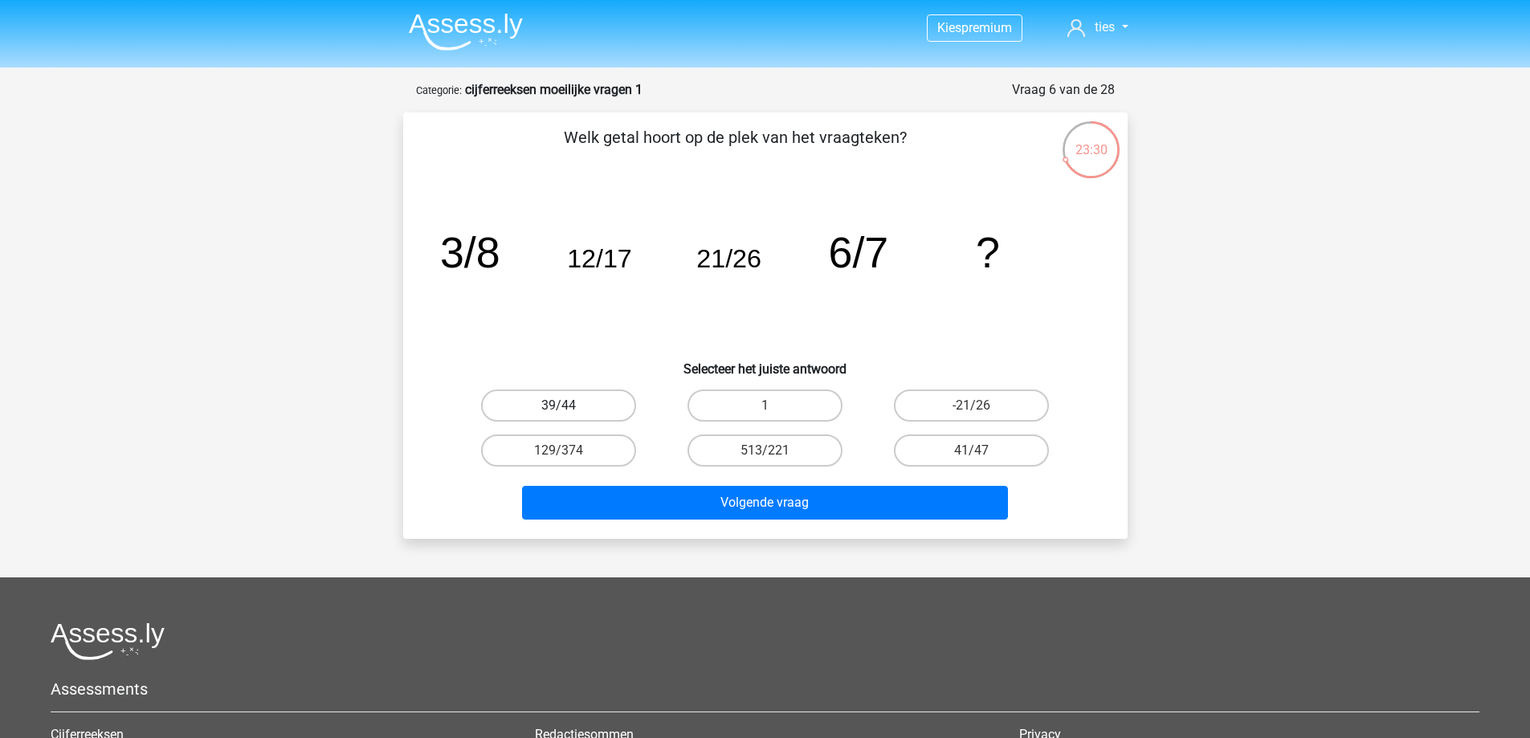
click at [610, 398] on label "39/44" at bounding box center [558, 406] width 155 height 32
click at [569, 406] on input "39/44" at bounding box center [563, 411] width 10 height 10
radio input "true"
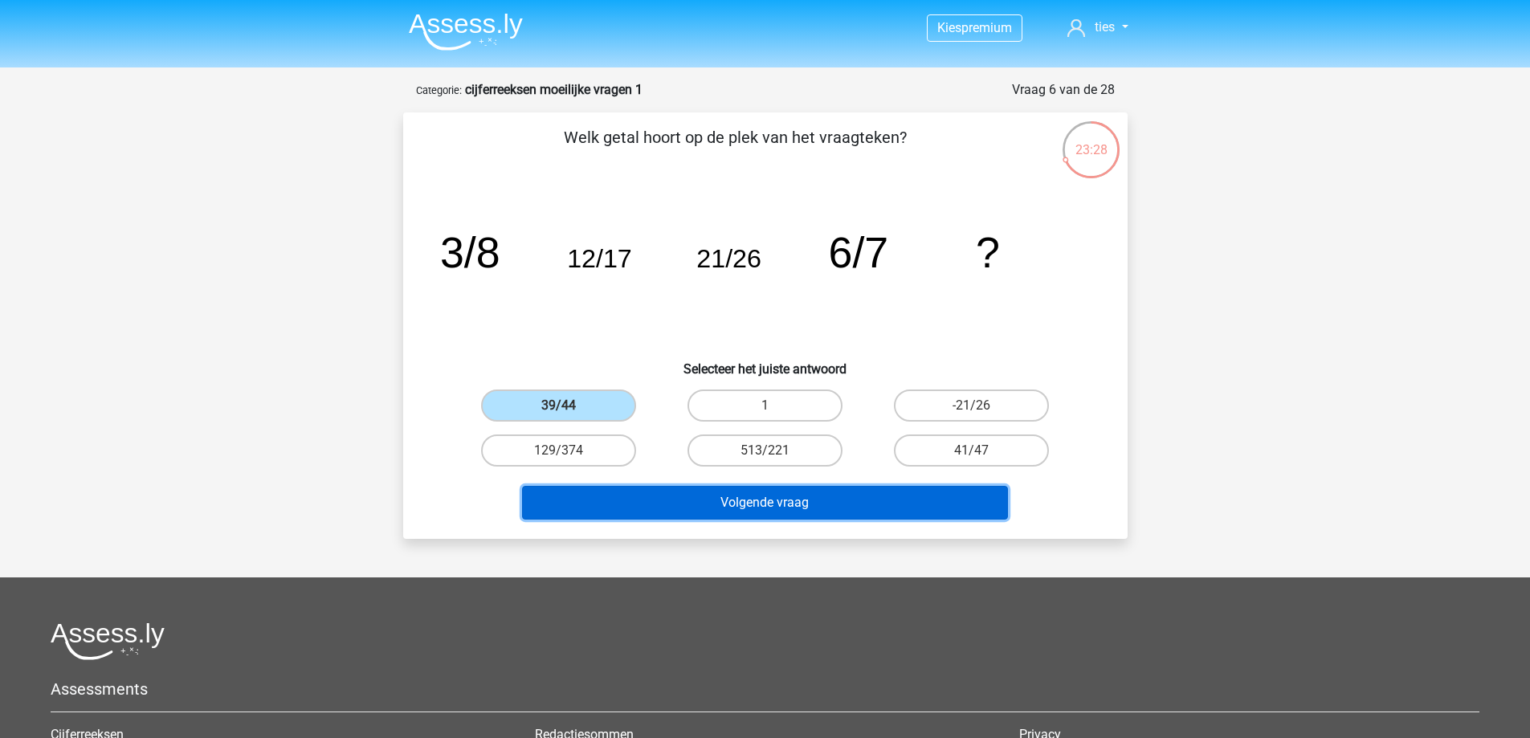
click at [680, 509] on button "Volgende vraag" at bounding box center [765, 503] width 486 height 34
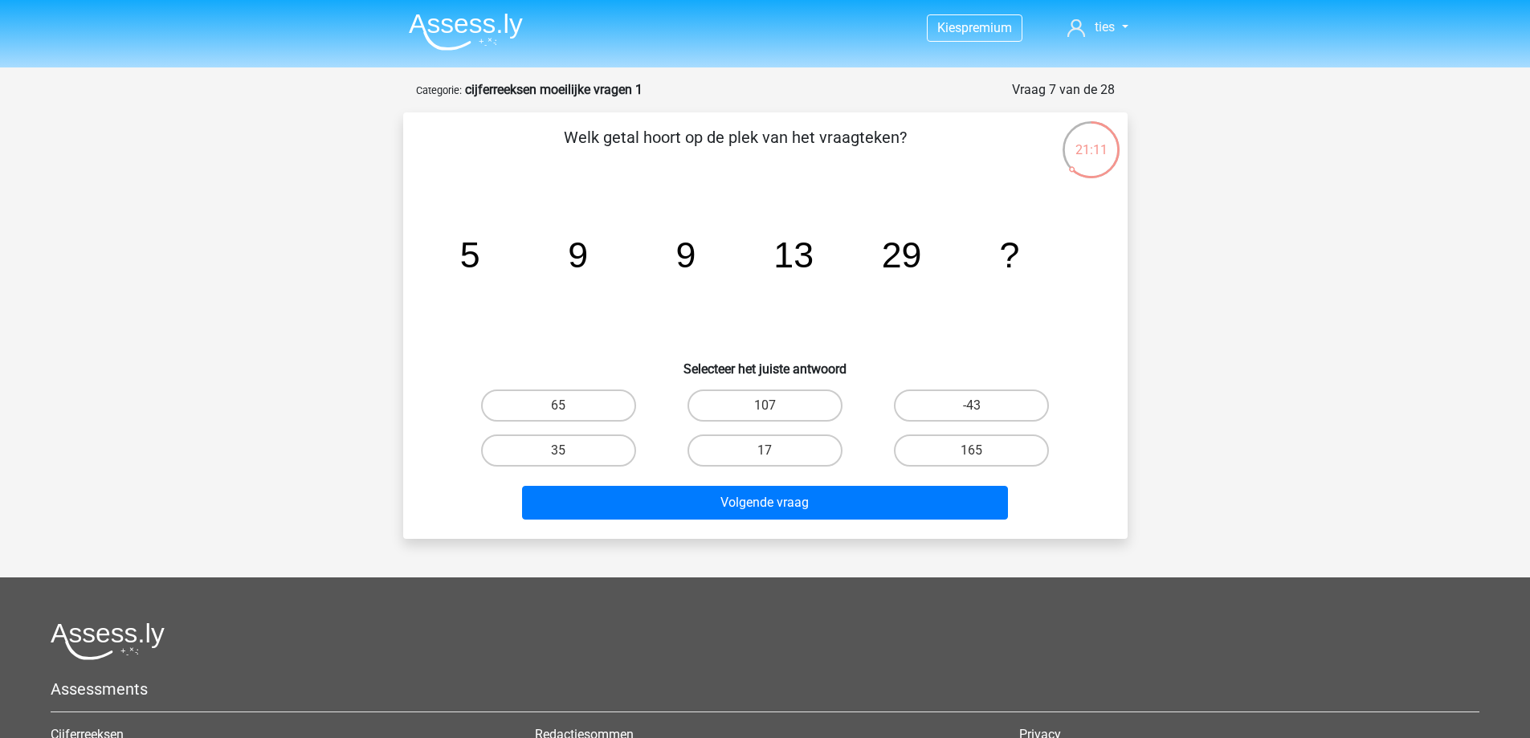
click at [839, 342] on icon "image/svg+xml 5 9 9 13 29 ?" at bounding box center [765, 267] width 647 height 162
click at [599, 412] on label "65" at bounding box center [558, 406] width 155 height 32
click at [569, 412] on input "65" at bounding box center [563, 411] width 10 height 10
radio input "true"
click at [599, 438] on label "35" at bounding box center [558, 451] width 155 height 32
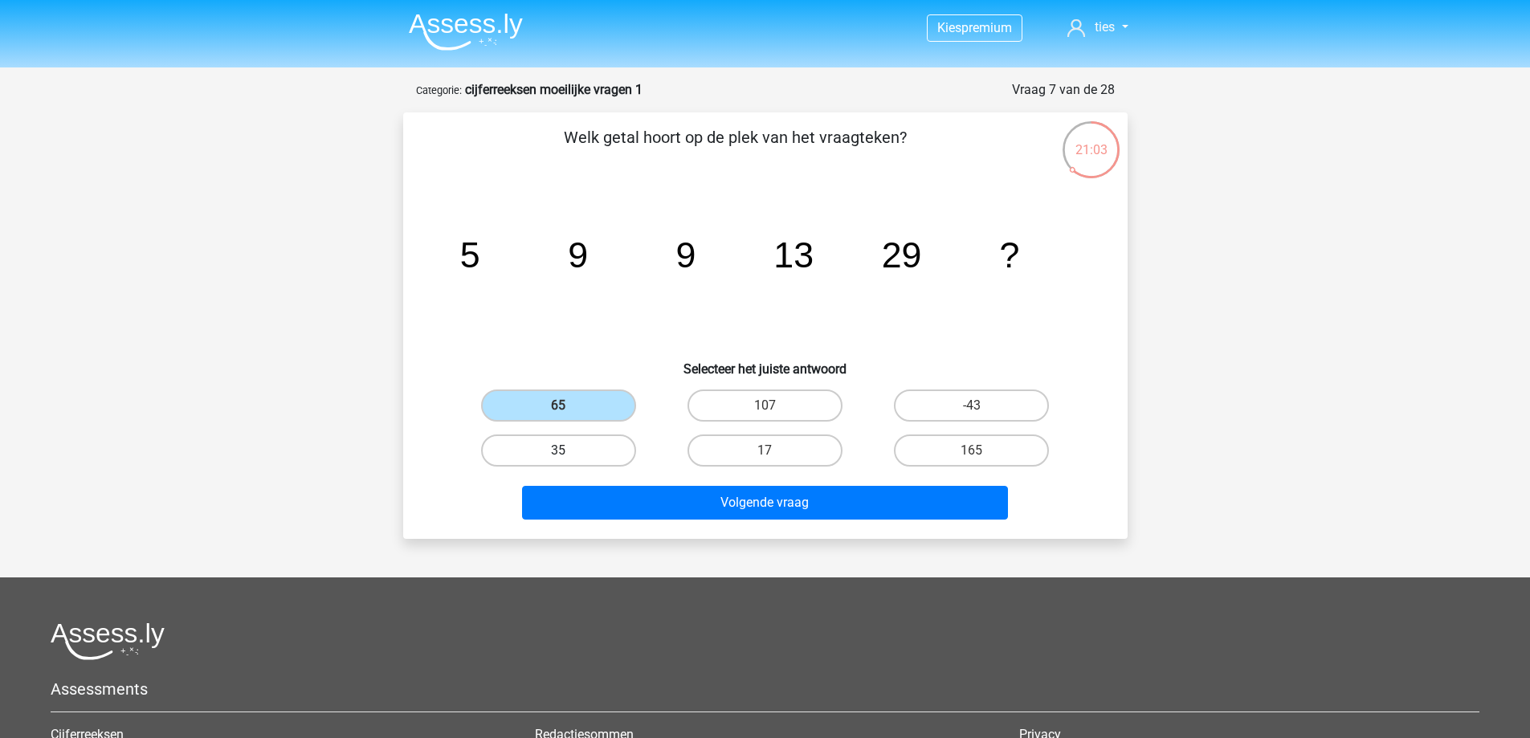
click at [569, 451] on input "35" at bounding box center [563, 456] width 10 height 10
radio input "true"
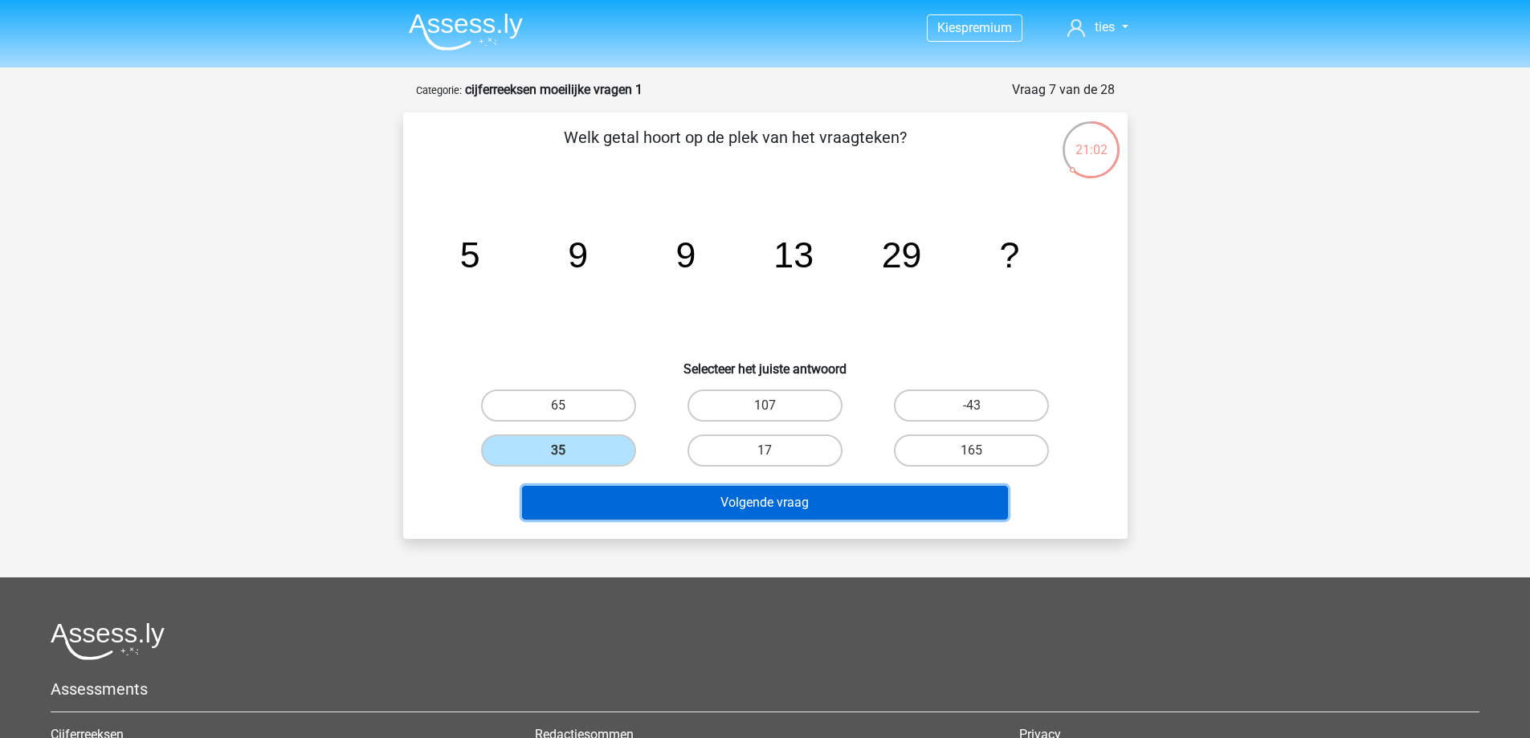
click at [635, 504] on button "Volgende vraag" at bounding box center [765, 503] width 486 height 34
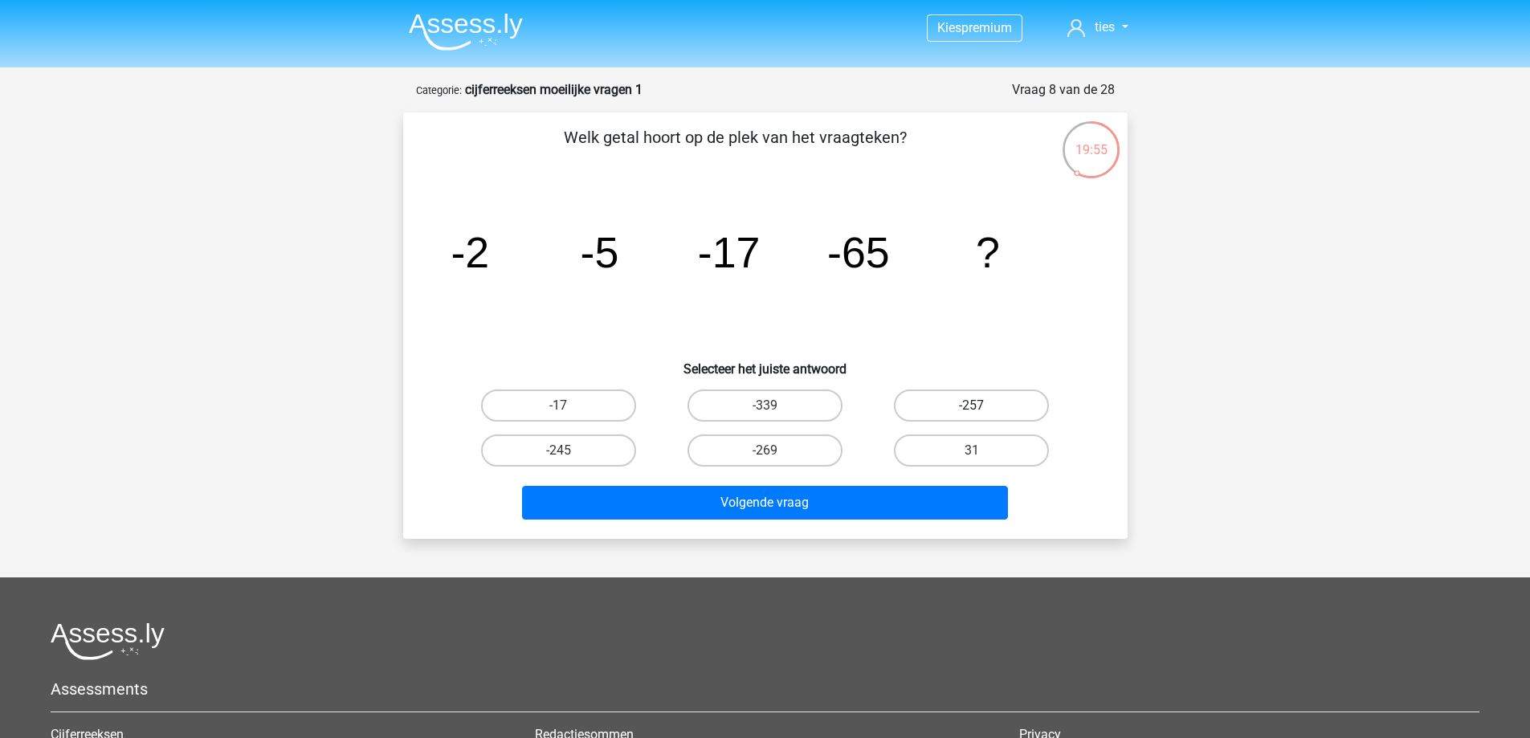
click at [978, 391] on label "-257" at bounding box center [971, 406] width 155 height 32
click at [978, 406] on input "-257" at bounding box center [977, 411] width 10 height 10
radio input "true"
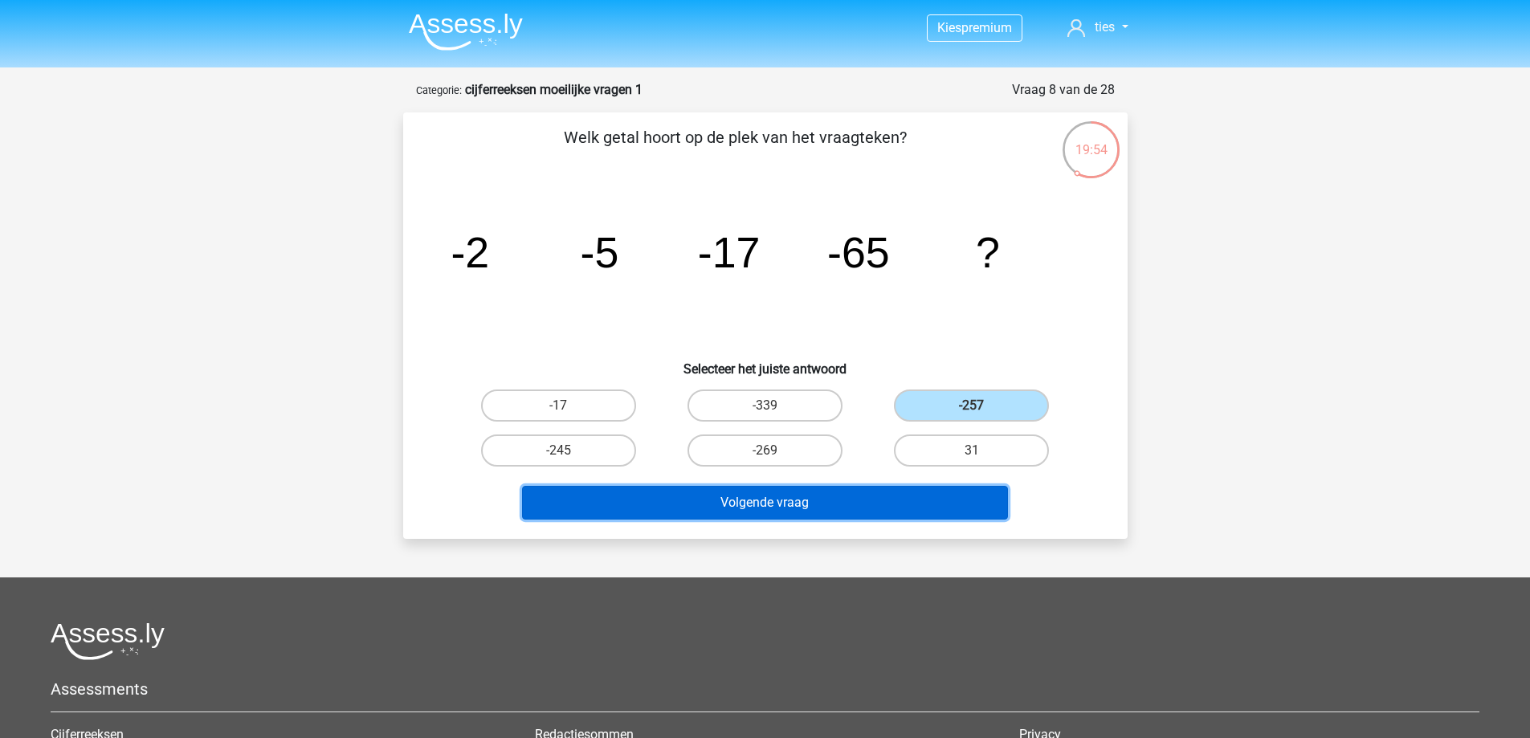
click at [855, 492] on button "Volgende vraag" at bounding box center [765, 503] width 486 height 34
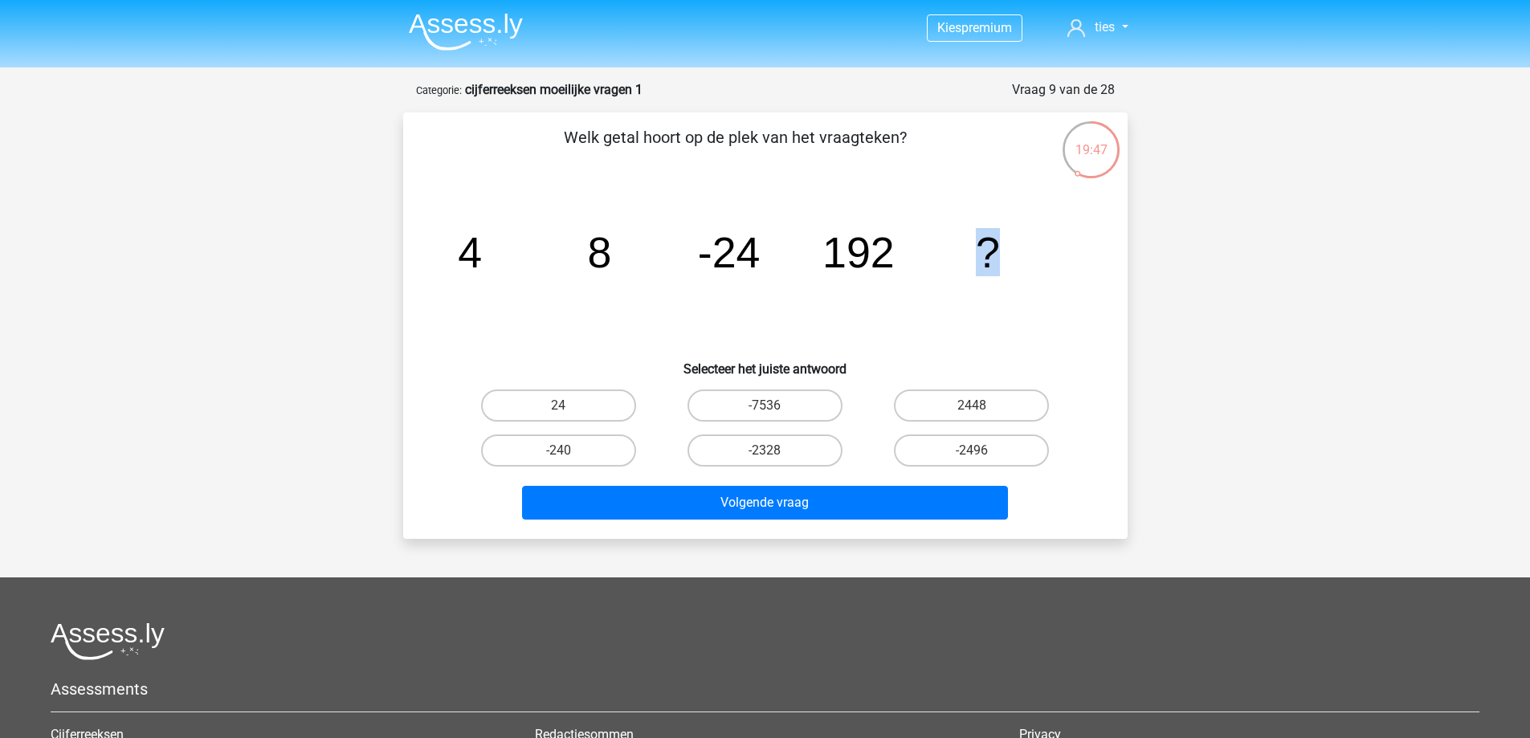
drag, startPoint x: 993, startPoint y: 259, endPoint x: 1004, endPoint y: 259, distance: 11.2
click at [1004, 259] on icon "image/svg+xml 4 8 -24 192 ?" at bounding box center [765, 267] width 647 height 162
click at [931, 200] on icon "image/svg+xml 4 8 -24 192 ?" at bounding box center [765, 267] width 647 height 162
click at [906, 450] on label "-2496" at bounding box center [971, 451] width 155 height 32
click at [972, 451] on input "-2496" at bounding box center [977, 456] width 10 height 10
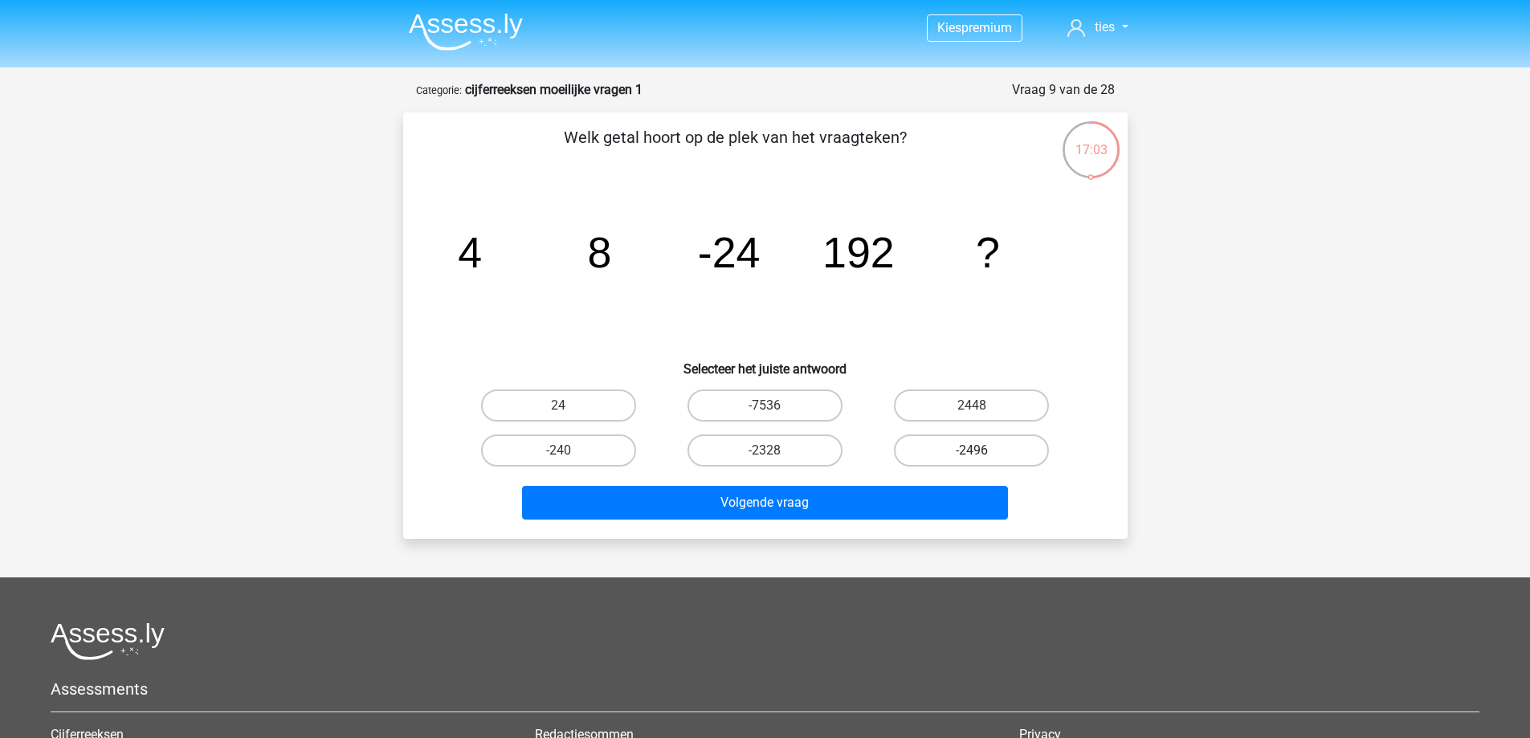
radio input "true"
click at [884, 448] on div "-2496" at bounding box center [972, 451] width 194 height 32
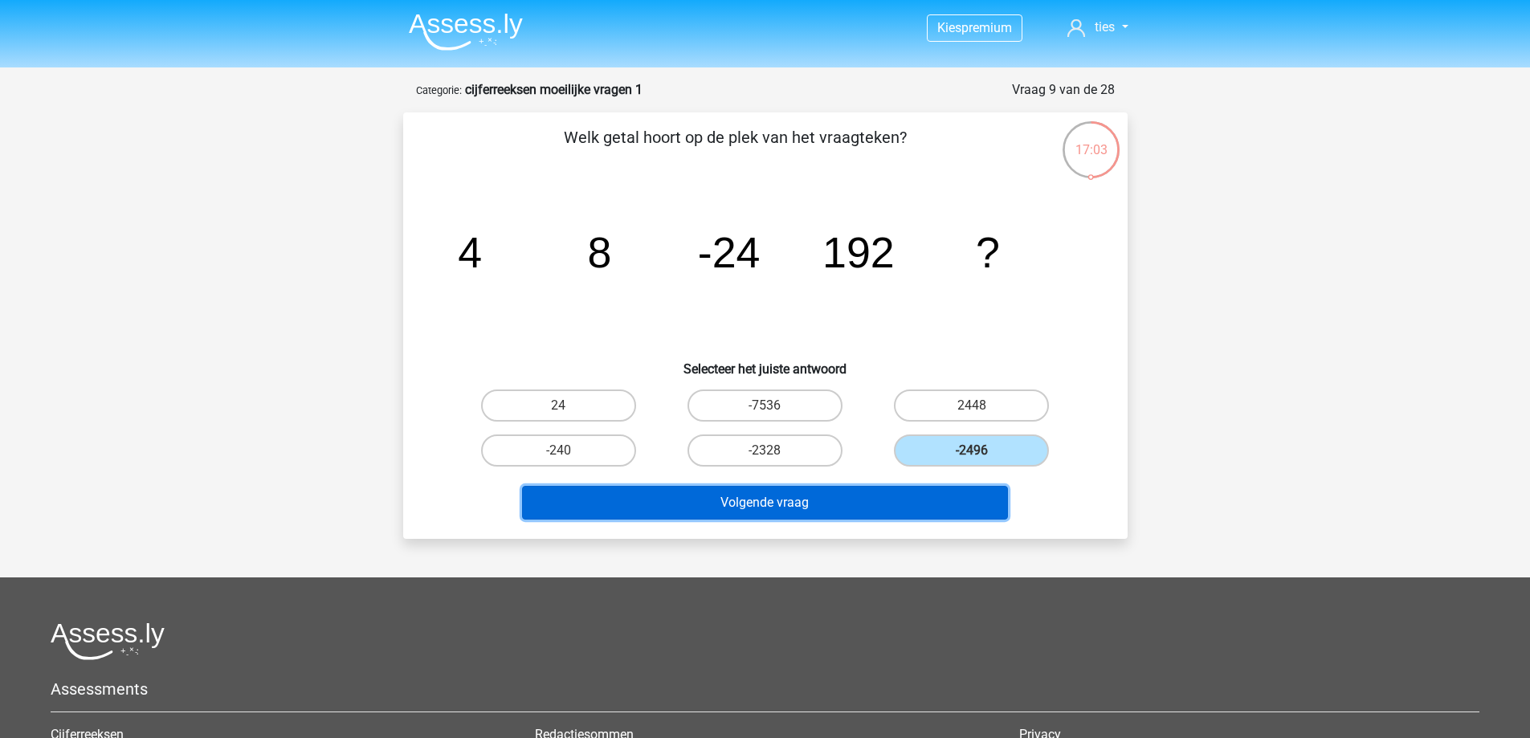
click at [862, 493] on button "Volgende vraag" at bounding box center [765, 503] width 486 height 34
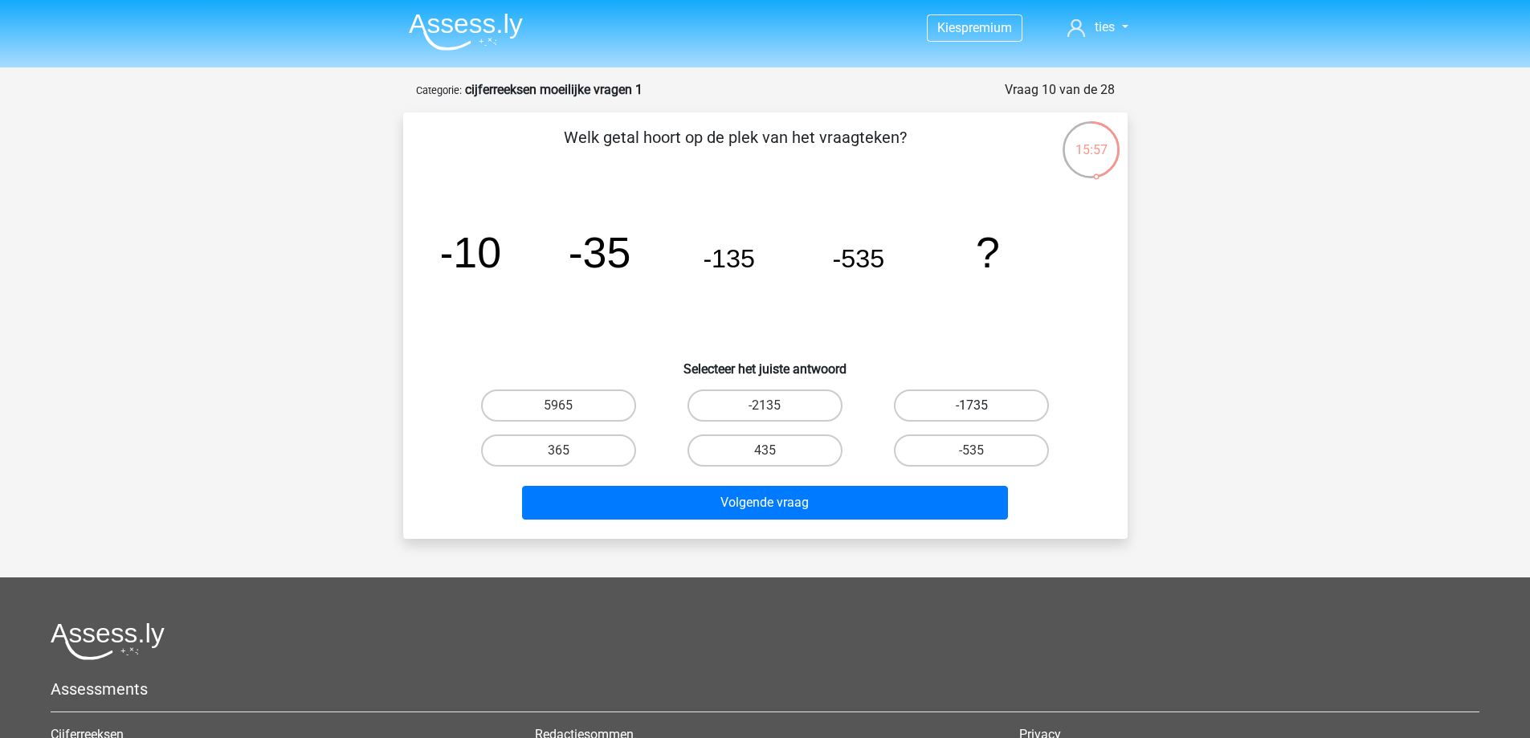
click at [946, 403] on label "-1735" at bounding box center [971, 406] width 155 height 32
click at [972, 406] on input "-1735" at bounding box center [977, 411] width 10 height 10
radio input "true"
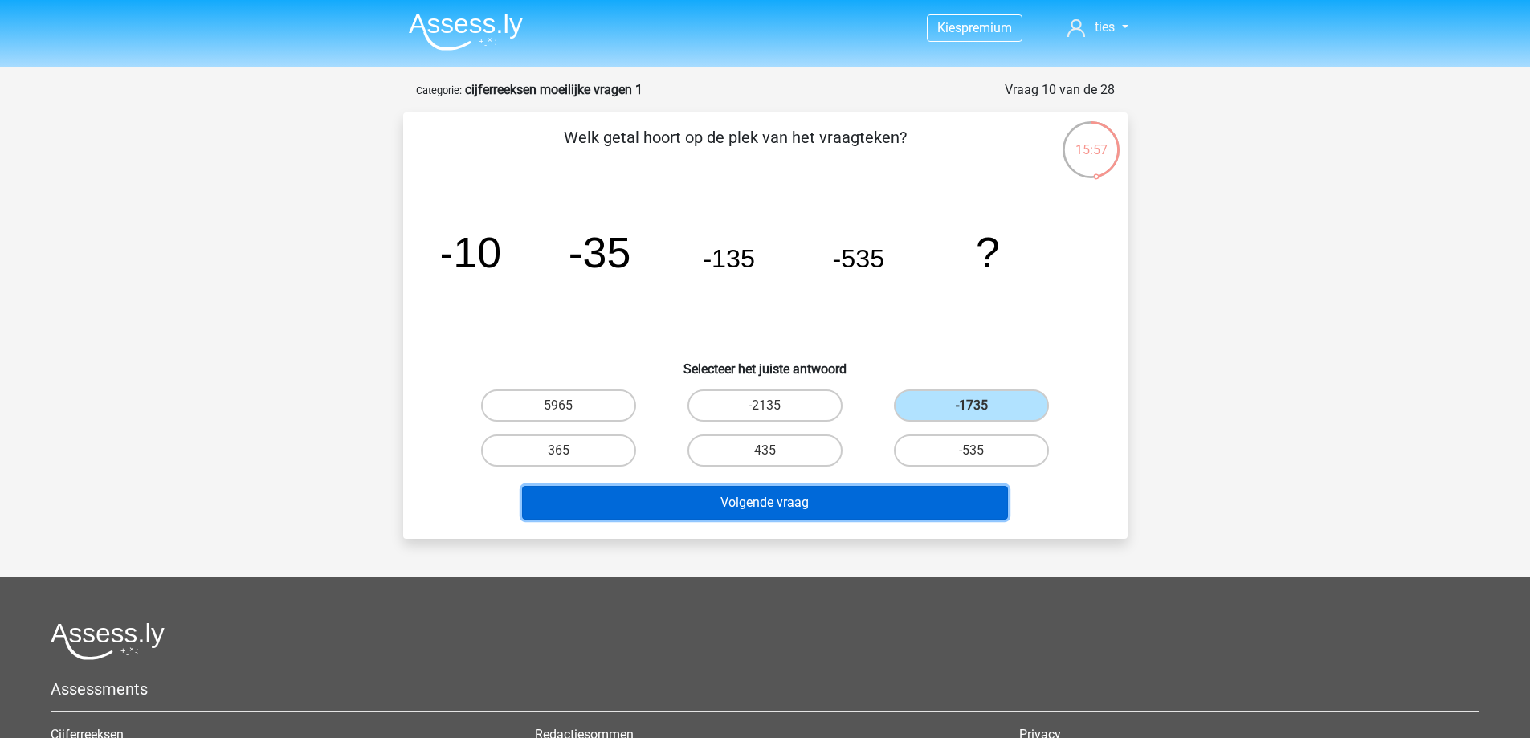
click at [851, 508] on button "Volgende vraag" at bounding box center [765, 503] width 486 height 34
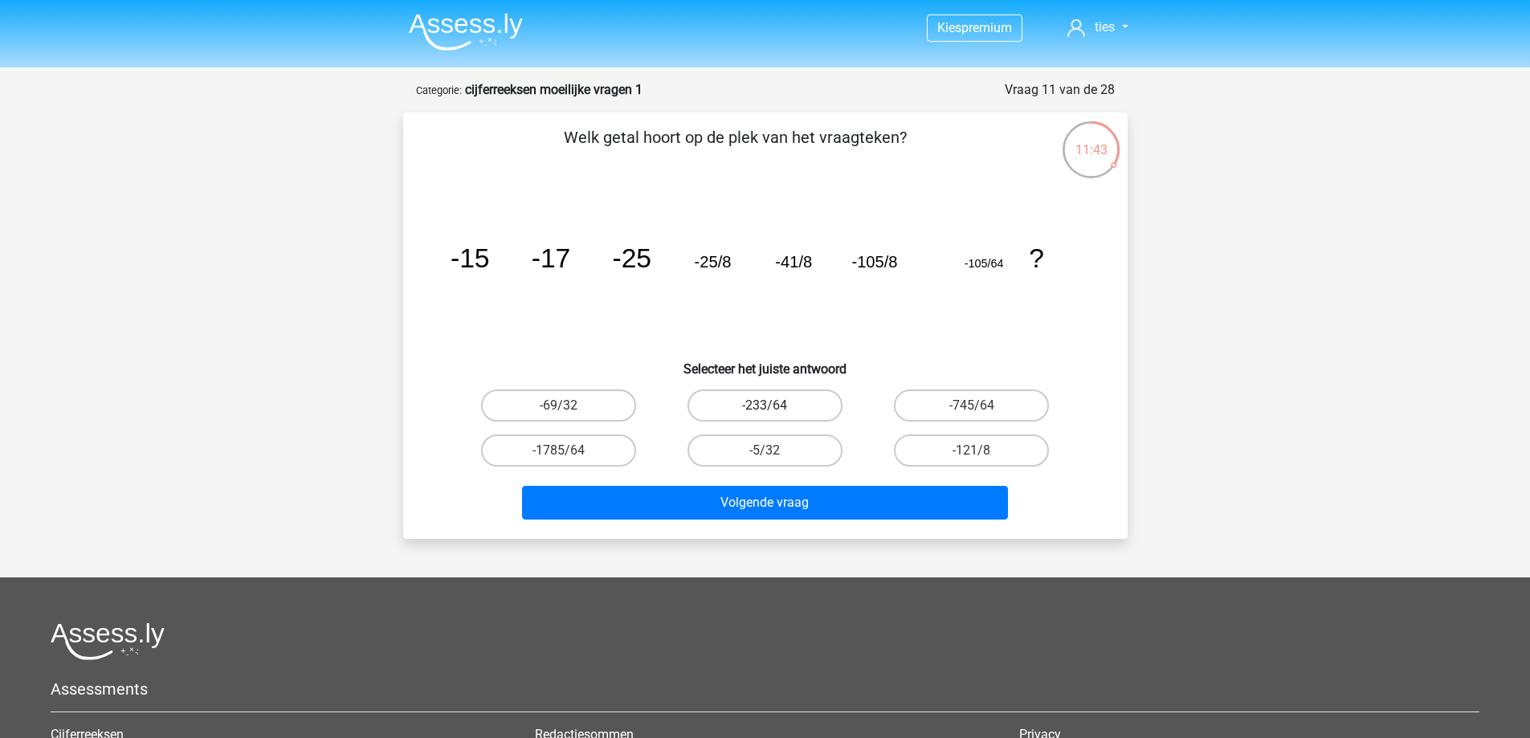
click at [813, 408] on label "-233/64" at bounding box center [765, 406] width 155 height 32
click at [775, 408] on input "-233/64" at bounding box center [770, 411] width 10 height 10
radio input "true"
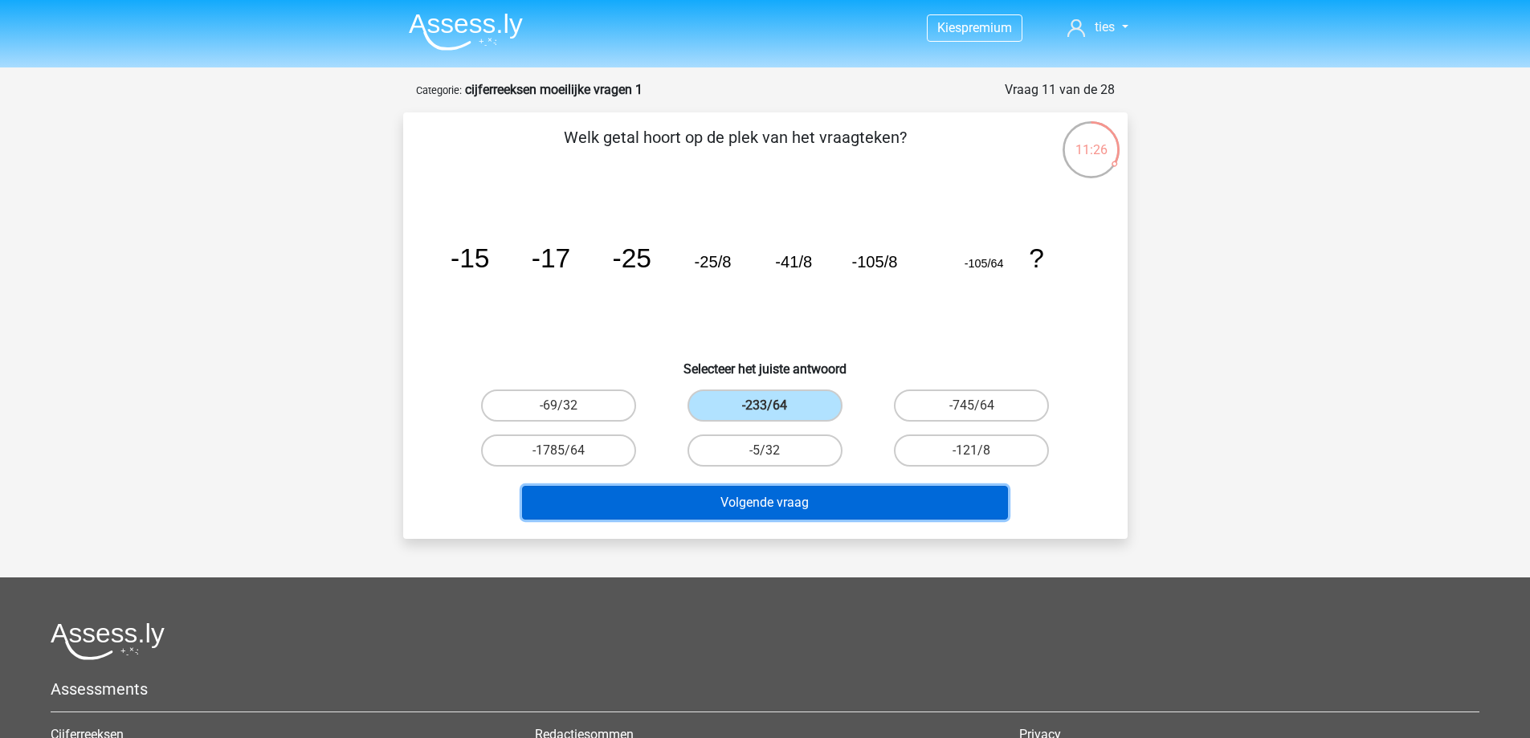
click at [792, 511] on button "Volgende vraag" at bounding box center [765, 503] width 486 height 34
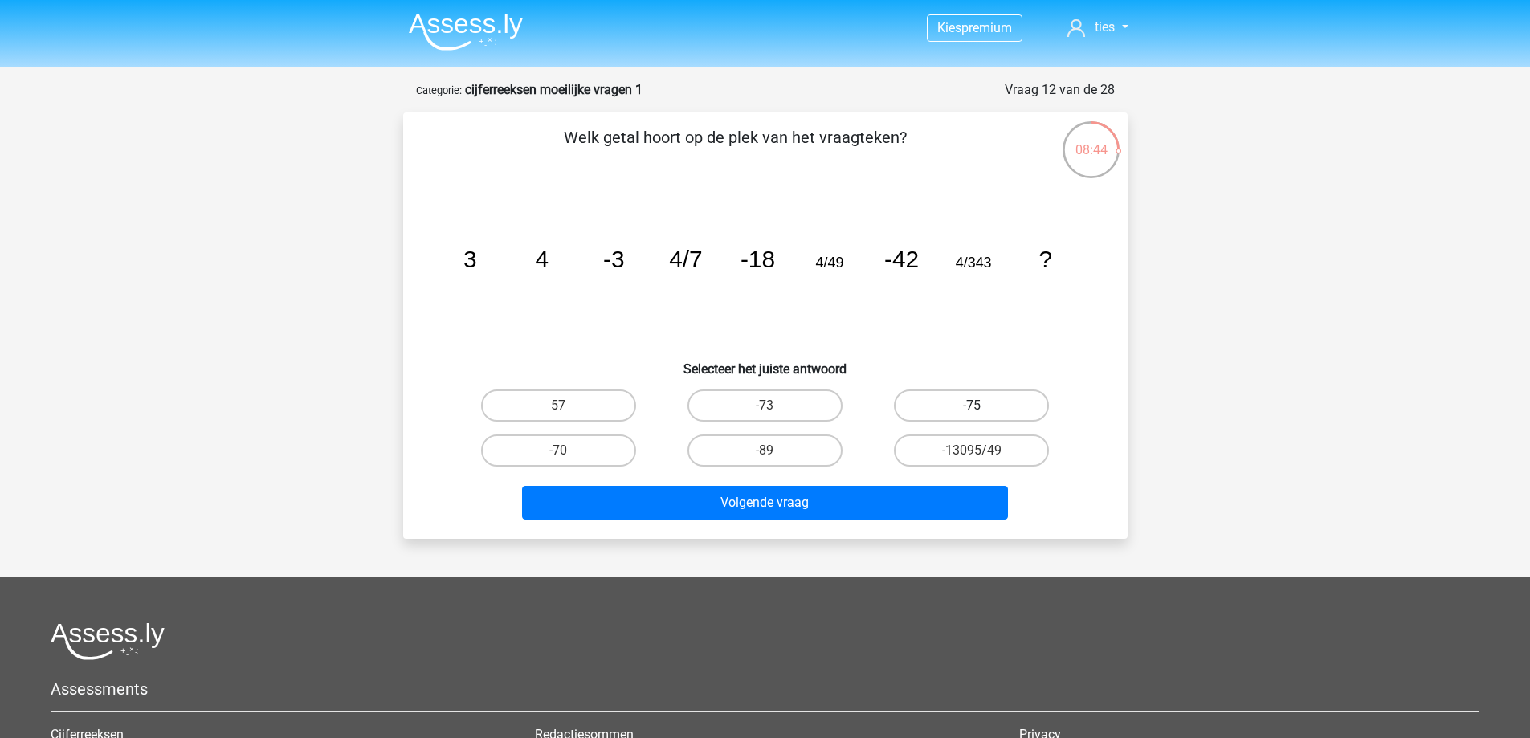
click at [995, 400] on label "-75" at bounding box center [971, 406] width 155 height 32
click at [982, 406] on input "-75" at bounding box center [977, 411] width 10 height 10
radio input "true"
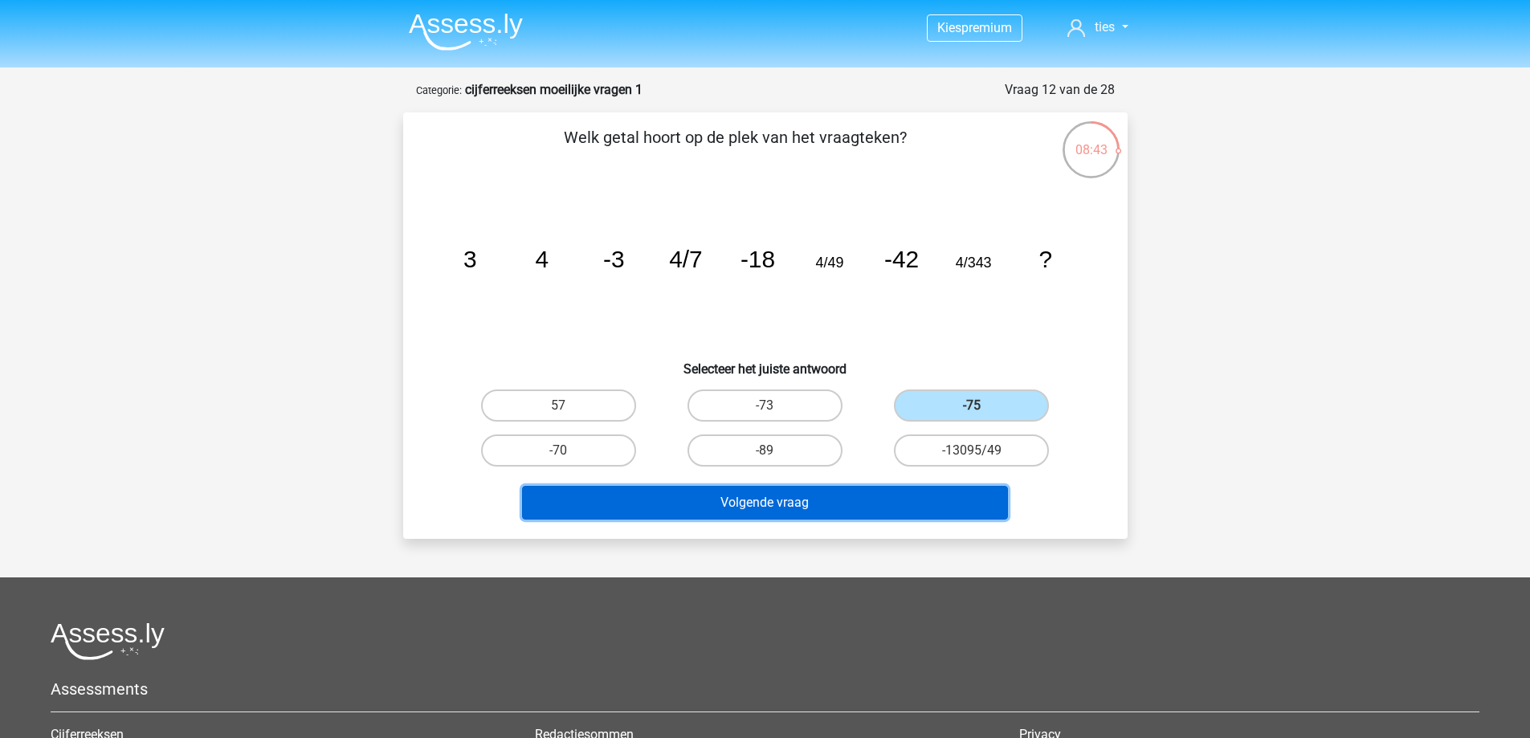
click at [892, 496] on button "Volgende vraag" at bounding box center [765, 503] width 486 height 34
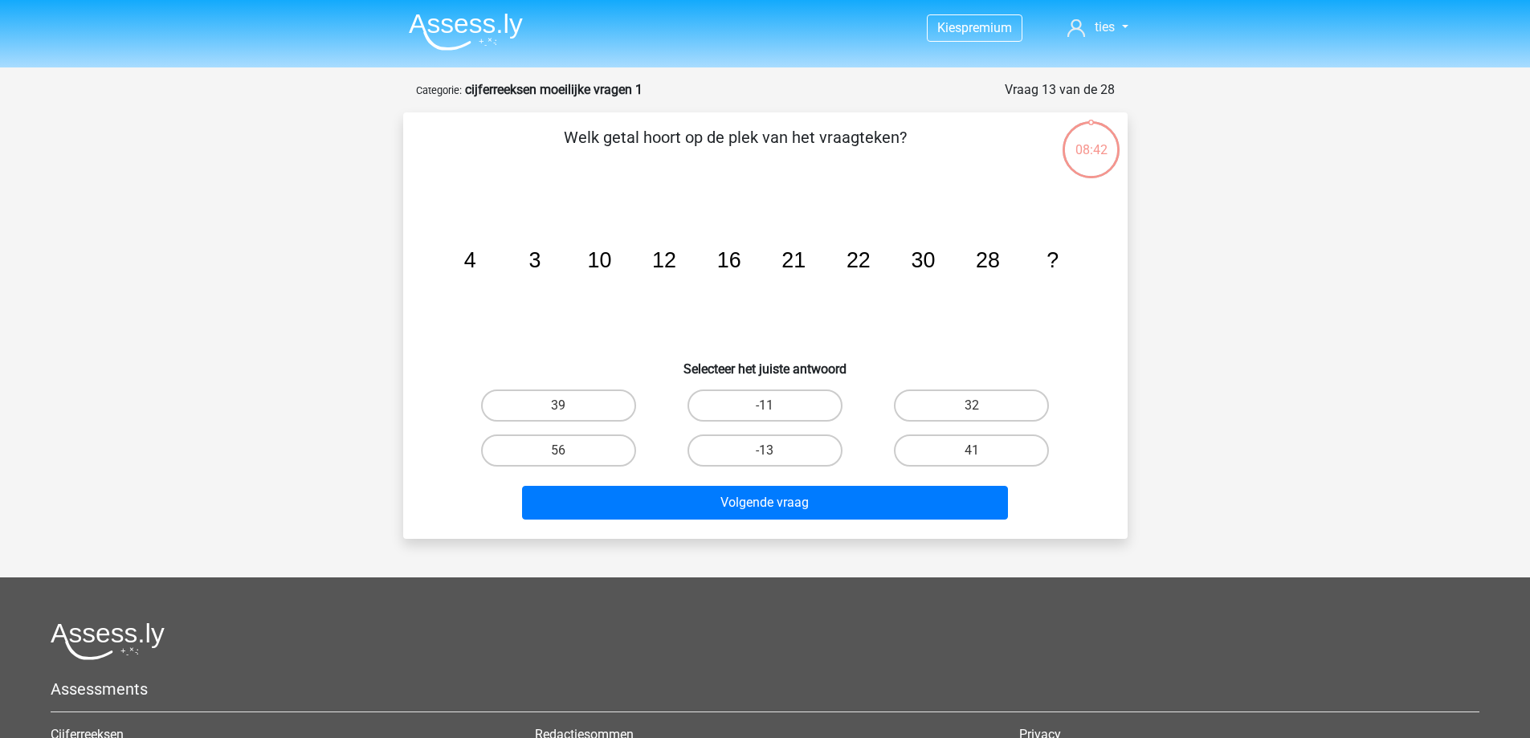
scroll to position [80, 0]
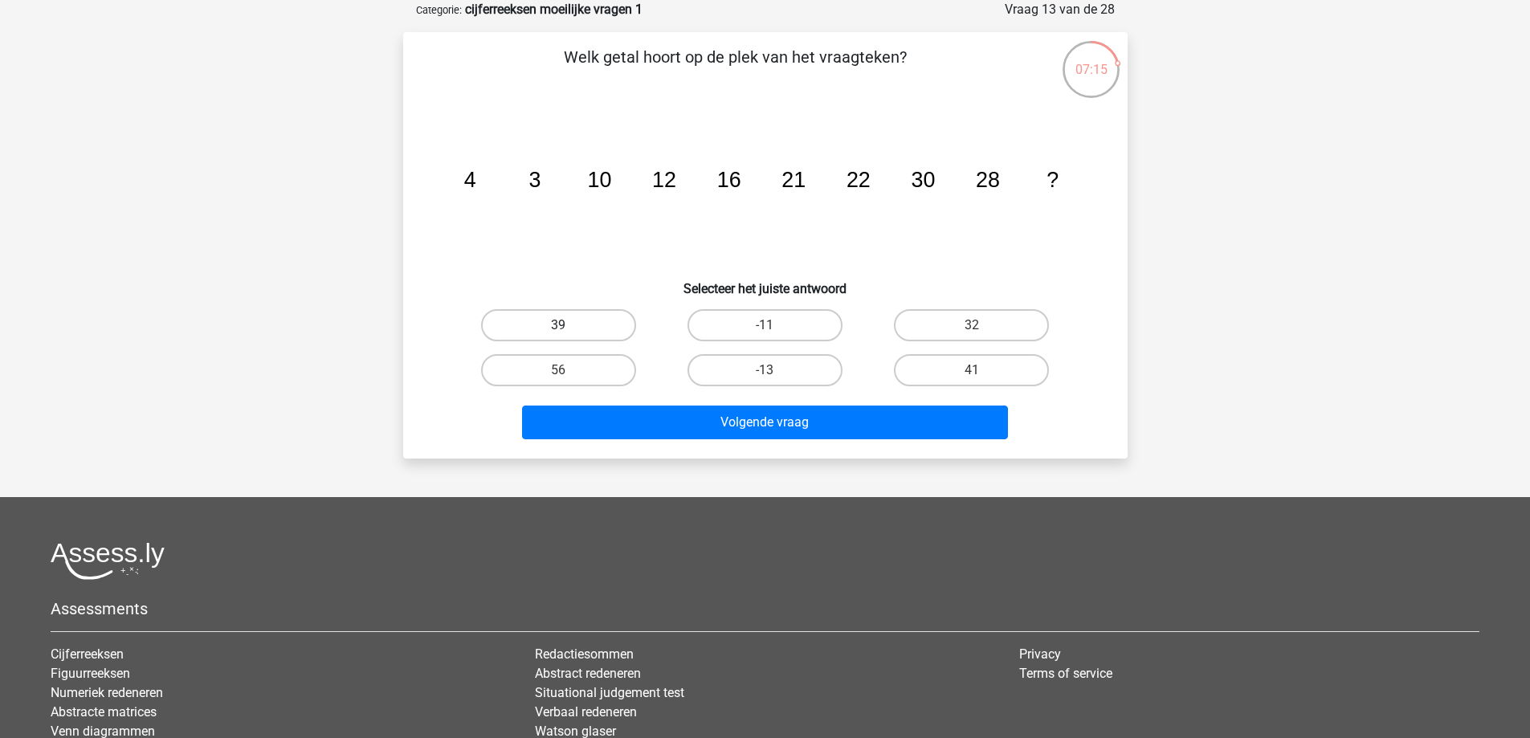
click at [623, 323] on label "39" at bounding box center [558, 325] width 155 height 32
click at [569, 325] on input "39" at bounding box center [563, 330] width 10 height 10
radio input "true"
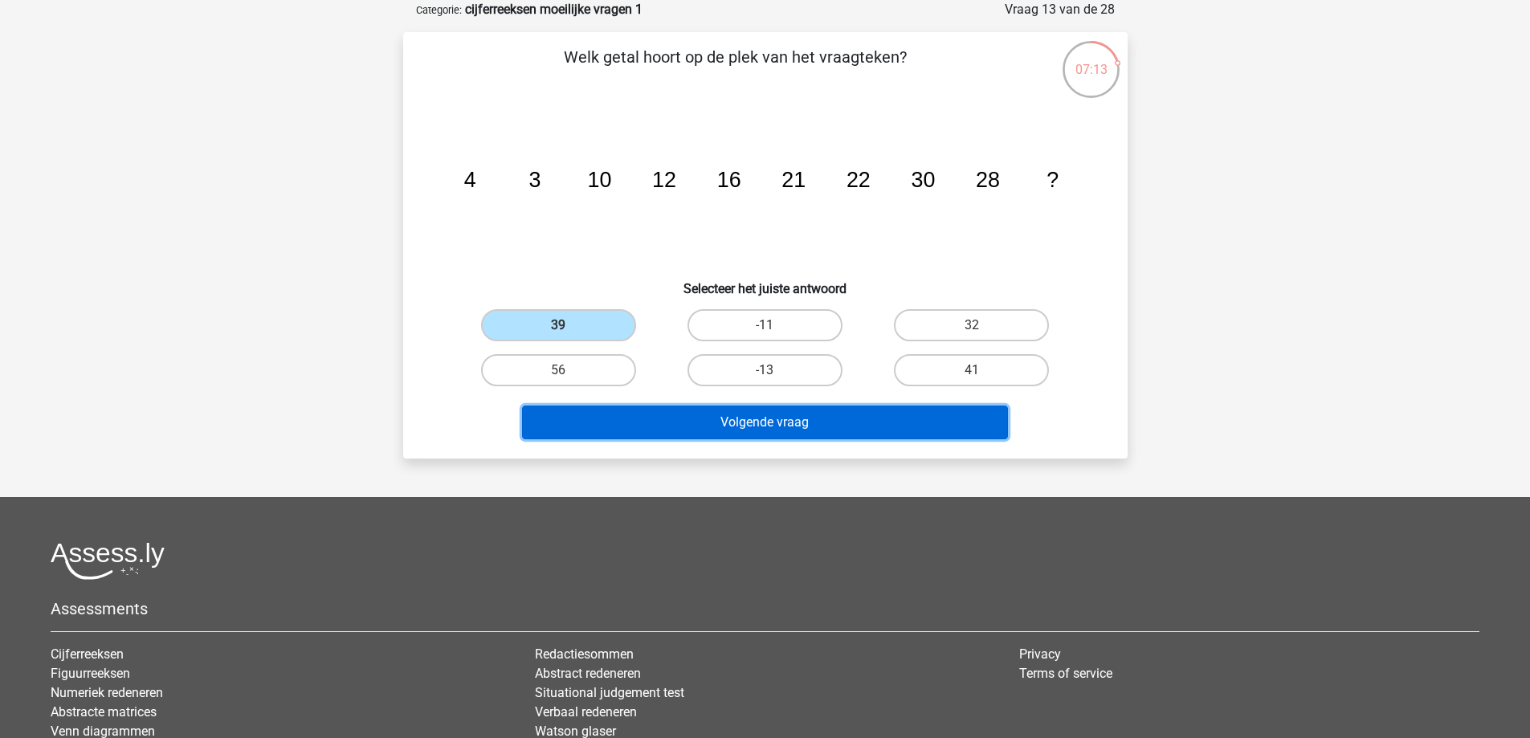
click at [768, 431] on button "Volgende vraag" at bounding box center [765, 423] width 486 height 34
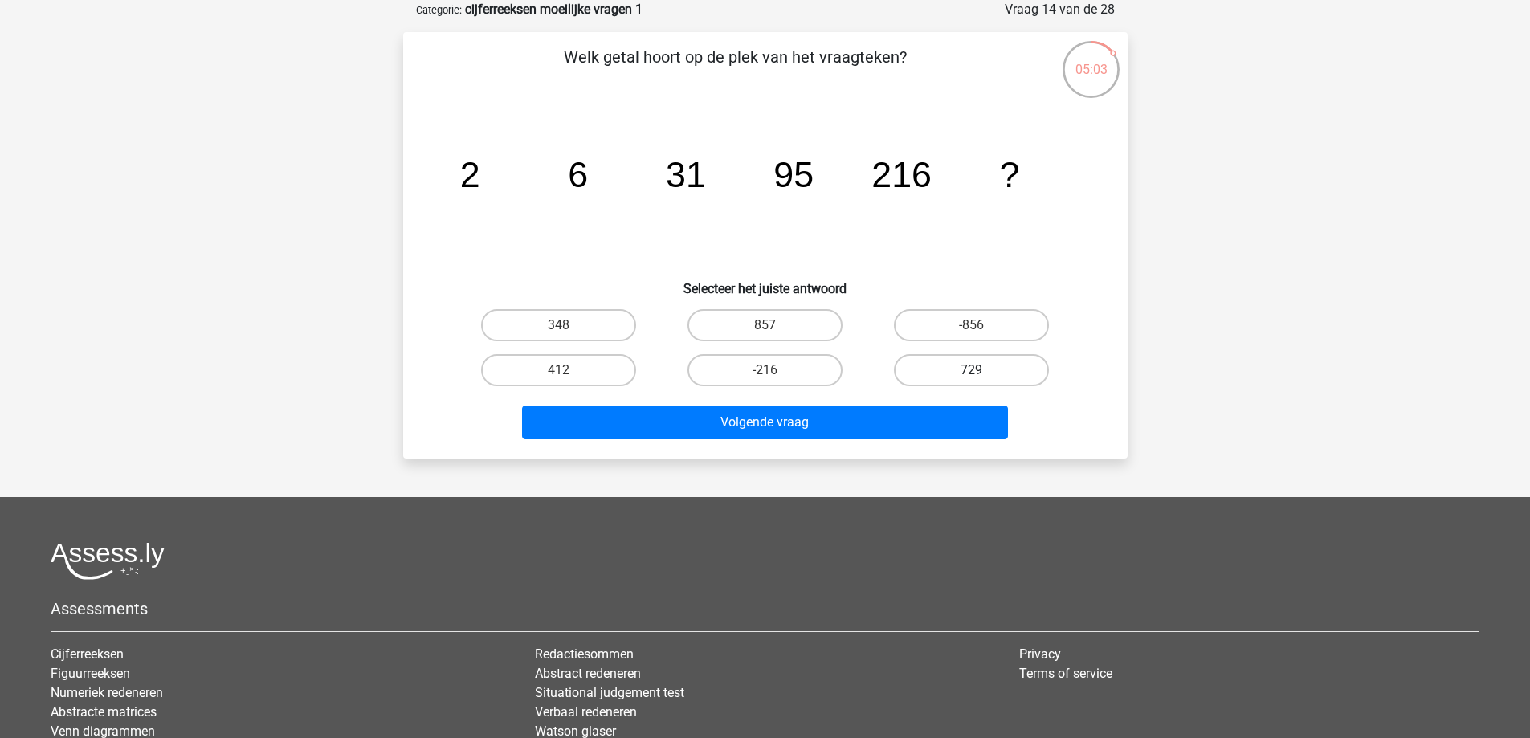
click at [920, 367] on label "729" at bounding box center [971, 370] width 155 height 32
click at [972, 370] on input "729" at bounding box center [977, 375] width 10 height 10
radio input "true"
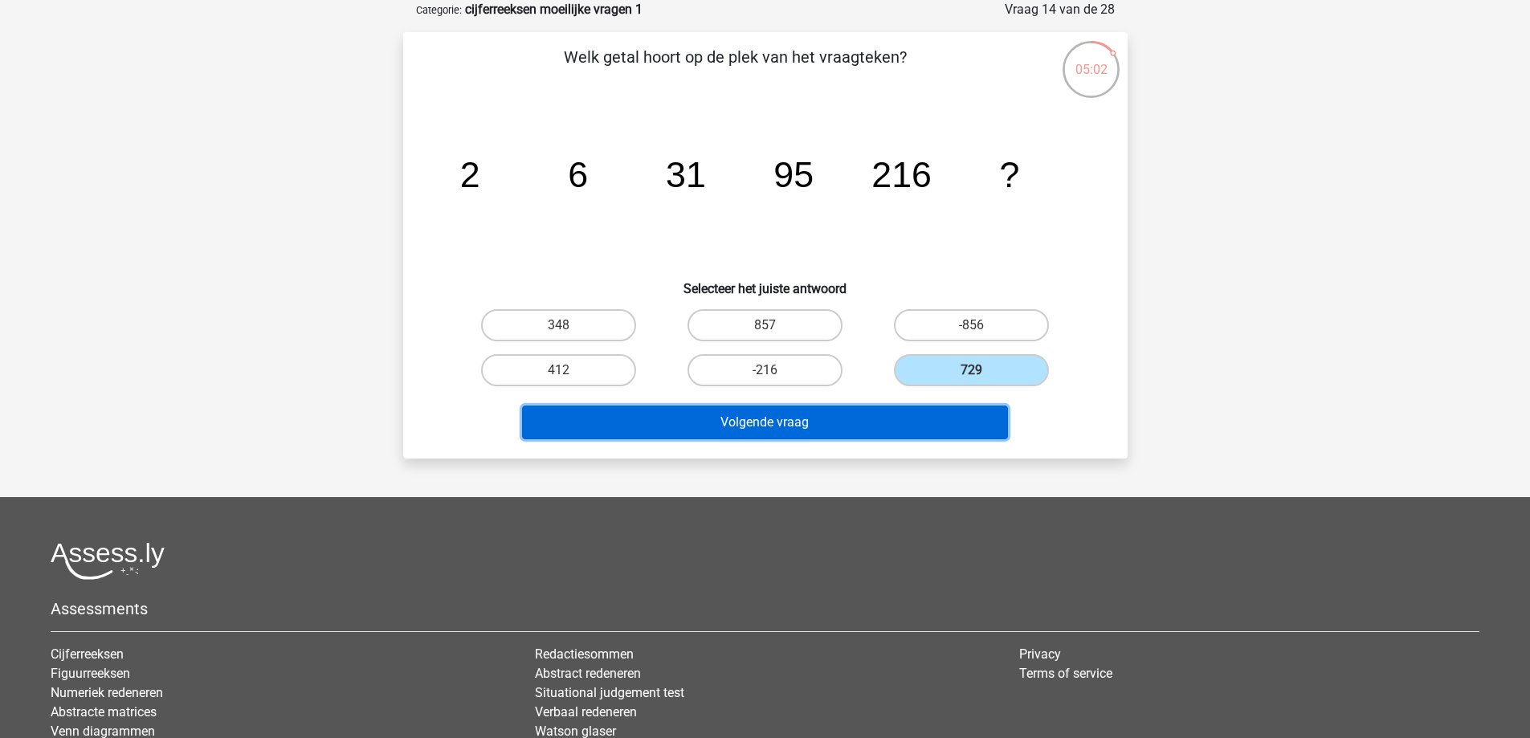
click at [877, 406] on button "Volgende vraag" at bounding box center [765, 423] width 486 height 34
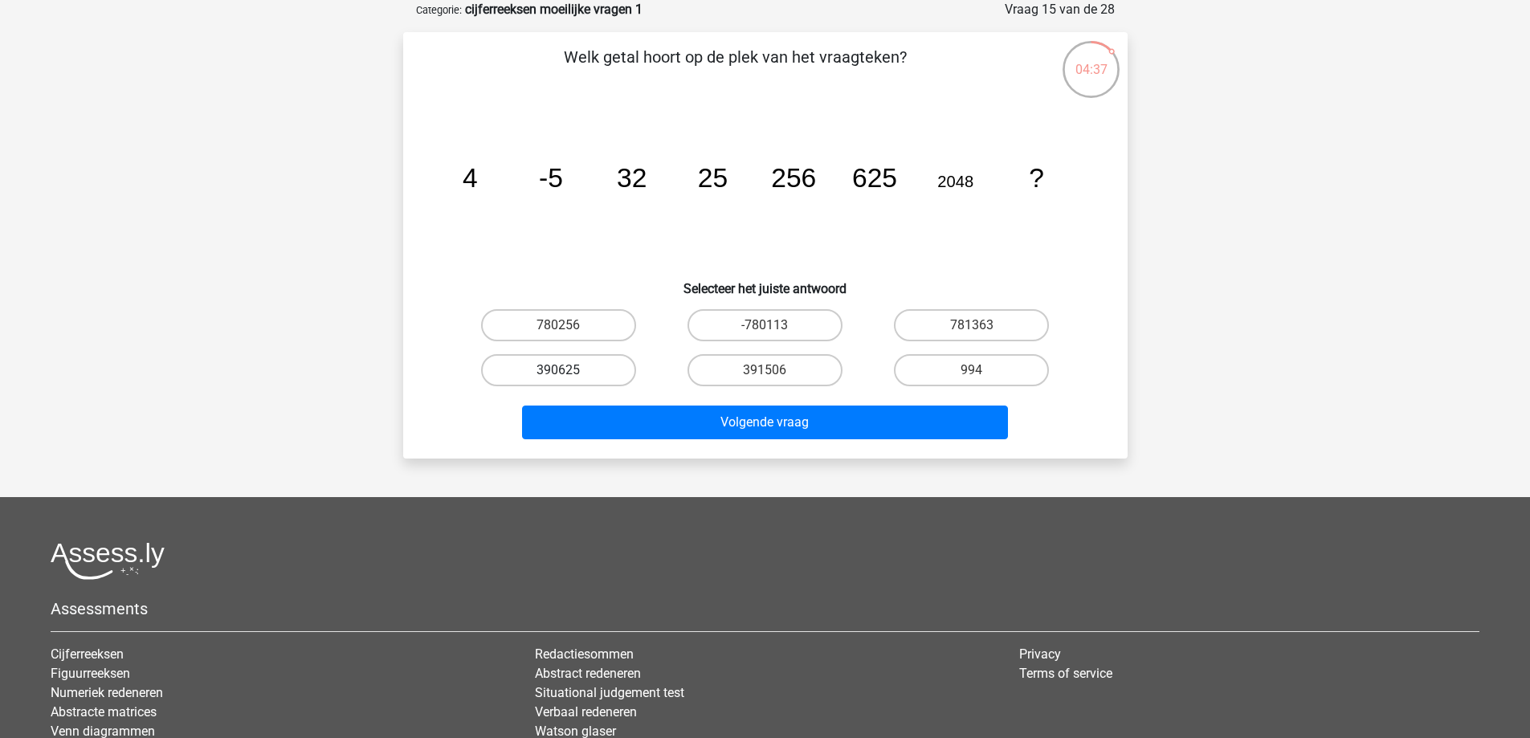
click at [630, 374] on label "390625" at bounding box center [558, 370] width 155 height 32
click at [569, 374] on input "390625" at bounding box center [563, 375] width 10 height 10
radio input "true"
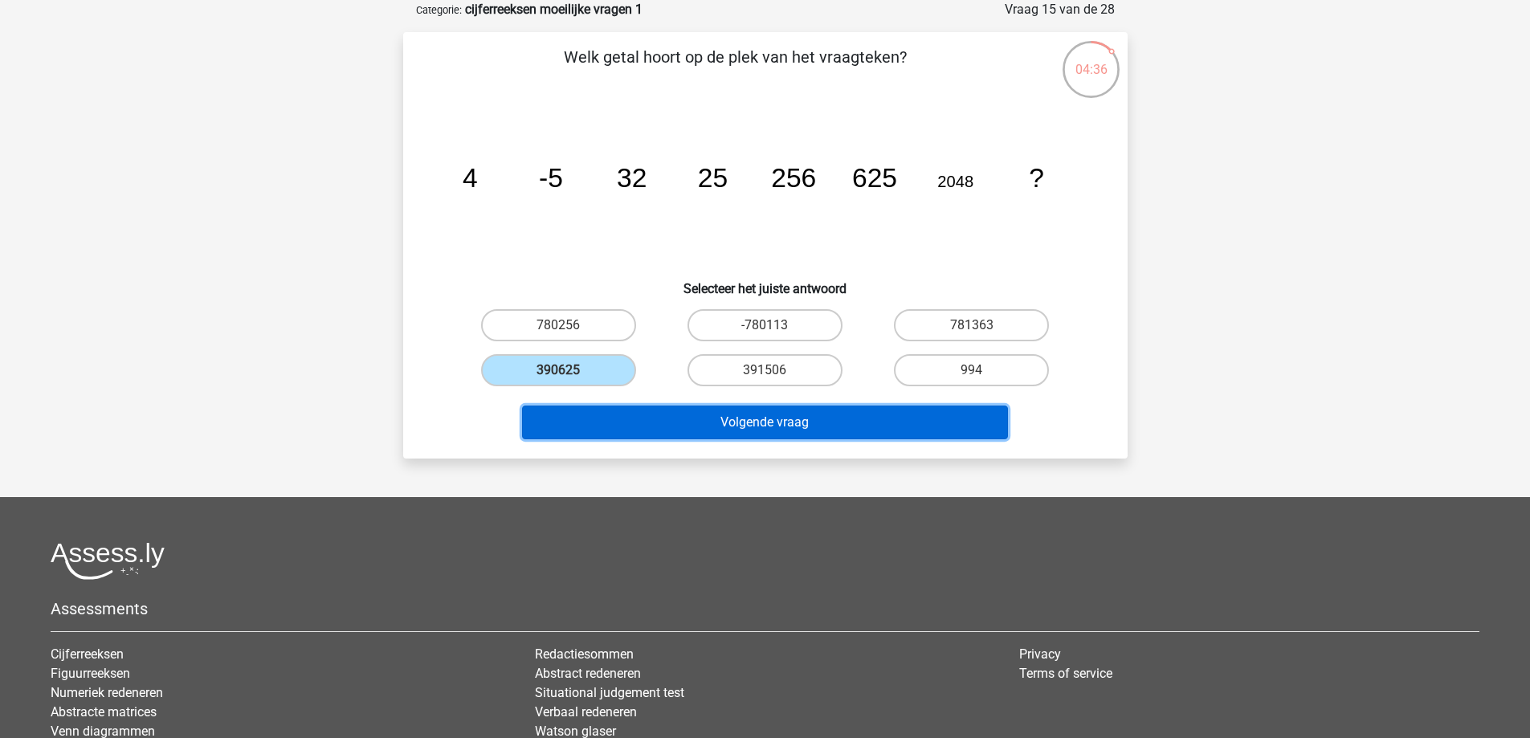
click at [663, 416] on button "Volgende vraag" at bounding box center [765, 423] width 486 height 34
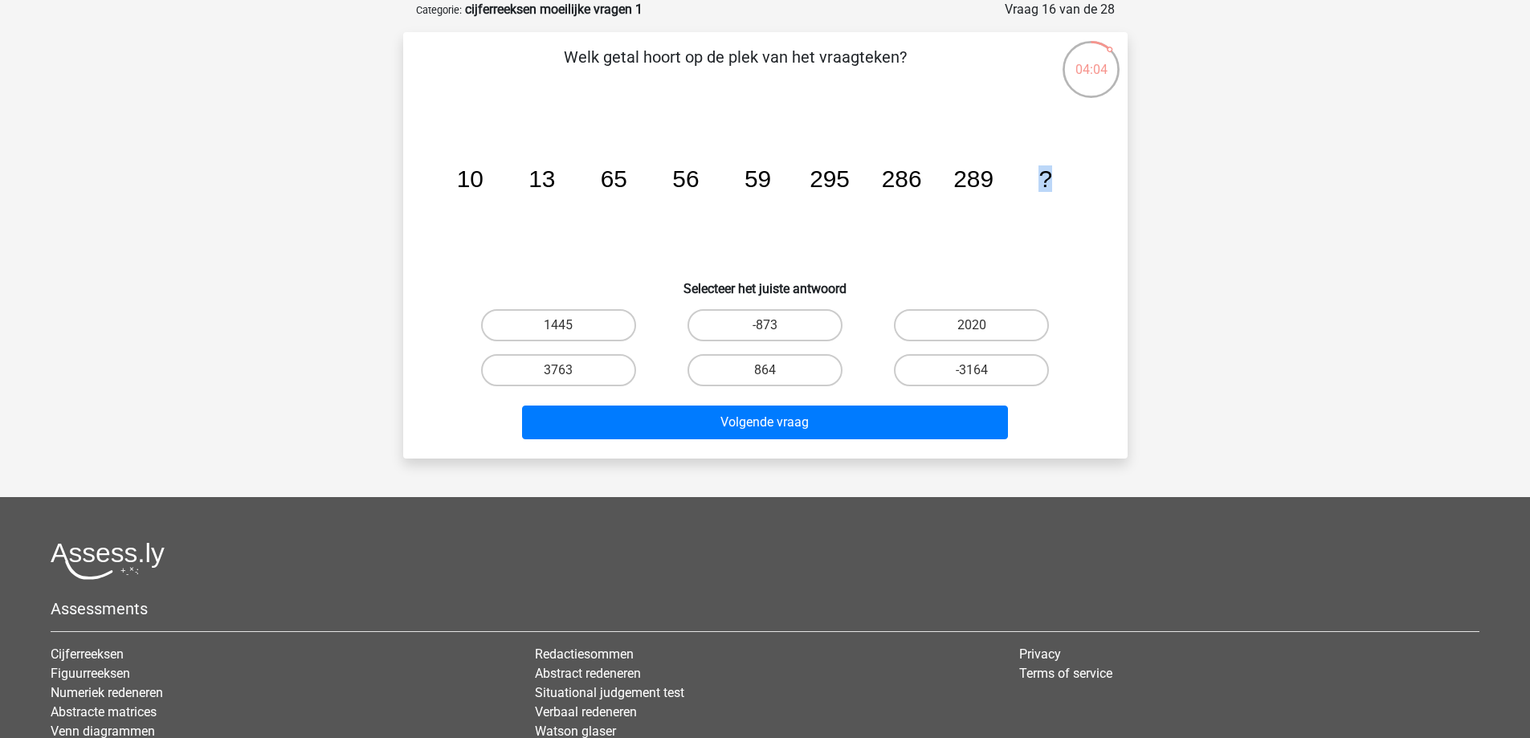
drag, startPoint x: 1023, startPoint y: 184, endPoint x: 1123, endPoint y: 184, distance: 99.6
click at [1123, 184] on div "Welk getal hoort op de plek van het vraagteken? image/svg+xml 10 13 65 56 59 29…" at bounding box center [765, 245] width 725 height 427
click at [1076, 220] on icon "image/svg+xml 10 13 65 56 59 295 286 289 ?" at bounding box center [765, 187] width 647 height 162
click at [632, 198] on icon "image/svg+xml 10 13 65 56 59 295 286 289 ?" at bounding box center [765, 187] width 647 height 162
click at [623, 218] on icon "image/svg+xml 10 13 65 56 59 295 286 289 ?" at bounding box center [765, 187] width 647 height 162
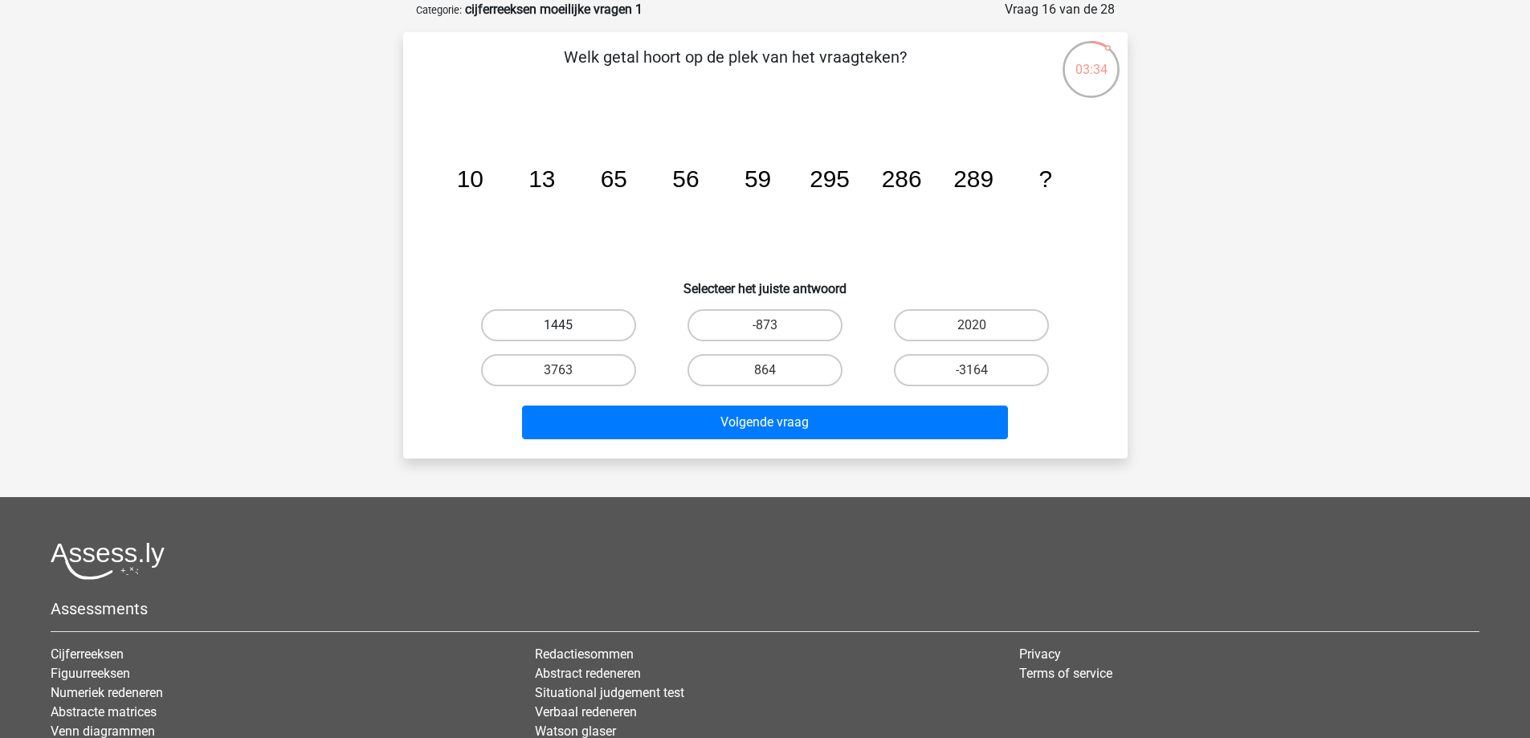
click at [553, 325] on label "1445" at bounding box center [558, 325] width 155 height 32
click at [558, 325] on input "1445" at bounding box center [563, 330] width 10 height 10
radio input "true"
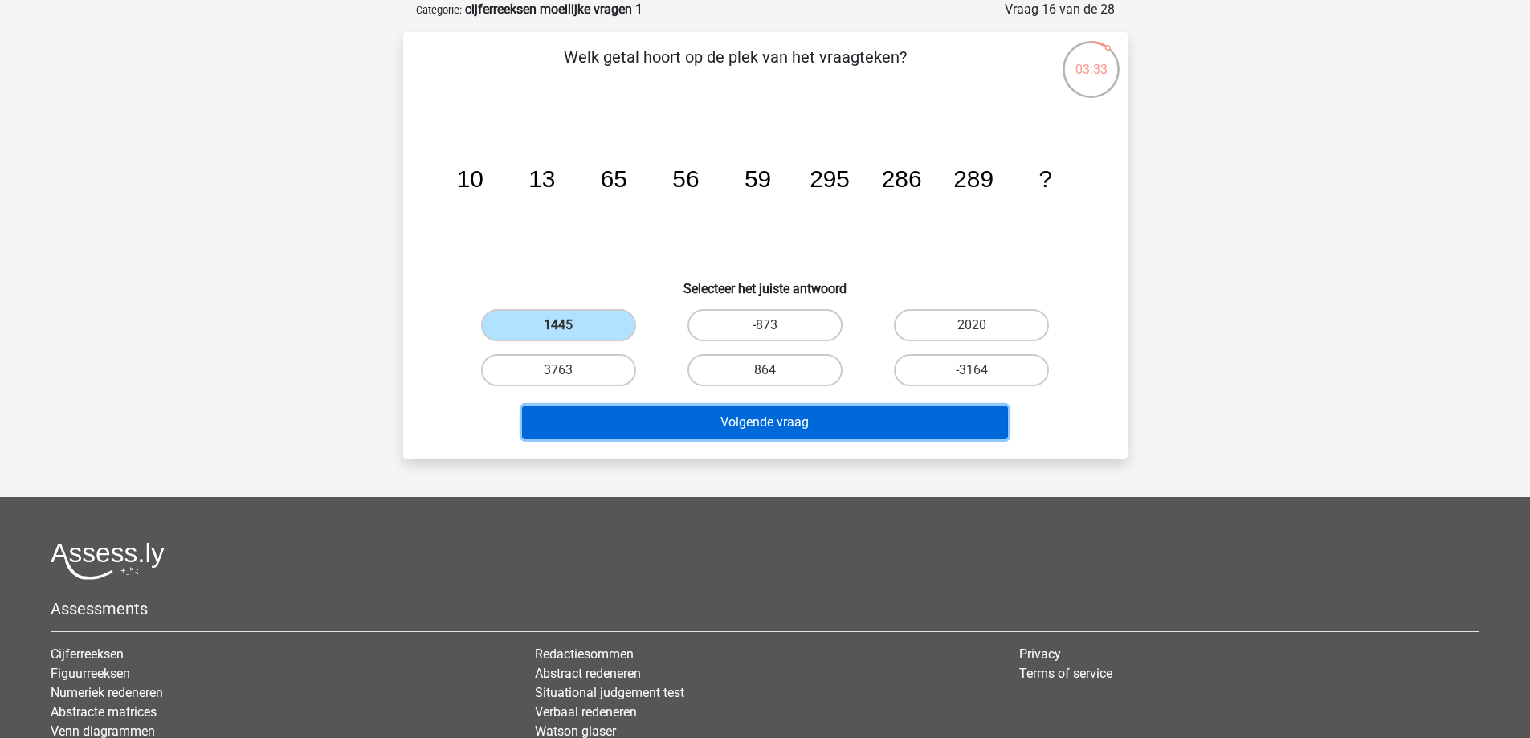
click at [605, 406] on button "Volgende vraag" at bounding box center [765, 423] width 486 height 34
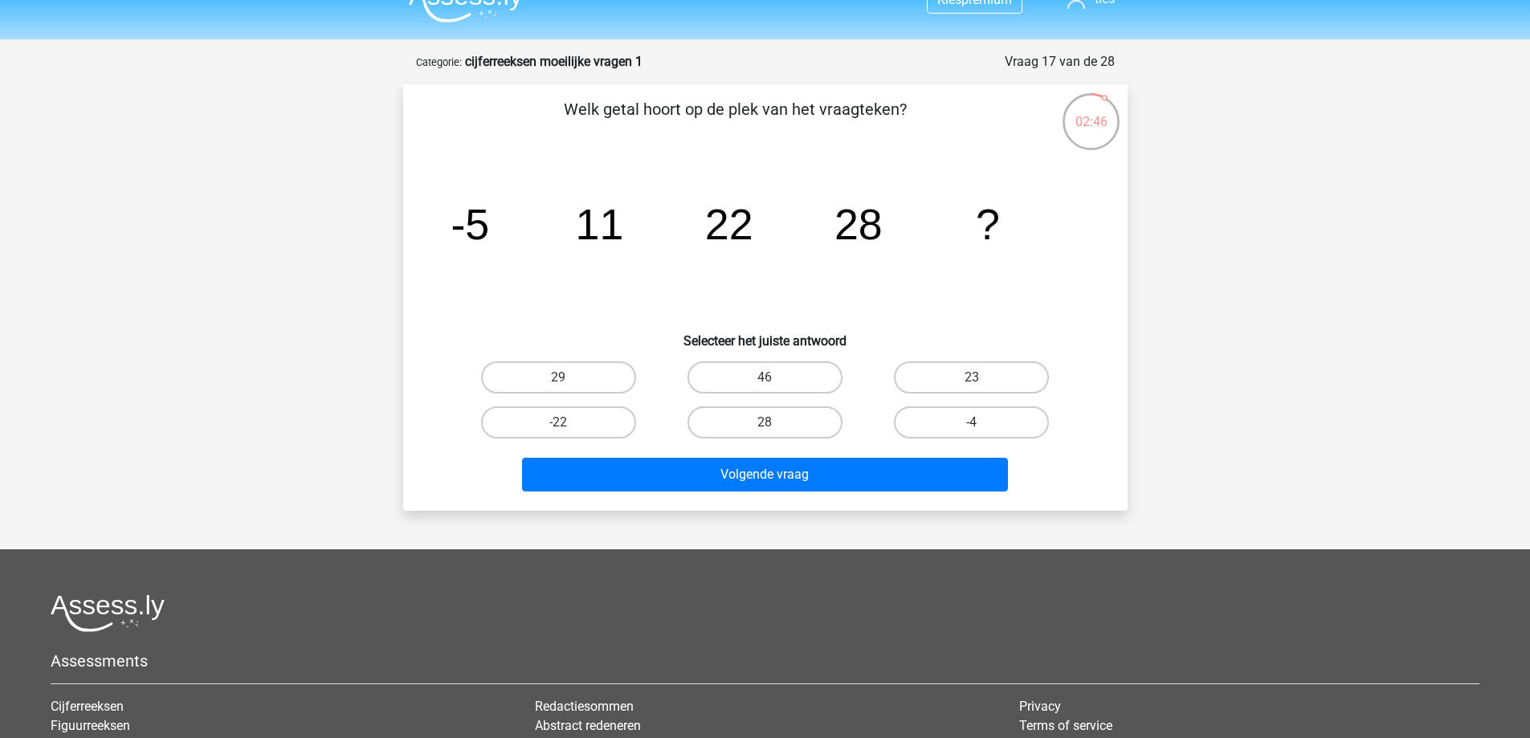
scroll to position [0, 0]
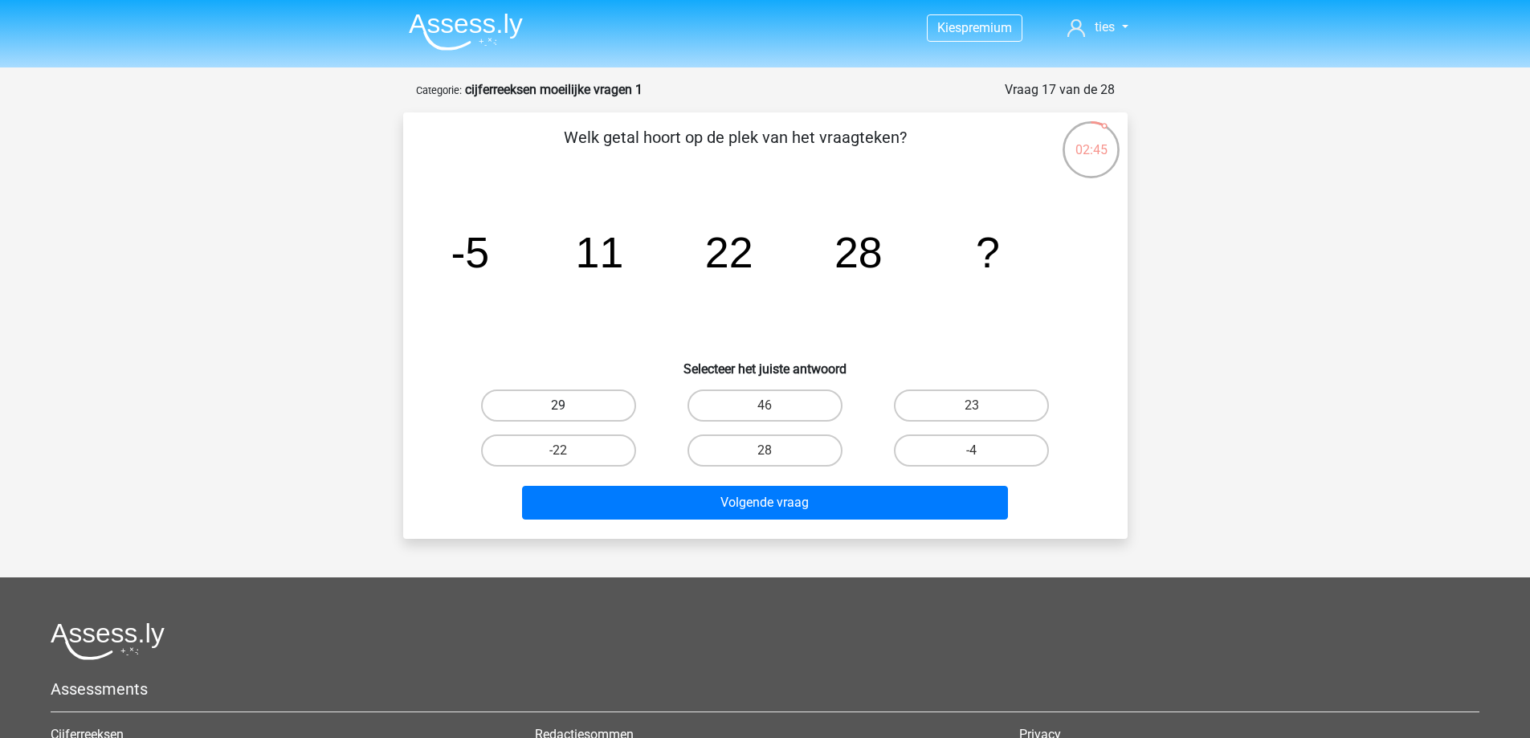
click at [570, 406] on label "29" at bounding box center [558, 406] width 155 height 32
click at [569, 406] on input "29" at bounding box center [563, 411] width 10 height 10
radio input "true"
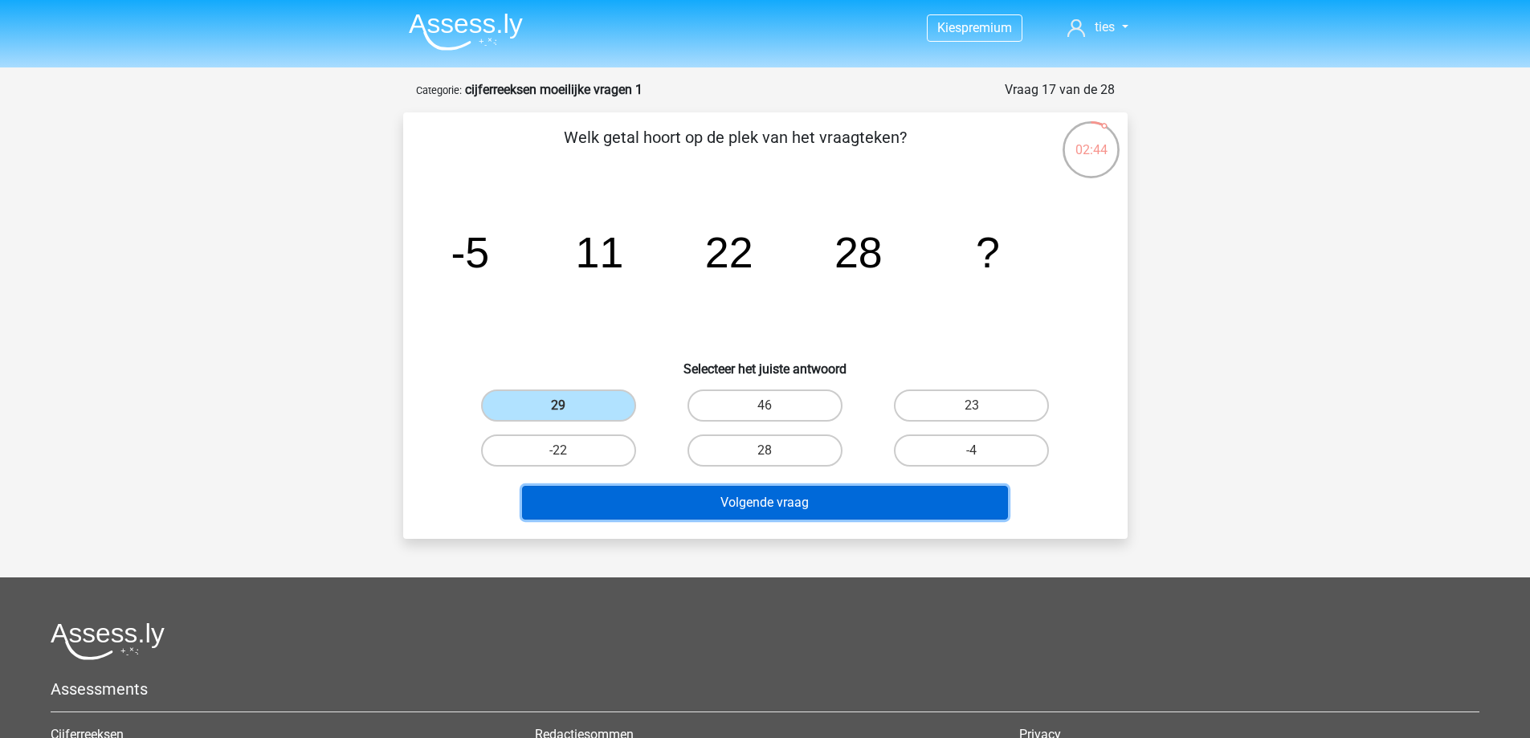
click at [664, 512] on button "Volgende vraag" at bounding box center [765, 503] width 486 height 34
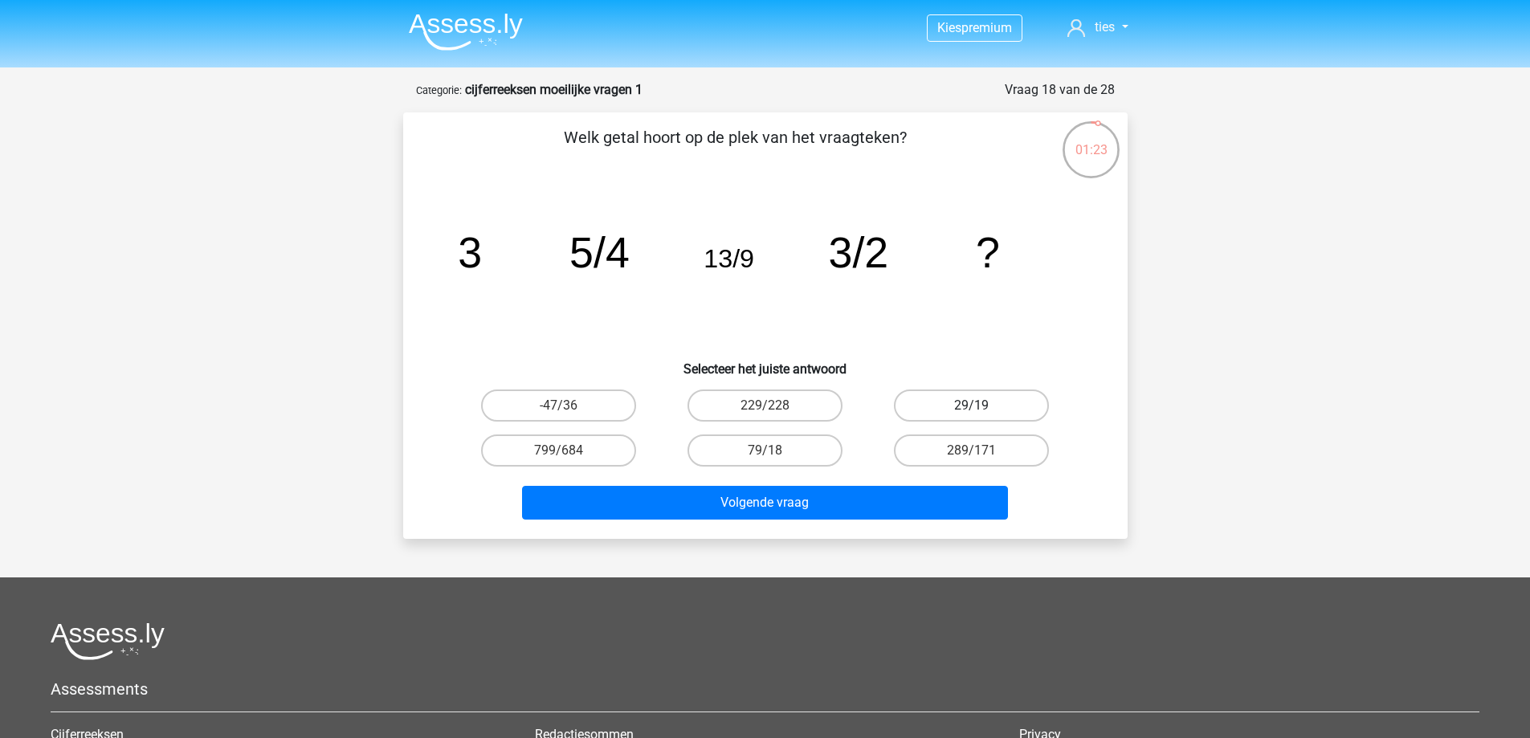
click at [938, 397] on label "29/19" at bounding box center [971, 406] width 155 height 32
click at [972, 406] on input "29/19" at bounding box center [977, 411] width 10 height 10
radio input "true"
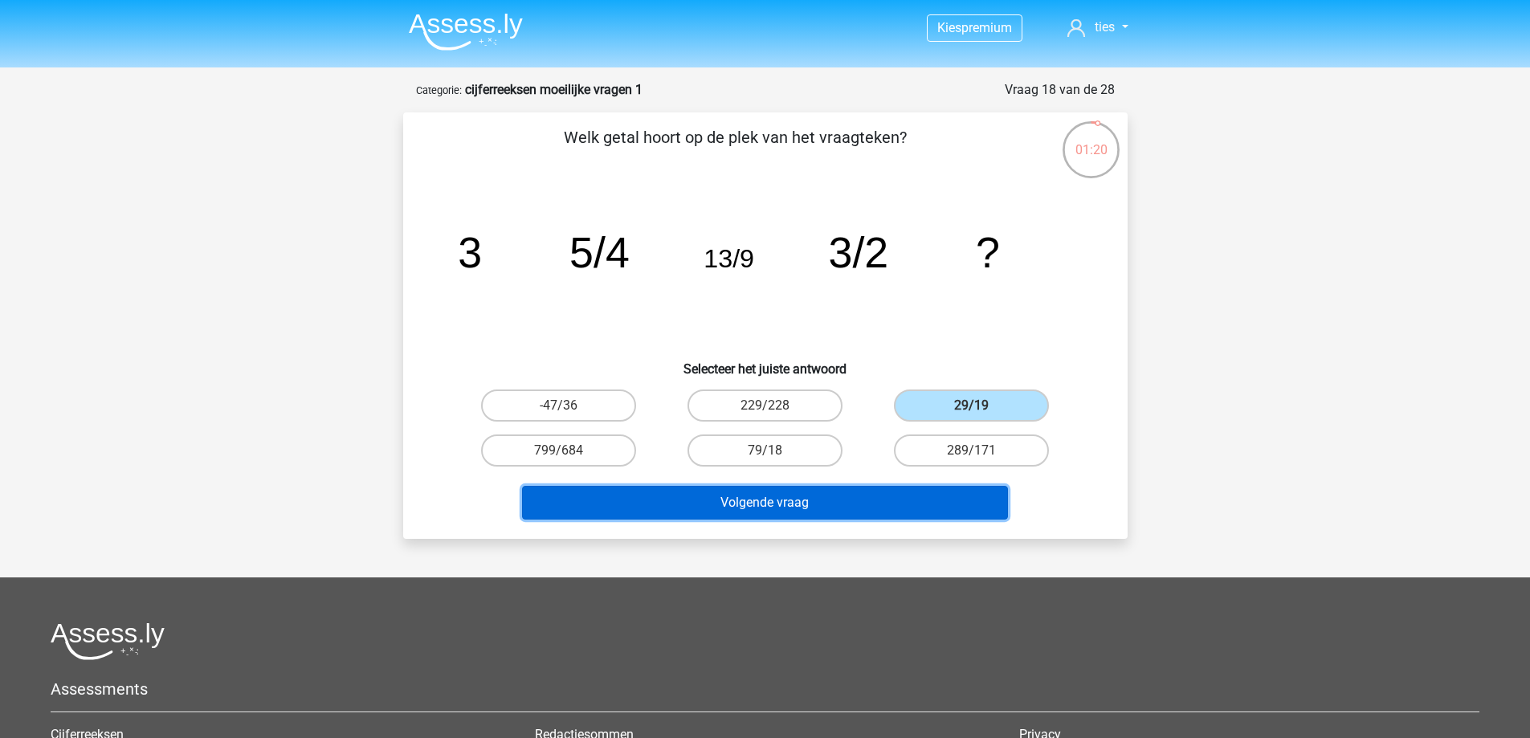
click at [859, 508] on button "Volgende vraag" at bounding box center [765, 503] width 486 height 34
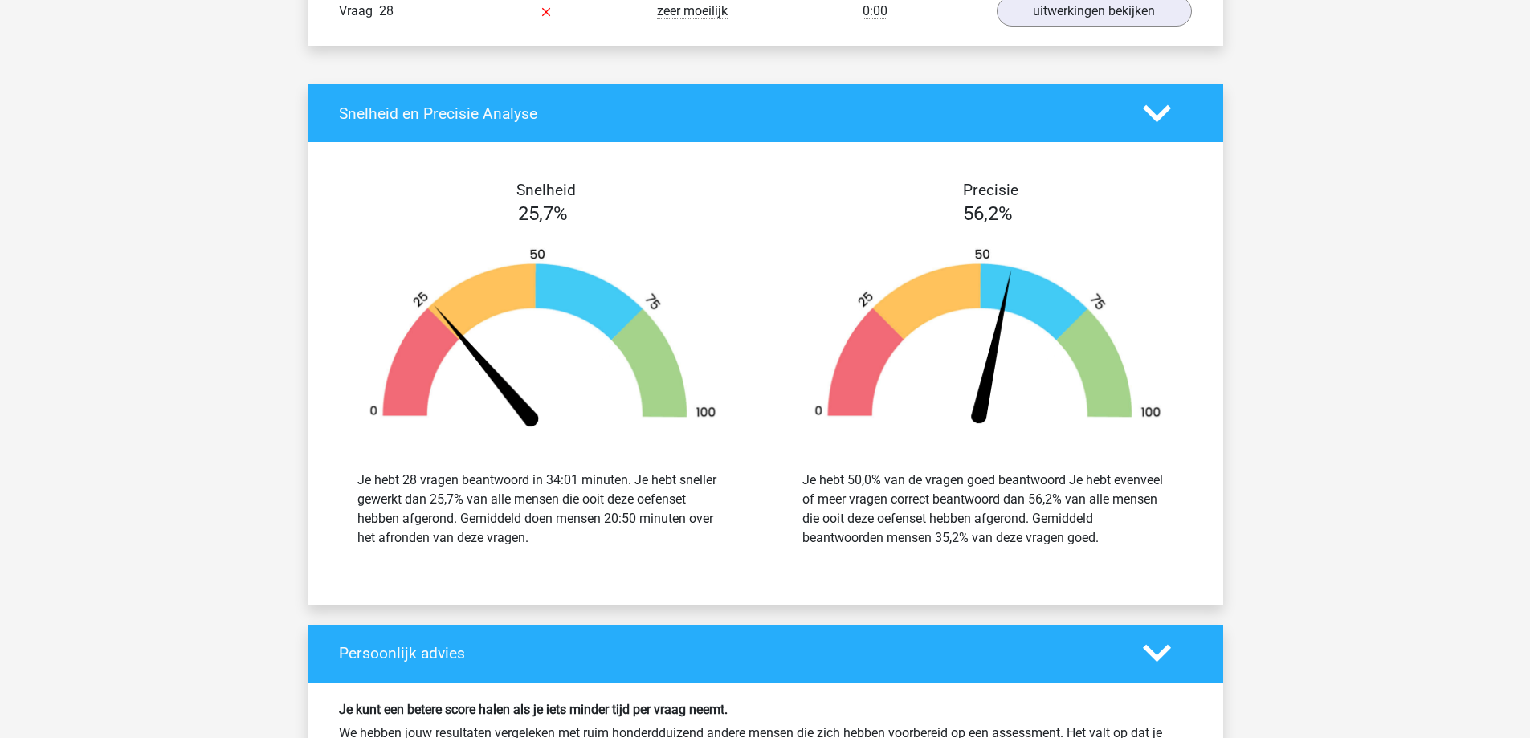
scroll to position [2731, 0]
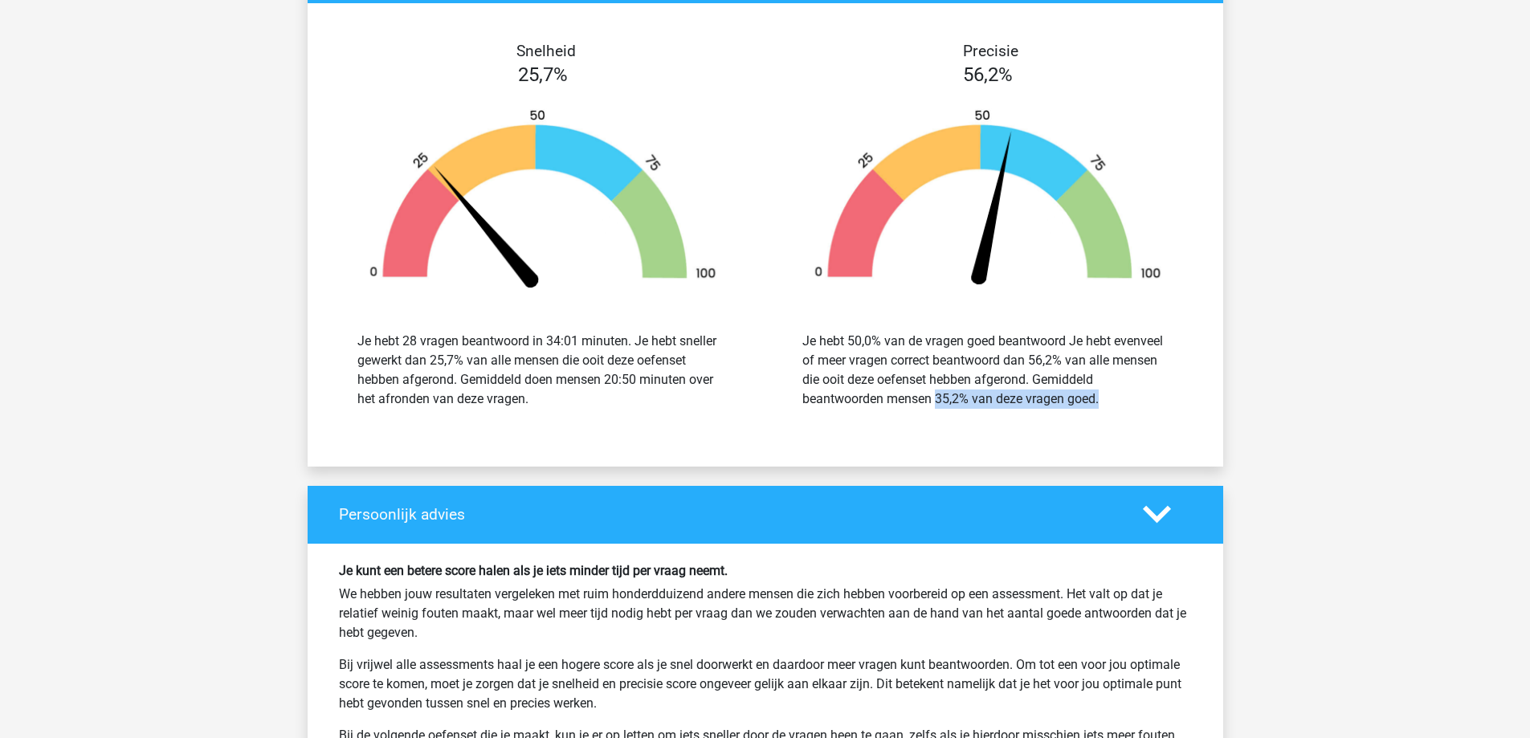
drag, startPoint x: 924, startPoint y: 394, endPoint x: 1010, endPoint y: 414, distance: 88.5
click at [1010, 414] on div "Je hebt 50,0% van de vragen goed beantwoord Je hebt evenveel of meer vragen cor…" at bounding box center [988, 370] width 421 height 116
click at [952, 426] on div "Je hebt 50,0% van de vragen goed beantwoord Je hebt evenveel of meer vragen cor…" at bounding box center [988, 370] width 421 height 116
click at [848, 383] on div "Je hebt 50,0% van de vragen goed beantwoord Je hebt evenveel of meer vragen cor…" at bounding box center [987, 370] width 371 height 77
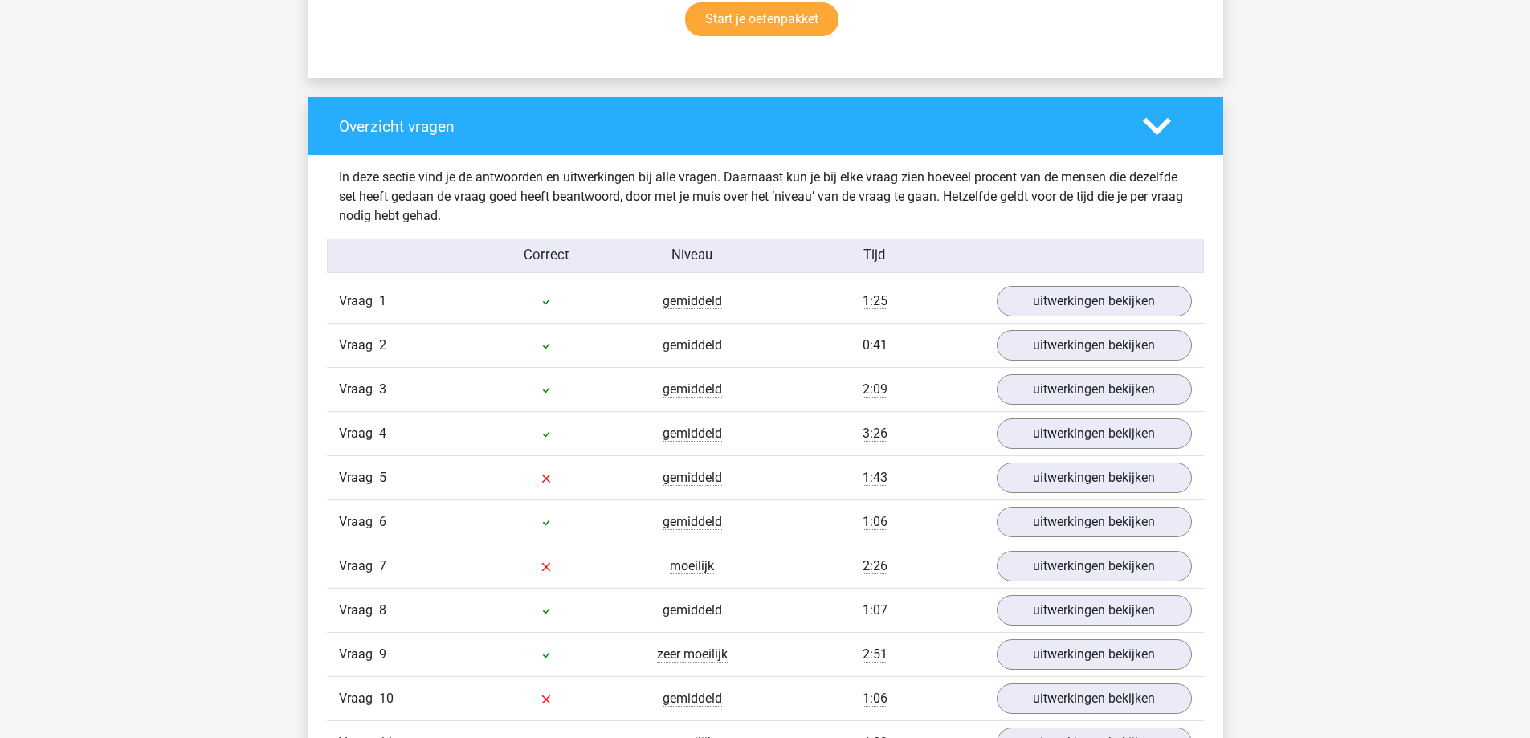
scroll to position [1205, 0]
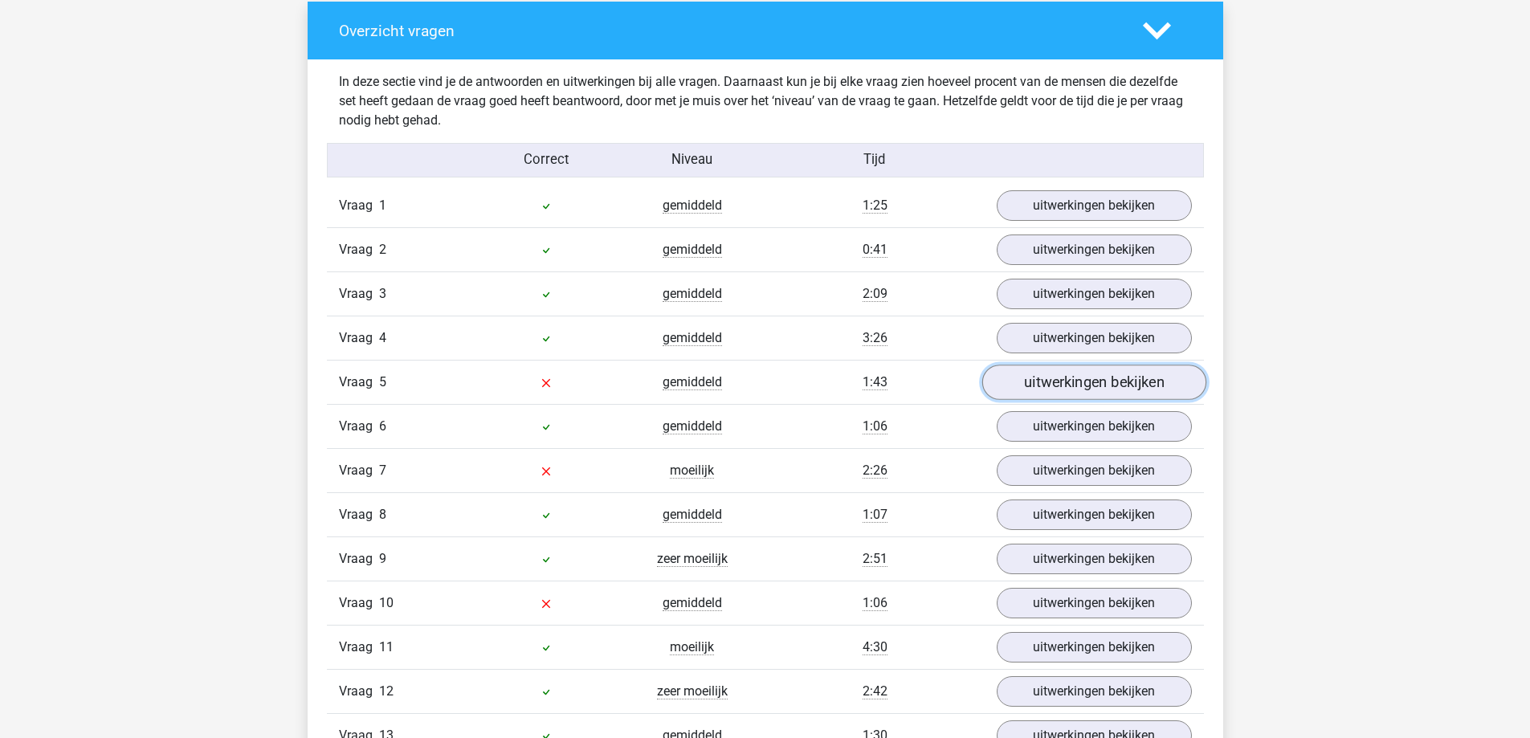
click at [1026, 392] on link "uitwerkingen bekijken" at bounding box center [1094, 382] width 224 height 35
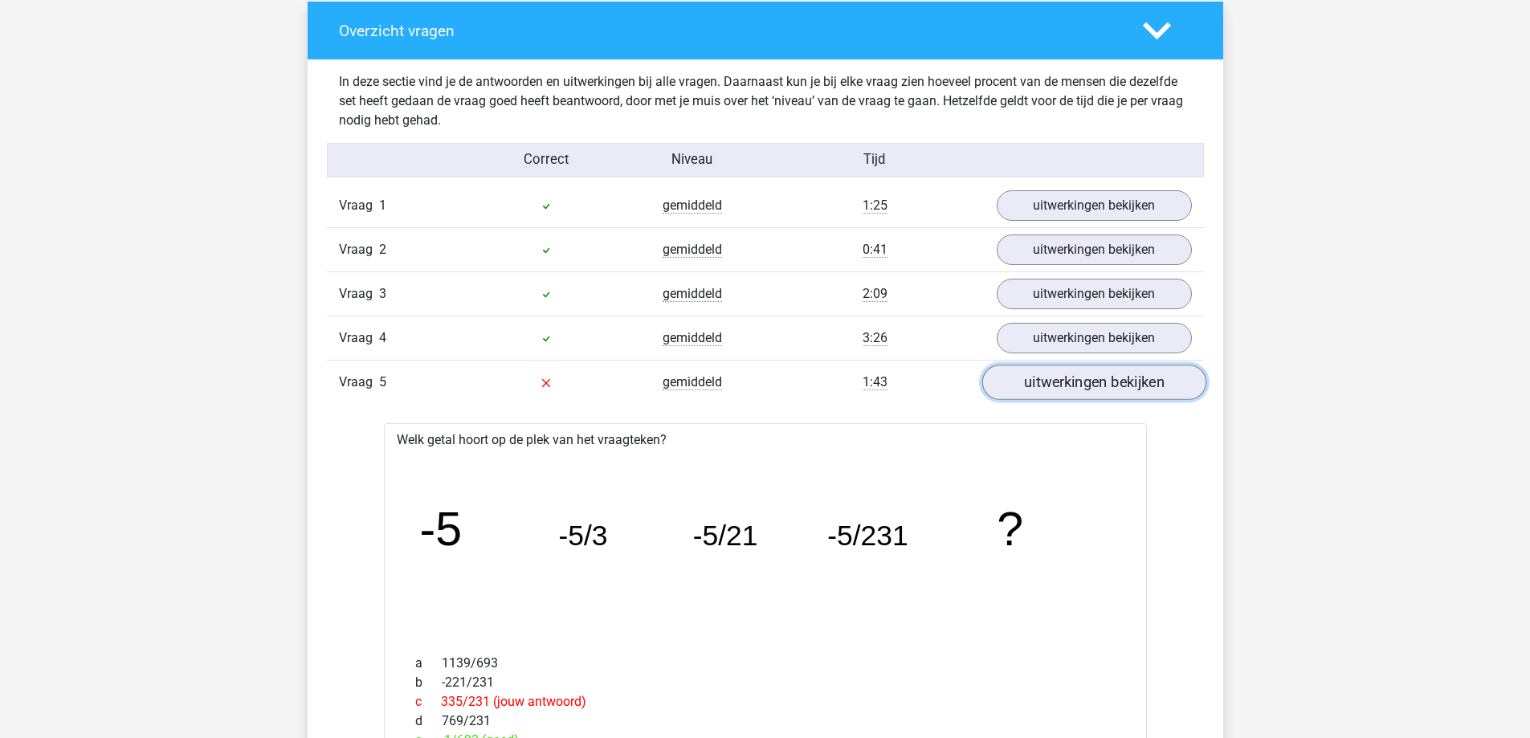
click at [1055, 383] on link "uitwerkingen bekijken" at bounding box center [1094, 382] width 224 height 35
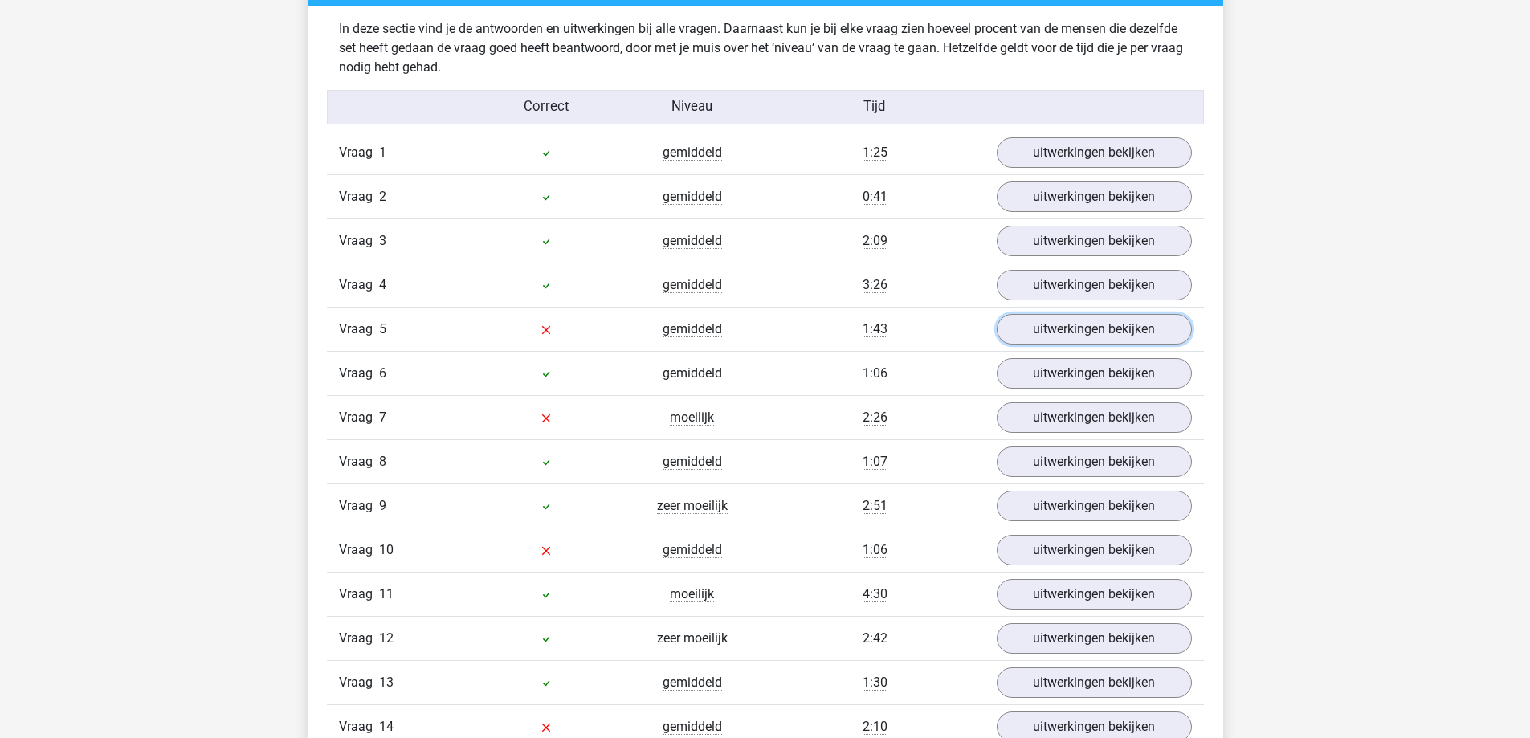
scroll to position [1285, 0]
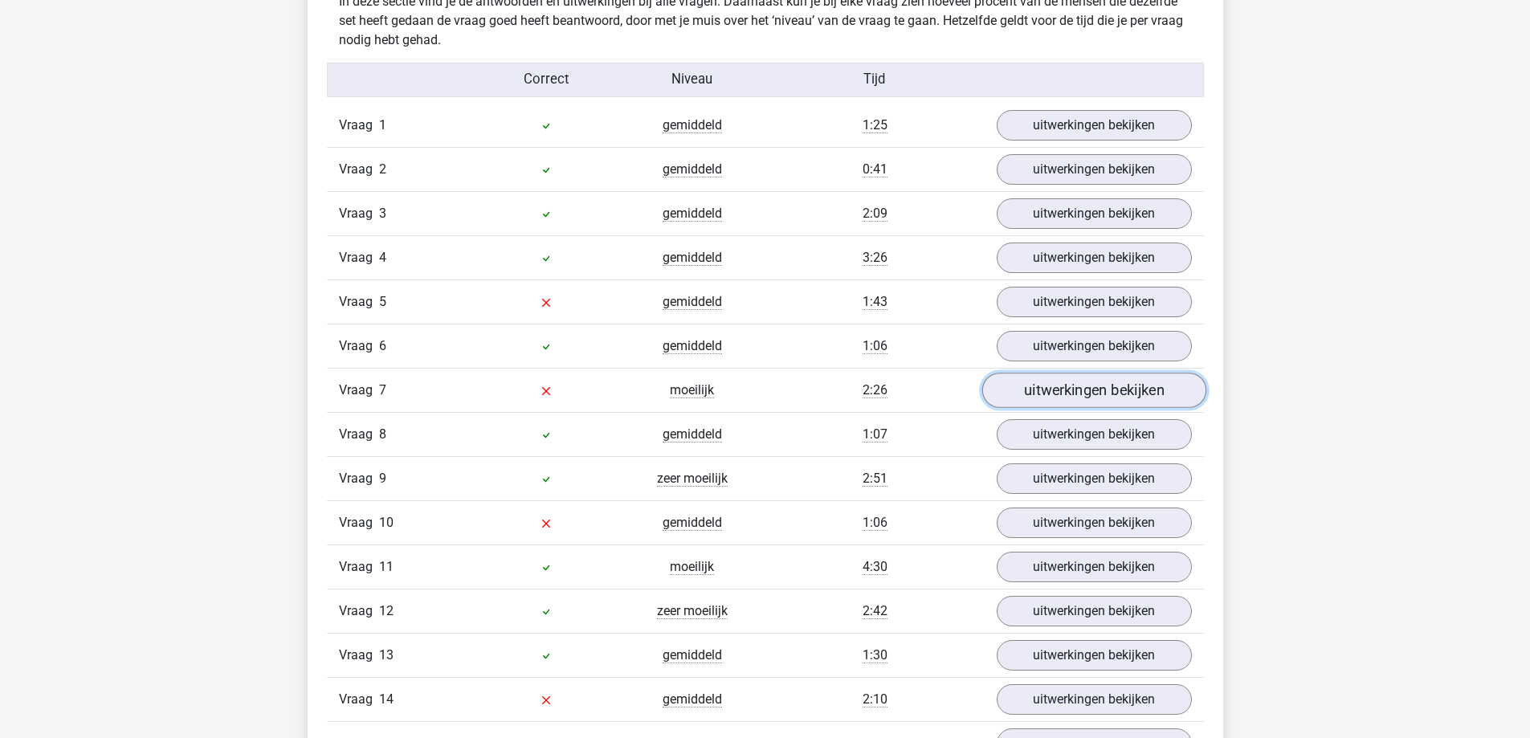
click at [1011, 393] on link "uitwerkingen bekijken" at bounding box center [1094, 391] width 224 height 35
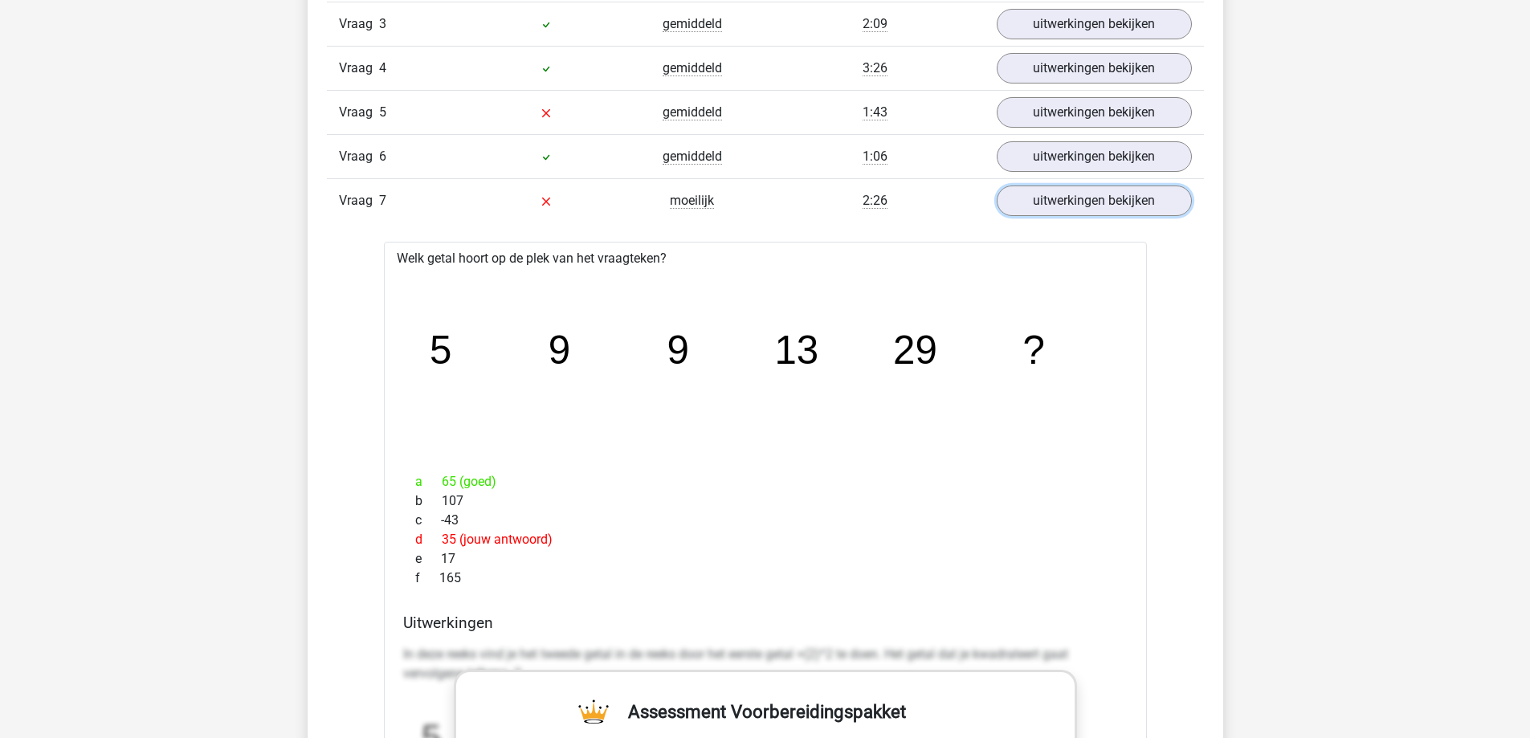
scroll to position [1446, 0]
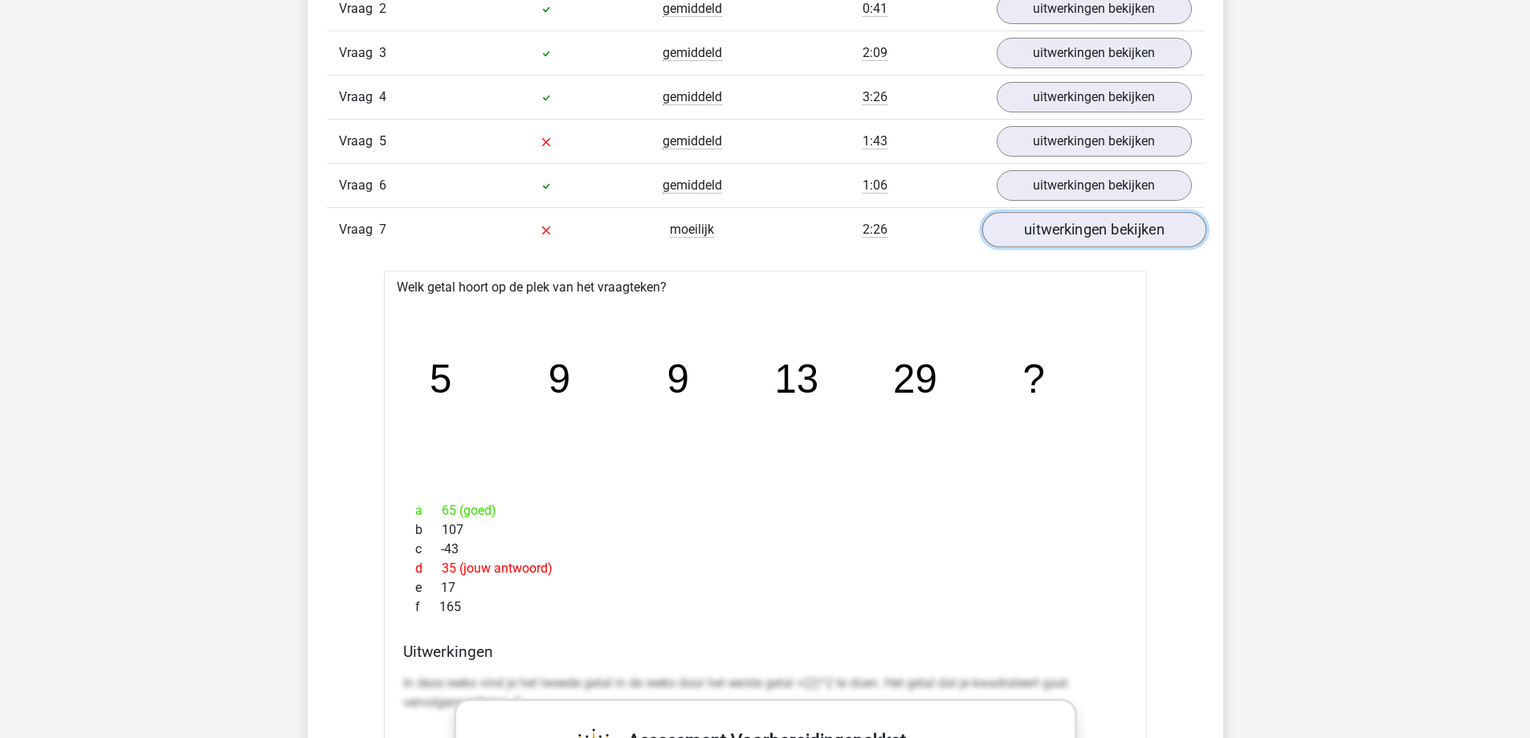
click at [1011, 236] on link "uitwerkingen bekijken" at bounding box center [1094, 230] width 224 height 35
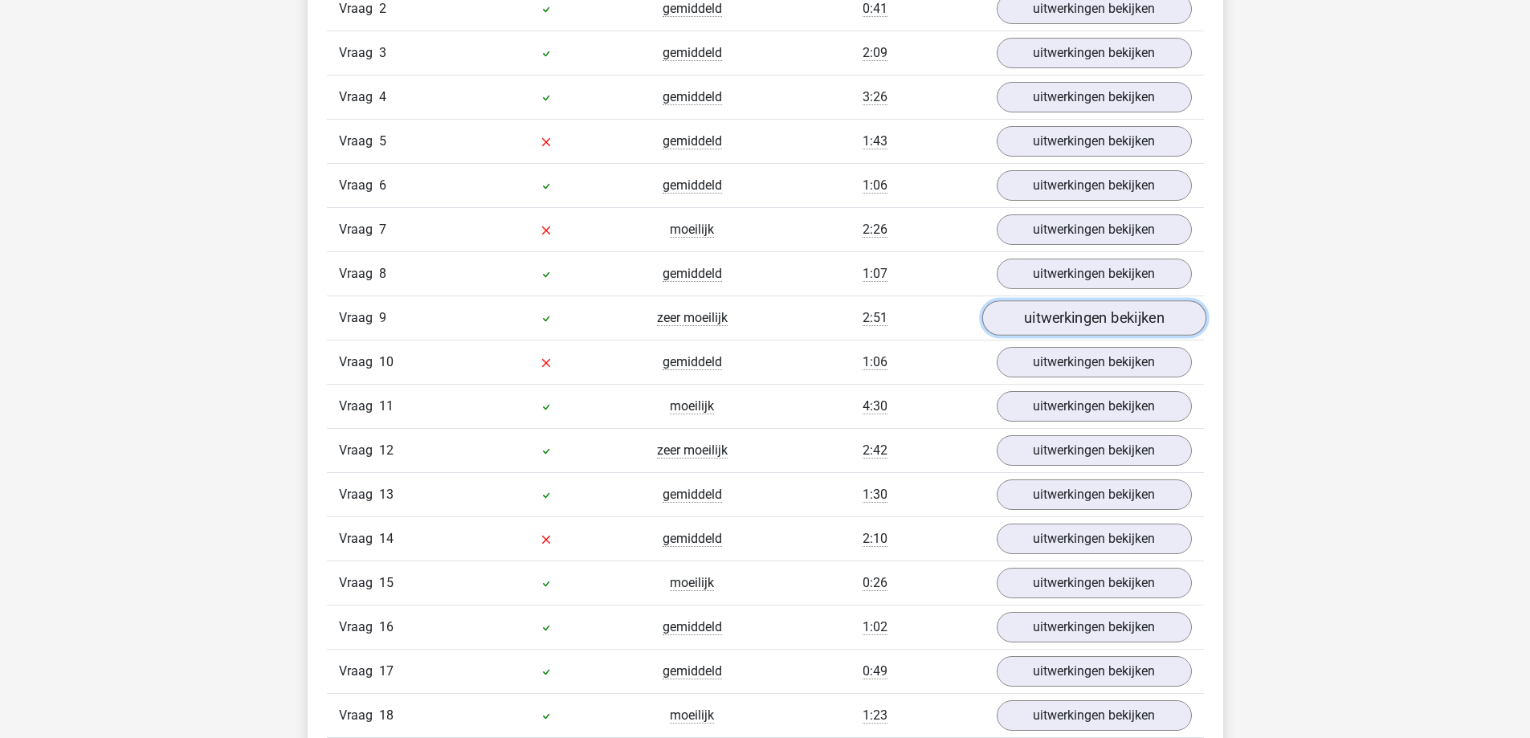
click at [1019, 316] on link "uitwerkingen bekijken" at bounding box center [1094, 318] width 224 height 35
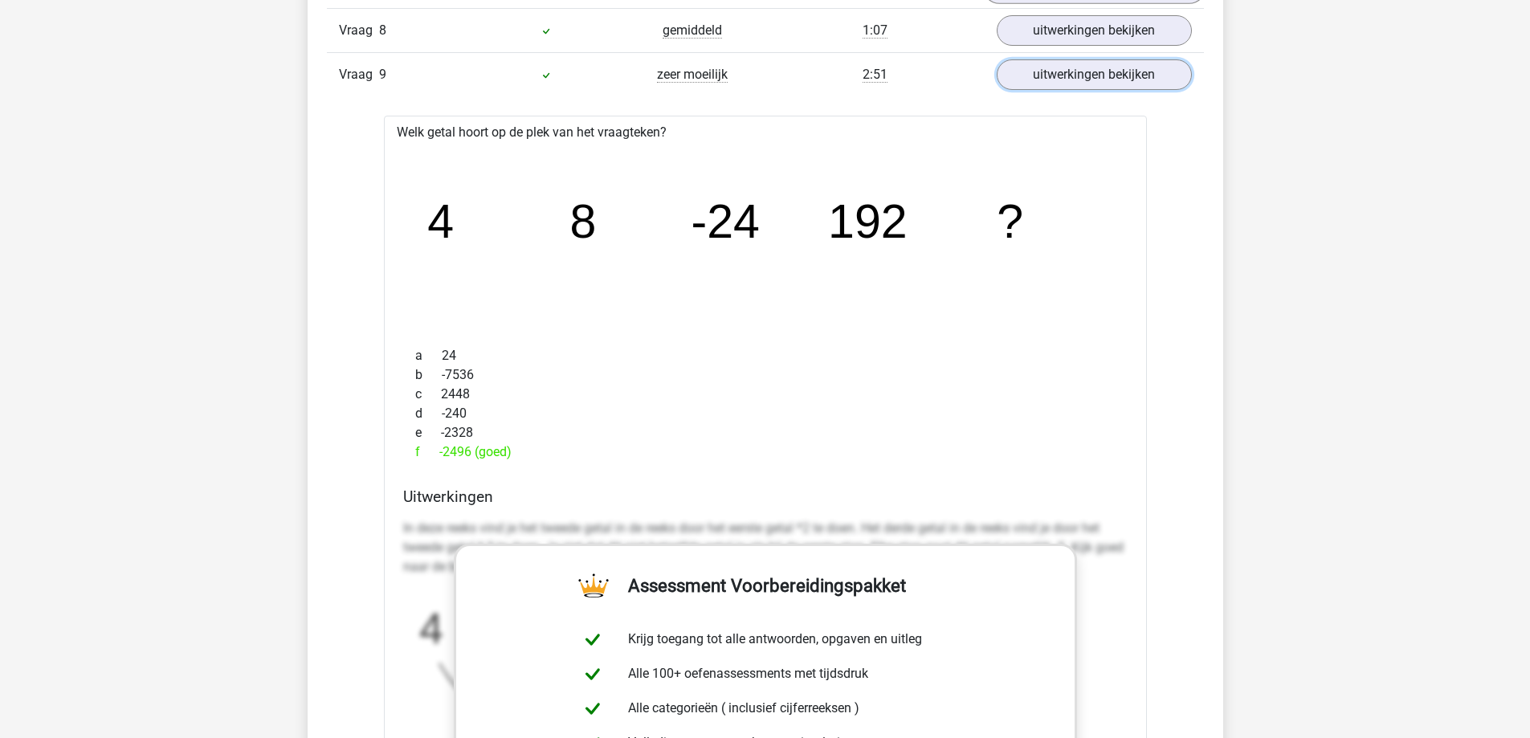
scroll to position [1607, 0]
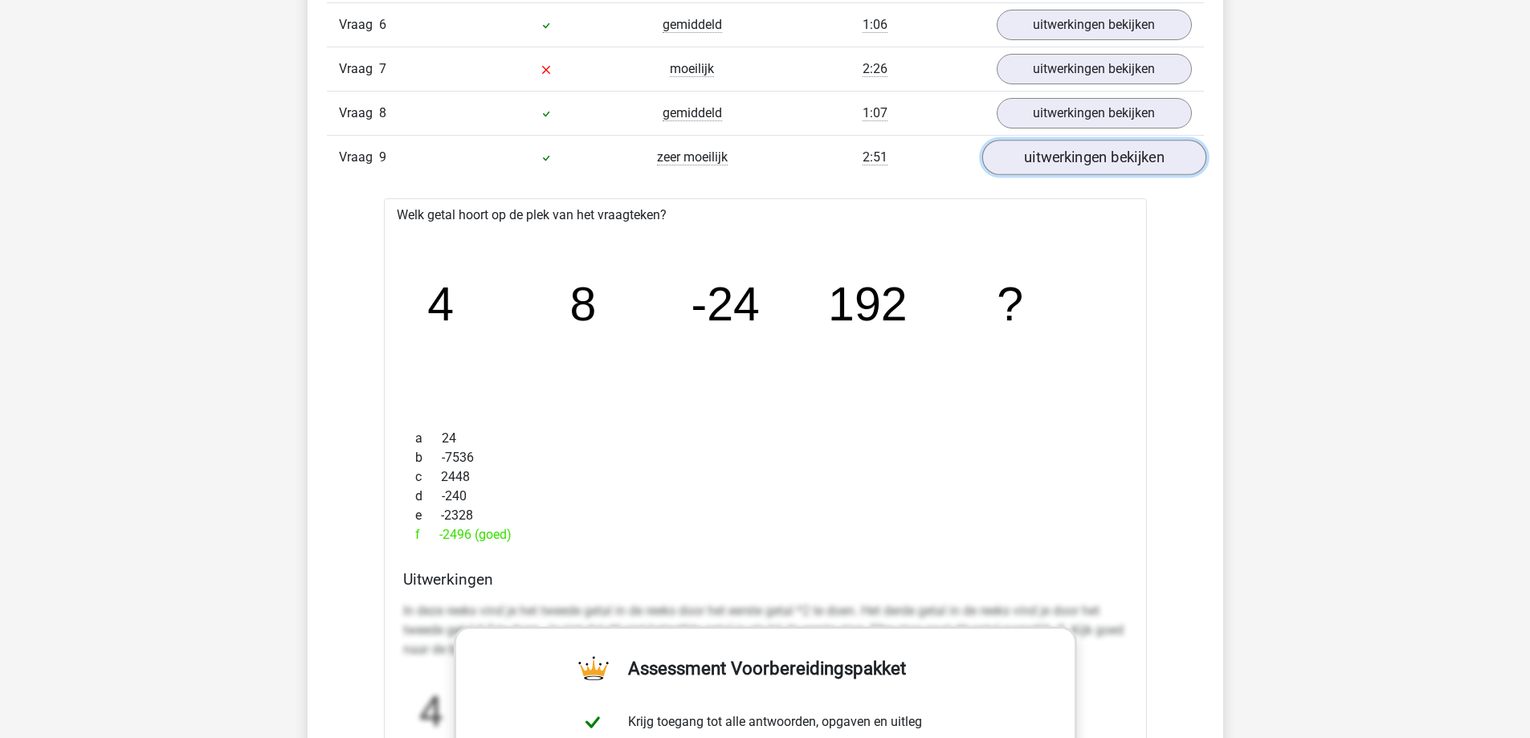
click at [1135, 148] on link "uitwerkingen bekijken" at bounding box center [1094, 158] width 224 height 35
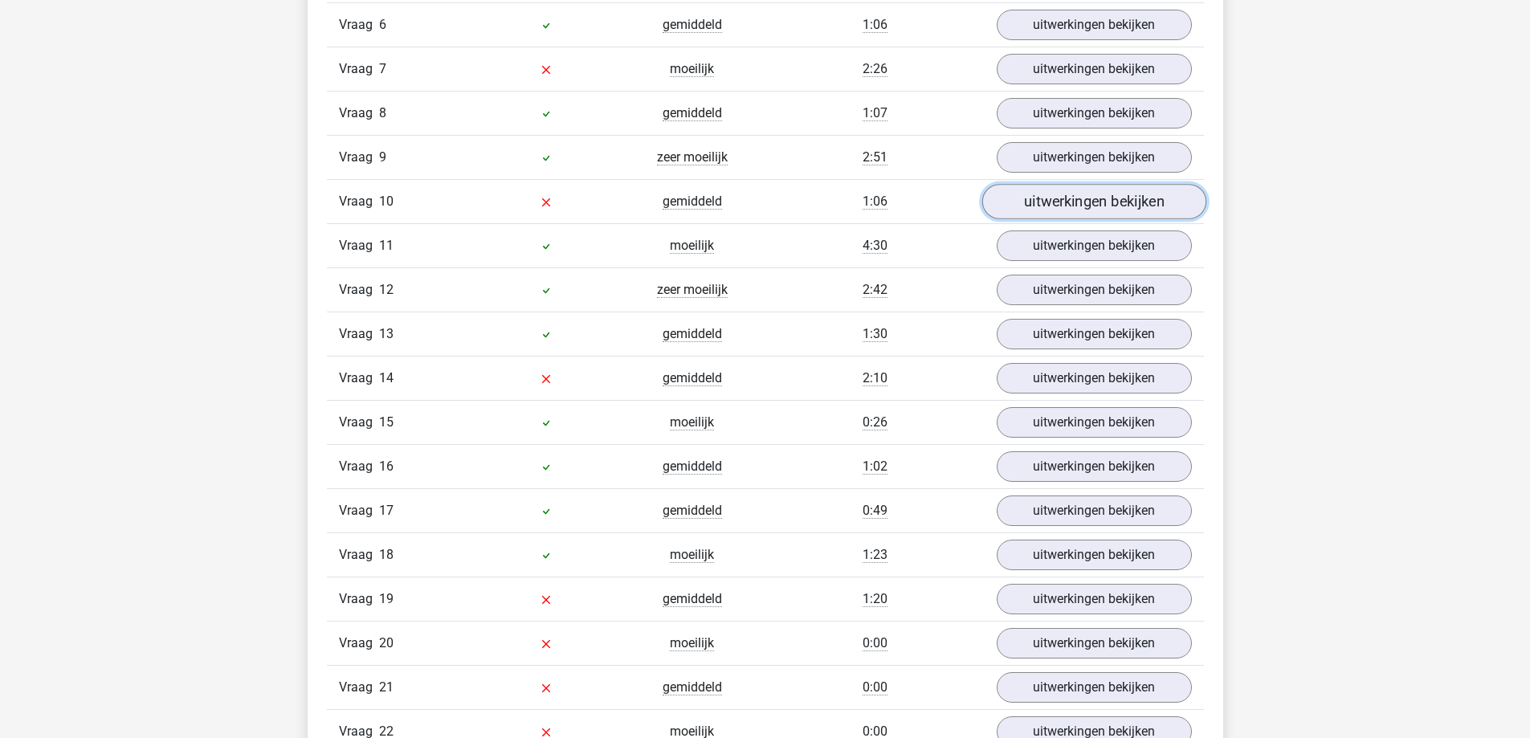
click at [1028, 216] on link "uitwerkingen bekijken" at bounding box center [1094, 202] width 224 height 35
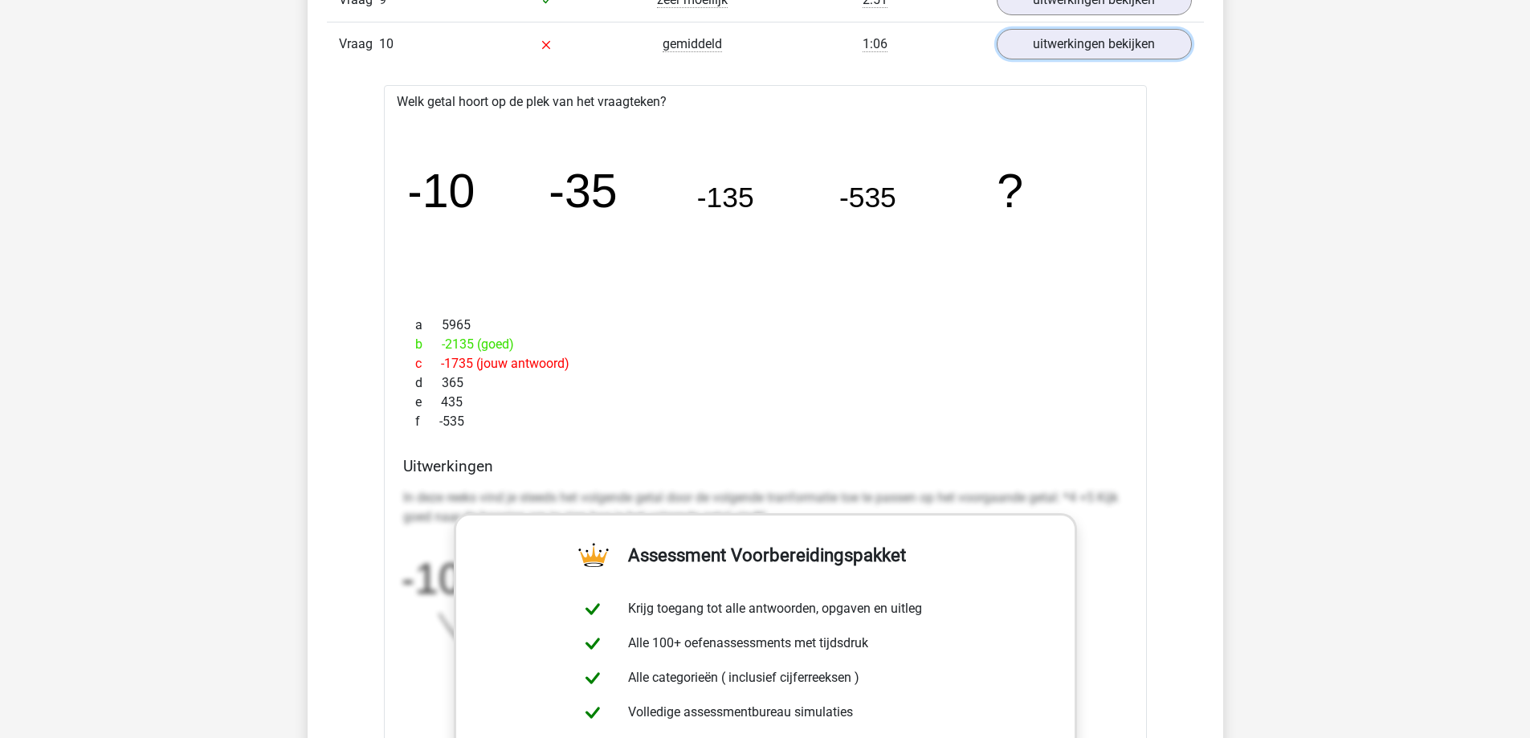
scroll to position [2008, 0]
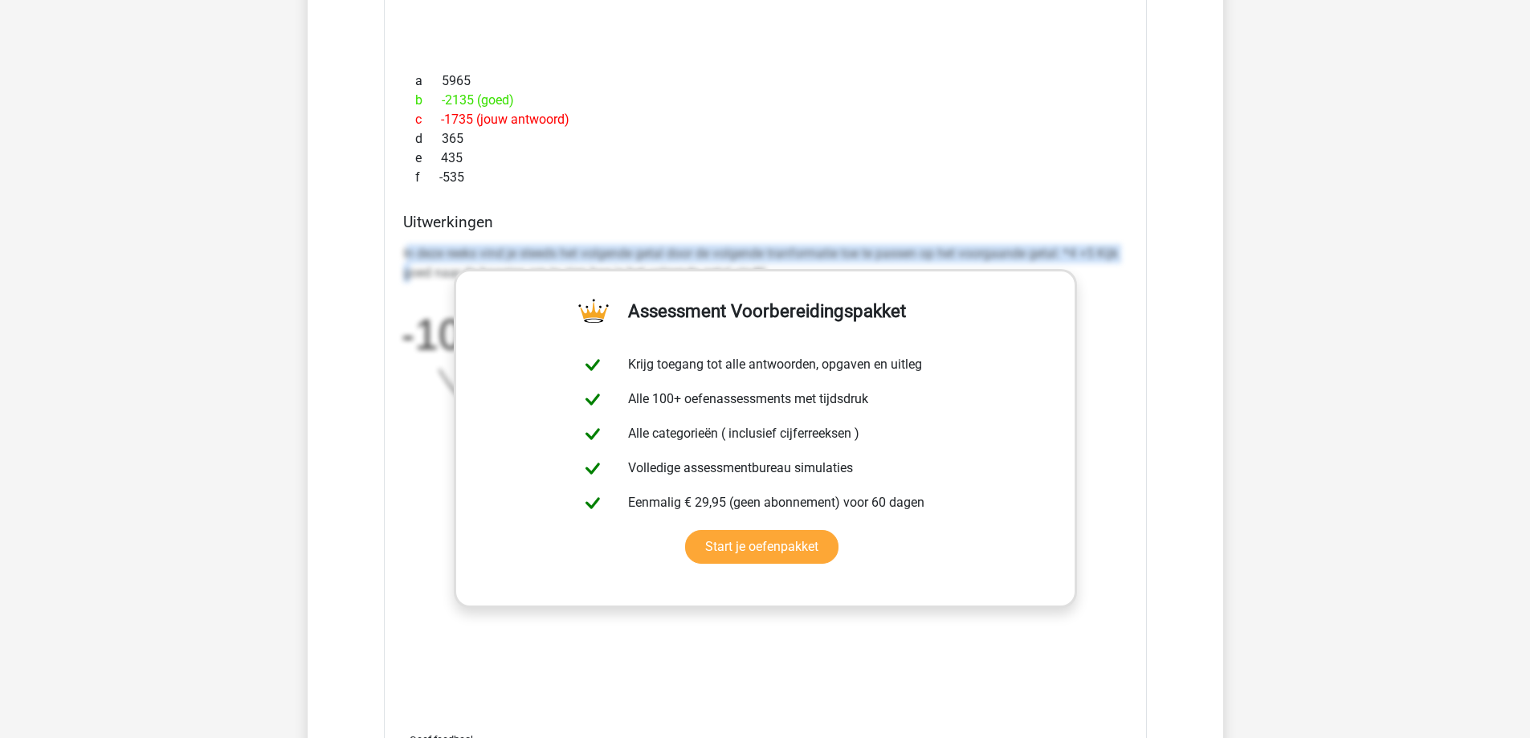
drag, startPoint x: 407, startPoint y: 260, endPoint x: 411, endPoint y: 273, distance: 13.5
click at [410, 272] on p "In deze reeks vind je steeds het volgende getal door de volgende tranformatie t…" at bounding box center [765, 263] width 725 height 39
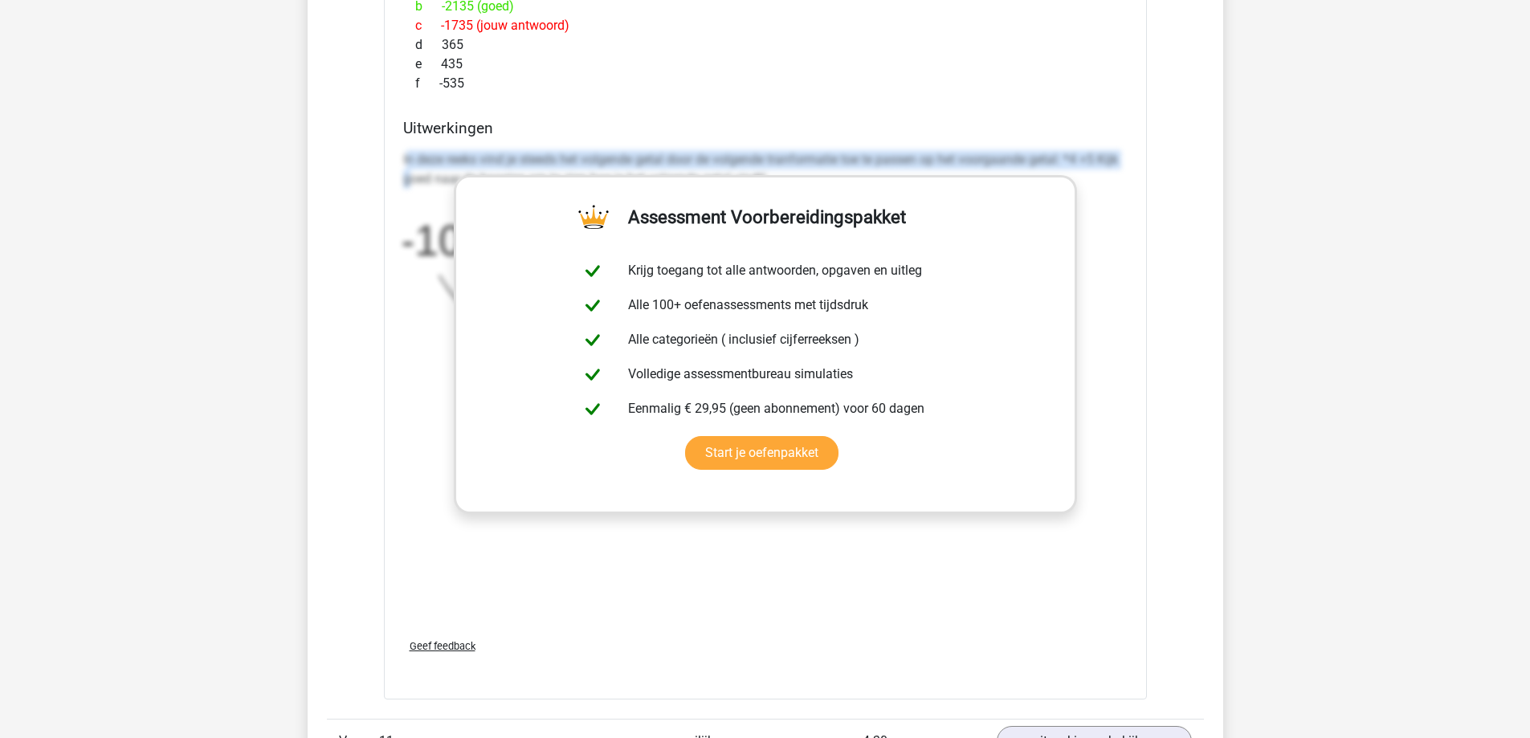
scroll to position [2329, 0]
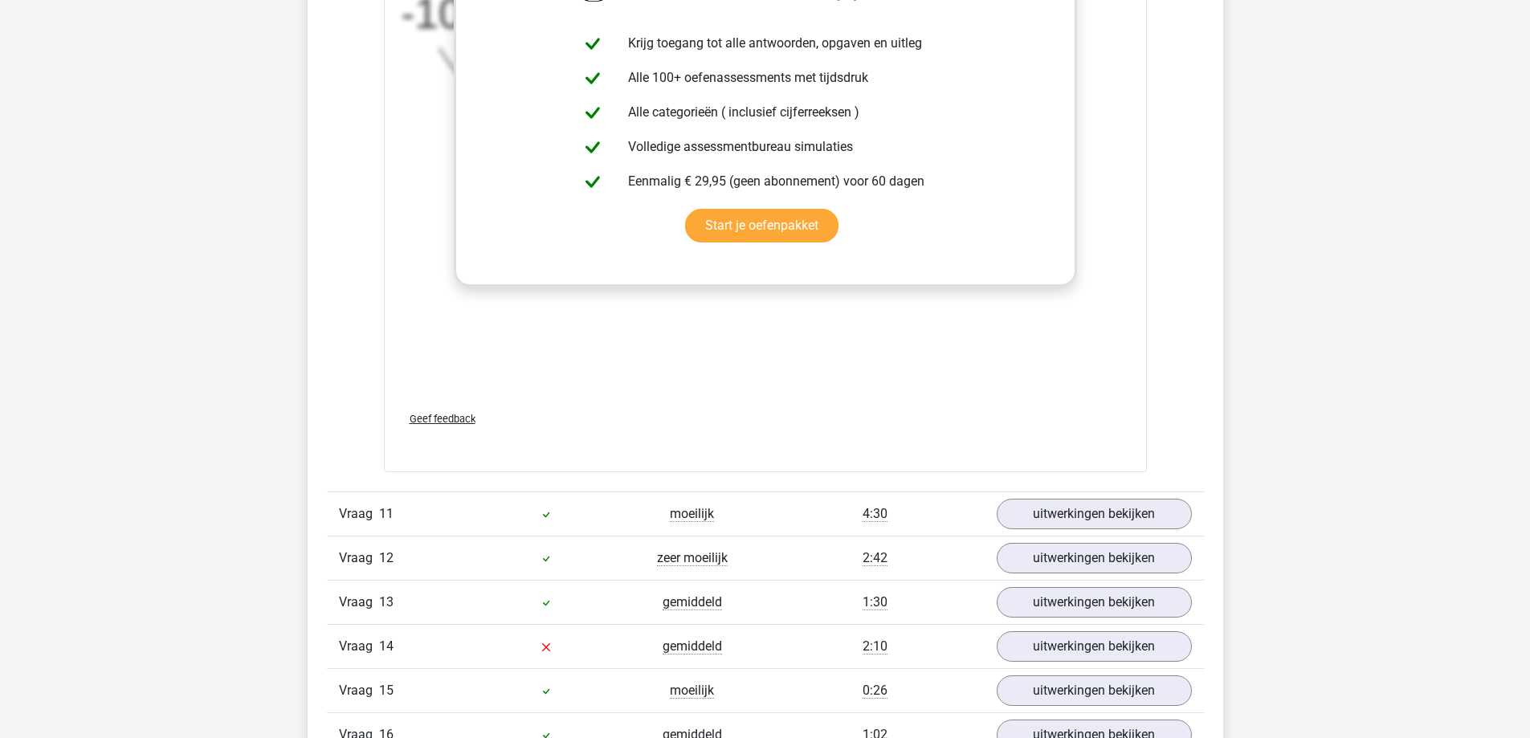
click at [404, 305] on div "In deze reeks vind je steeds het volgende getal door de volgende tranformatie t…" at bounding box center [765, 157] width 725 height 482
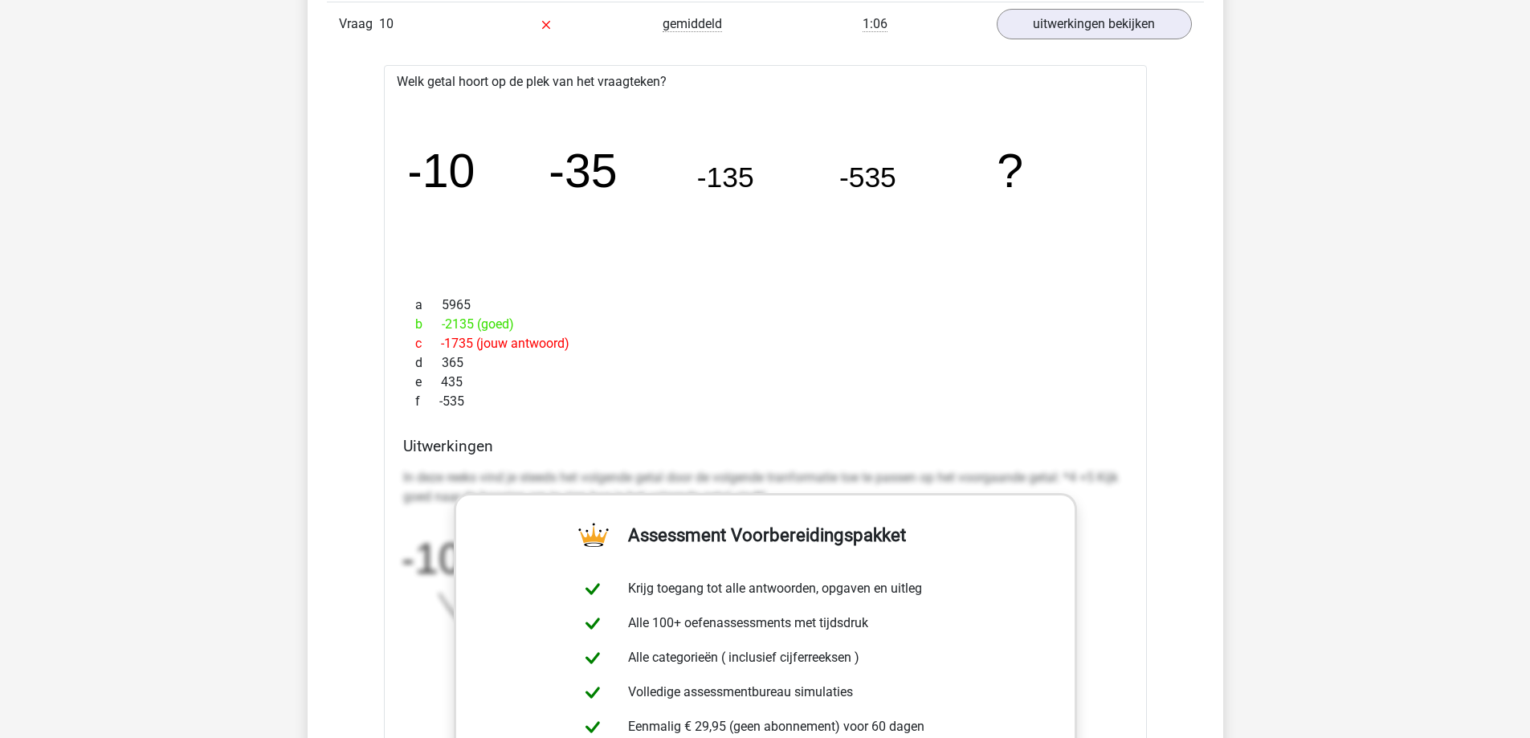
scroll to position [1526, 0]
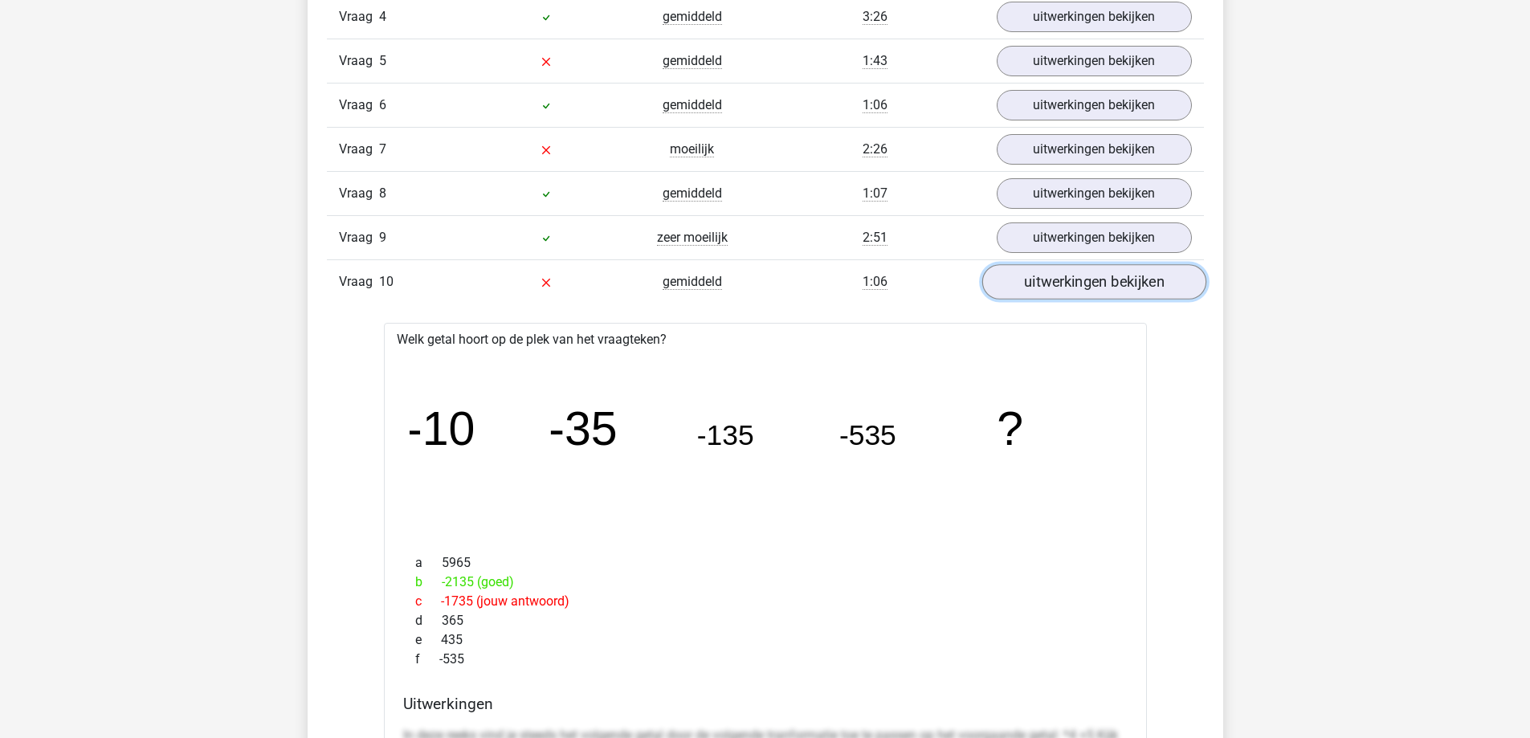
click at [1050, 291] on link "uitwerkingen bekijken" at bounding box center [1094, 282] width 224 height 35
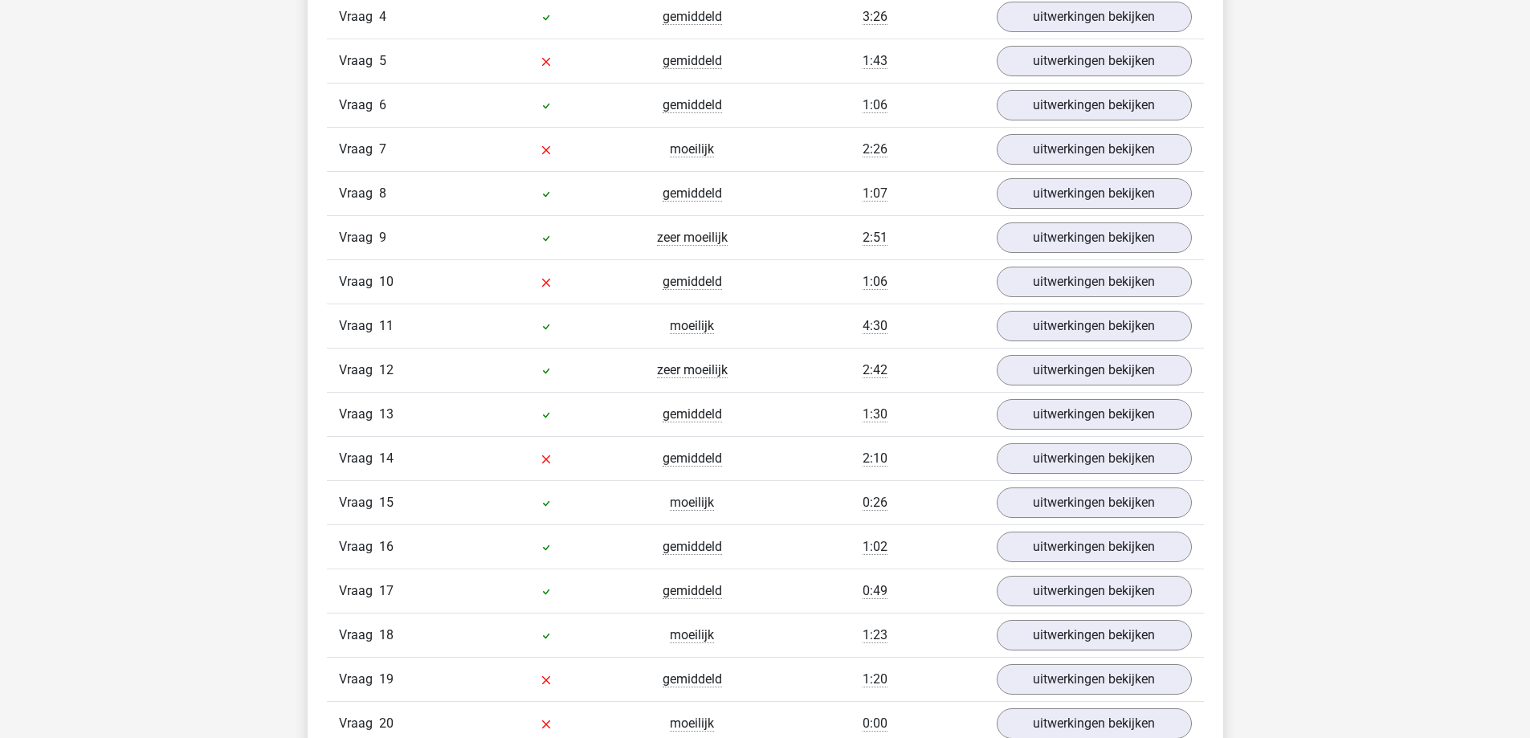
click at [928, 299] on div "Vraag 10 gemiddeld 1:06 uitwerkingen bekijken" at bounding box center [765, 281] width 877 height 44
click at [1036, 335] on link "uitwerkingen bekijken" at bounding box center [1094, 326] width 224 height 35
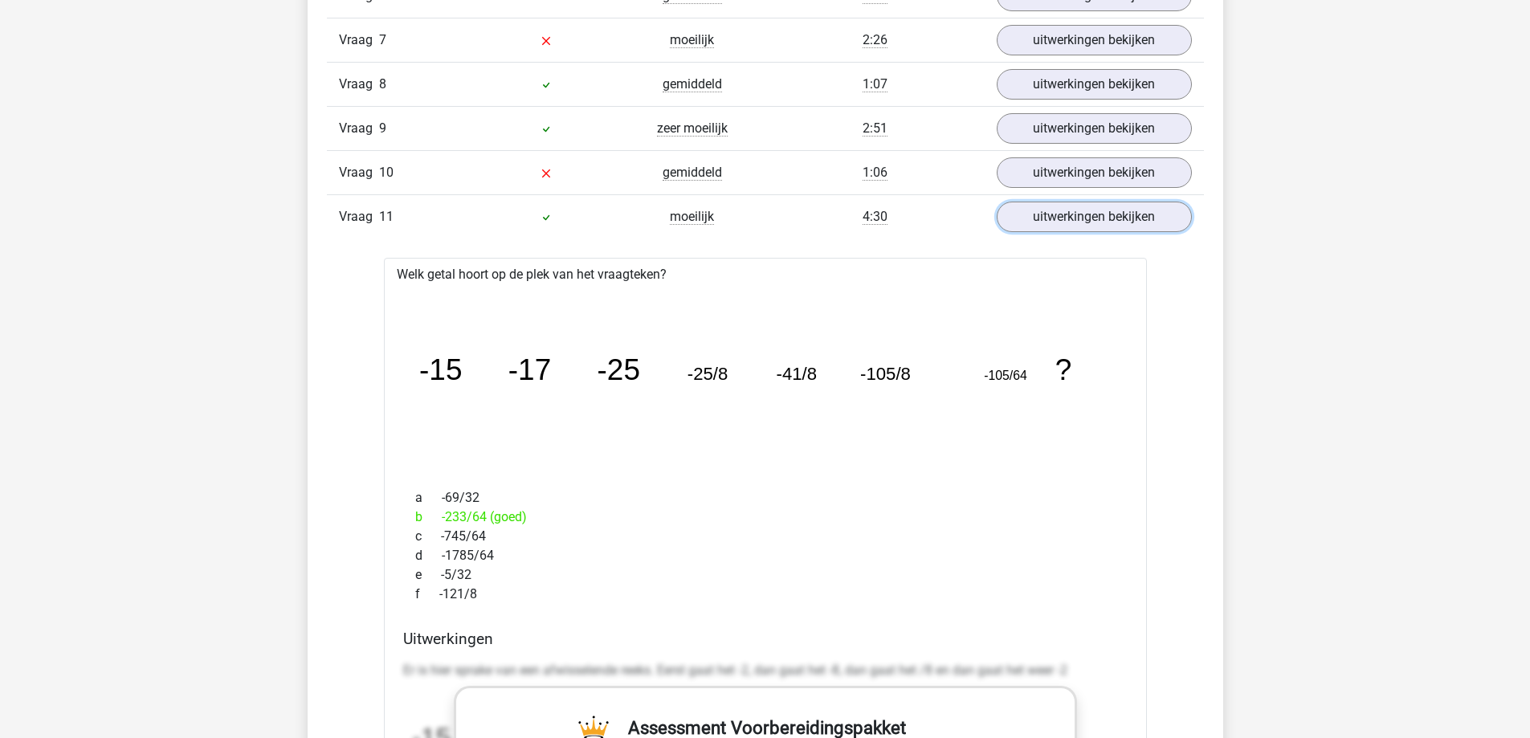
scroll to position [1607, 0]
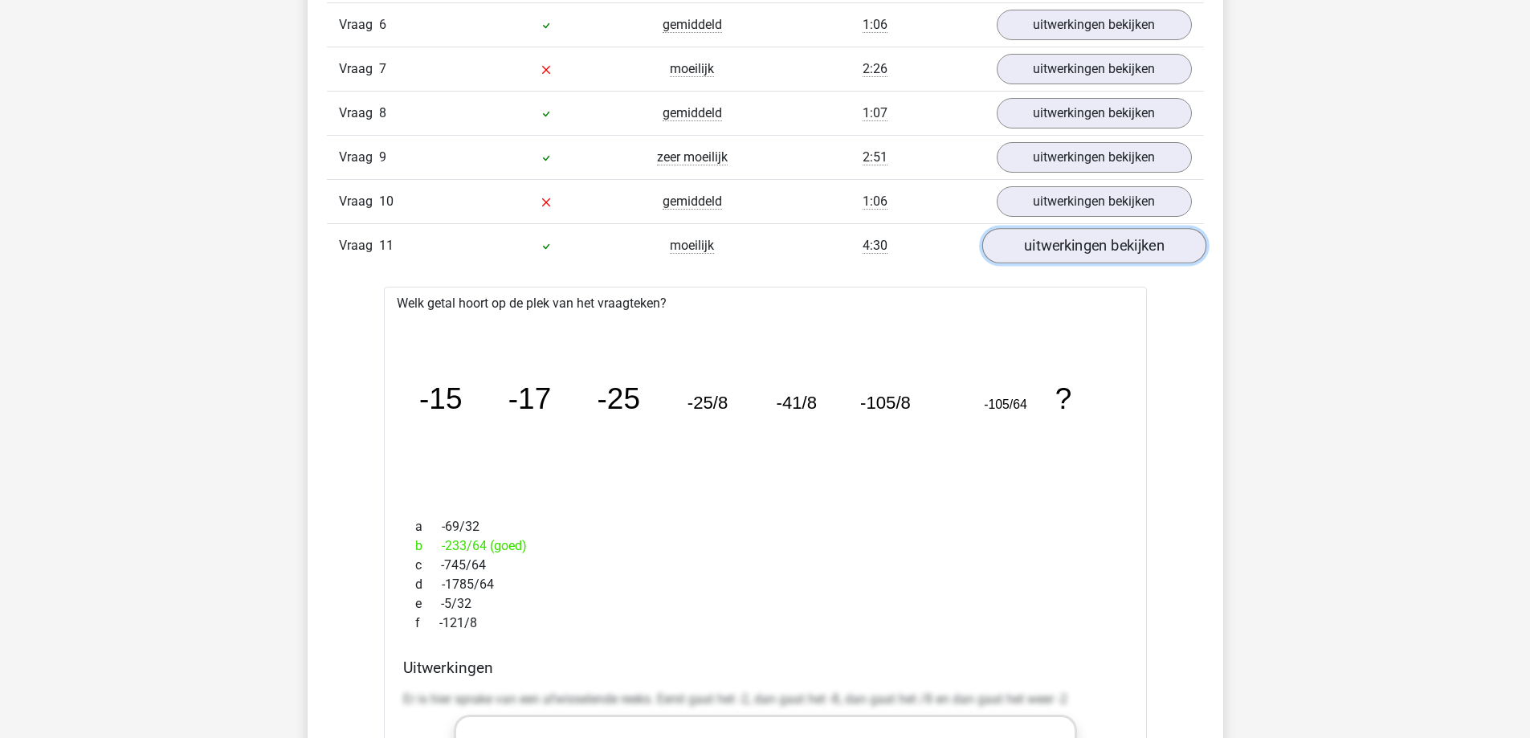
click at [1027, 245] on link "uitwerkingen bekijken" at bounding box center [1094, 246] width 224 height 35
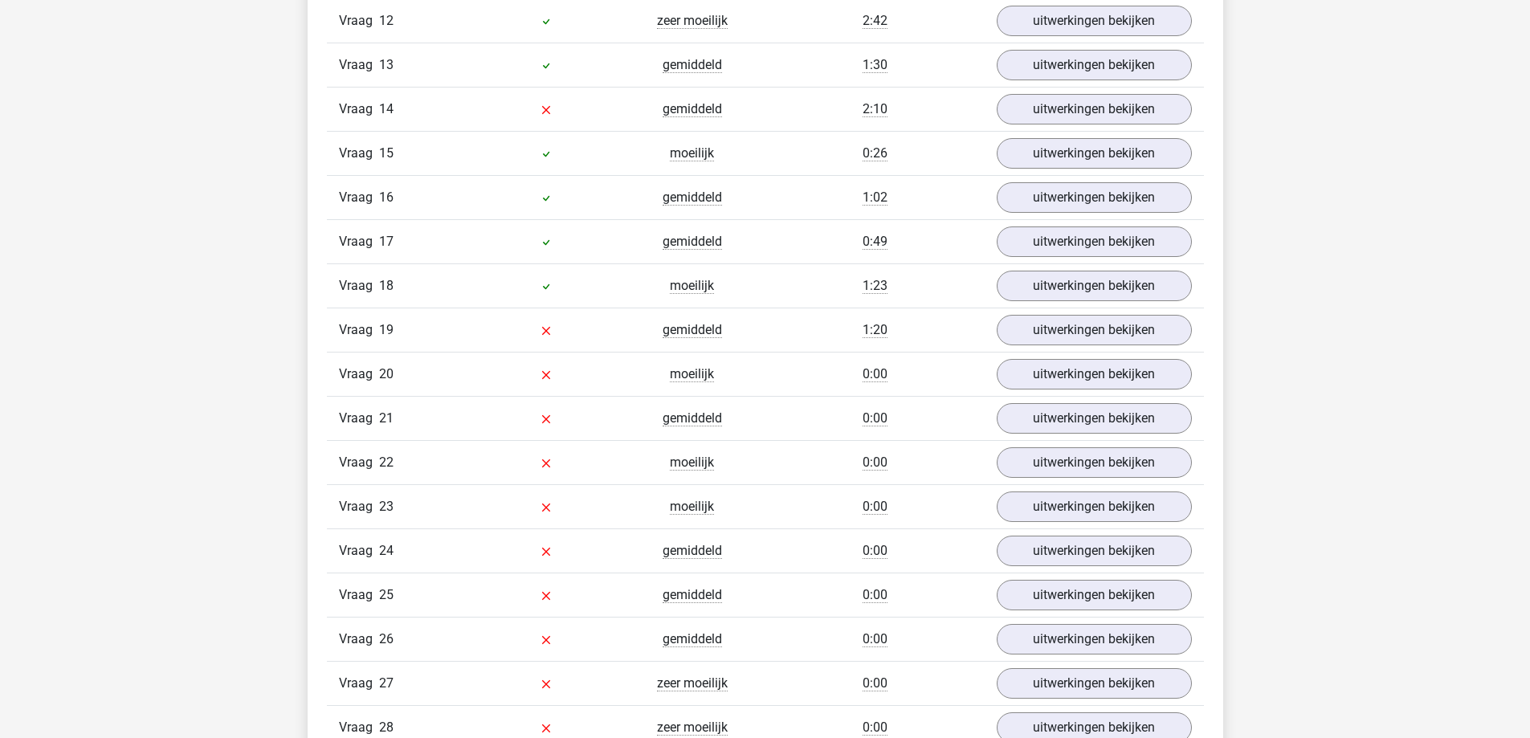
scroll to position [1848, 0]
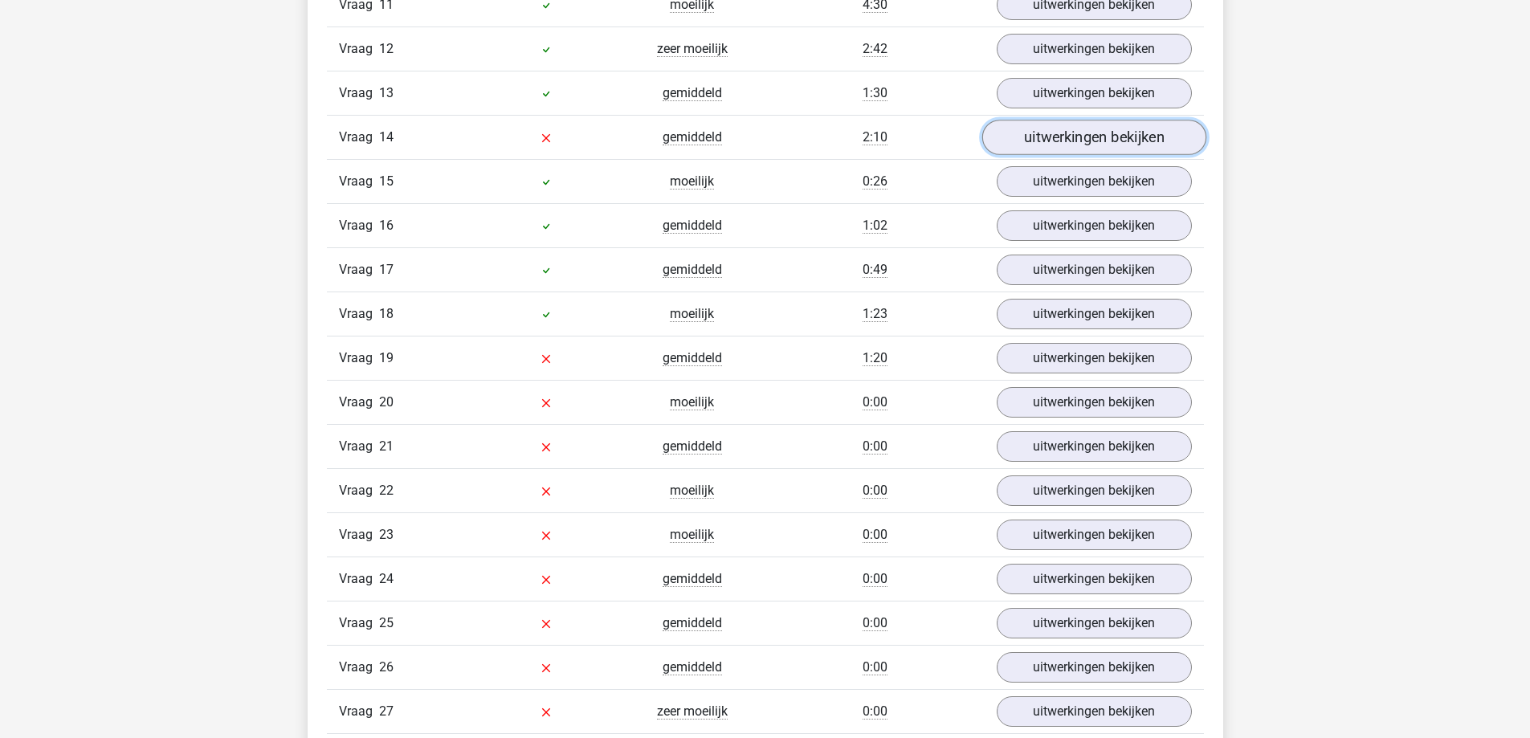
click at [1018, 150] on link "uitwerkingen bekijken" at bounding box center [1094, 137] width 224 height 35
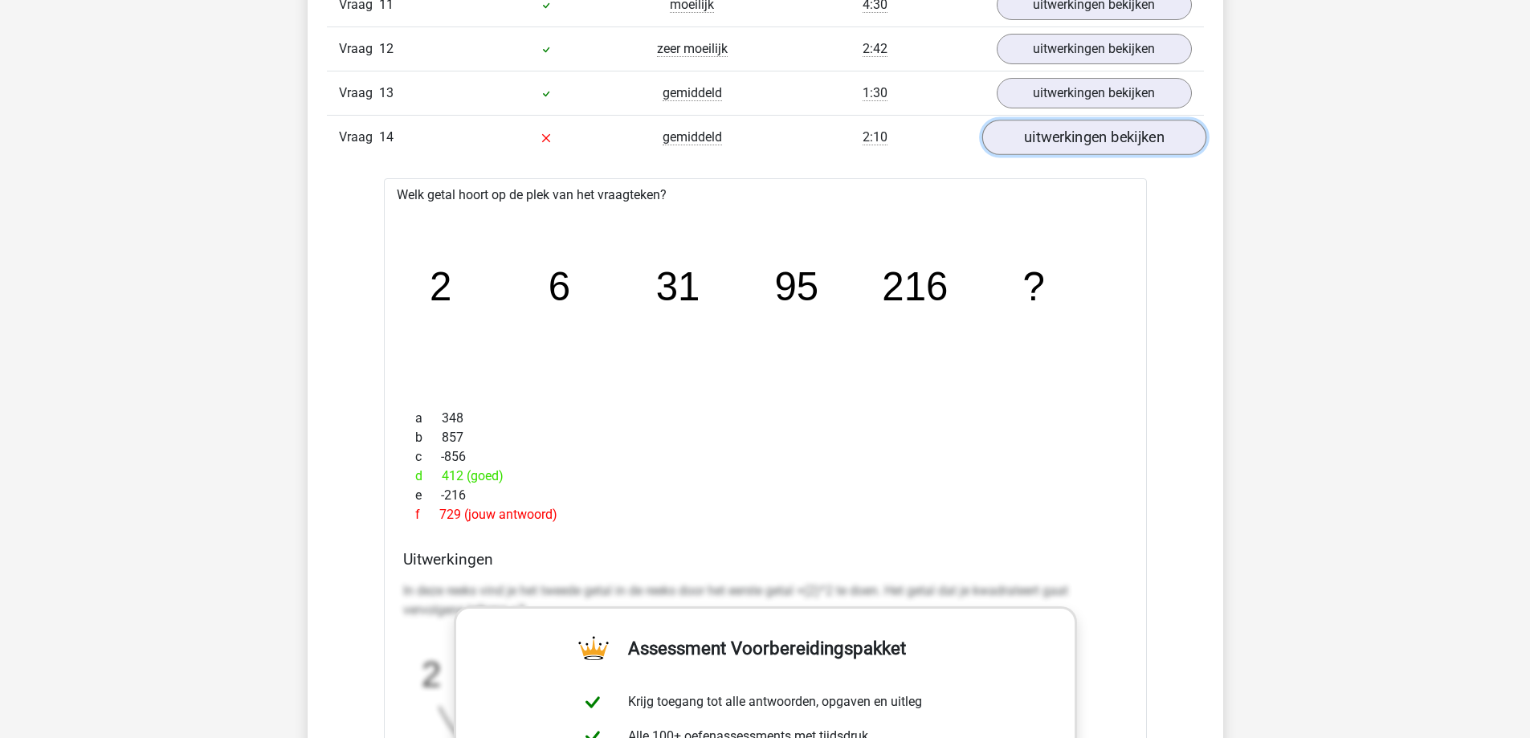
click at [1018, 150] on link "uitwerkingen bekijken" at bounding box center [1094, 137] width 224 height 35
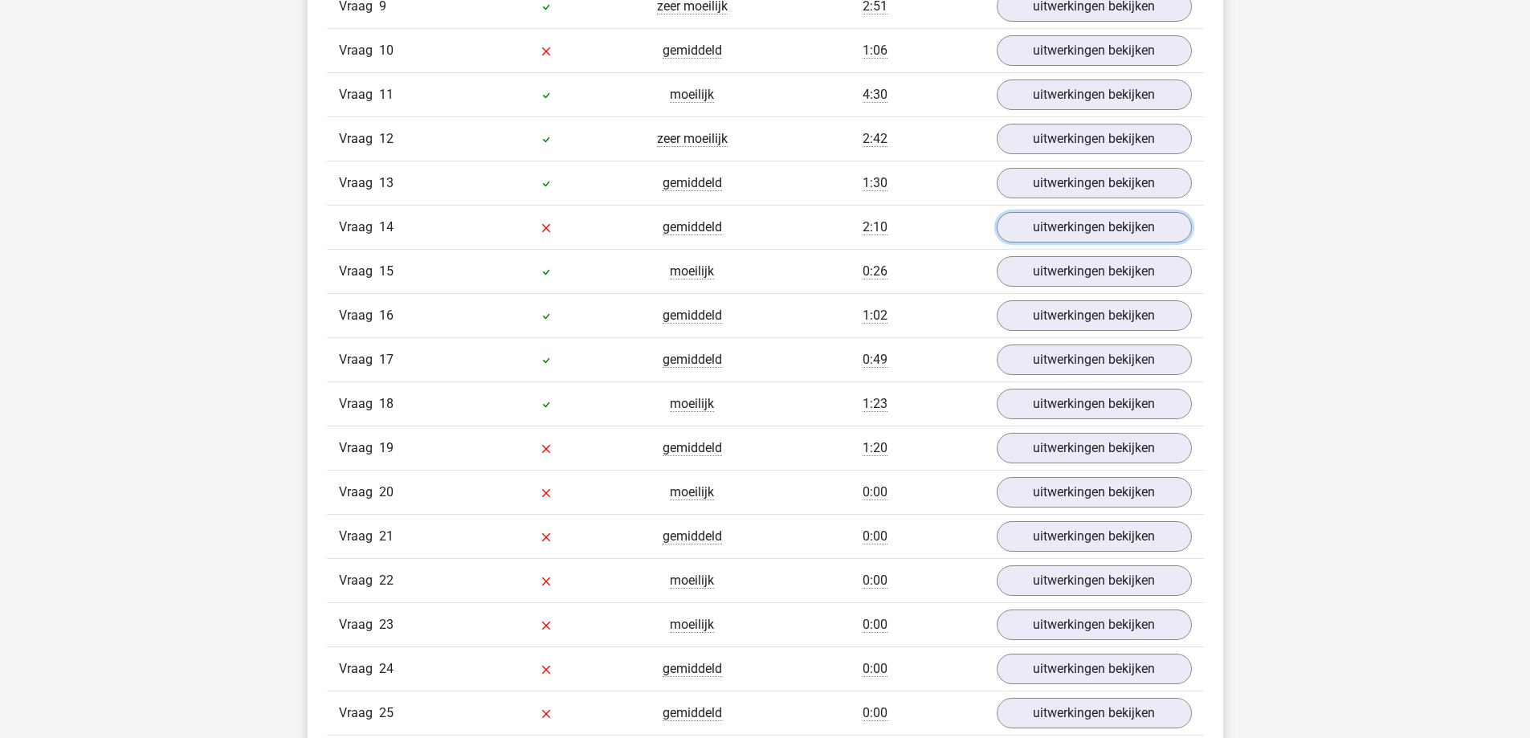
scroll to position [1607, 0]
